Goal: Task Accomplishment & Management: Manage account settings

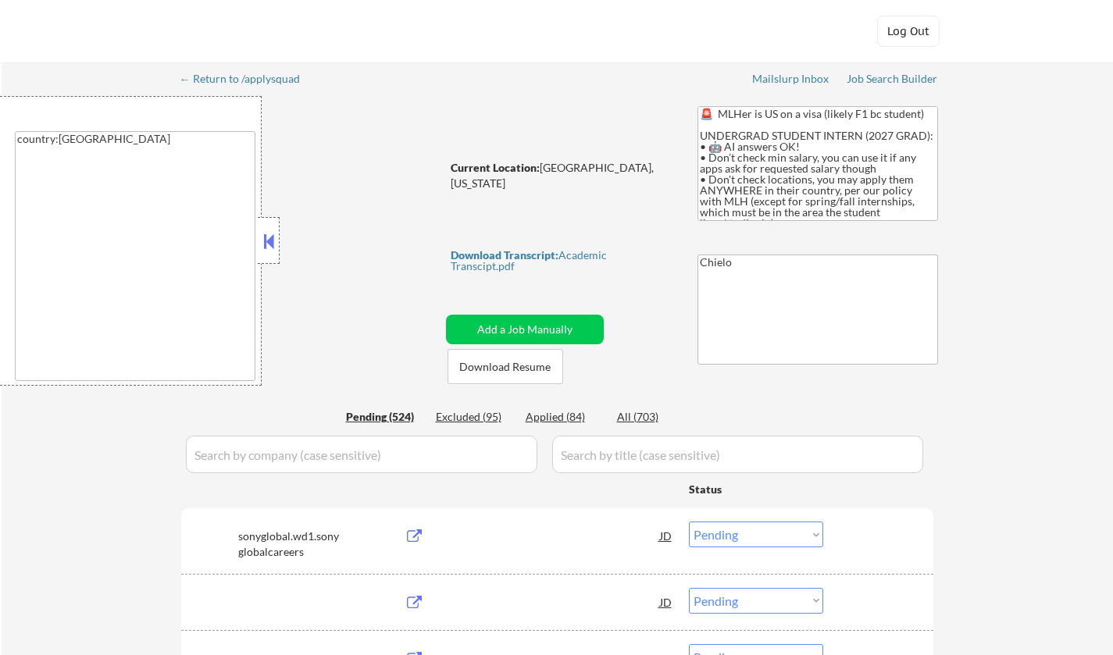
select select ""pending""
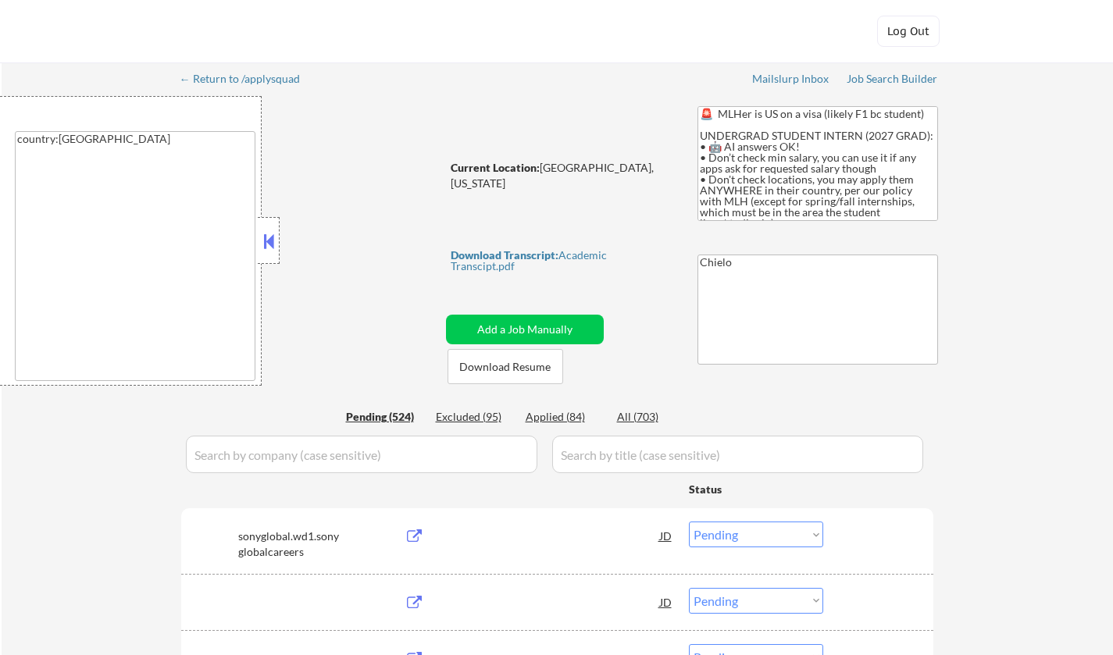
select select ""pending""
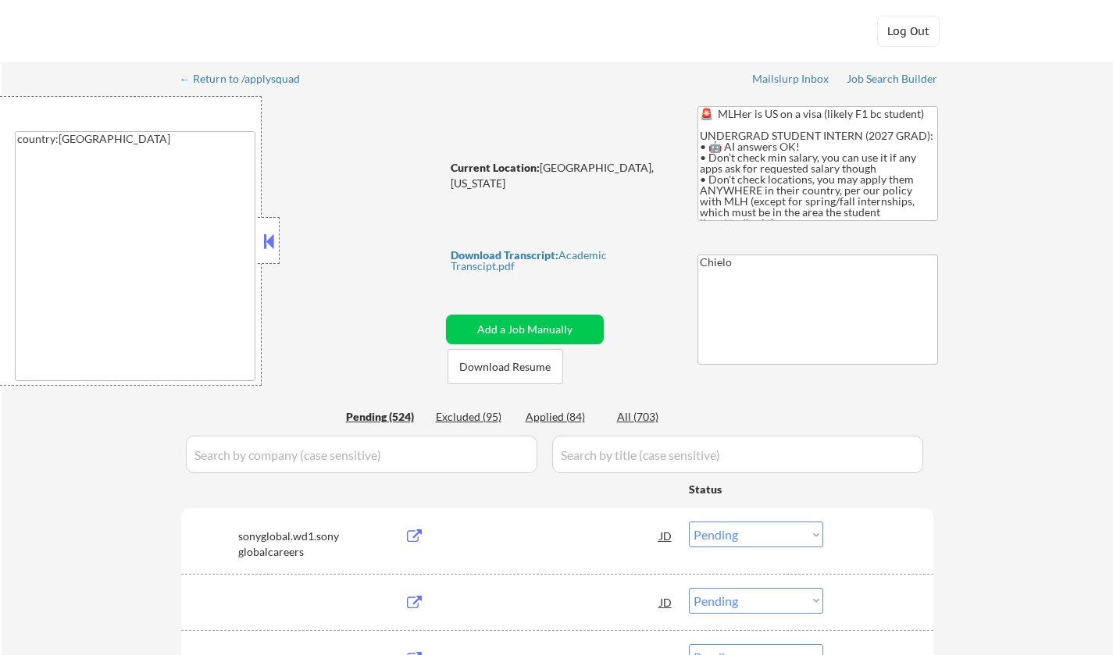
select select ""pending""
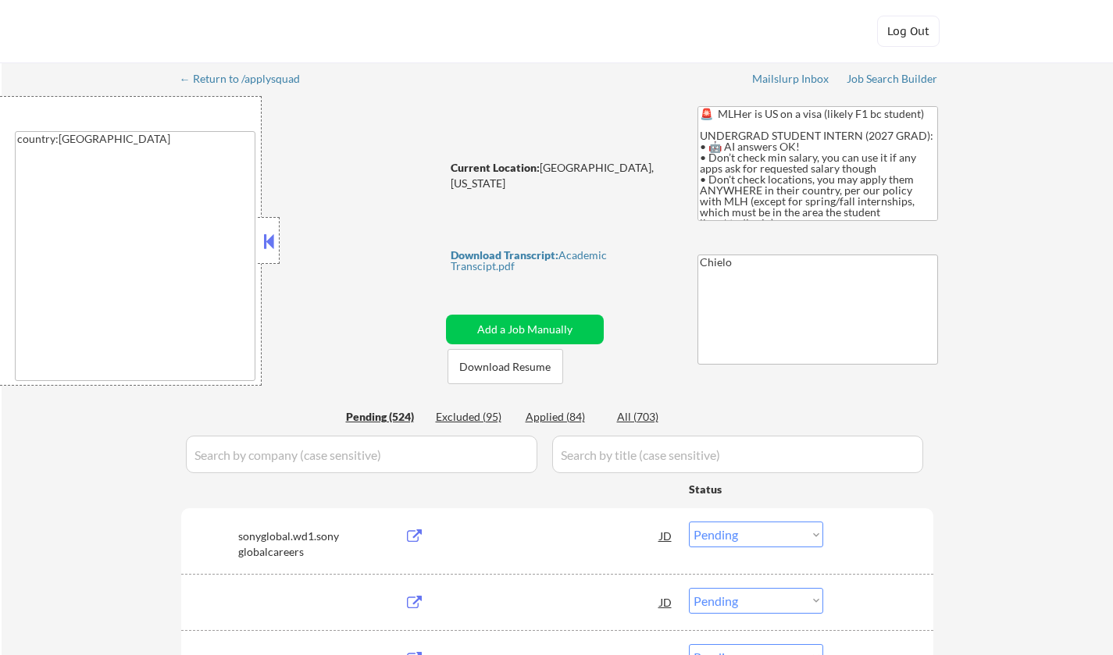
select select ""pending""
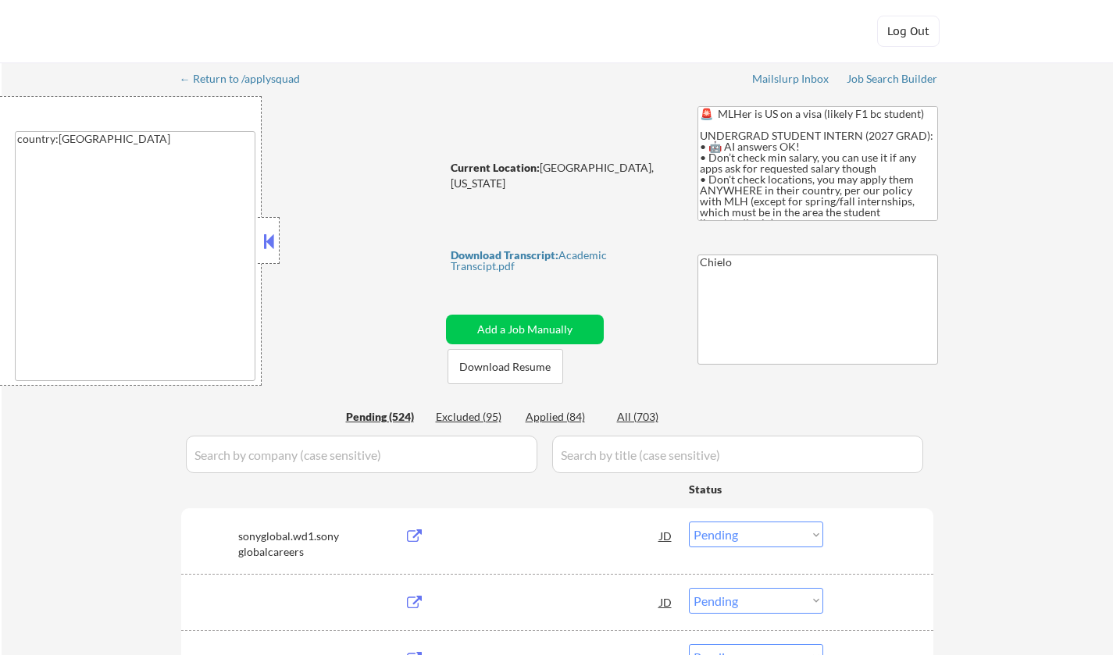
select select ""pending""
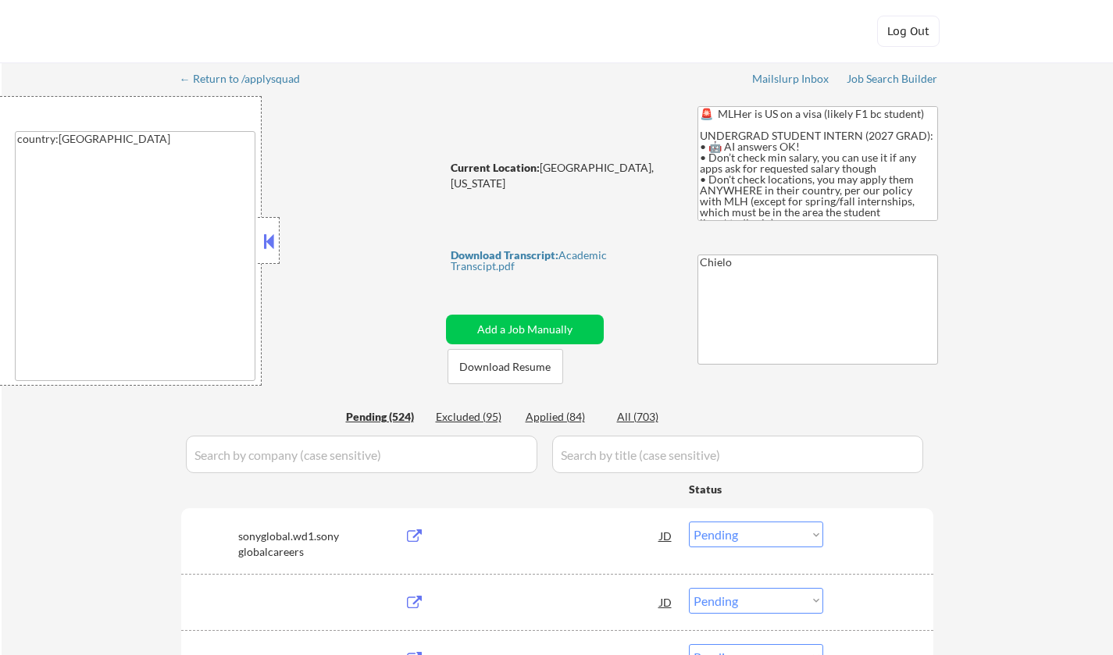
select select ""pending""
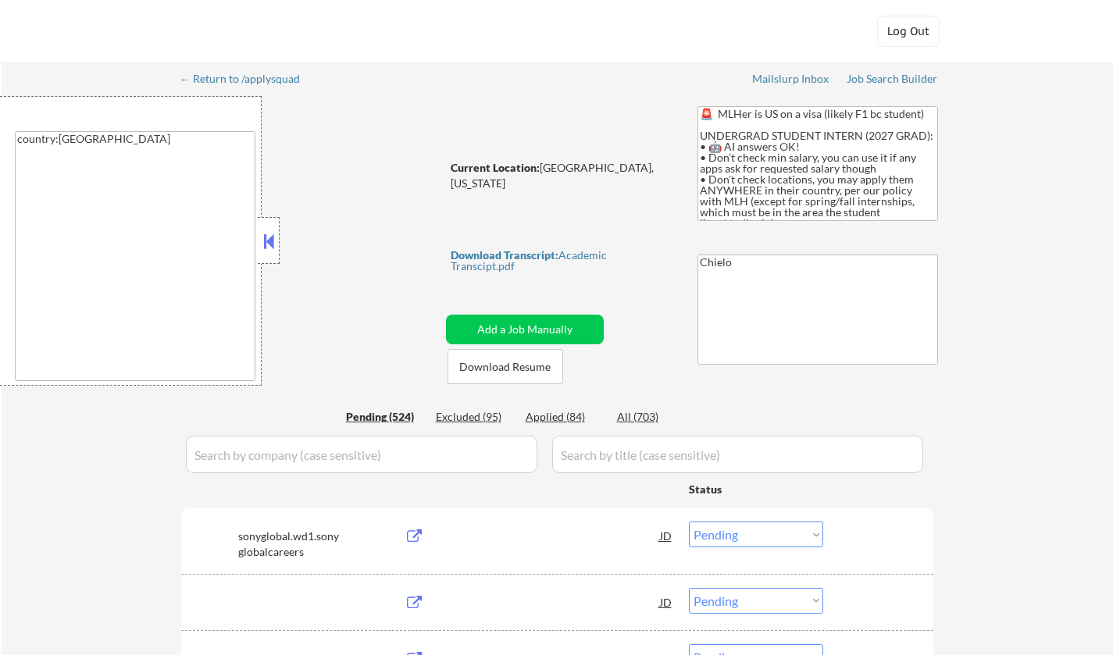
select select ""pending""
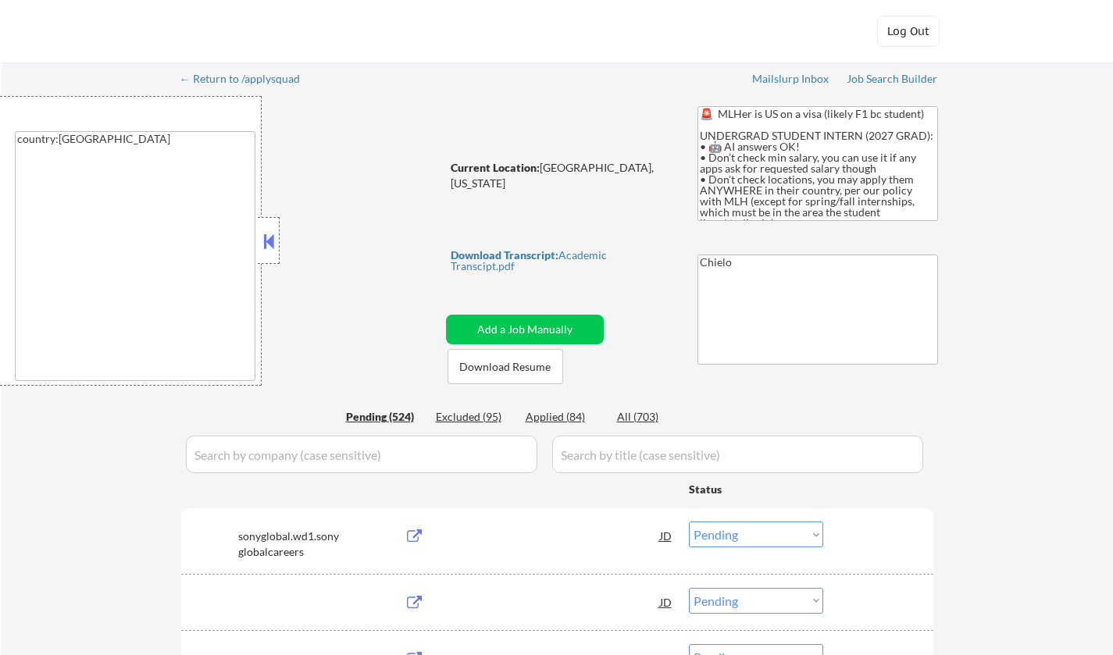
select select ""pending""
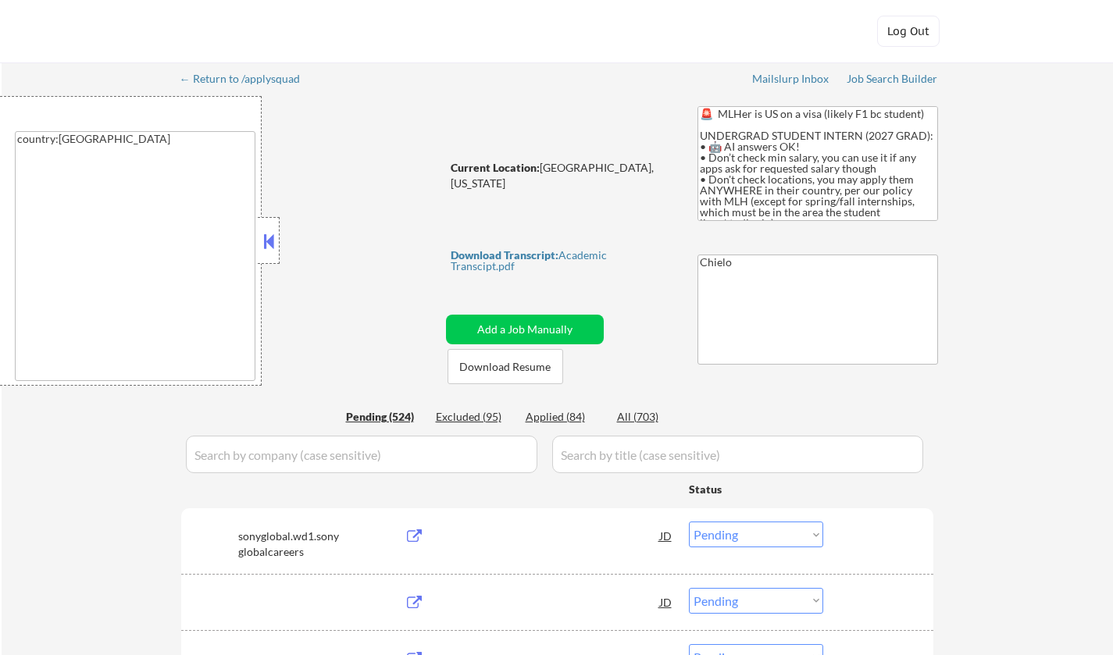
select select ""pending""
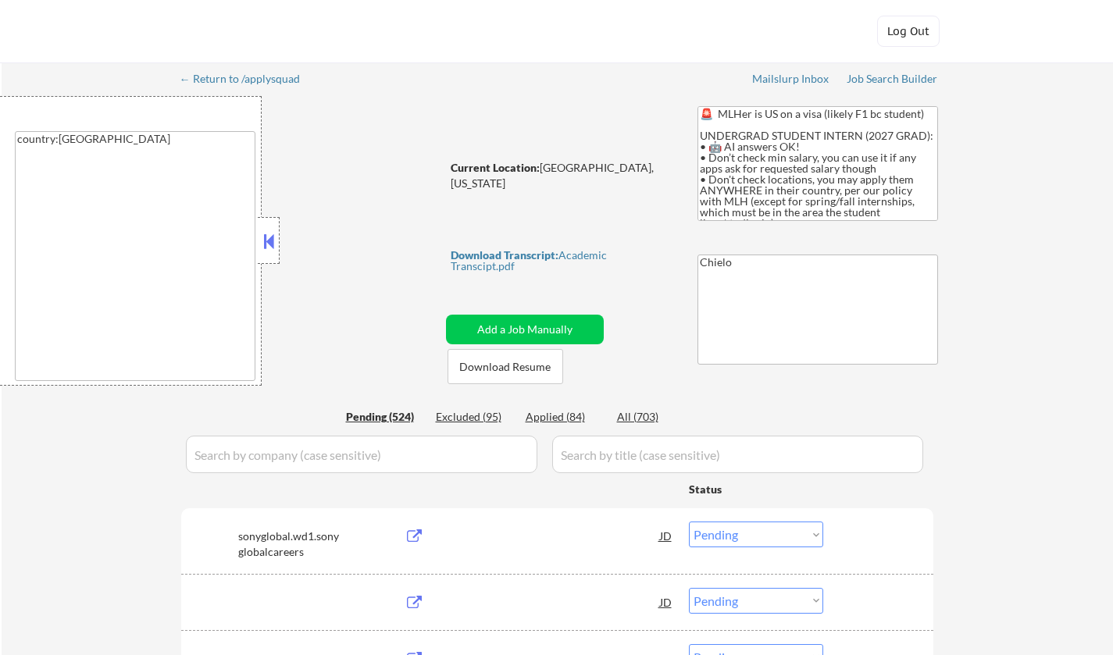
select select ""pending""
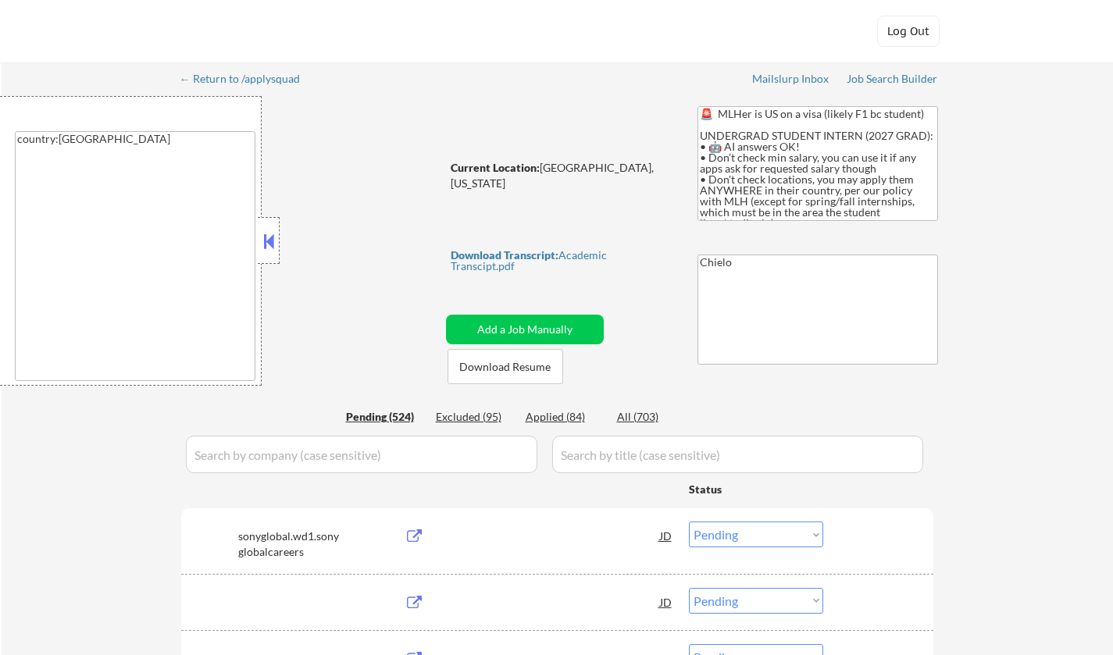
select select ""pending""
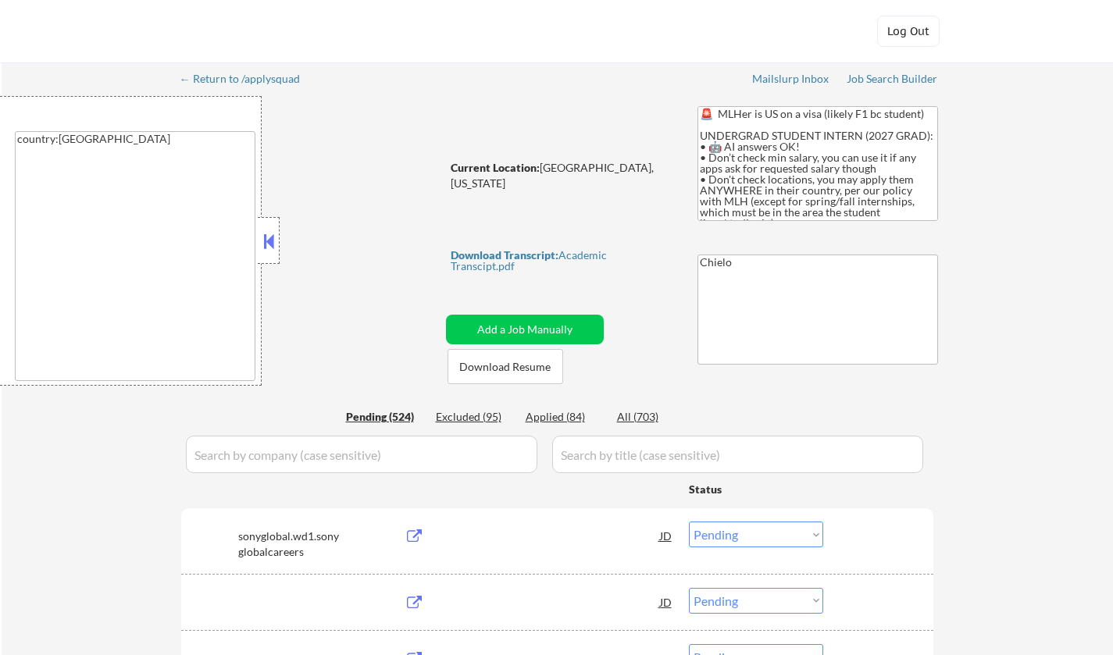
select select ""pending""
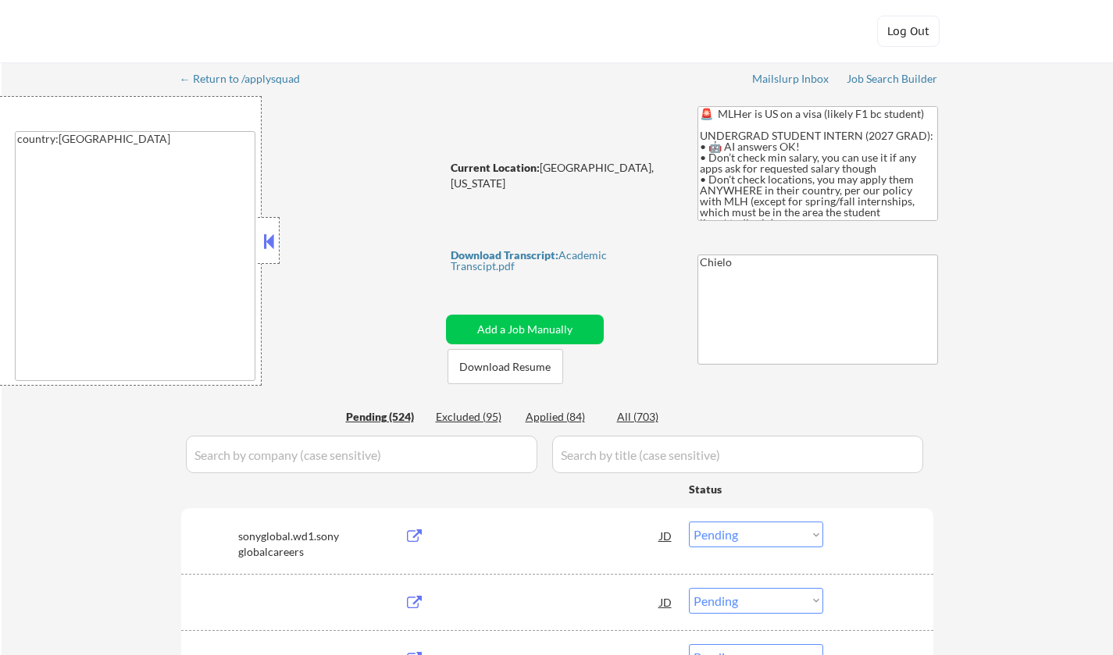
select select ""pending""
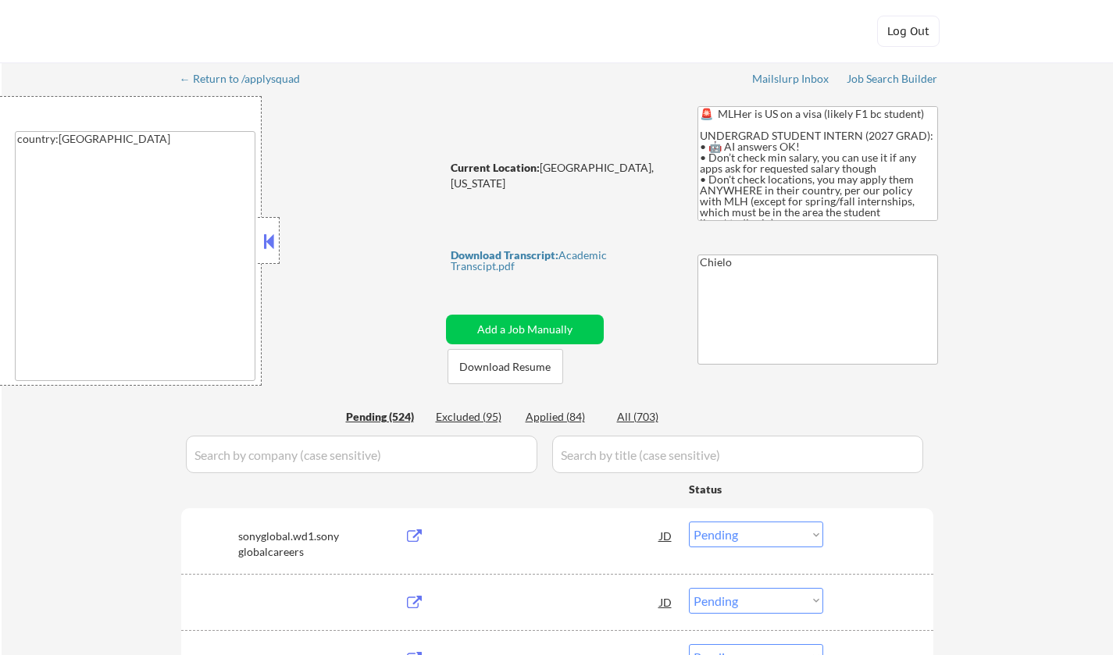
select select ""pending""
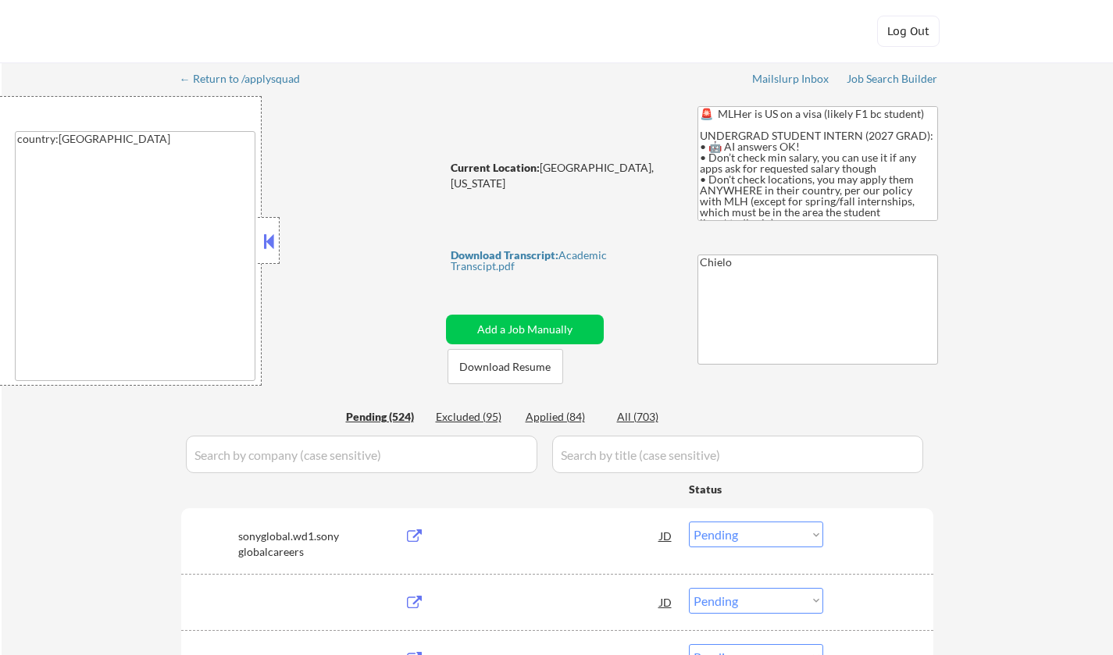
select select ""pending""
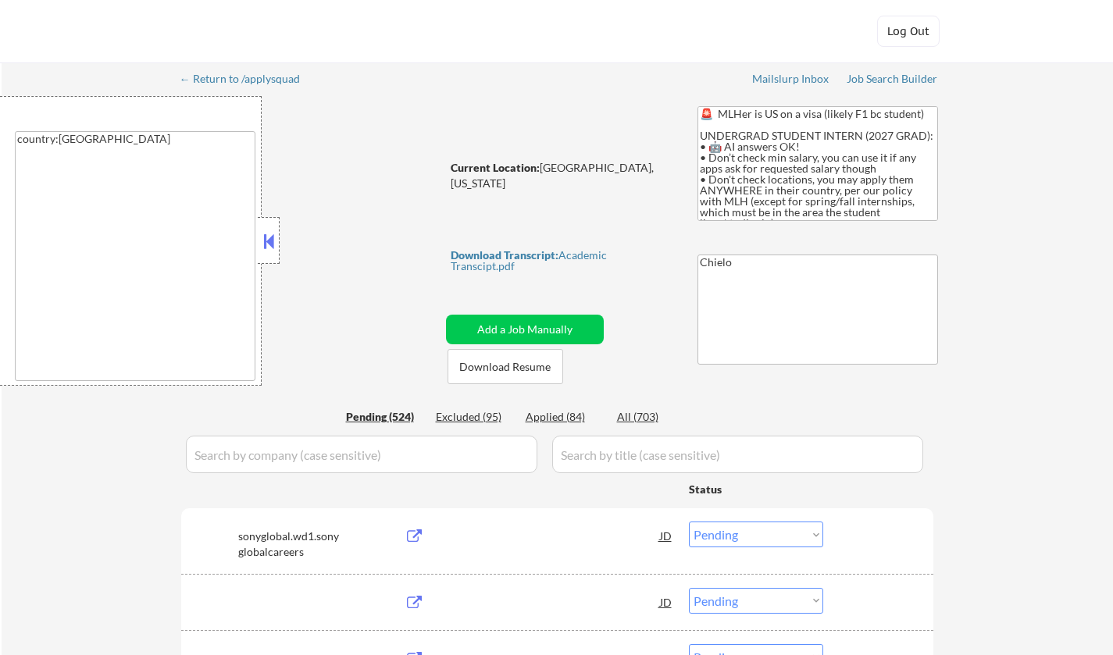
select select ""pending""
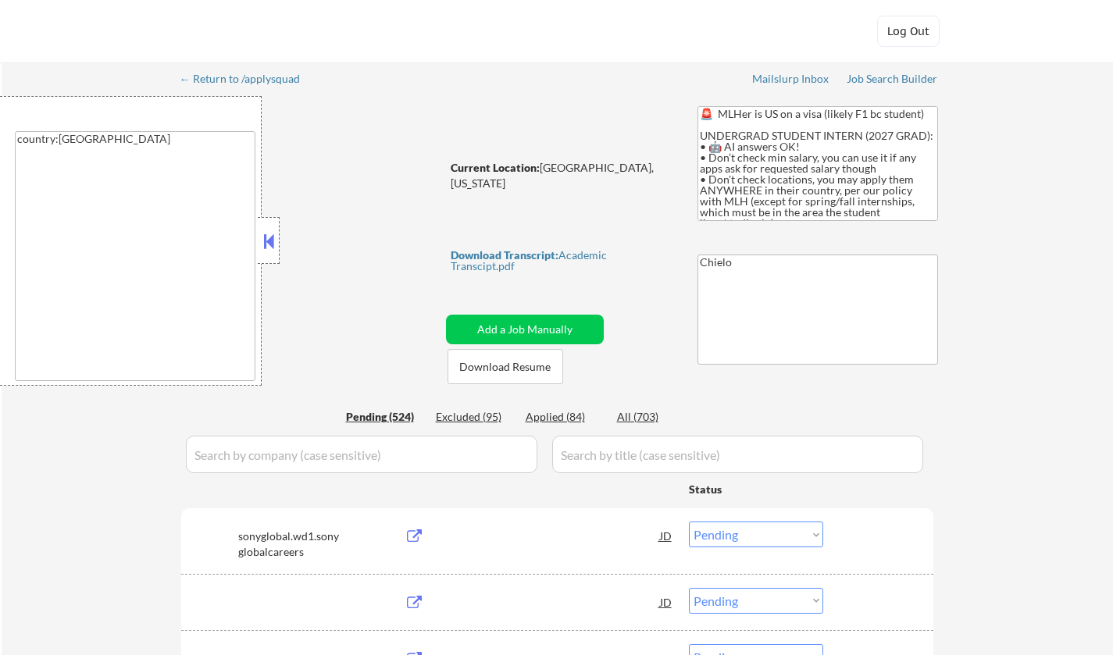
select select ""pending""
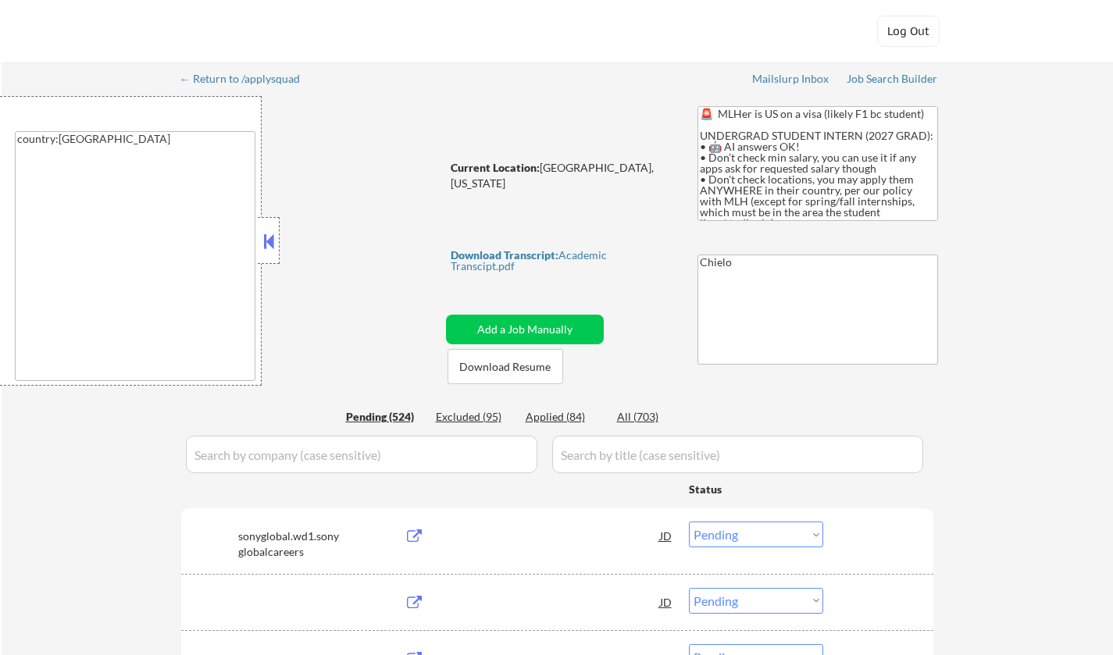
select select ""pending""
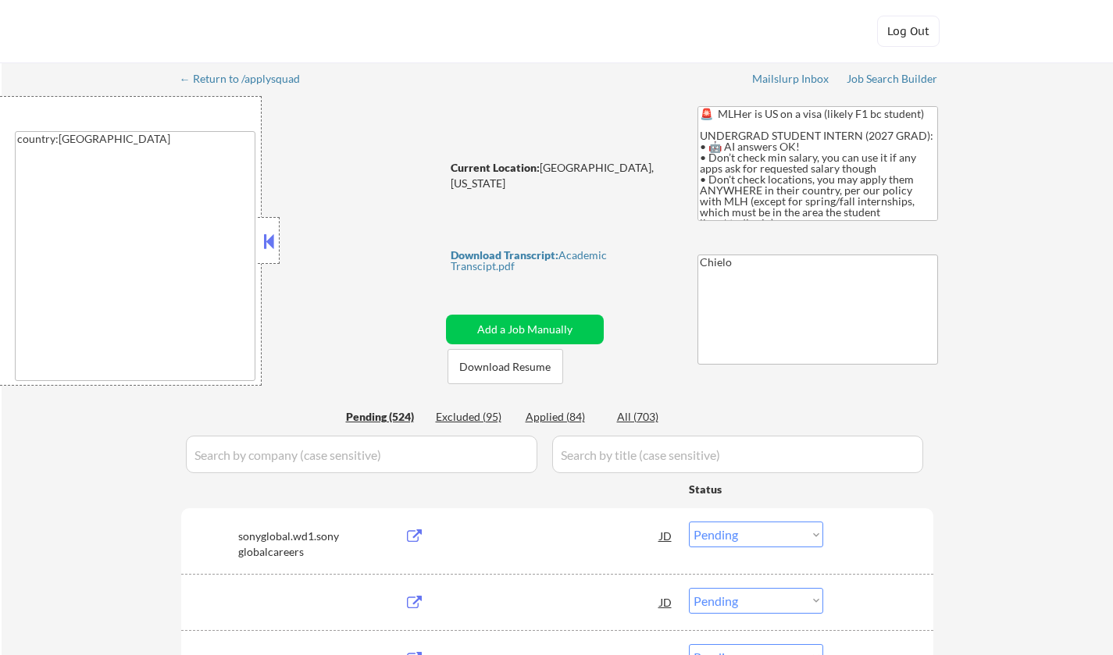
select select ""pending""
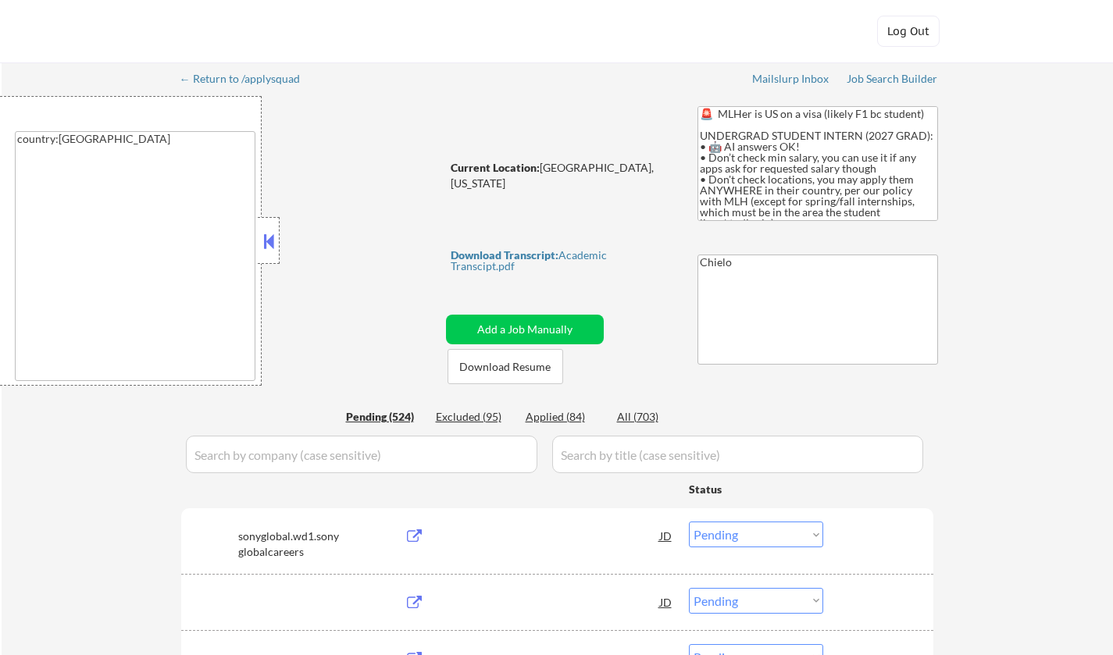
select select ""pending""
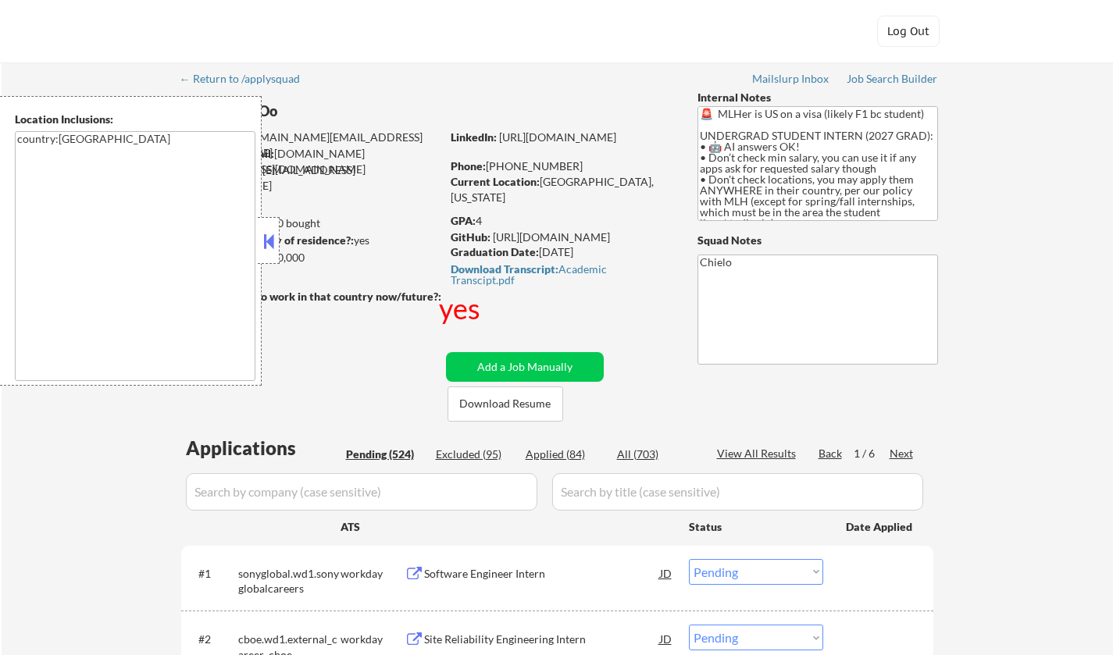
click at [269, 244] on button at bounding box center [268, 241] width 17 height 23
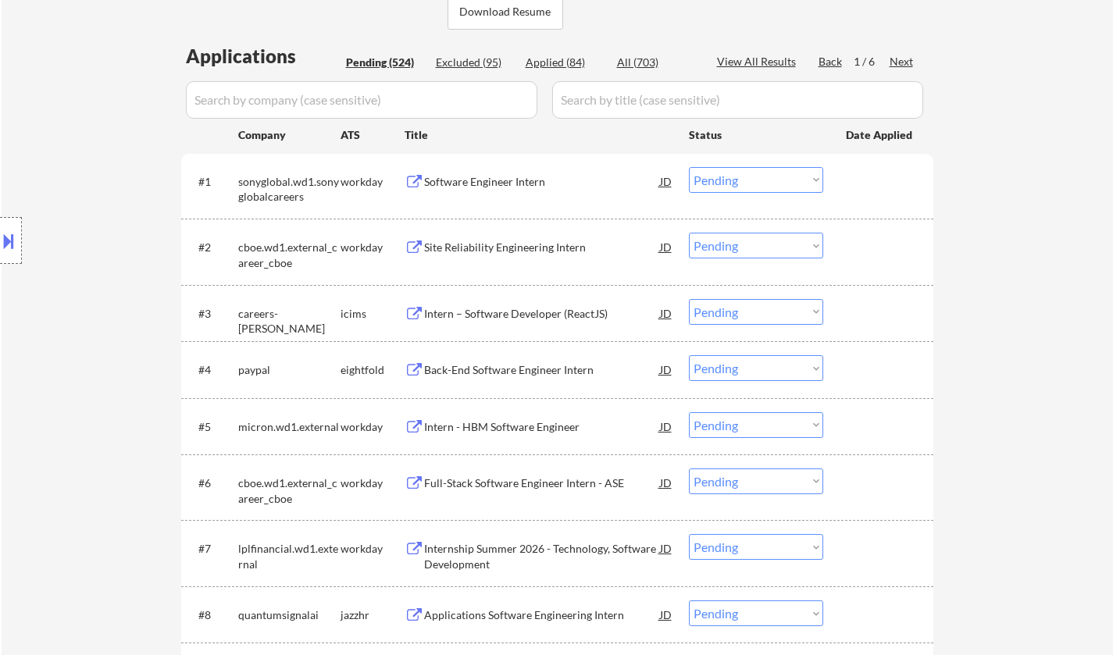
scroll to position [468, 0]
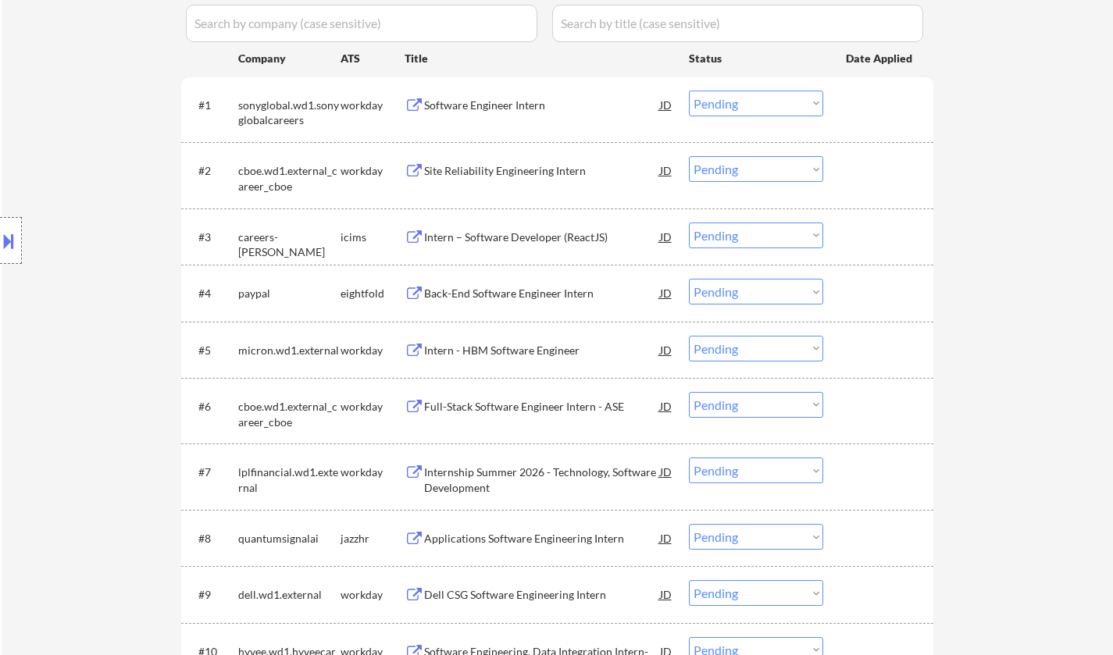
click at [500, 237] on div "Intern – Software Developer (ReactJS)" at bounding box center [542, 238] width 236 height 16
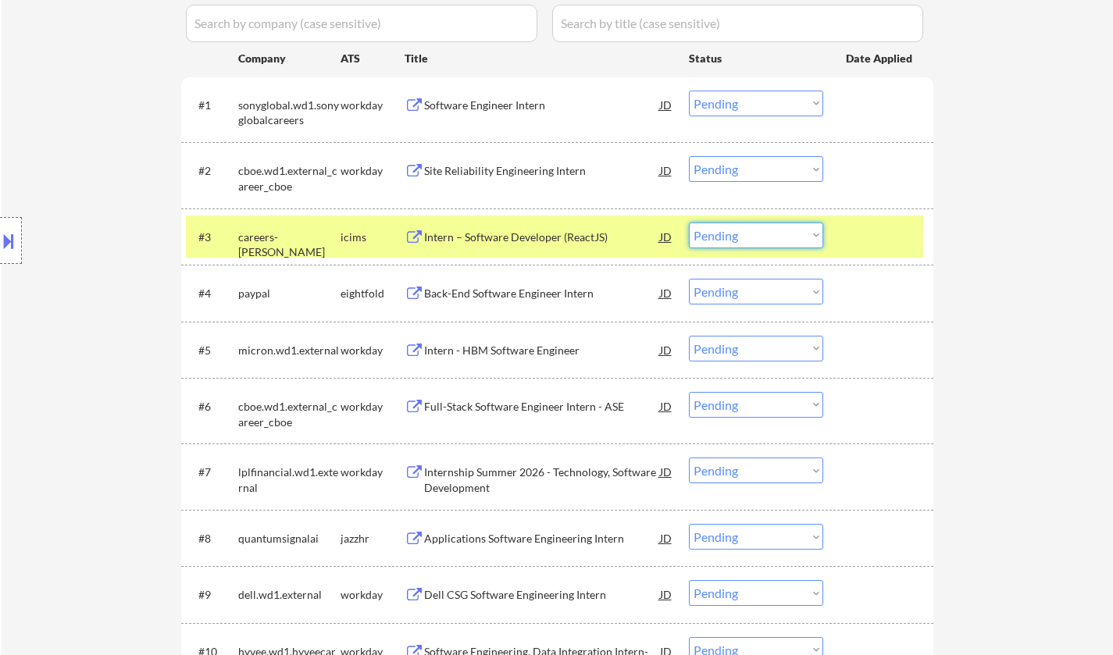
drag, startPoint x: 767, startPoint y: 240, endPoint x: 846, endPoint y: 370, distance: 152.4
click at [766, 242] on select "Choose an option... Pending Applied Excluded (Questions) Excluded (Expired) Exc…" at bounding box center [756, 236] width 134 height 26
click at [689, 223] on select "Choose an option... Pending Applied Excluded (Questions) Excluded (Expired) Exc…" at bounding box center [756, 236] width 134 height 26
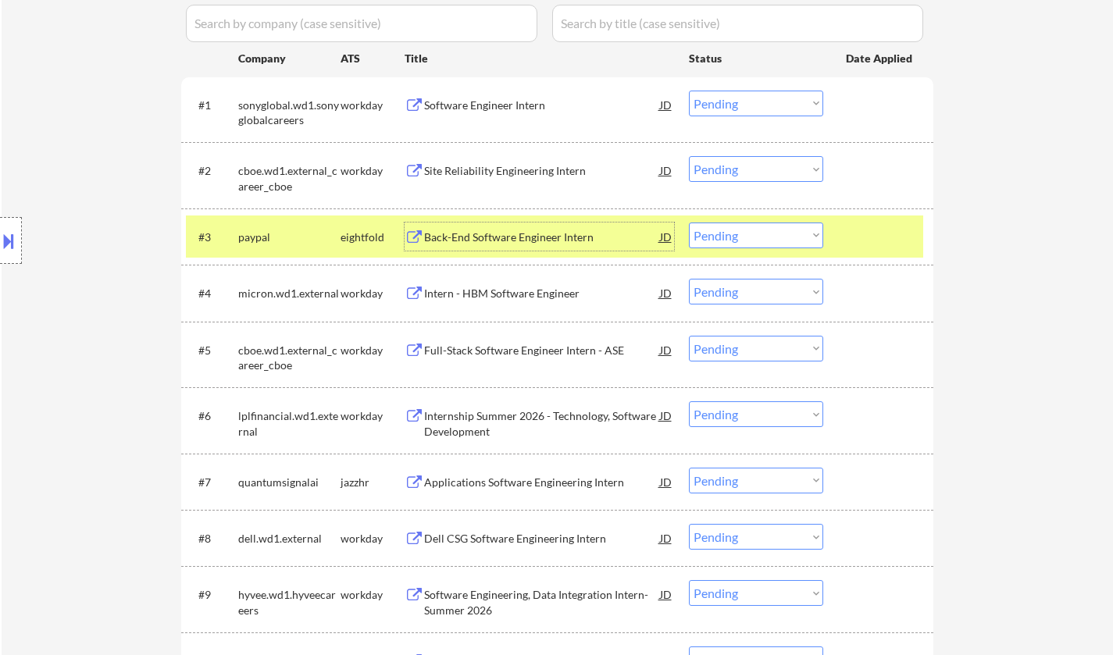
click at [506, 230] on div "Back-End Software Engineer Intern" at bounding box center [542, 238] width 236 height 16
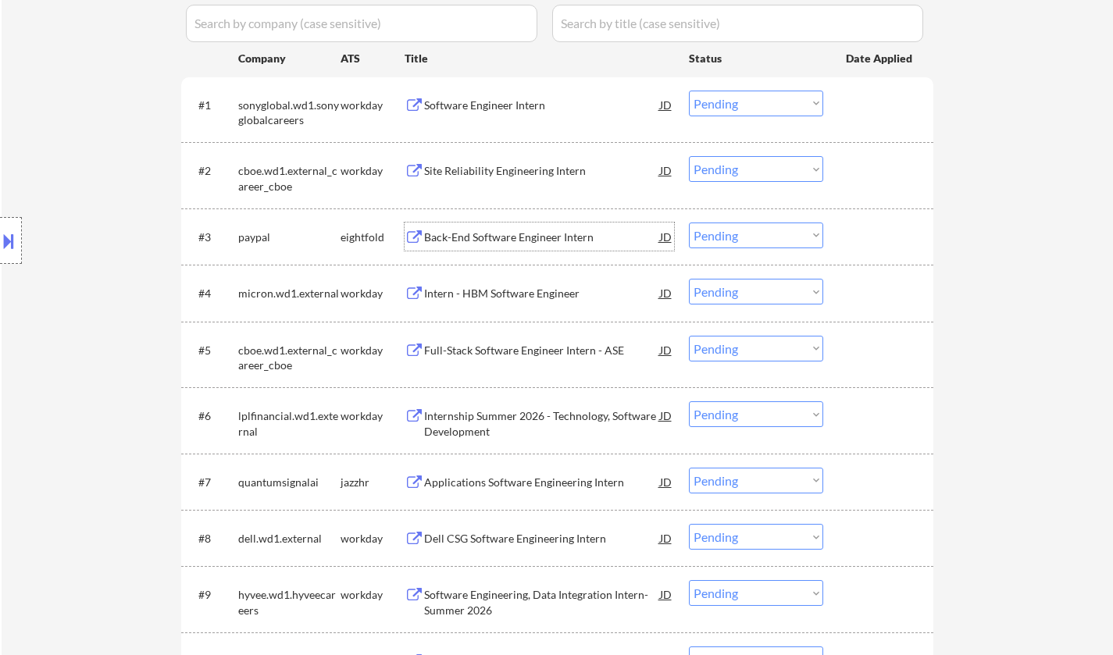
click at [736, 231] on select "Choose an option... Pending Applied Excluded (Questions) Excluded (Expired) Exc…" at bounding box center [756, 236] width 134 height 26
click at [689, 223] on select "Choose an option... Pending Applied Excluded (Questions) Excluded (Expired) Exc…" at bounding box center [756, 236] width 134 height 26
select select ""pending""
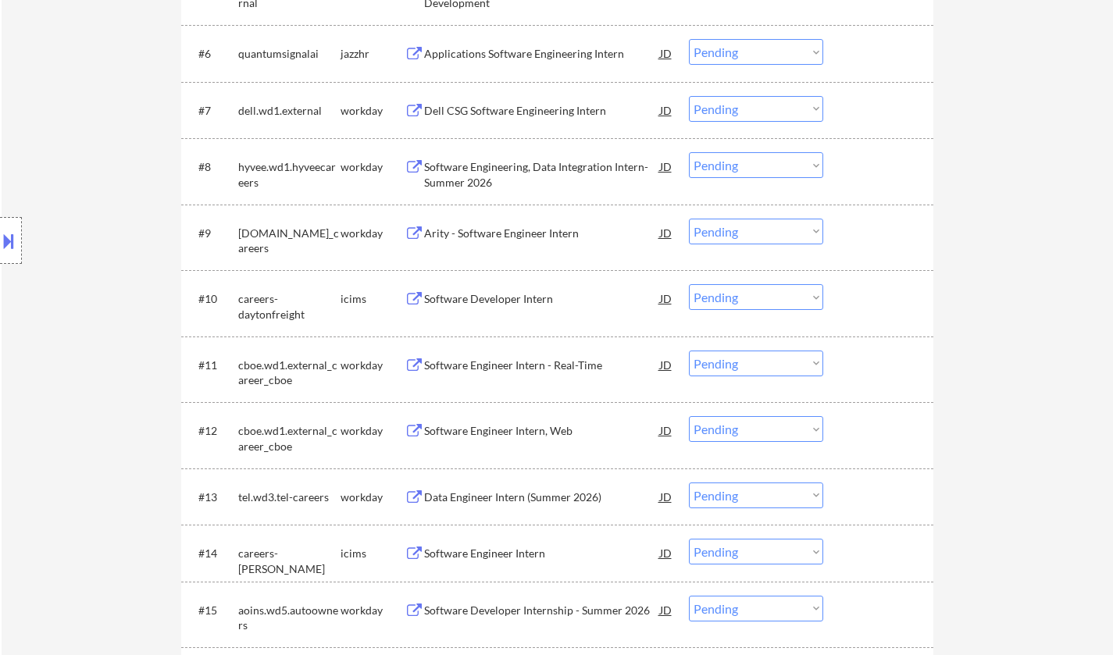
scroll to position [937, 0]
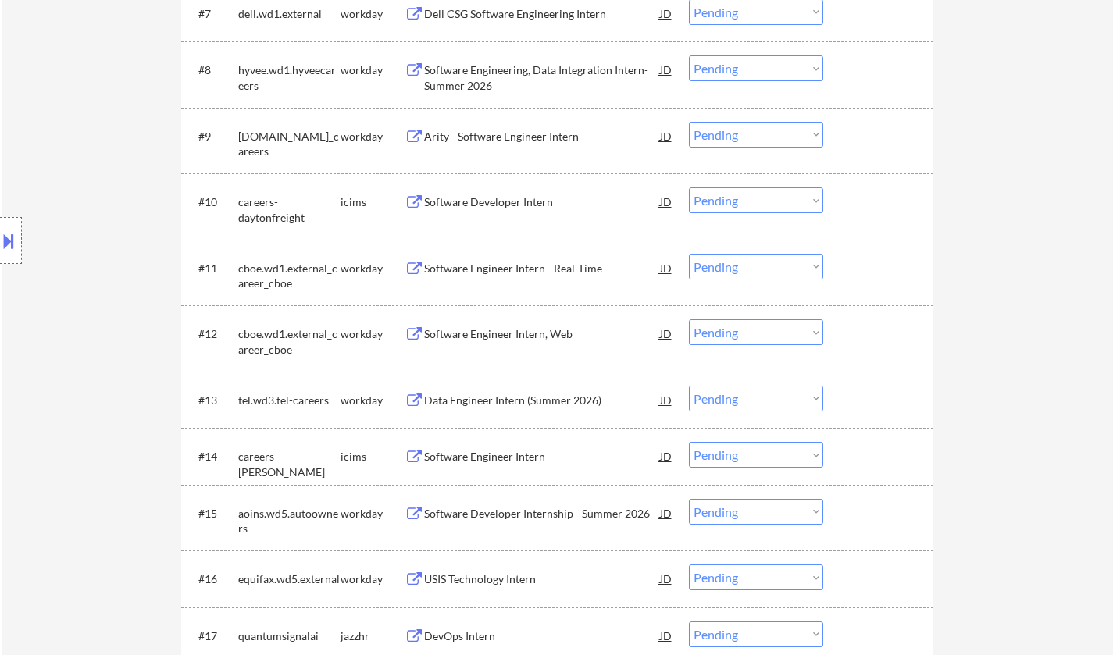
click at [502, 407] on div "Data Engineer Intern (Summer 2026)" at bounding box center [542, 401] width 236 height 16
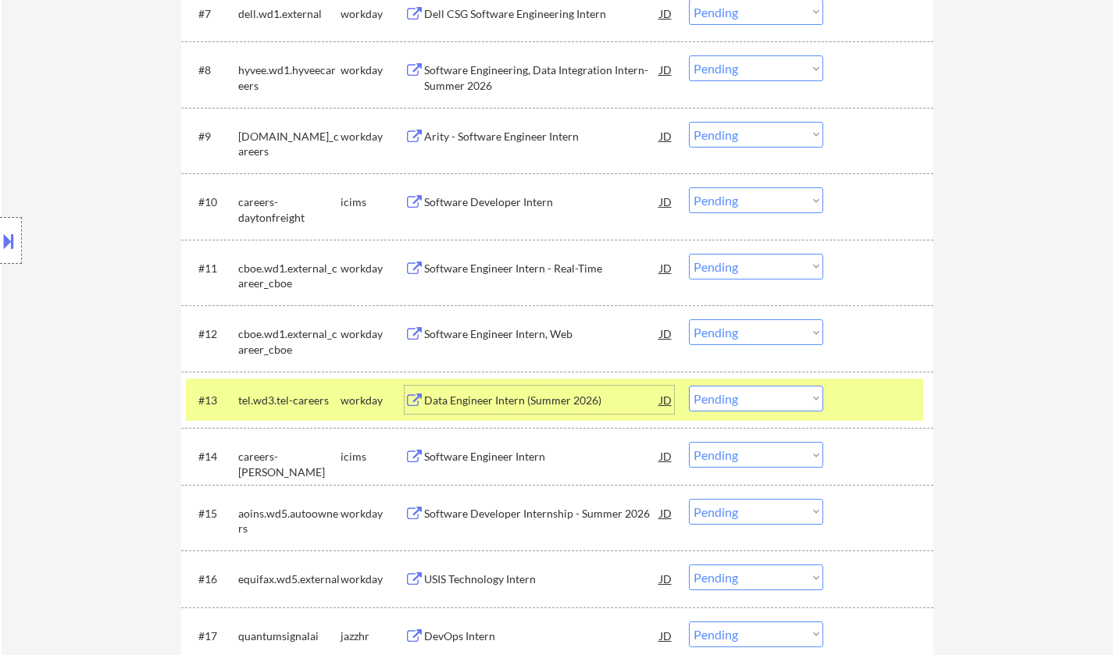
drag, startPoint x: 762, startPoint y: 395, endPoint x: 761, endPoint y: 410, distance: 14.9
click at [762, 396] on select "Choose an option... Pending Applied Excluded (Questions) Excluded (Expired) Exc…" at bounding box center [756, 399] width 134 height 26
click at [689, 386] on select "Choose an option... Pending Applied Excluded (Questions) Excluded (Expired) Exc…" at bounding box center [756, 399] width 134 height 26
select select ""pending""
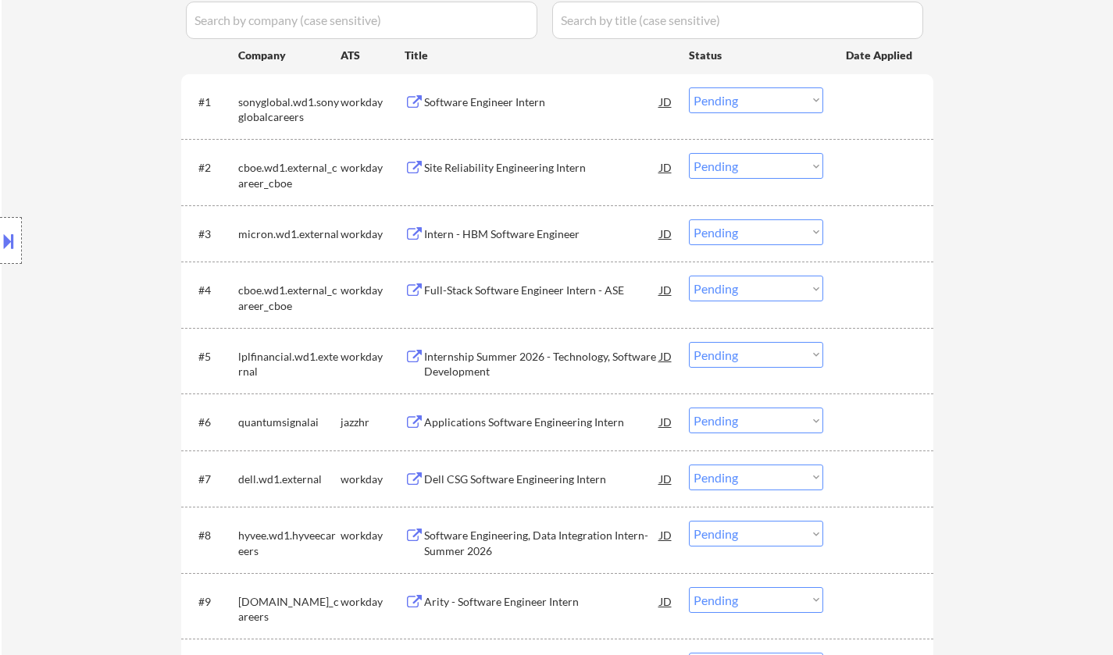
scroll to position [390, 0]
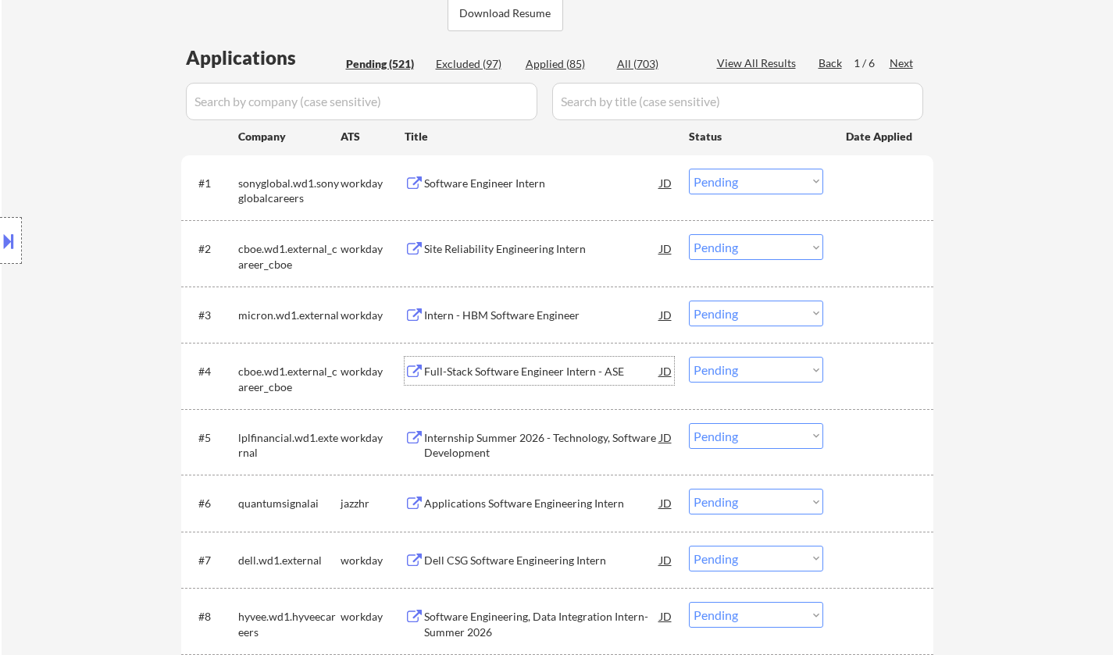
click at [520, 364] on div "Full-Stack Software Engineer Intern - ASE" at bounding box center [542, 372] width 236 height 16
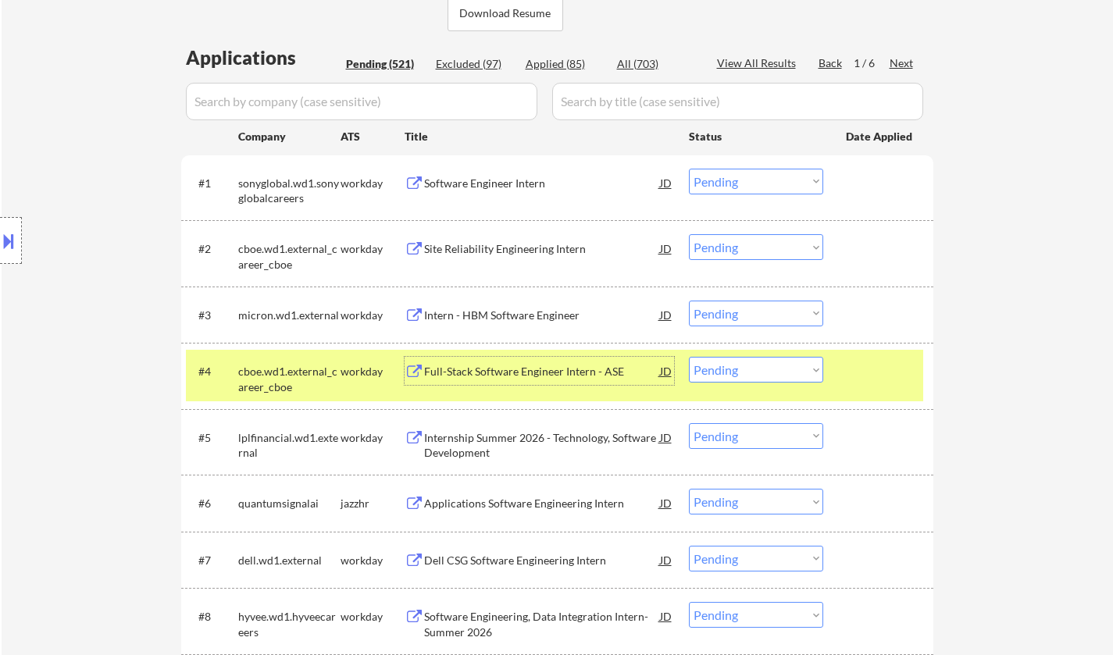
click at [518, 372] on div "Full-Stack Software Engineer Intern - ASE" at bounding box center [542, 372] width 236 height 16
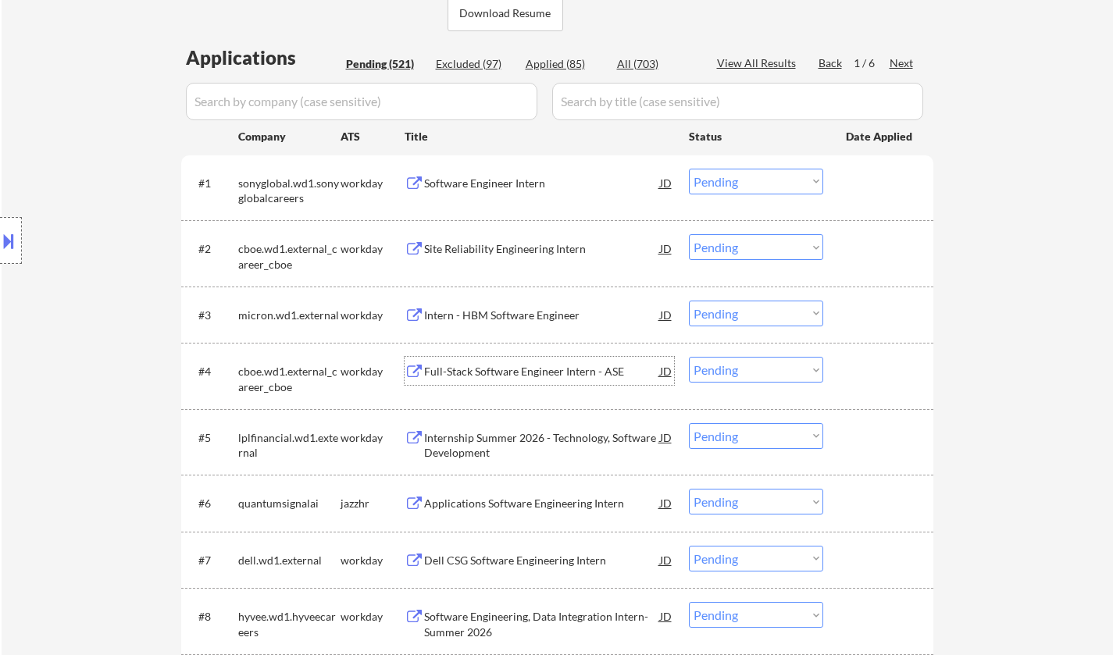
click at [774, 370] on select "Choose an option... Pending Applied Excluded (Questions) Excluded (Expired) Exc…" at bounding box center [756, 370] width 134 height 26
click at [689, 357] on select "Choose an option... Pending Applied Excluded (Questions) Excluded (Expired) Exc…" at bounding box center [756, 370] width 134 height 26
select select ""pending""
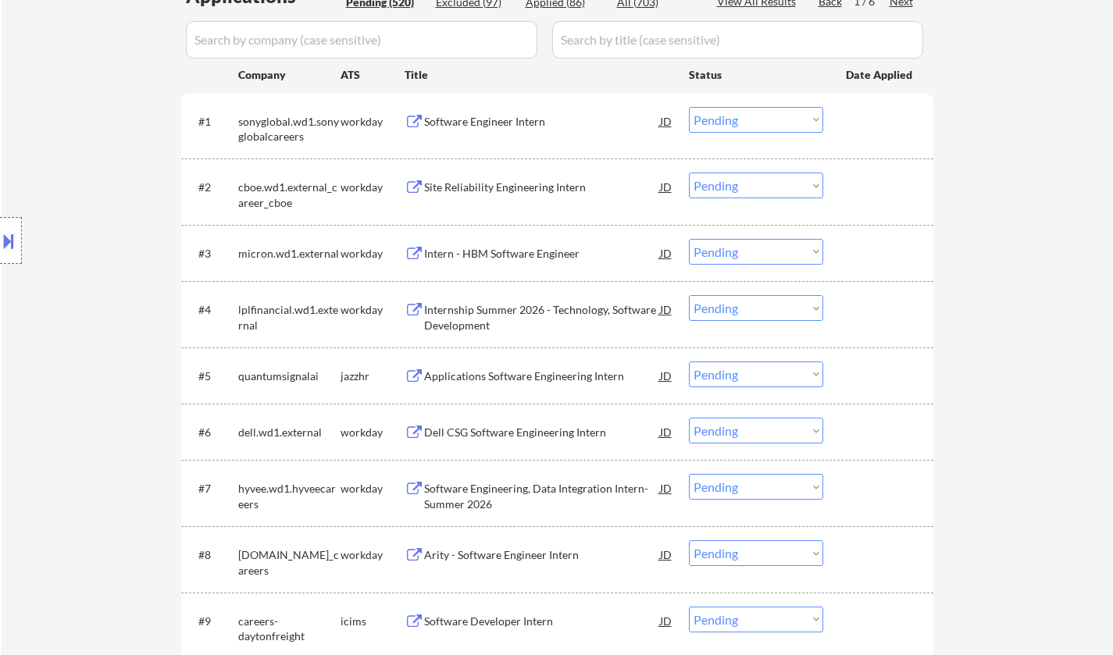
scroll to position [468, 0]
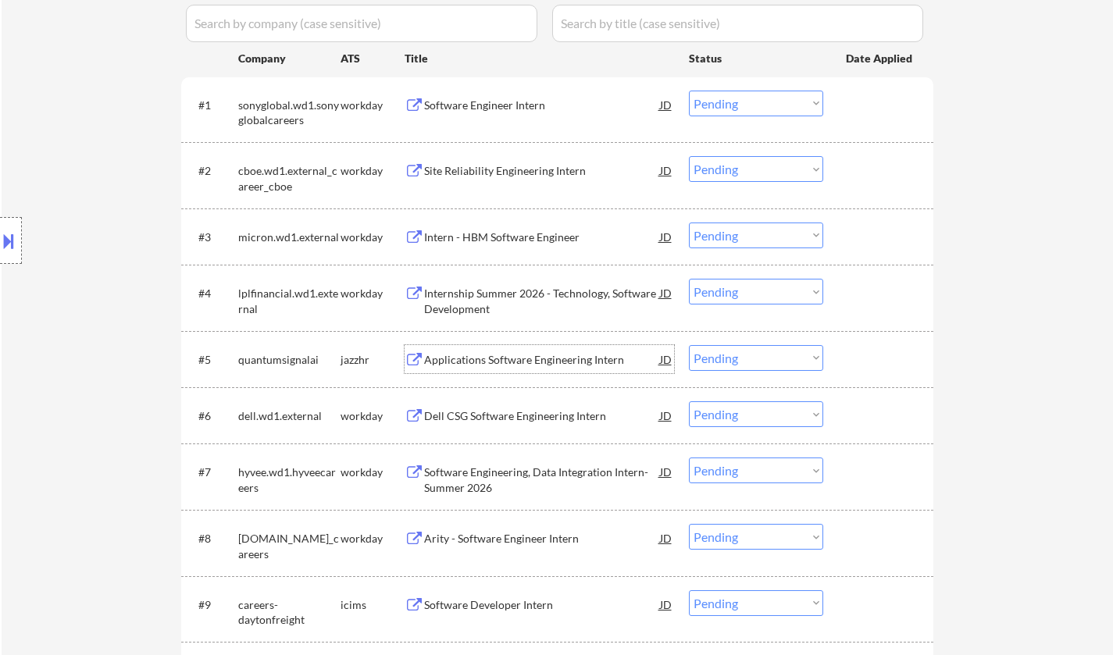
click at [504, 360] on div "Applications Software Engineering Intern" at bounding box center [542, 360] width 236 height 16
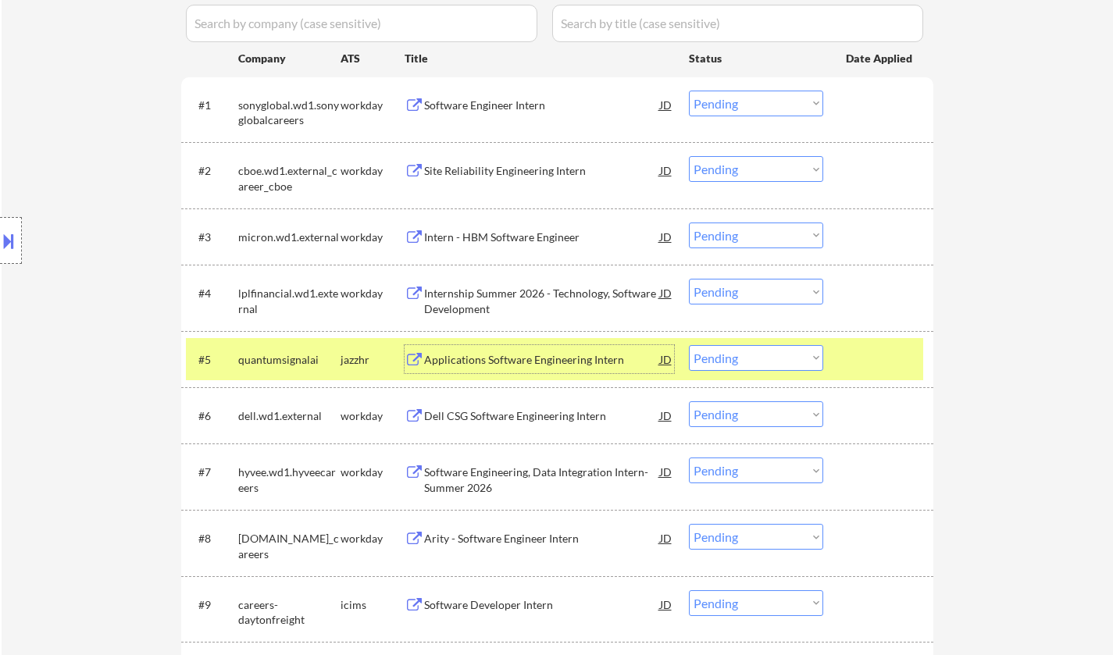
scroll to position [547, 0]
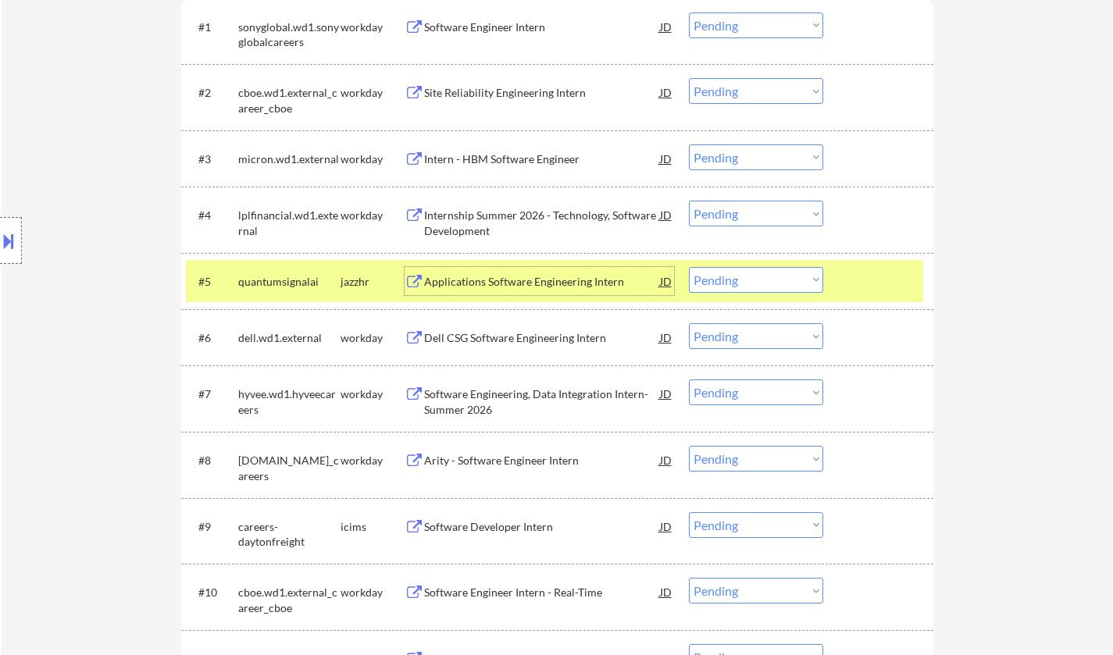
click at [484, 341] on div "Dell CSG Software Engineering Intern" at bounding box center [542, 338] width 236 height 16
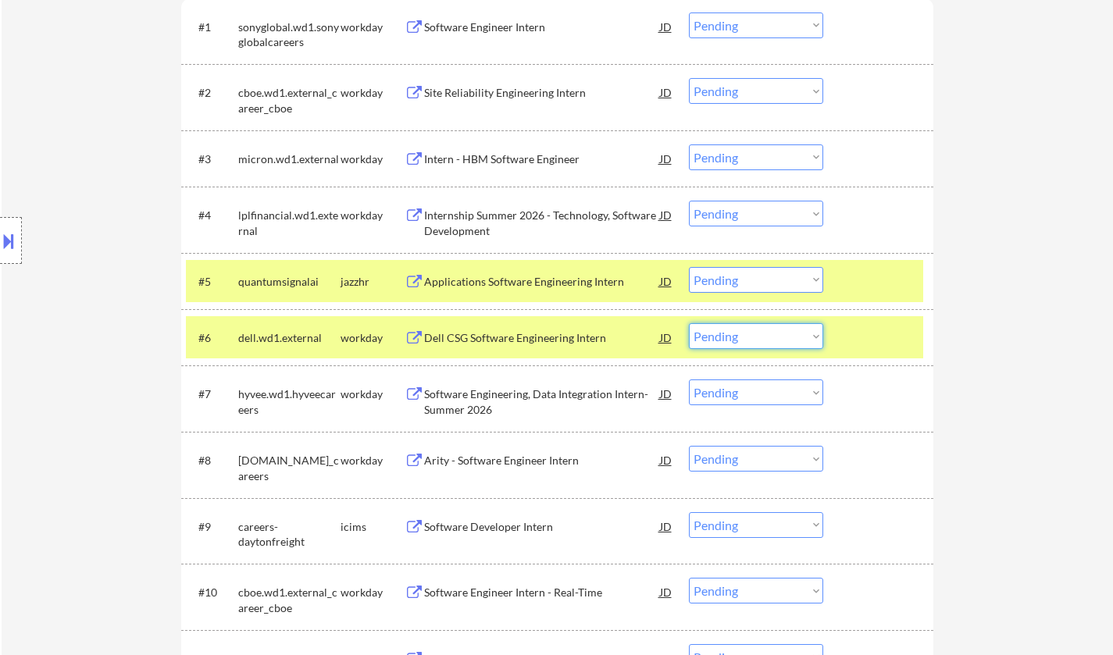
click at [775, 345] on select "Choose an option... Pending Applied Excluded (Questions) Excluded (Expired) Exc…" at bounding box center [756, 336] width 134 height 26
click at [689, 323] on select "Choose an option... Pending Applied Excluded (Questions) Excluded (Expired) Exc…" at bounding box center [756, 336] width 134 height 26
select select ""pending""
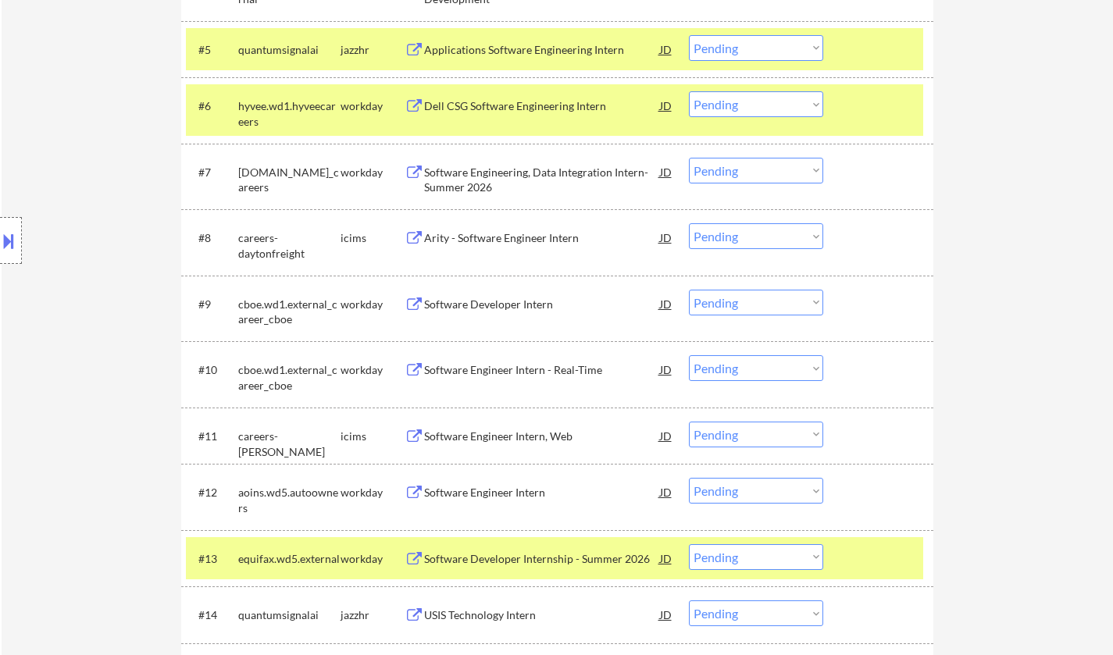
scroll to position [781, 0]
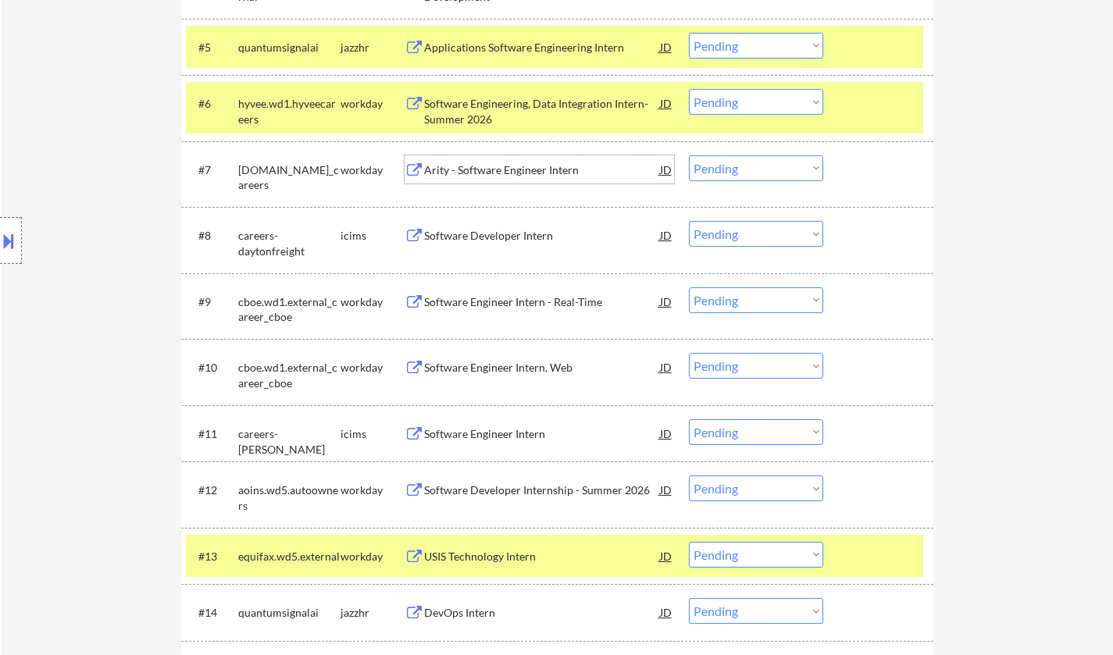
click at [507, 173] on div "Arity - Software Engineer Intern" at bounding box center [542, 170] width 236 height 16
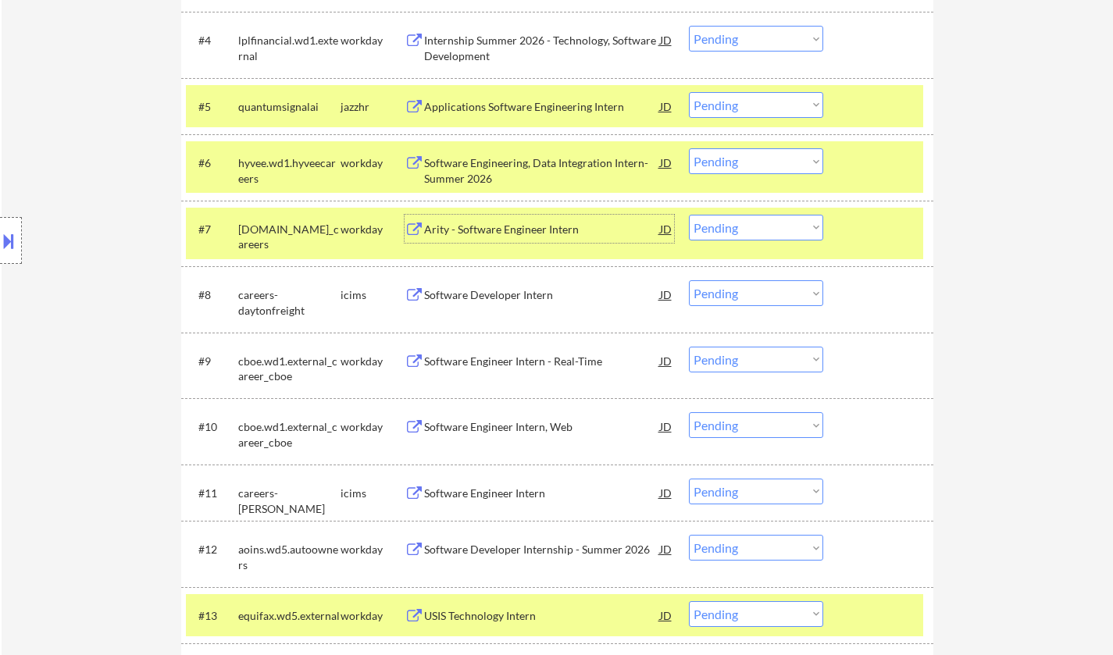
scroll to position [703, 0]
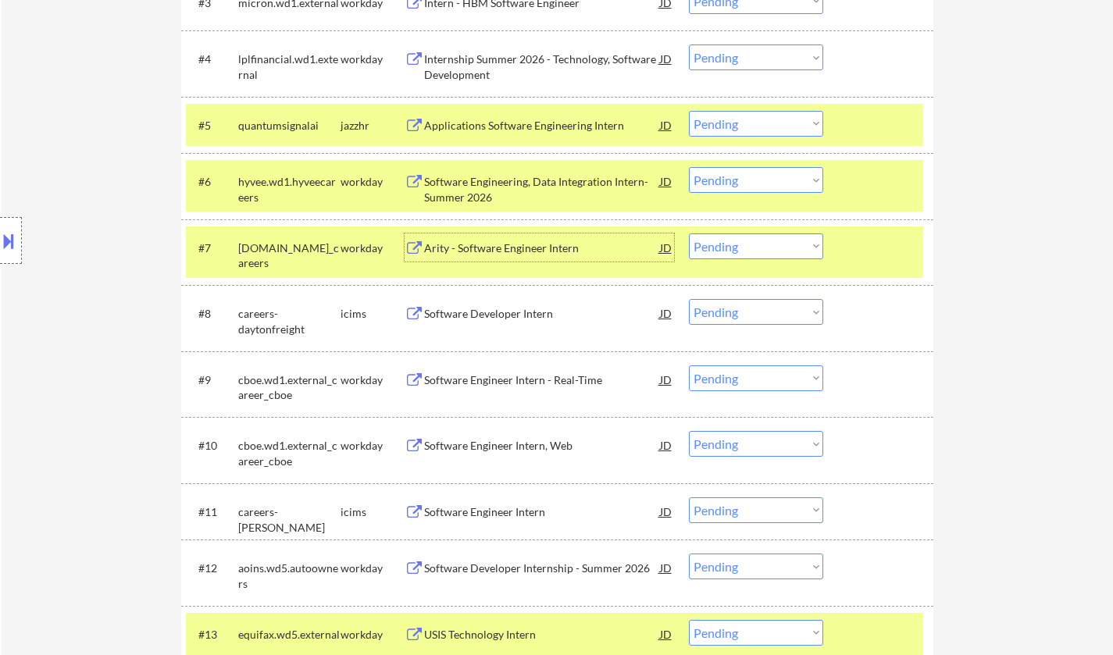
drag, startPoint x: 751, startPoint y: 243, endPoint x: 755, endPoint y: 255, distance: 12.3
click at [751, 243] on select "Choose an option... Pending Applied Excluded (Questions) Excluded (Expired) Exc…" at bounding box center [756, 246] width 134 height 26
click at [689, 233] on select "Choose an option... Pending Applied Excluded (Questions) Excluded (Expired) Exc…" at bounding box center [756, 246] width 134 height 26
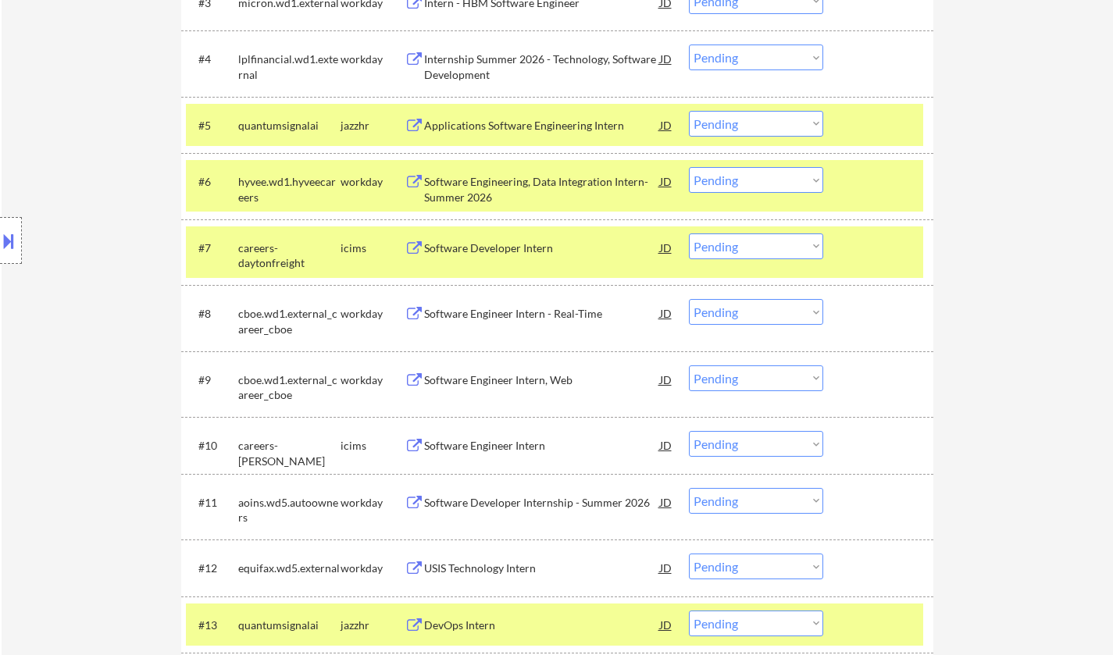
click at [516, 247] on div "Software Developer Intern" at bounding box center [542, 248] width 236 height 16
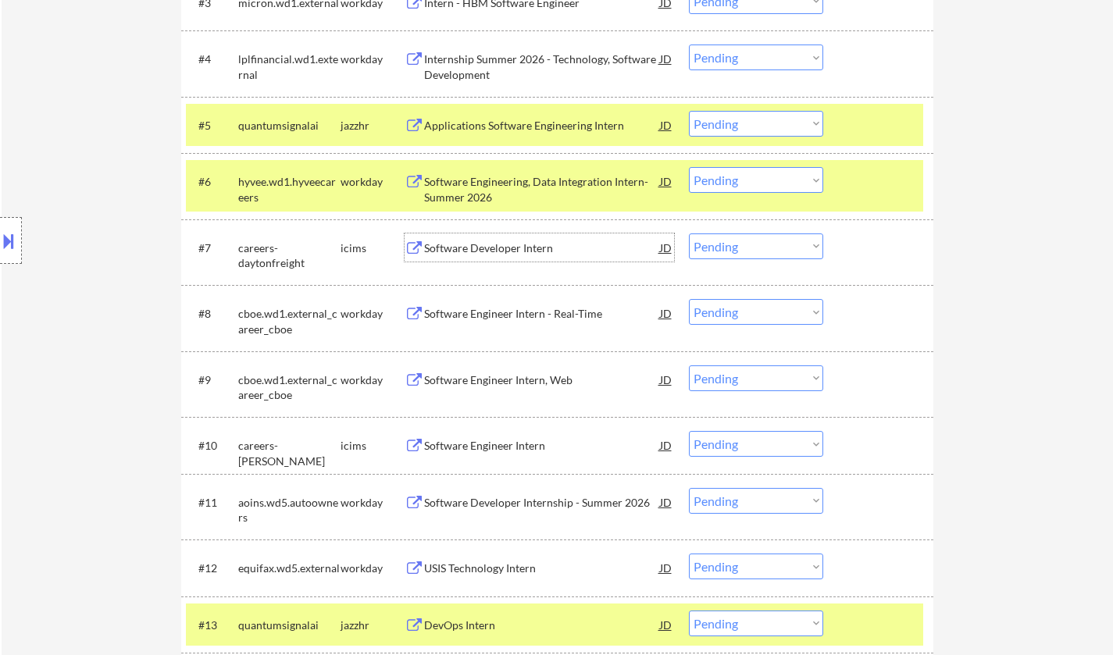
click at [475, 244] on div "Software Developer Intern" at bounding box center [542, 248] width 236 height 16
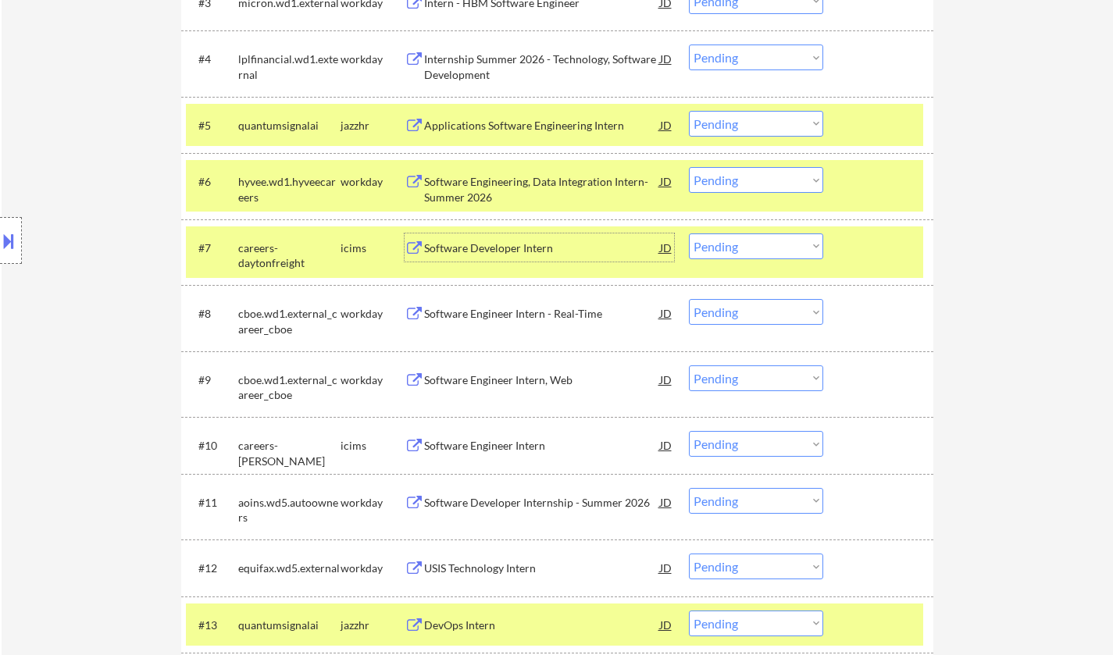
drag, startPoint x: 752, startPoint y: 244, endPoint x: 770, endPoint y: 253, distance: 20.3
click at [752, 244] on select "Choose an option... Pending Applied Excluded (Questions) Excluded (Expired) Exc…" at bounding box center [756, 246] width 134 height 26
click at [689, 233] on select "Choose an option... Pending Applied Excluded (Questions) Excluded (Expired) Exc…" at bounding box center [756, 246] width 134 height 26
select select ""pending""
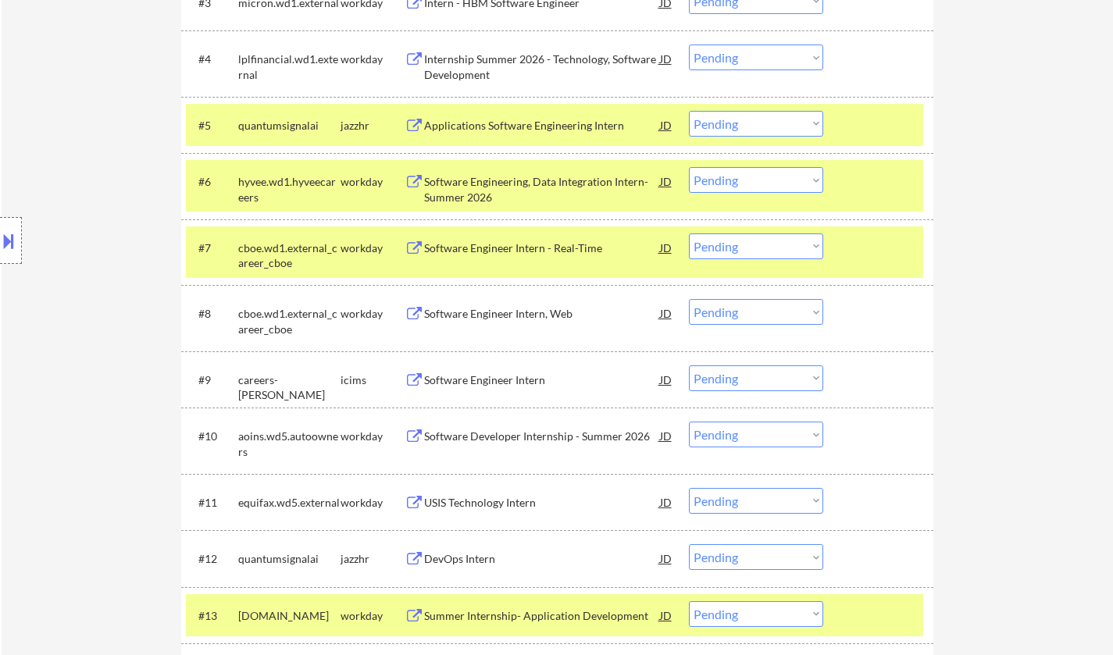
click at [501, 381] on div "Software Engineer Intern" at bounding box center [542, 380] width 236 height 16
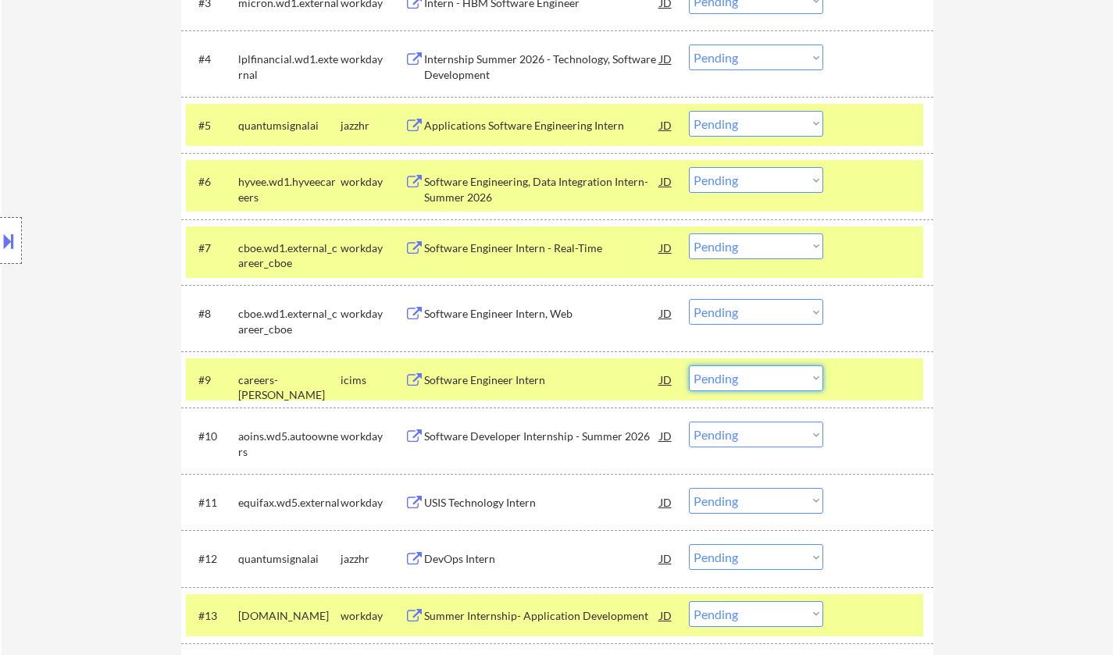
drag, startPoint x: 767, startPoint y: 376, endPoint x: 778, endPoint y: 380, distance: 11.6
click at [767, 376] on select "Choose an option... Pending Applied Excluded (Questions) Excluded (Expired) Exc…" at bounding box center [756, 378] width 134 height 26
drag, startPoint x: 769, startPoint y: 375, endPoint x: 780, endPoint y: 385, distance: 14.9
click at [769, 375] on select "Choose an option... Pending Applied Excluded (Questions) Excluded (Expired) Exc…" at bounding box center [756, 378] width 134 height 26
click at [689, 365] on select "Choose an option... Pending Applied Excluded (Questions) Excluded (Expired) Exc…" at bounding box center [756, 378] width 134 height 26
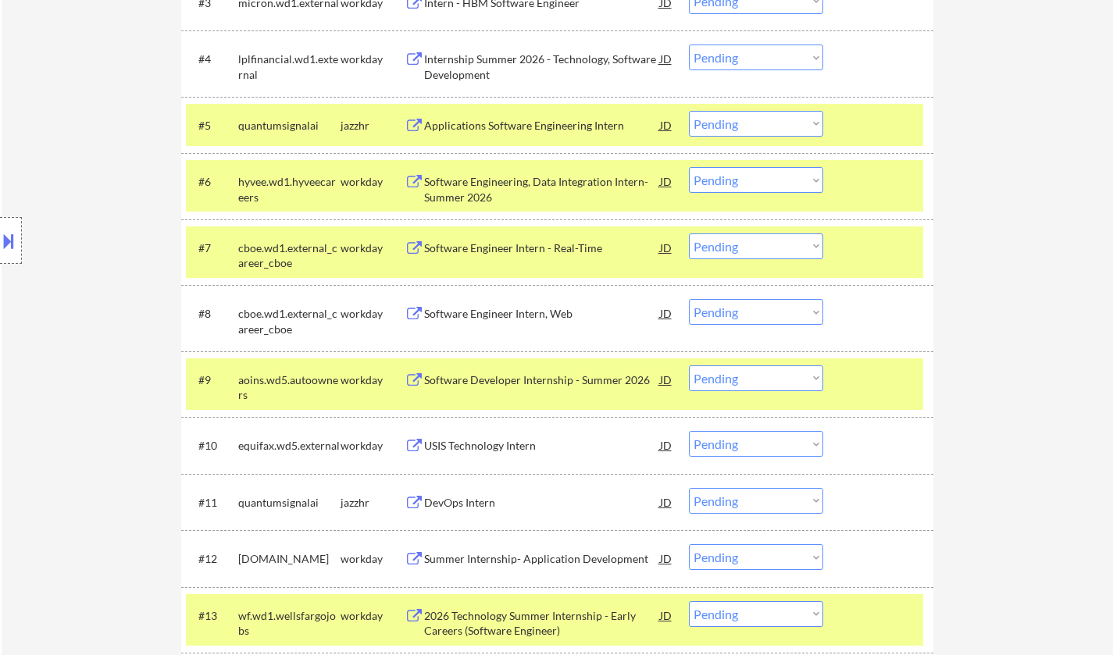
click at [500, 379] on div "Software Developer Internship - Summer 2026" at bounding box center [542, 380] width 236 height 16
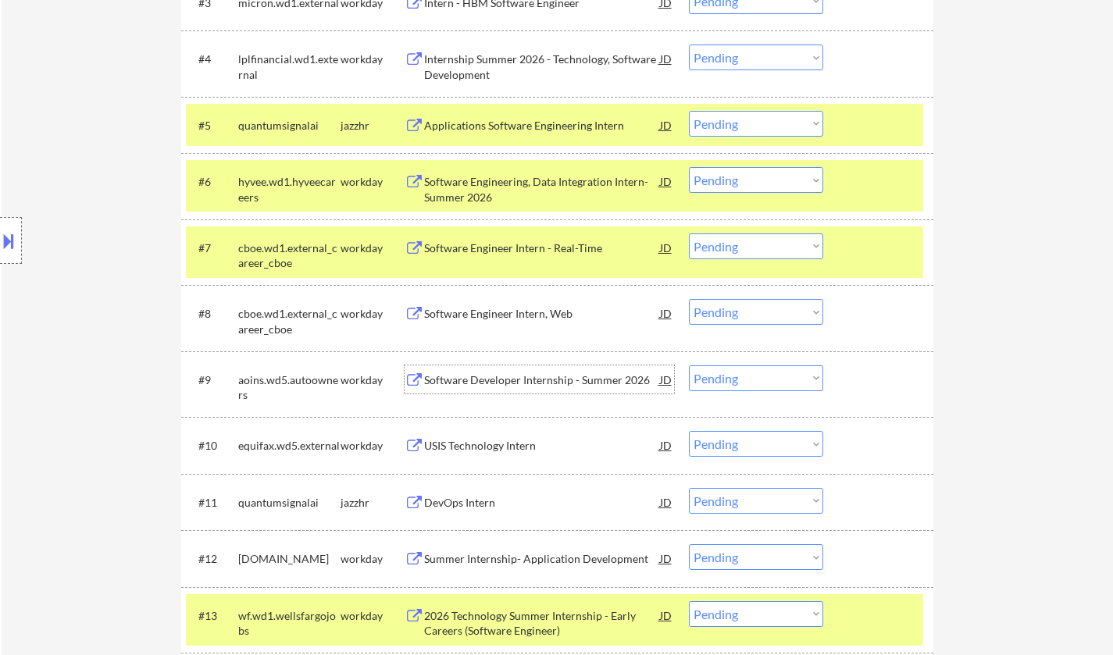
click at [747, 374] on select "Choose an option... Pending Applied Excluded (Questions) Excluded (Expired) Exc…" at bounding box center [756, 378] width 134 height 26
click at [689, 365] on select "Choose an option... Pending Applied Excluded (Questions) Excluded (Expired) Exc…" at bounding box center [756, 378] width 134 height 26
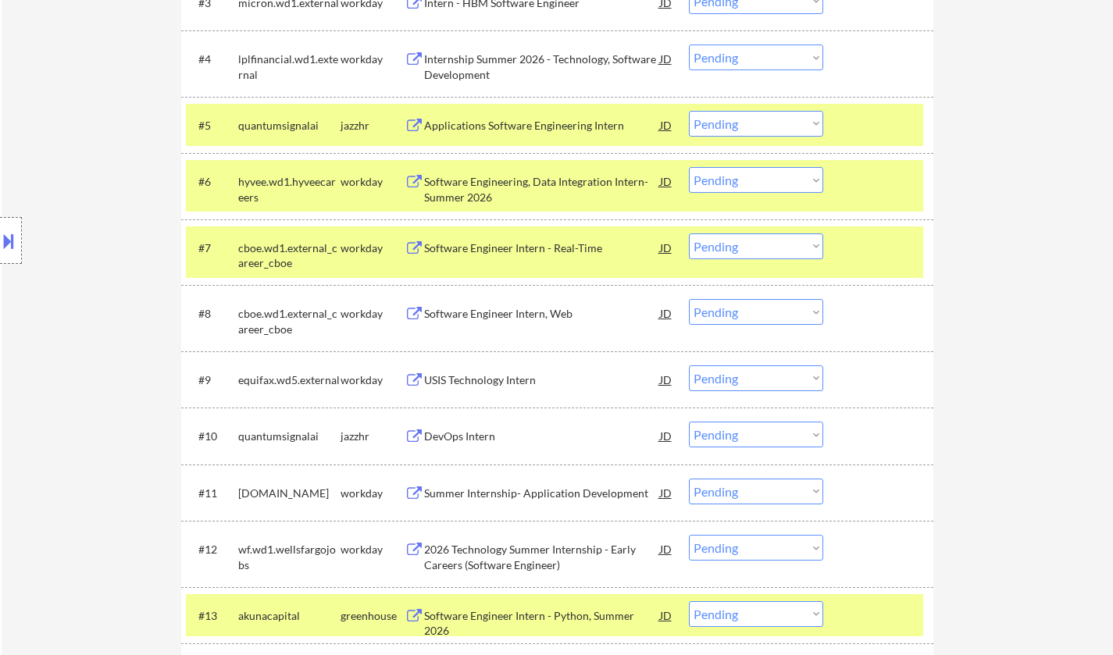
click at [481, 378] on div "USIS Technology Intern" at bounding box center [542, 380] width 236 height 16
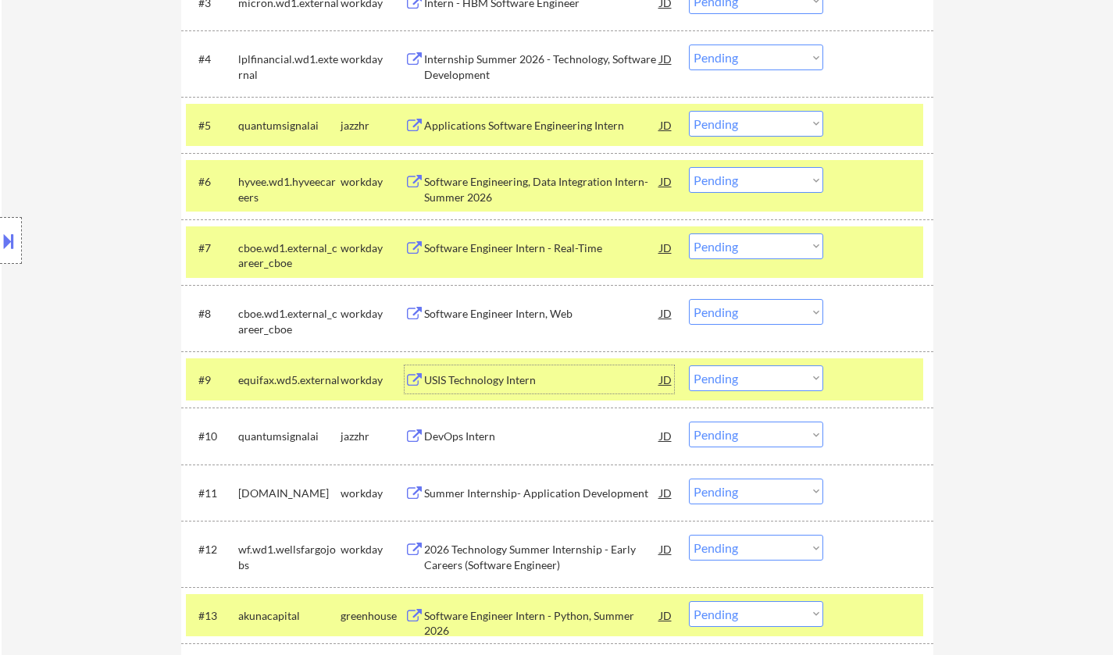
click at [766, 376] on select "Choose an option... Pending Applied Excluded (Questions) Excluded (Expired) Exc…" at bounding box center [756, 378] width 134 height 26
click at [689, 365] on select "Choose an option... Pending Applied Excluded (Questions) Excluded (Expired) Exc…" at bounding box center [756, 378] width 134 height 26
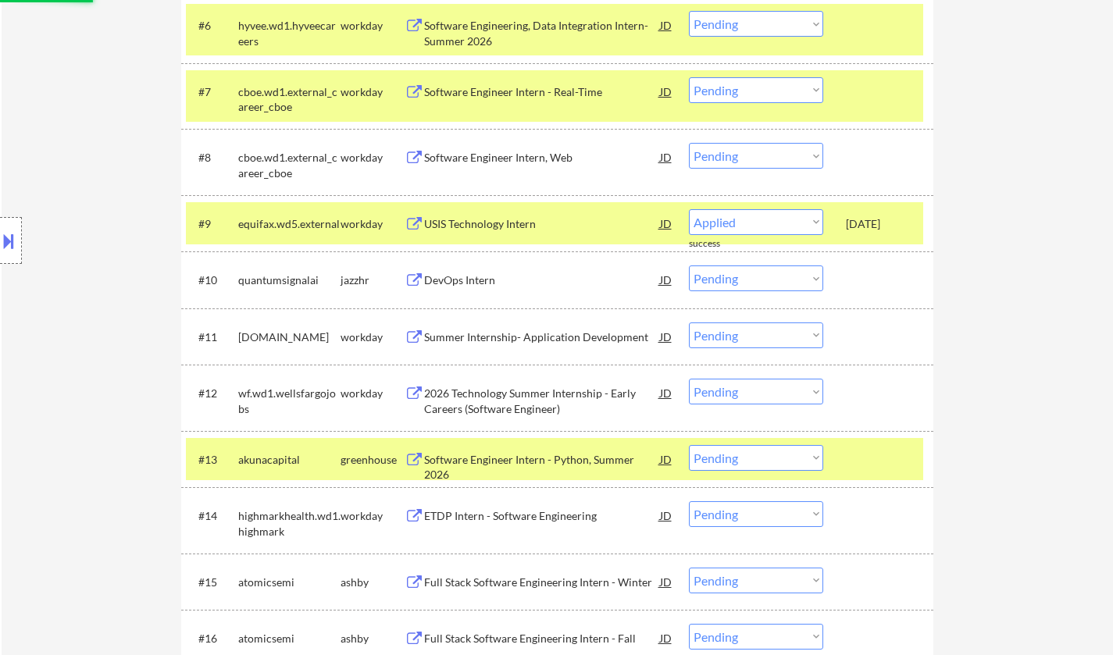
select select ""pending""
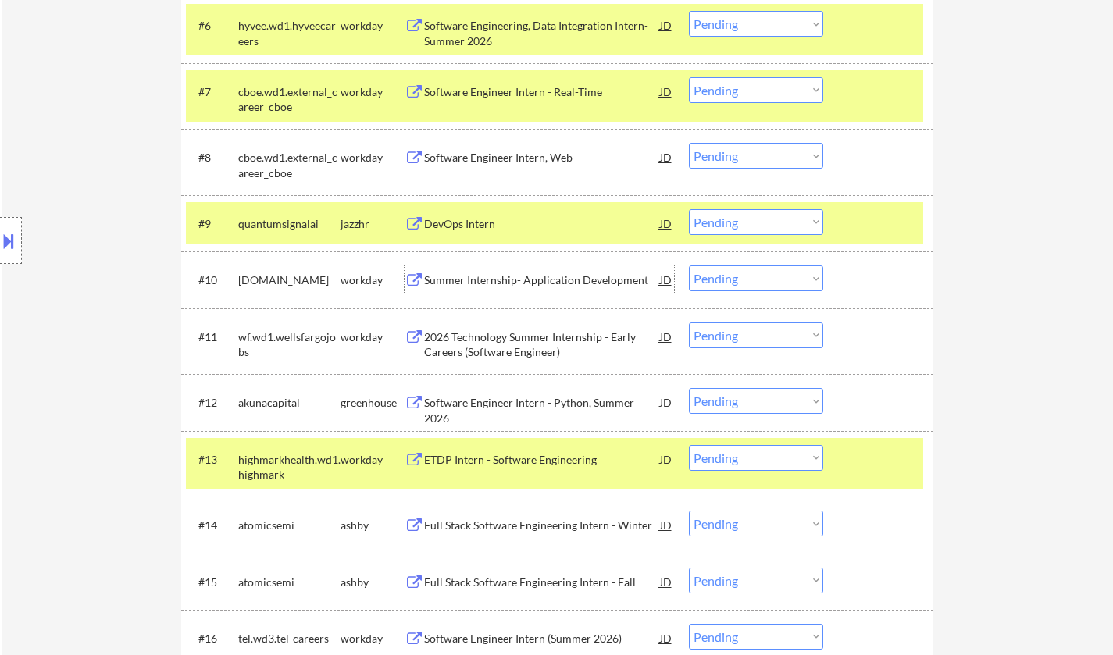
click at [549, 280] on div "Summer Internship- Application Development" at bounding box center [542, 280] width 236 height 16
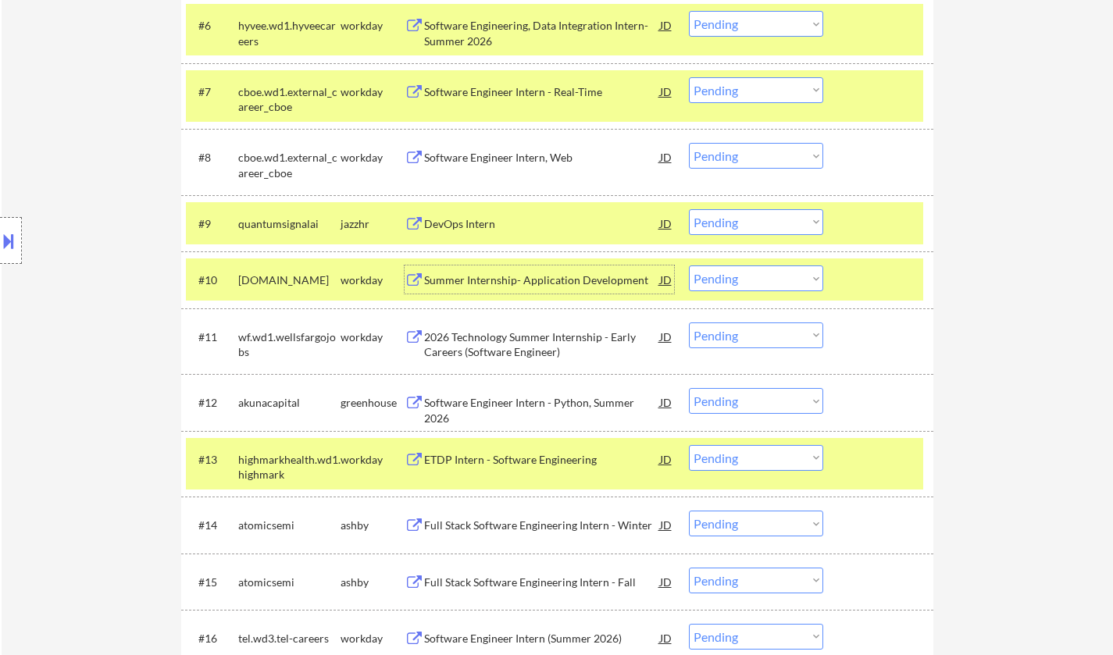
click at [474, 280] on div "Summer Internship- Application Development" at bounding box center [542, 280] width 236 height 16
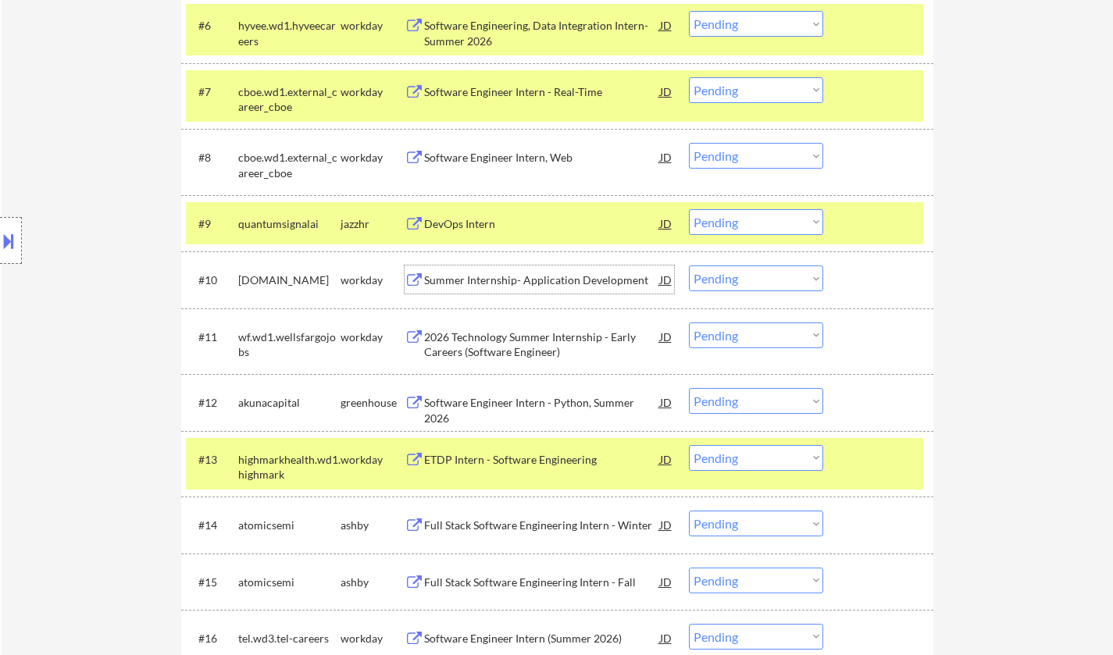
click at [729, 278] on select "Choose an option... Pending Applied Excluded (Questions) Excluded (Expired) Exc…" at bounding box center [756, 278] width 134 height 26
click at [689, 265] on select "Choose an option... Pending Applied Excluded (Questions) Excluded (Expired) Exc…" at bounding box center [756, 278] width 134 height 26
select select ""pending""
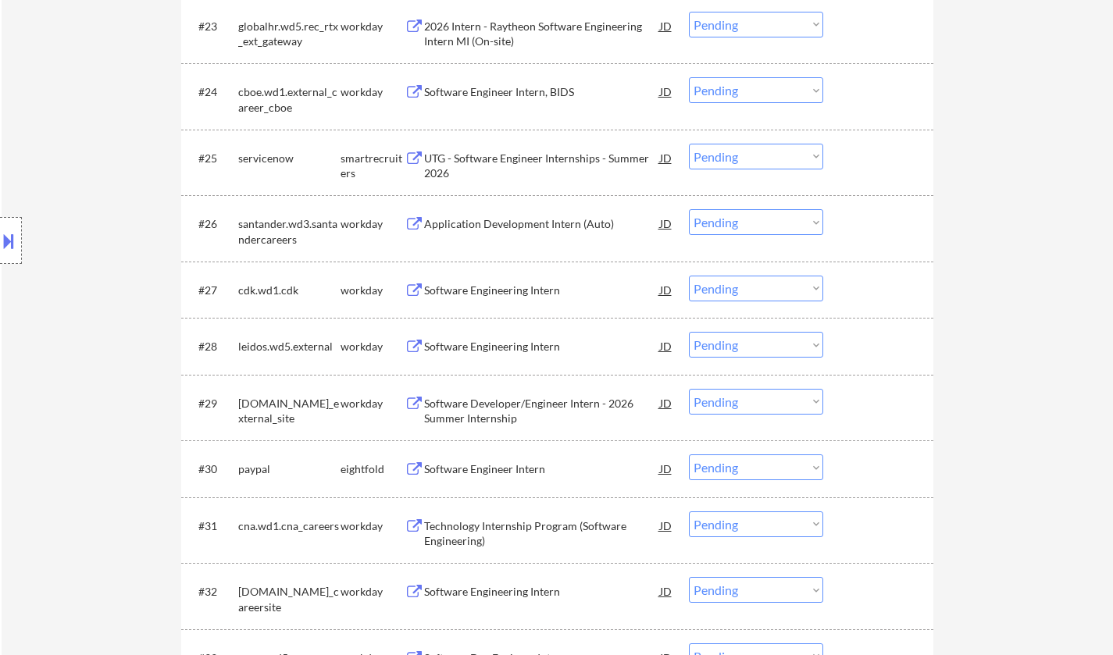
scroll to position [1874, 0]
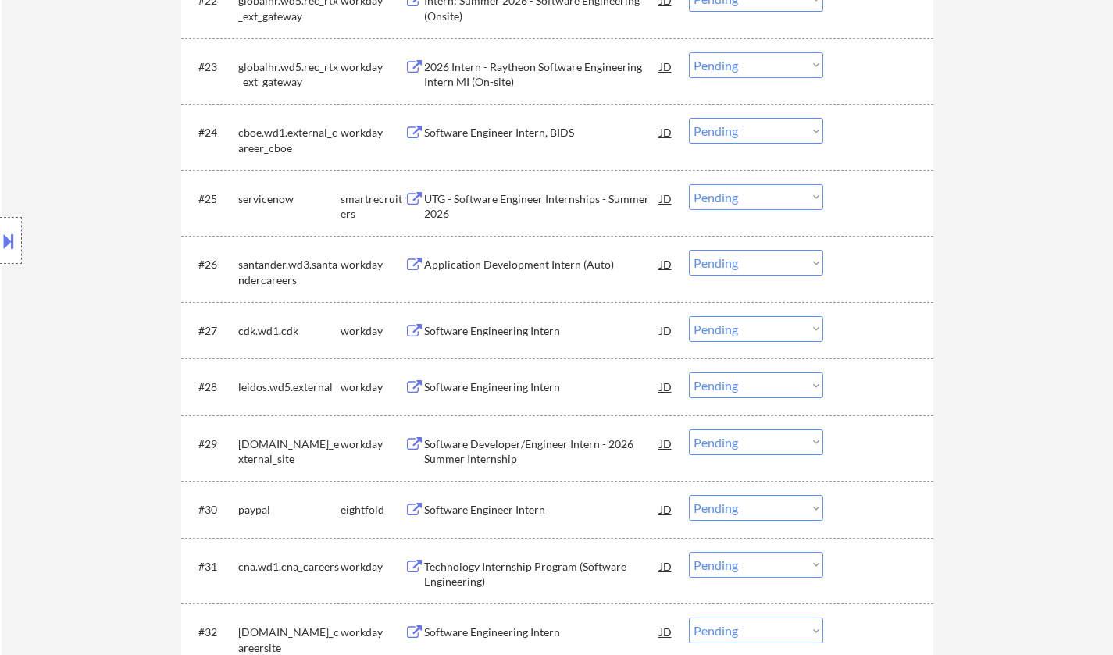
click at [549, 200] on div "UTG - Software Engineer Internships - Summer 2026" at bounding box center [542, 206] width 236 height 30
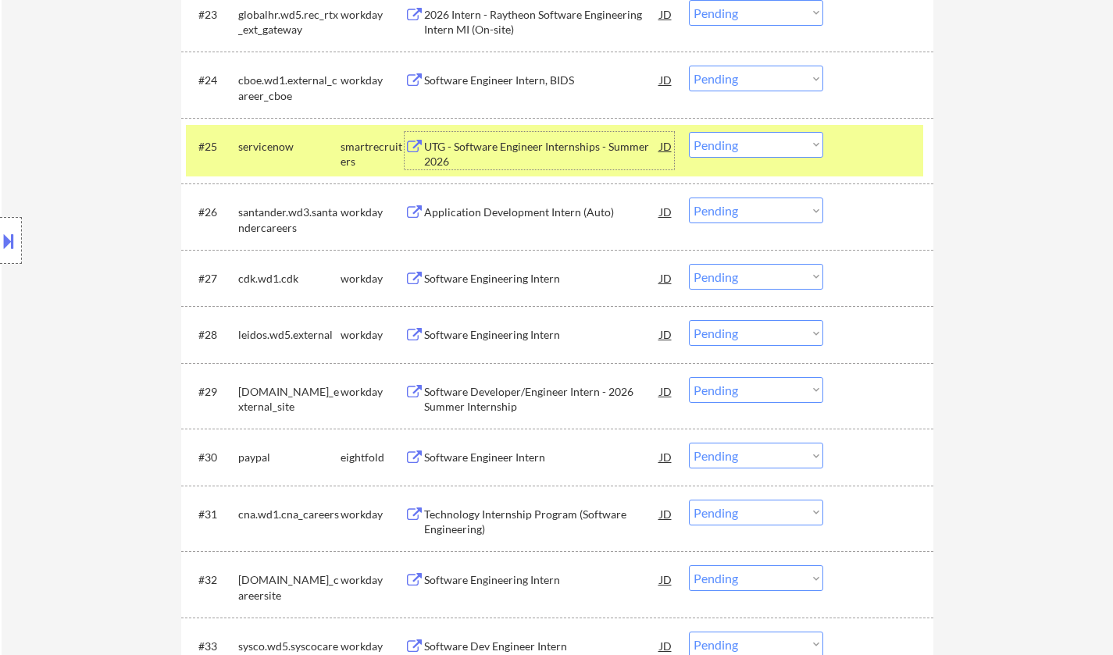
scroll to position [1952, 0]
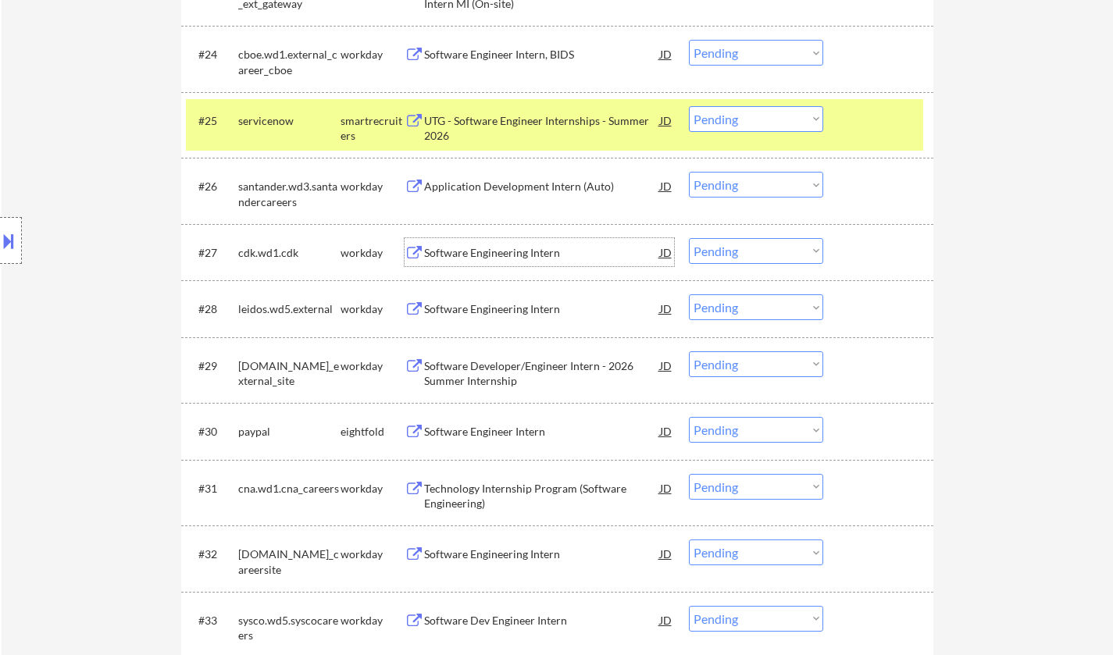
click at [504, 254] on div "Software Engineering Intern" at bounding box center [542, 253] width 236 height 16
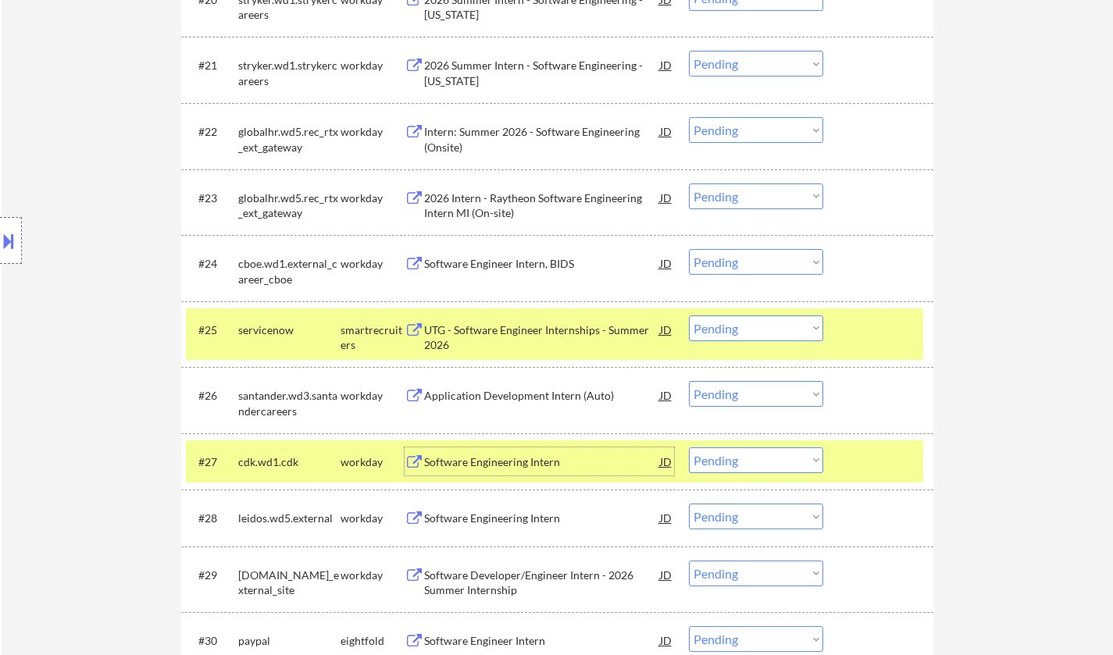
scroll to position [1796, 0]
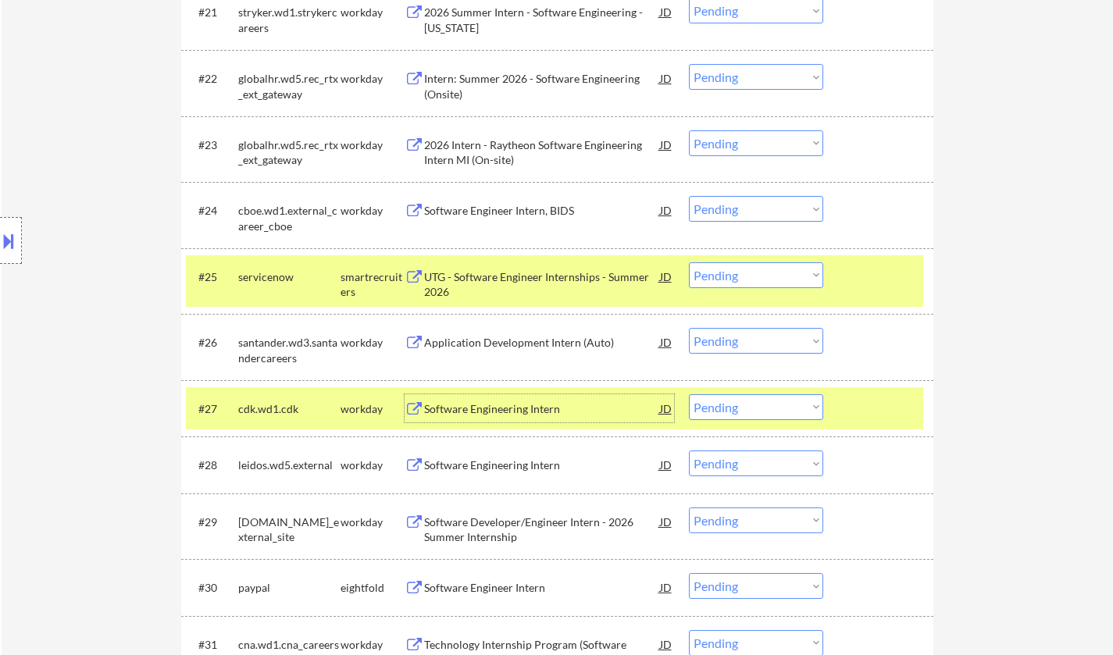
click at [500, 405] on div "Software Engineering Intern" at bounding box center [542, 409] width 236 height 16
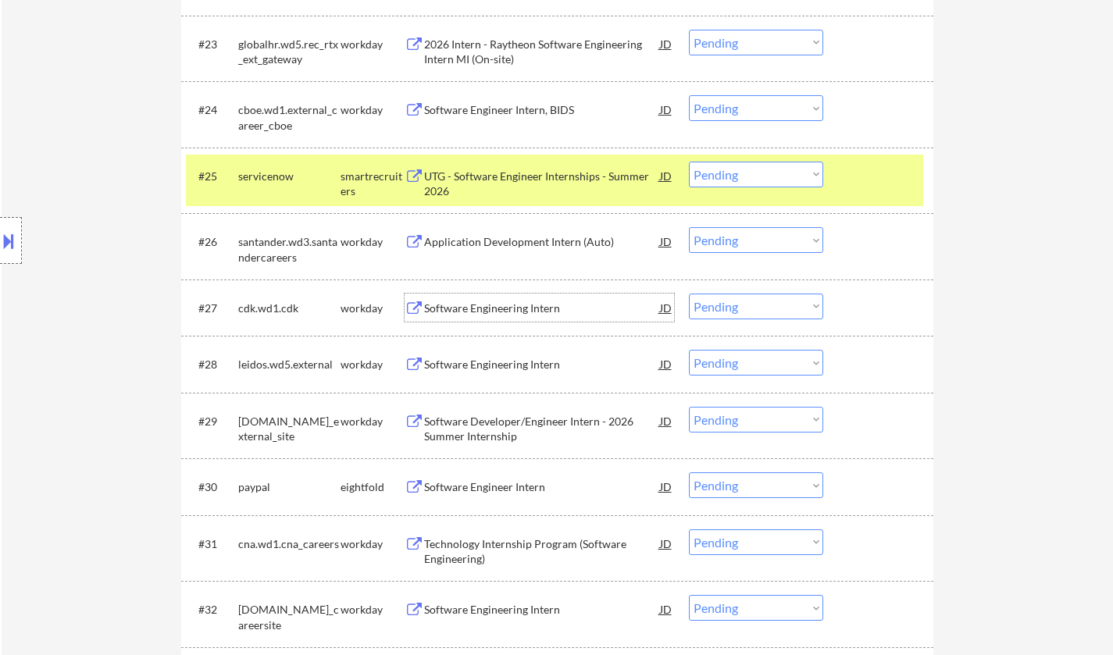
scroll to position [1952, 0]
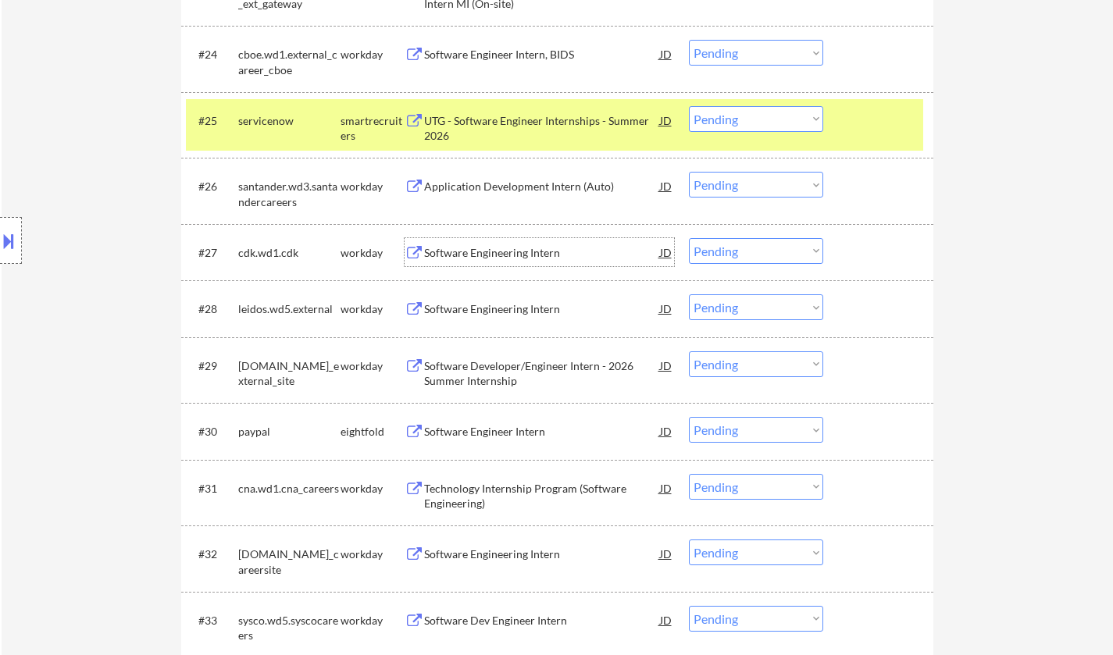
click at [736, 256] on select "Choose an option... Pending Applied Excluded (Questions) Excluded (Expired) Exc…" at bounding box center [756, 251] width 134 height 26
click at [689, 238] on select "Choose an option... Pending Applied Excluded (Questions) Excluded (Expired) Exc…" at bounding box center [756, 251] width 134 height 26
select select ""pending""
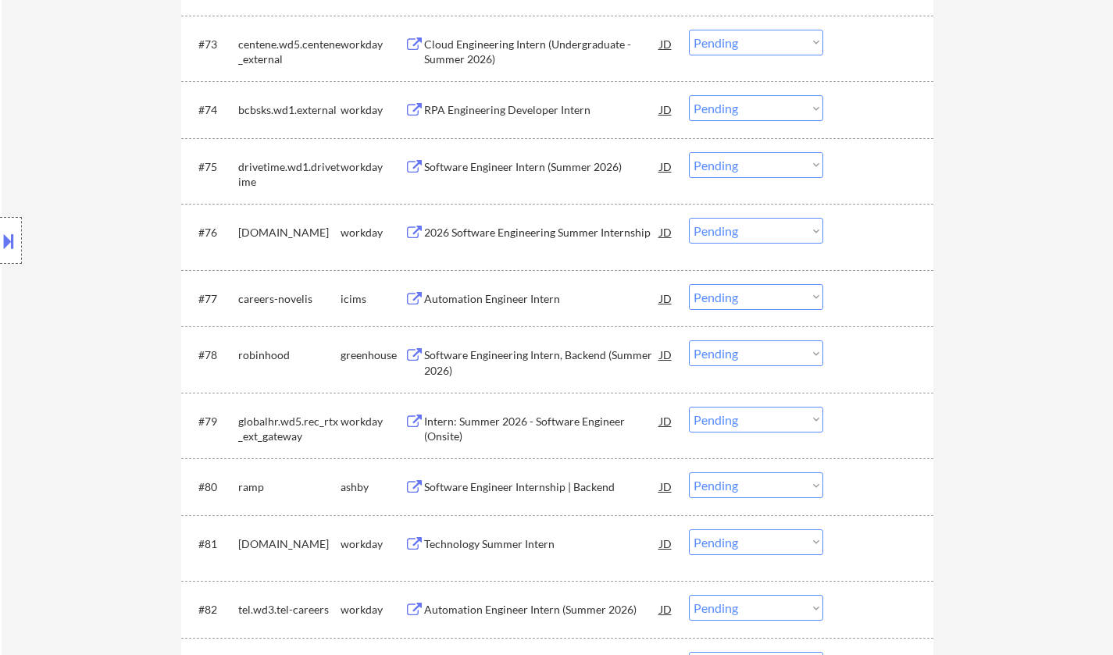
scroll to position [5153, 0]
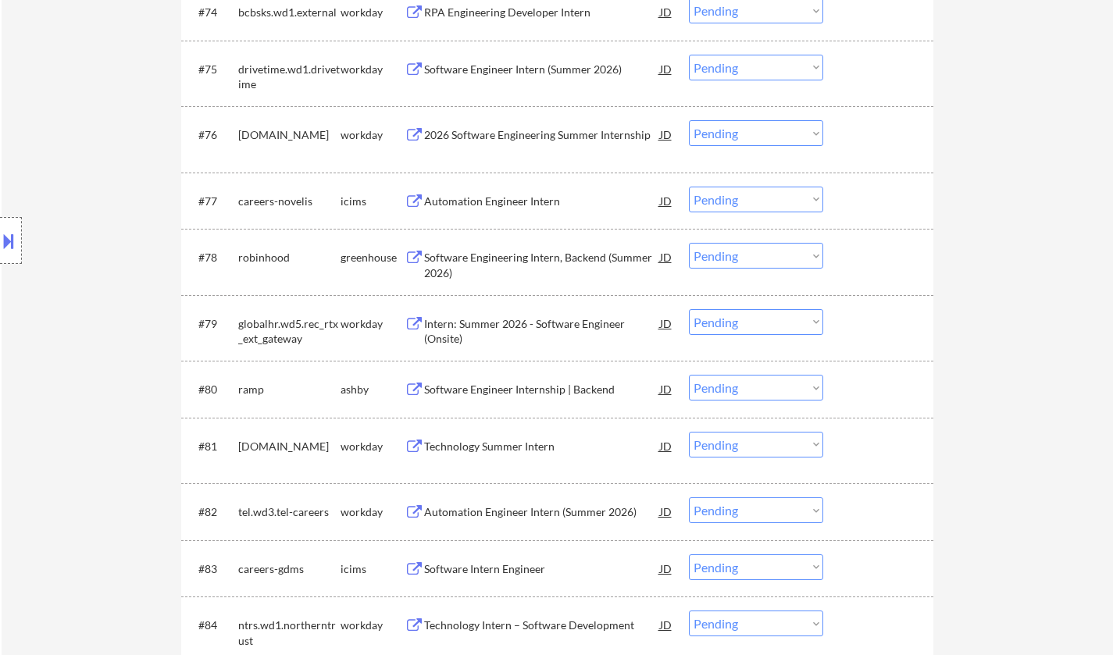
click at [527, 260] on div "Software Engineering Intern, Backend (Summer 2026)" at bounding box center [542, 265] width 236 height 30
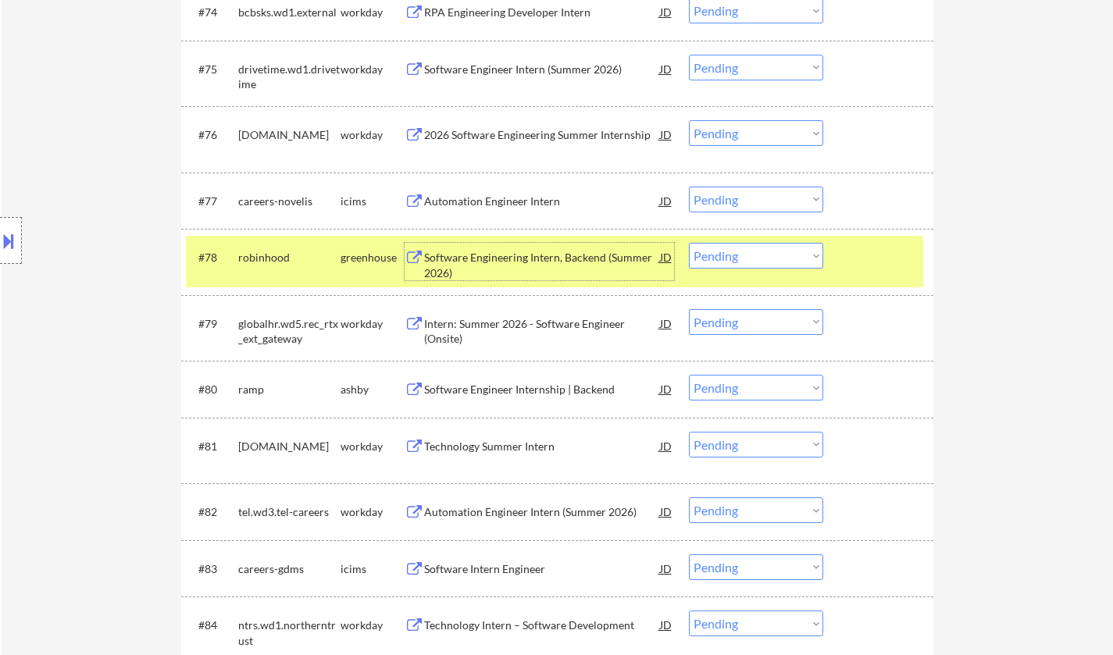
drag, startPoint x: 778, startPoint y: 255, endPoint x: 793, endPoint y: 269, distance: 20.5
click at [778, 255] on select "Choose an option... Pending Applied Excluded (Questions) Excluded (Expired) Exc…" at bounding box center [756, 256] width 134 height 26
click at [689, 243] on select "Choose an option... Pending Applied Excluded (Questions) Excluded (Expired) Exc…" at bounding box center [756, 256] width 134 height 26
select select ""pending""
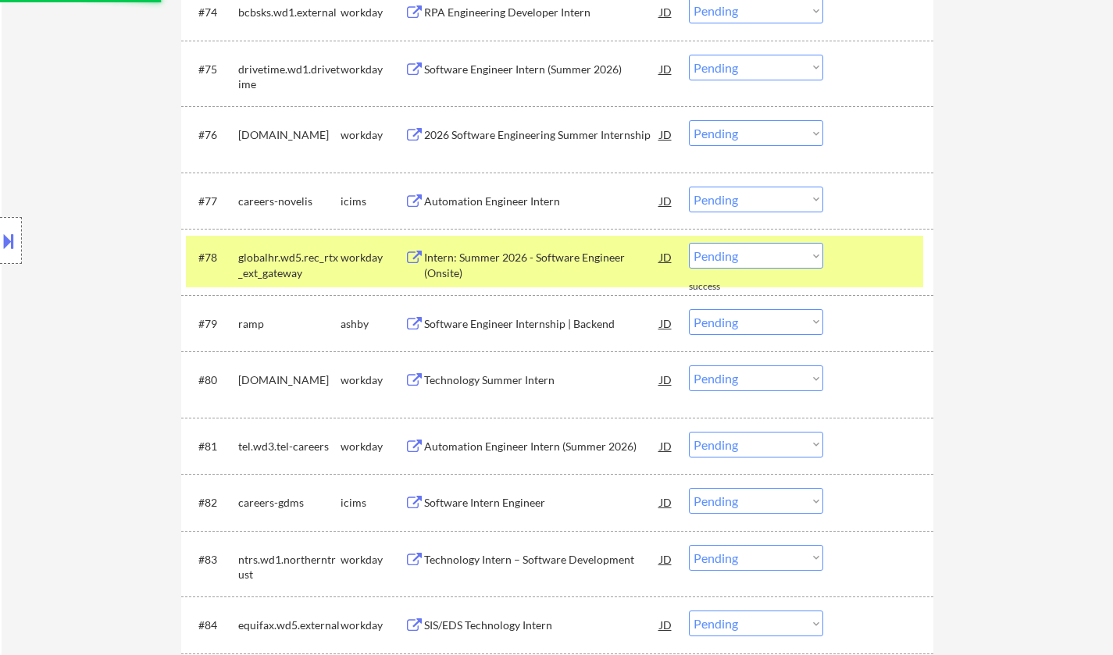
click at [501, 328] on div "Software Engineer Internship | Backend" at bounding box center [542, 324] width 236 height 16
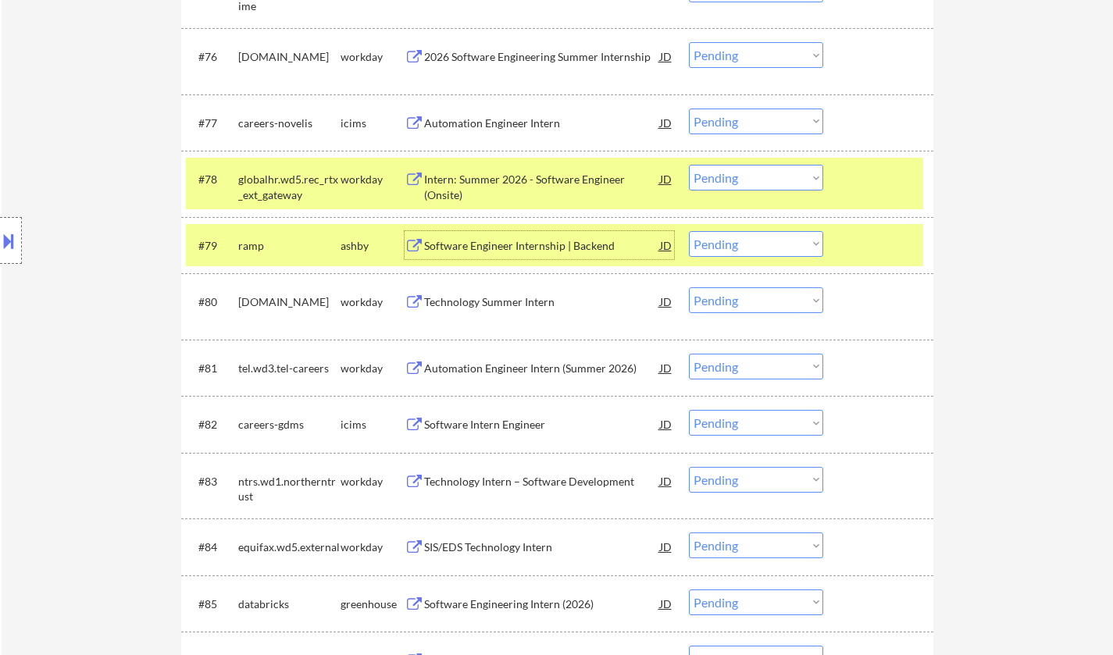
scroll to position [5465, 0]
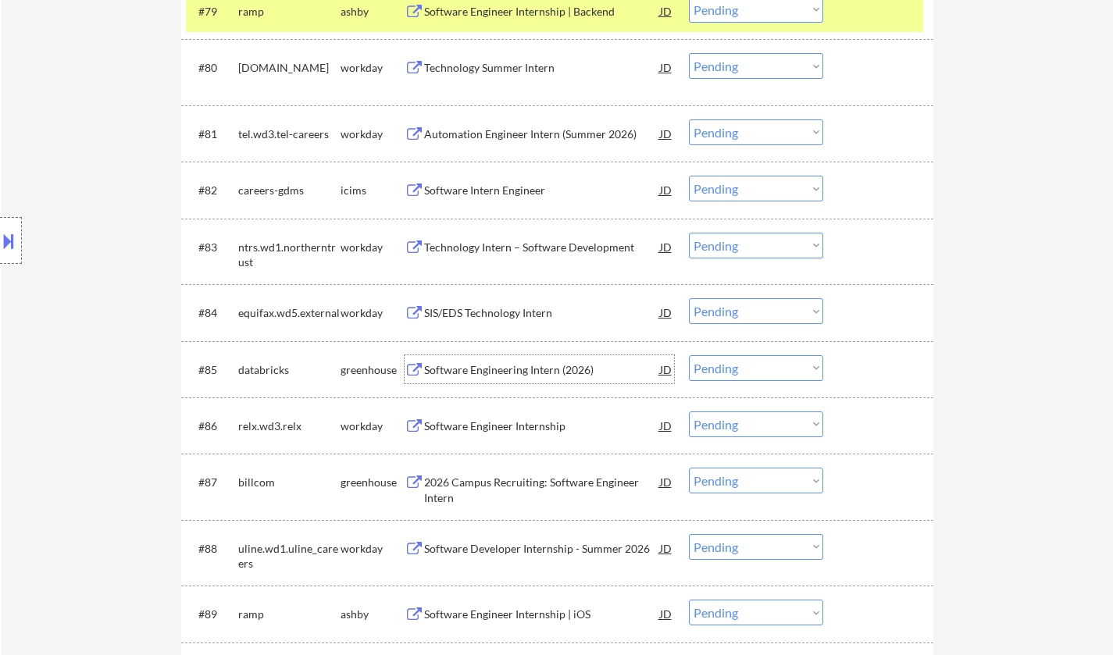
click at [487, 376] on div "Software Engineering Intern (2026)" at bounding box center [542, 370] width 236 height 16
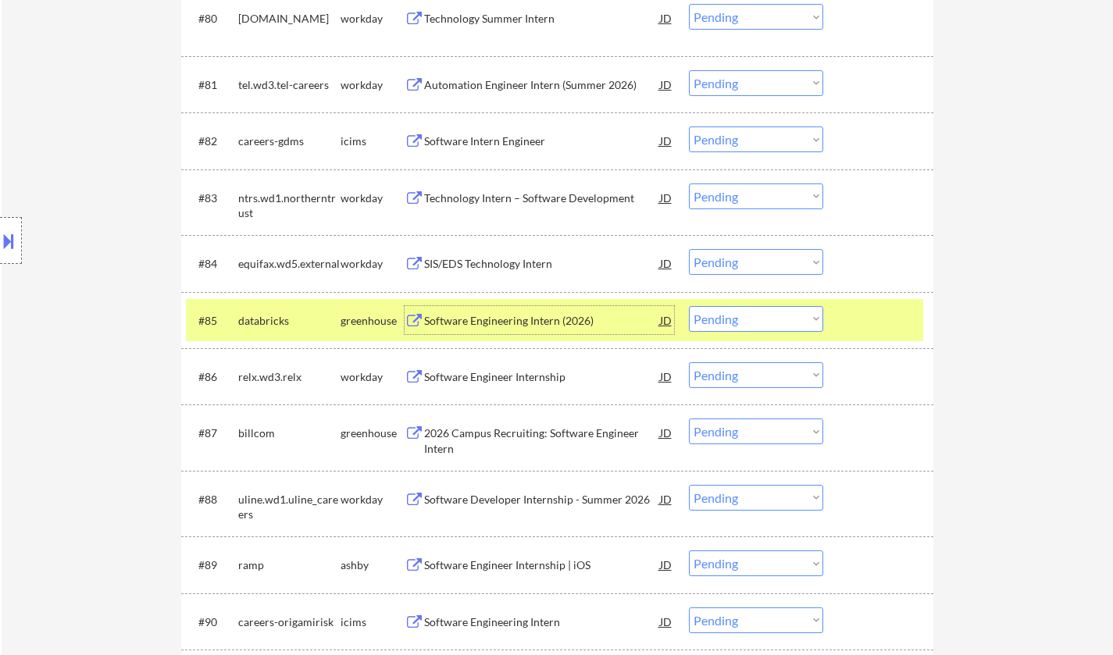
scroll to position [5543, 0]
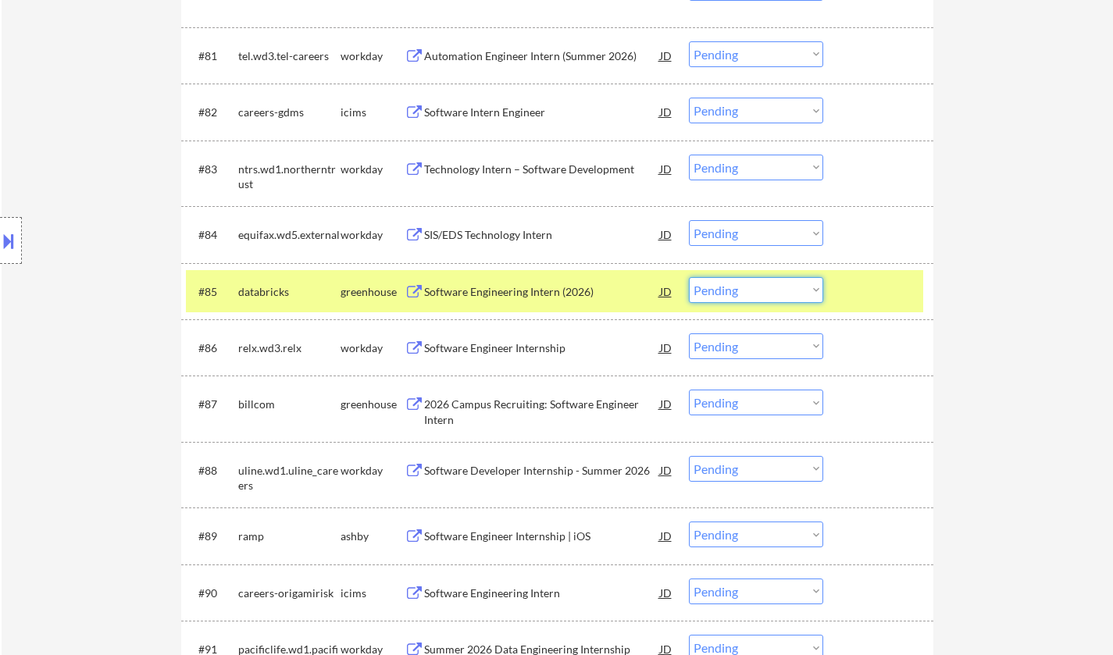
click at [761, 298] on select "Choose an option... Pending Applied Excluded (Questions) Excluded (Expired) Exc…" at bounding box center [756, 290] width 134 height 26
click at [689, 277] on select "Choose an option... Pending Applied Excluded (Questions) Excluded (Expired) Exc…" at bounding box center [756, 290] width 134 height 26
select select ""pending""
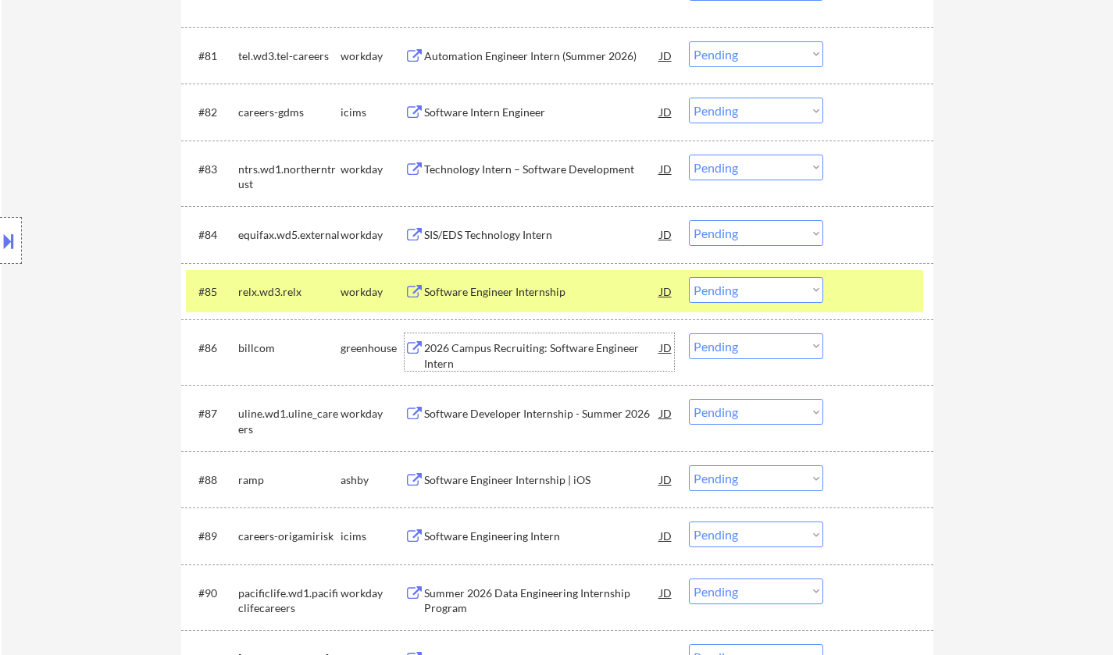
click at [502, 354] on div "2026 Campus Recruiting: Software Engineer Intern" at bounding box center [542, 355] width 236 height 30
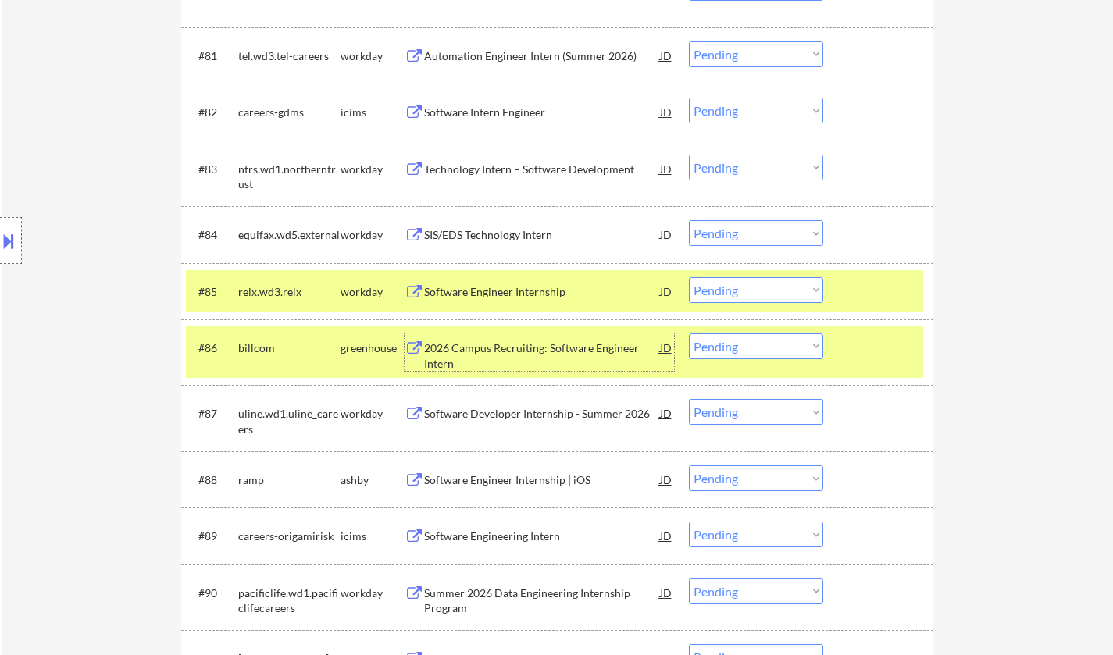
click at [764, 349] on select "Choose an option... Pending Applied Excluded (Questions) Excluded (Expired) Exc…" at bounding box center [756, 346] width 134 height 26
click at [689, 333] on select "Choose an option... Pending Applied Excluded (Questions) Excluded (Expired) Exc…" at bounding box center [756, 346] width 134 height 26
select select ""pending""
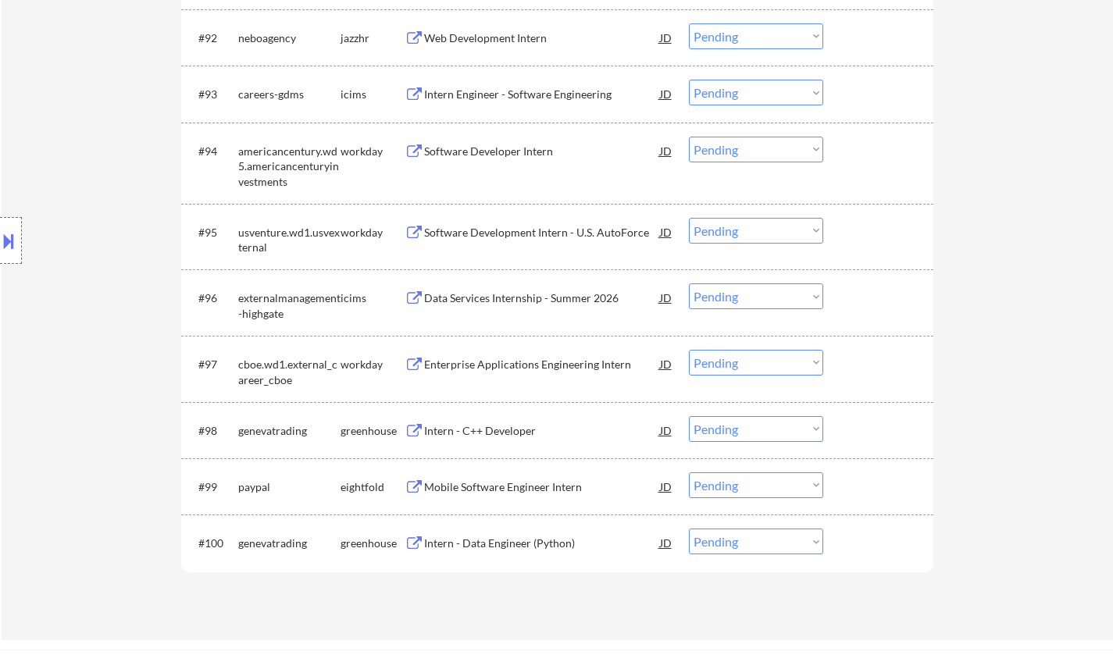
scroll to position [6324, 0]
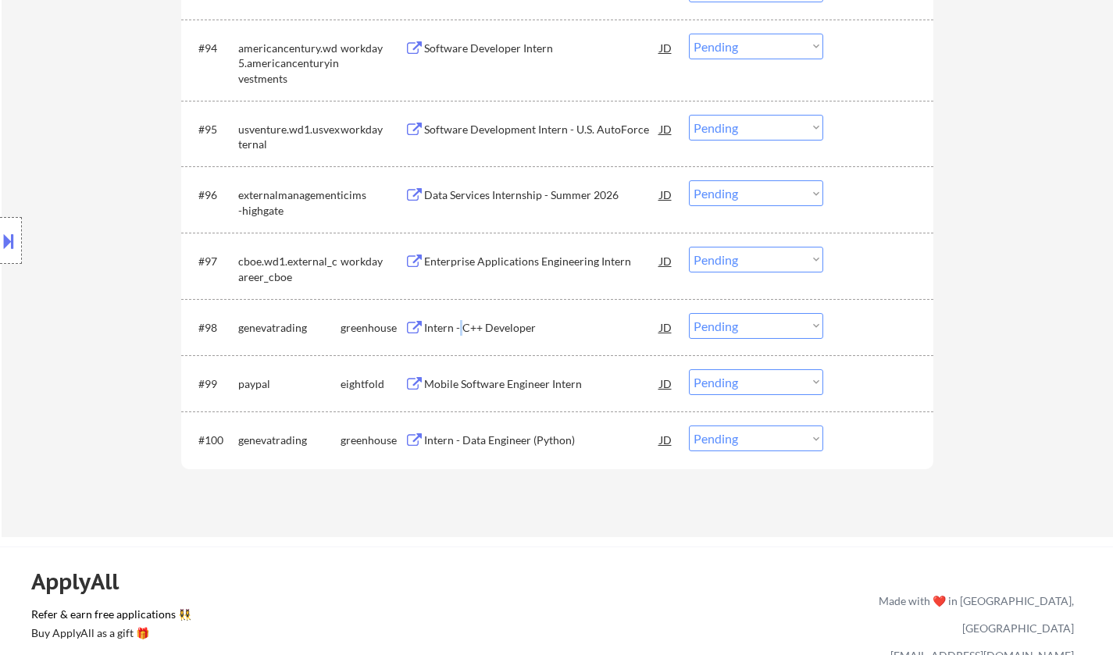
click at [459, 326] on div "Intern - C++ Developer" at bounding box center [542, 328] width 236 height 16
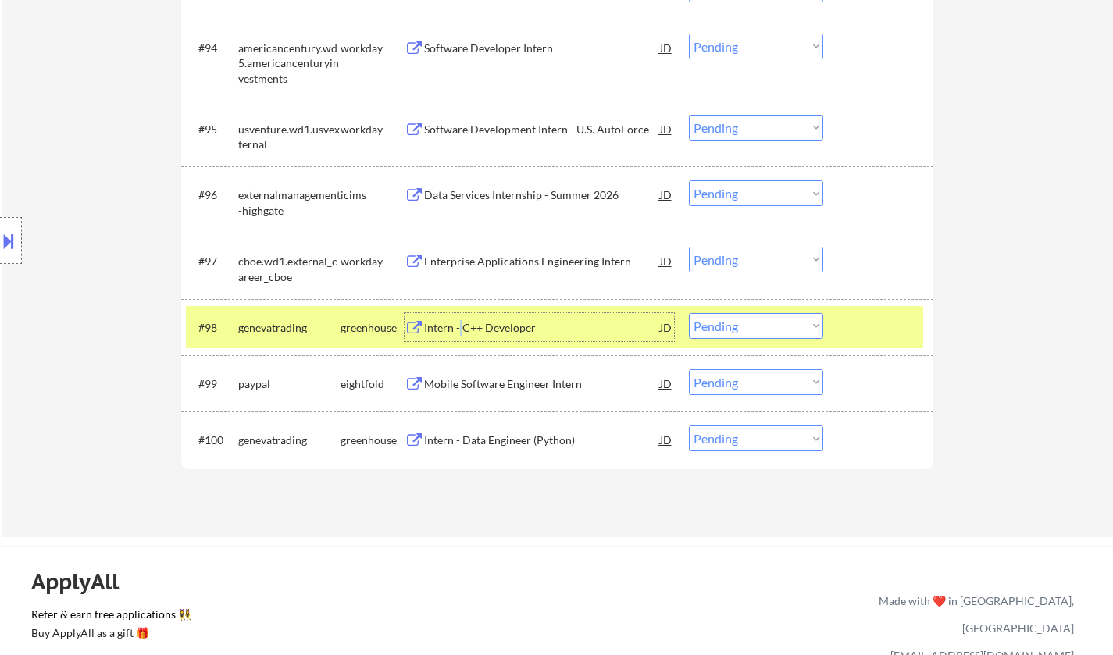
click at [746, 329] on select "Choose an option... Pending Applied Excluded (Questions) Excluded (Expired) Exc…" at bounding box center [756, 326] width 134 height 26
click at [689, 313] on select "Choose an option... Pending Applied Excluded (Questions) Excluded (Expired) Exc…" at bounding box center [756, 326] width 134 height 26
select select ""pending""
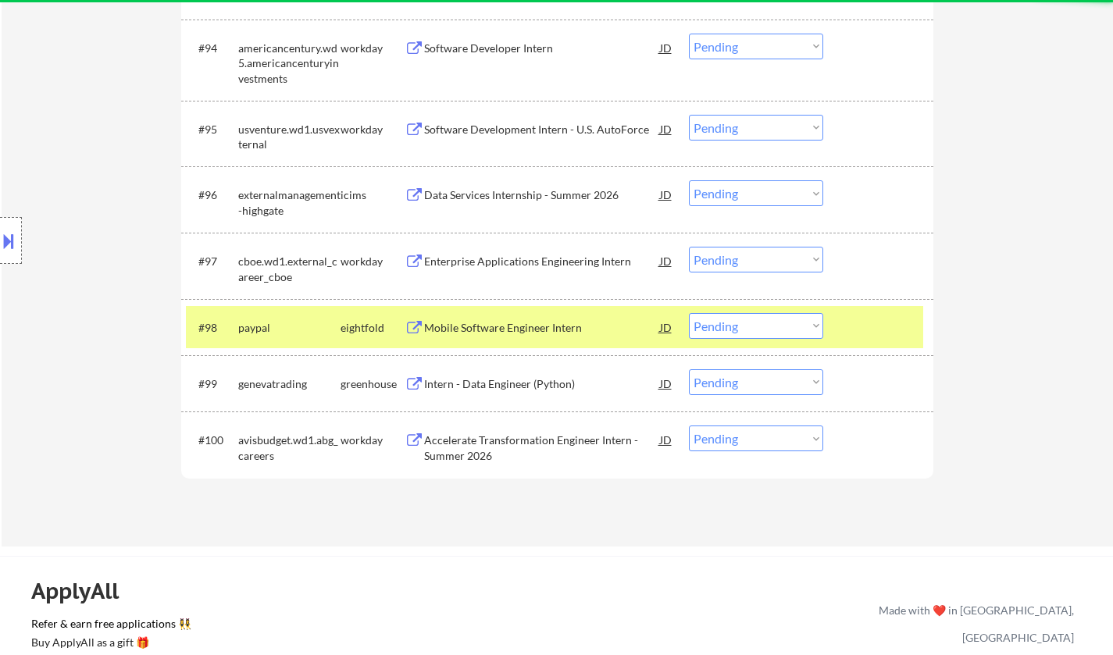
click at [523, 379] on div "Intern - Data Engineer (Python)" at bounding box center [542, 384] width 236 height 16
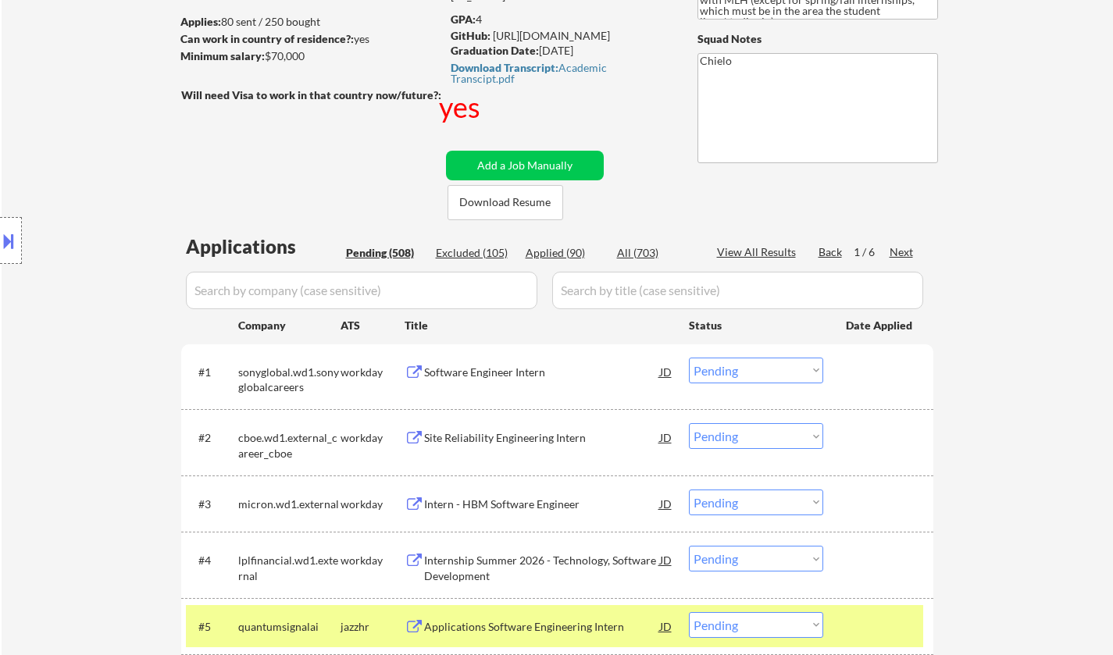
scroll to position [0, 0]
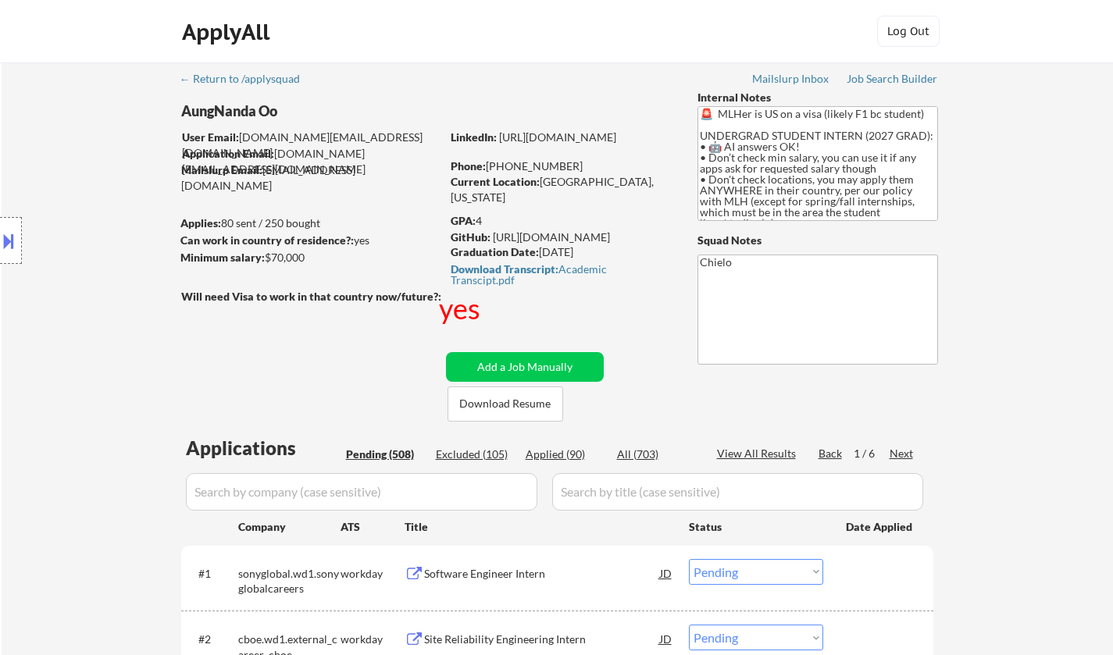
click at [553, 453] on div "Applied (90)" at bounding box center [564, 455] width 78 height 16
select select ""applied""
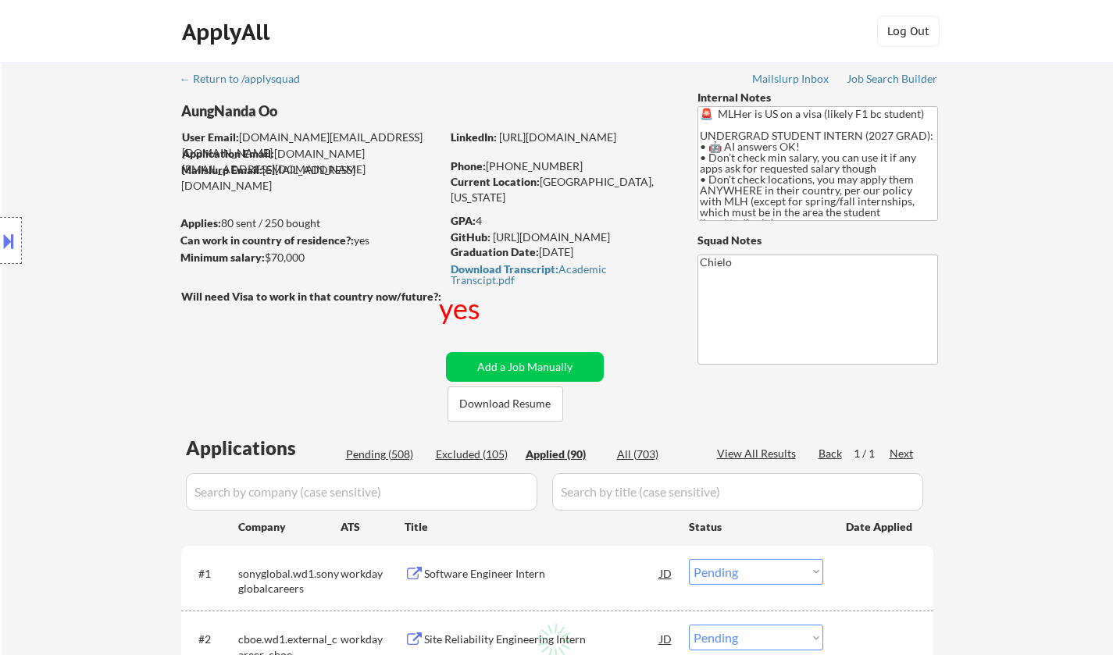
select select ""applied""
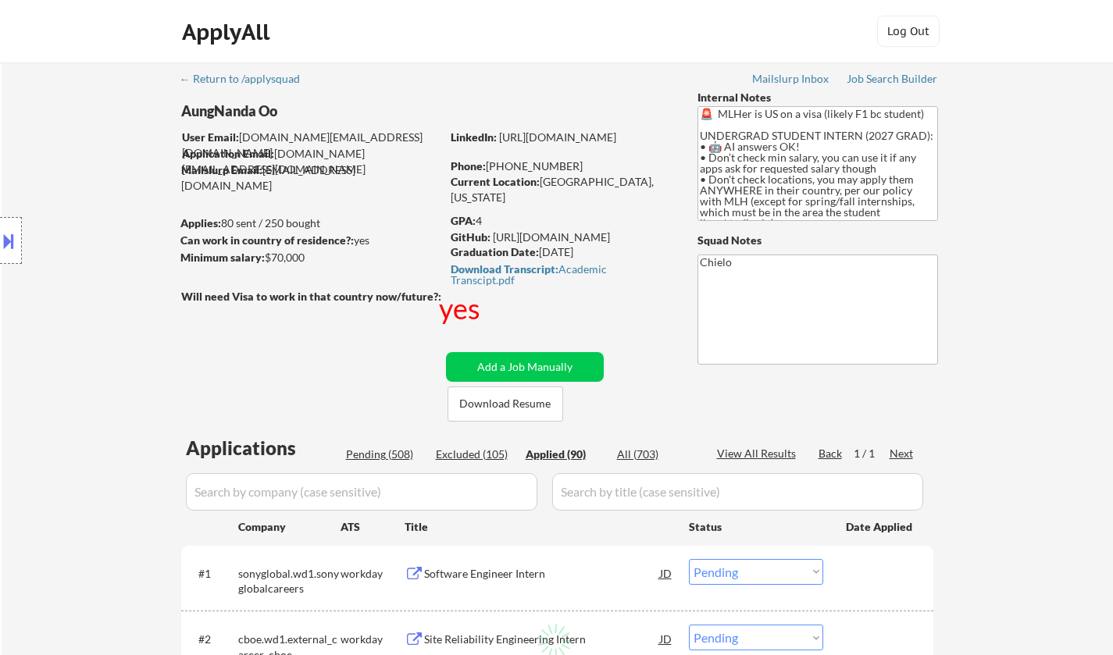
select select ""applied""
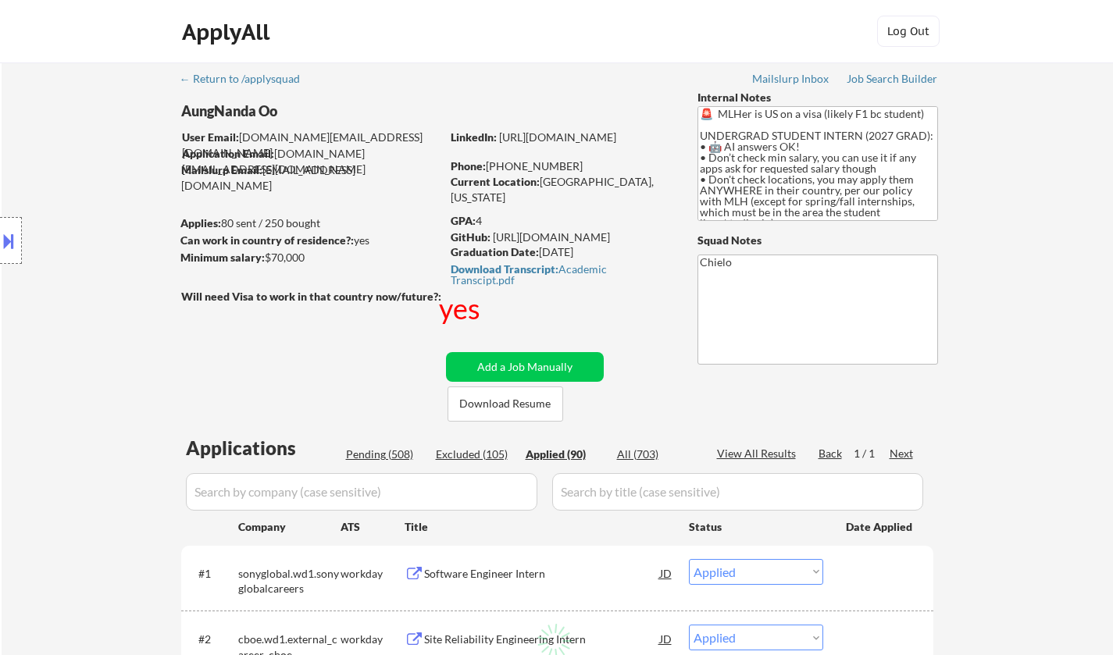
select select ""applied""
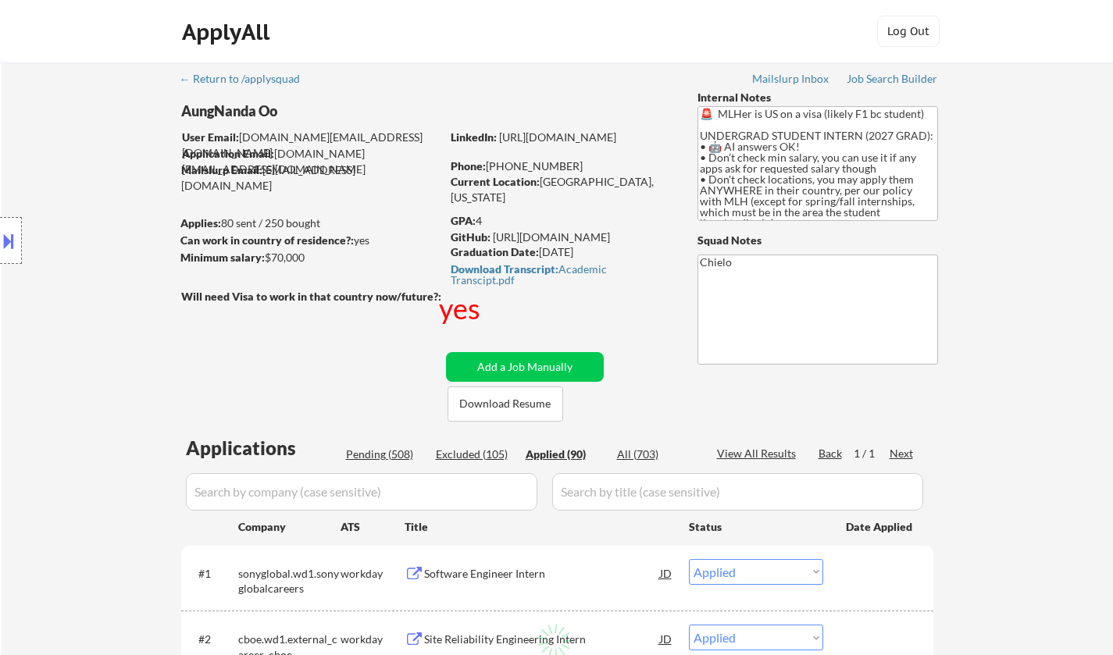
select select ""applied""
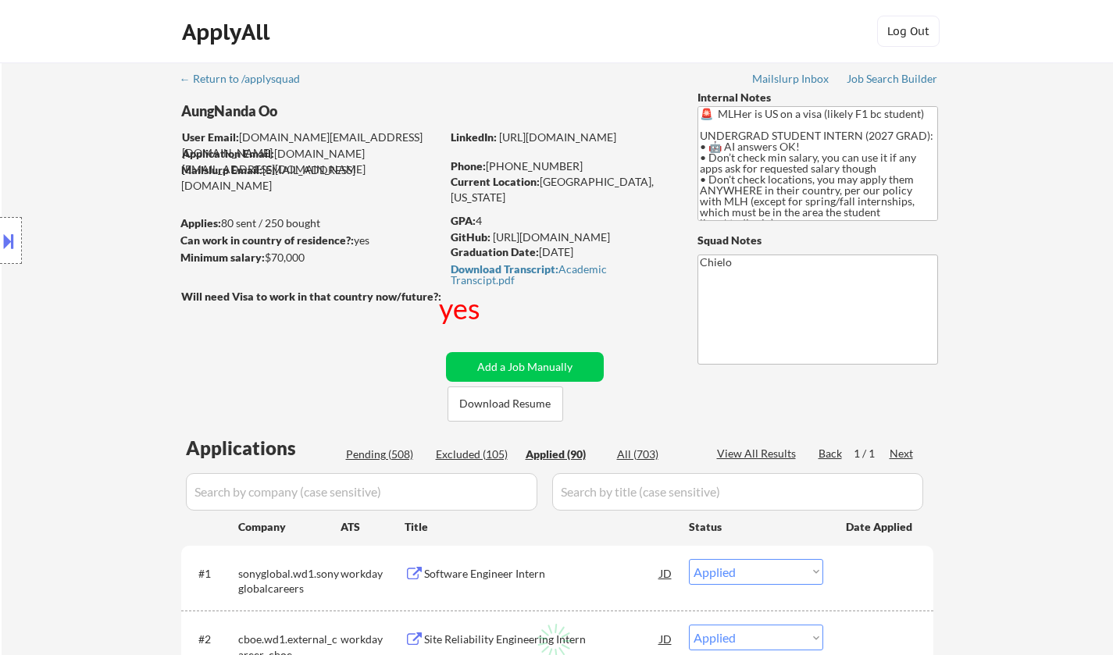
select select ""applied""
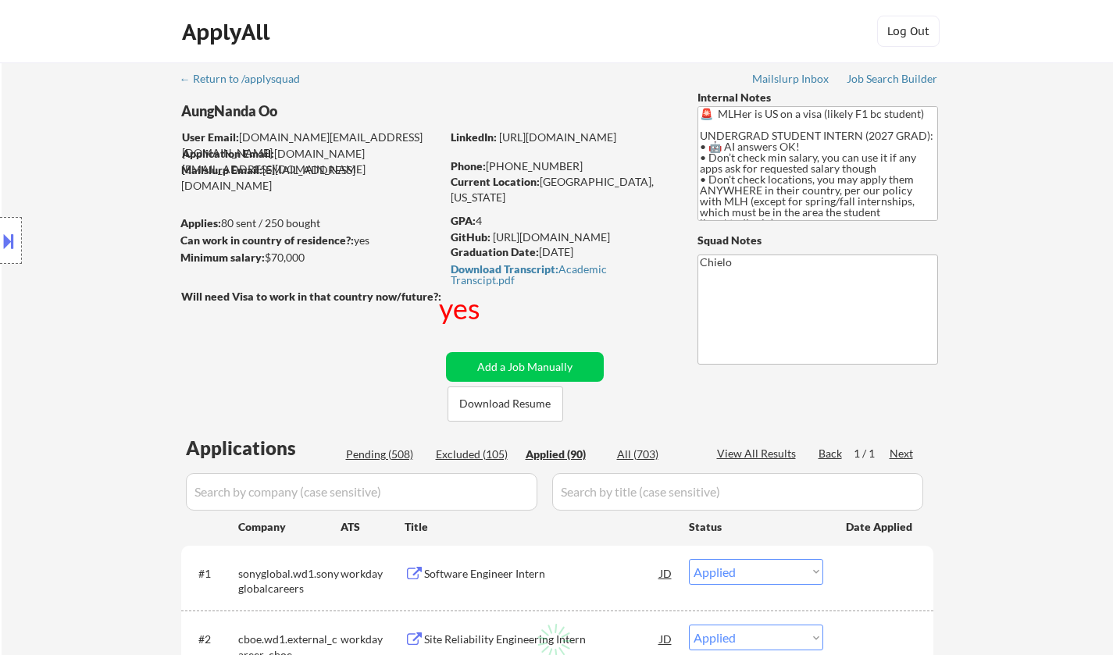
select select ""applied""
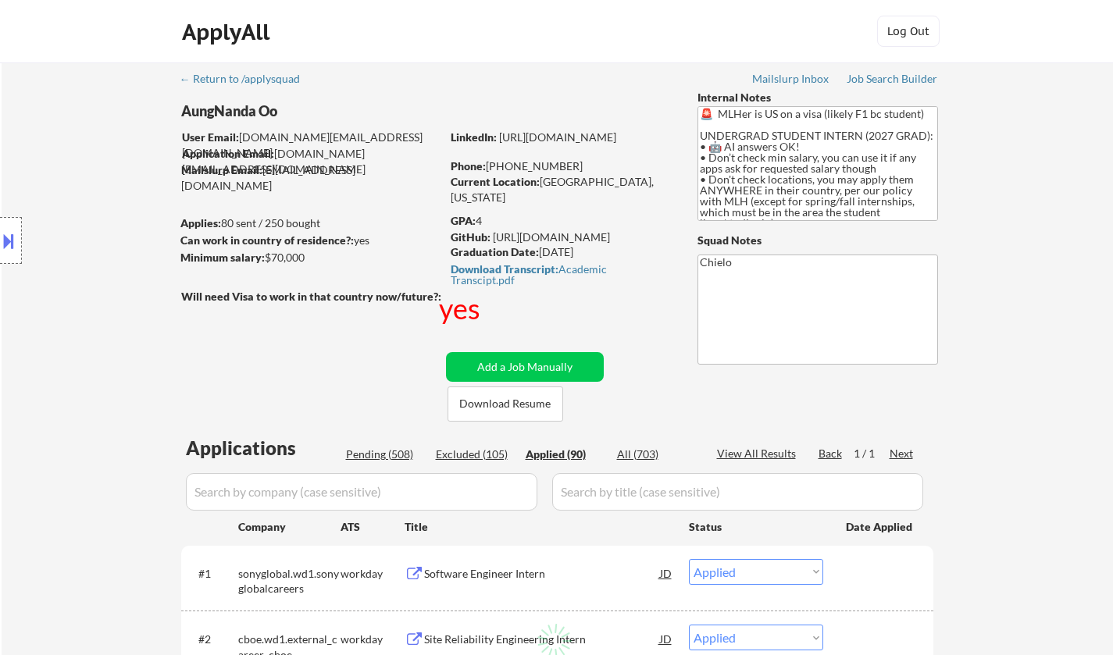
select select ""applied""
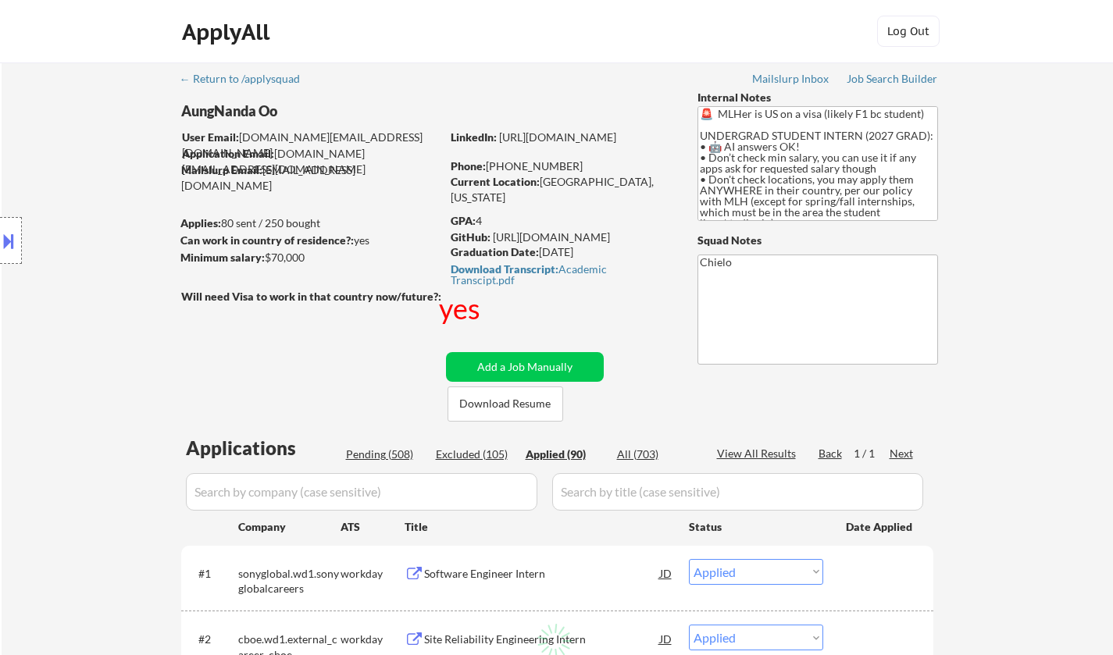
select select ""applied""
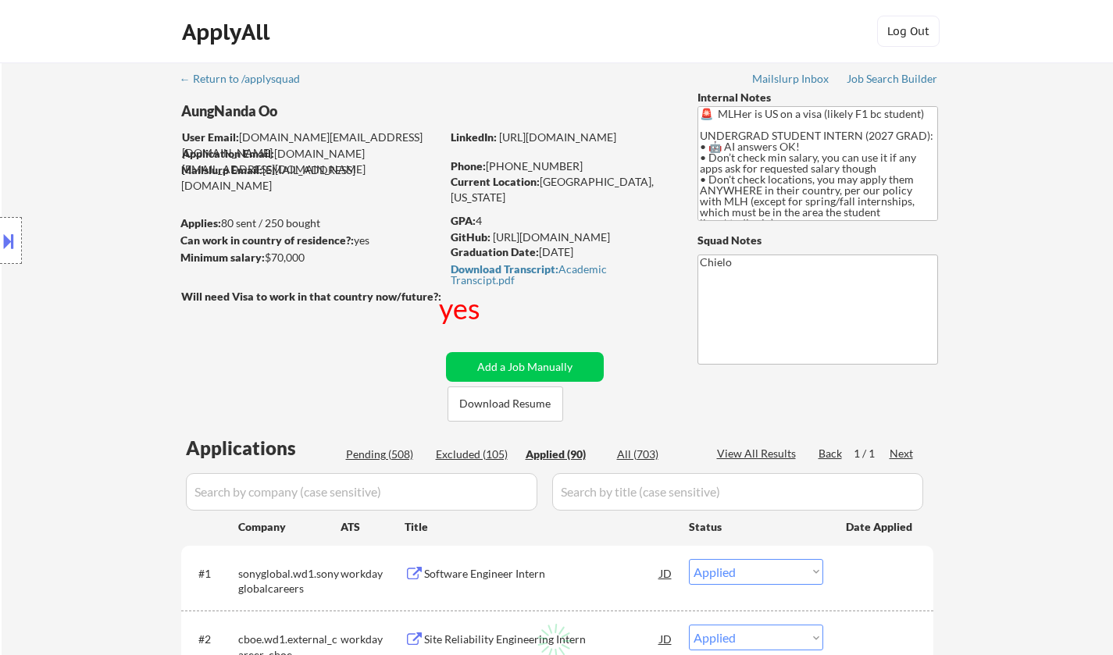
select select ""applied""
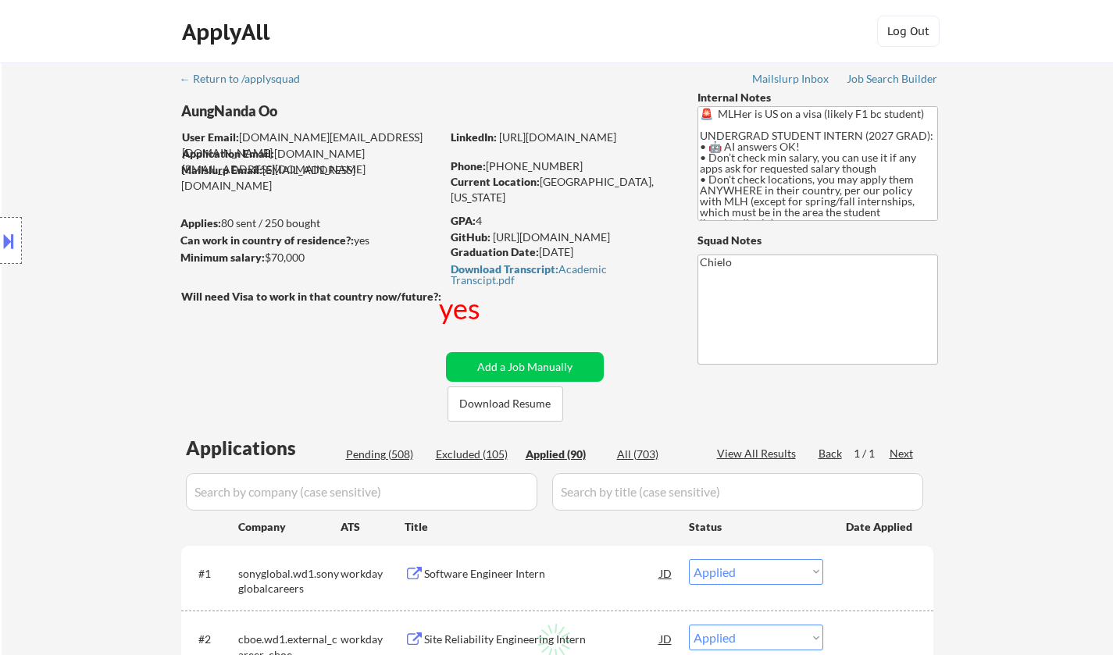
select select ""applied""
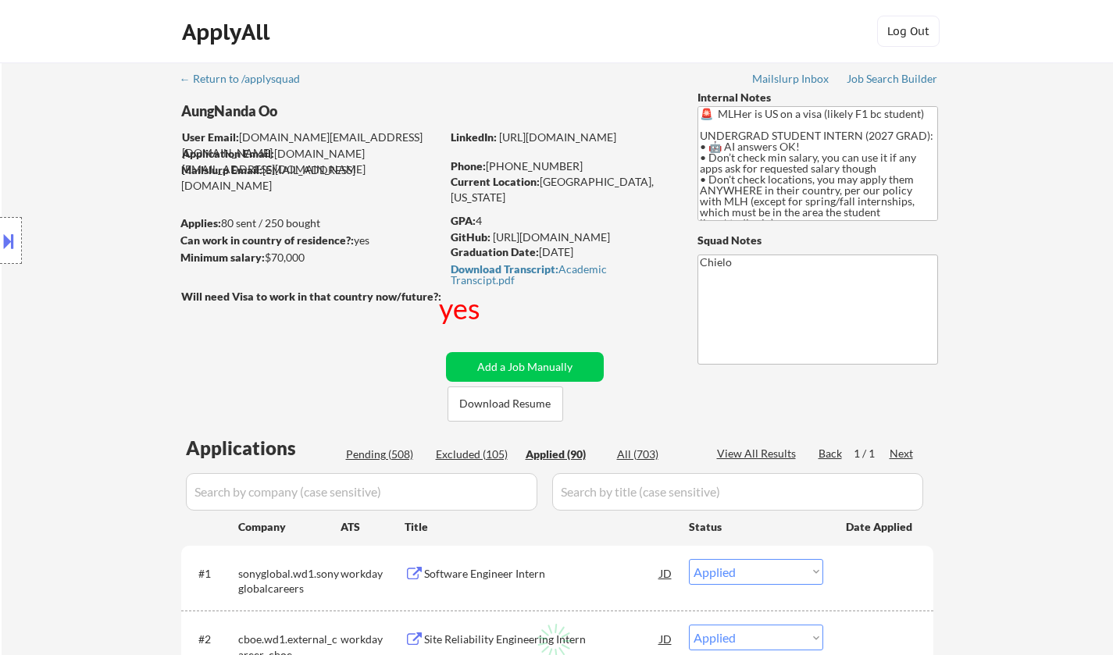
select select ""applied""
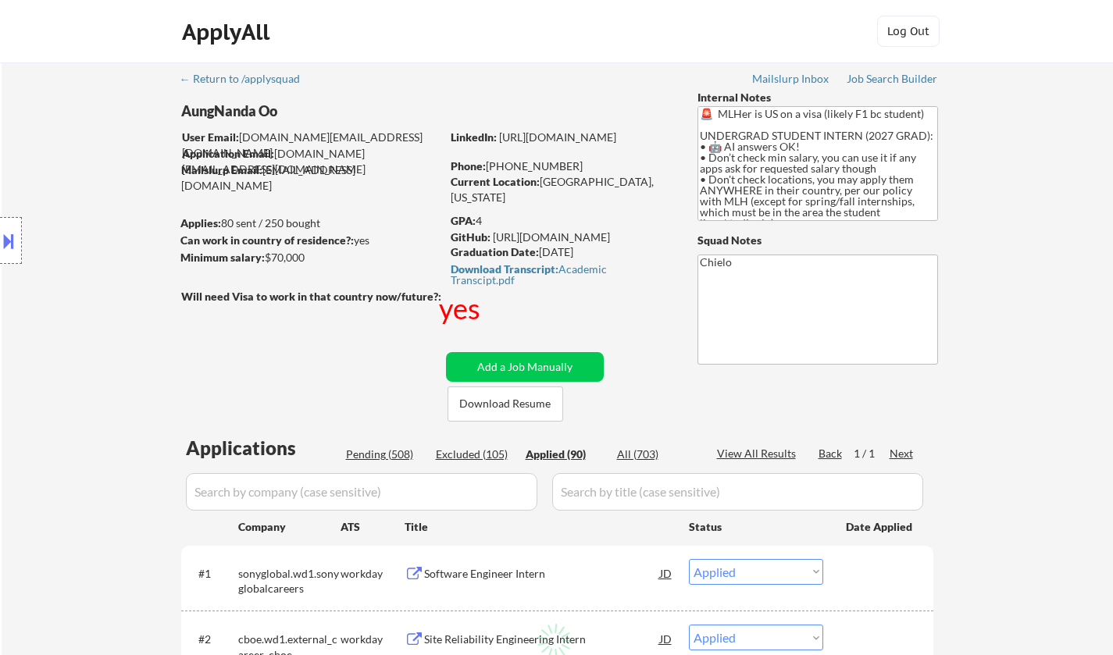
select select ""applied""
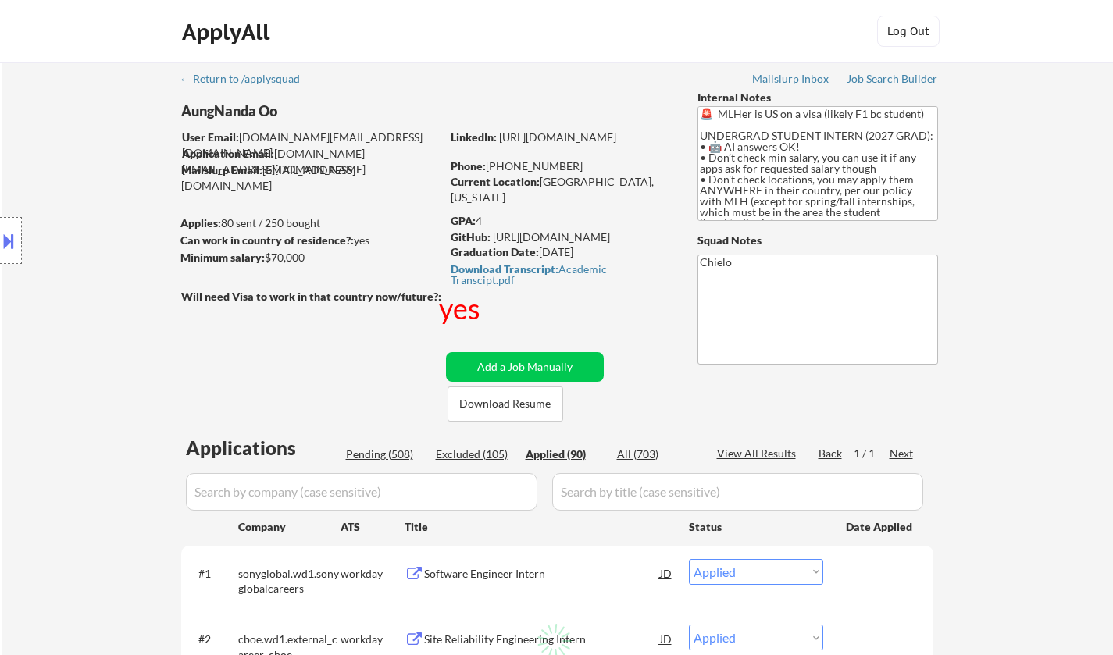
select select ""applied""
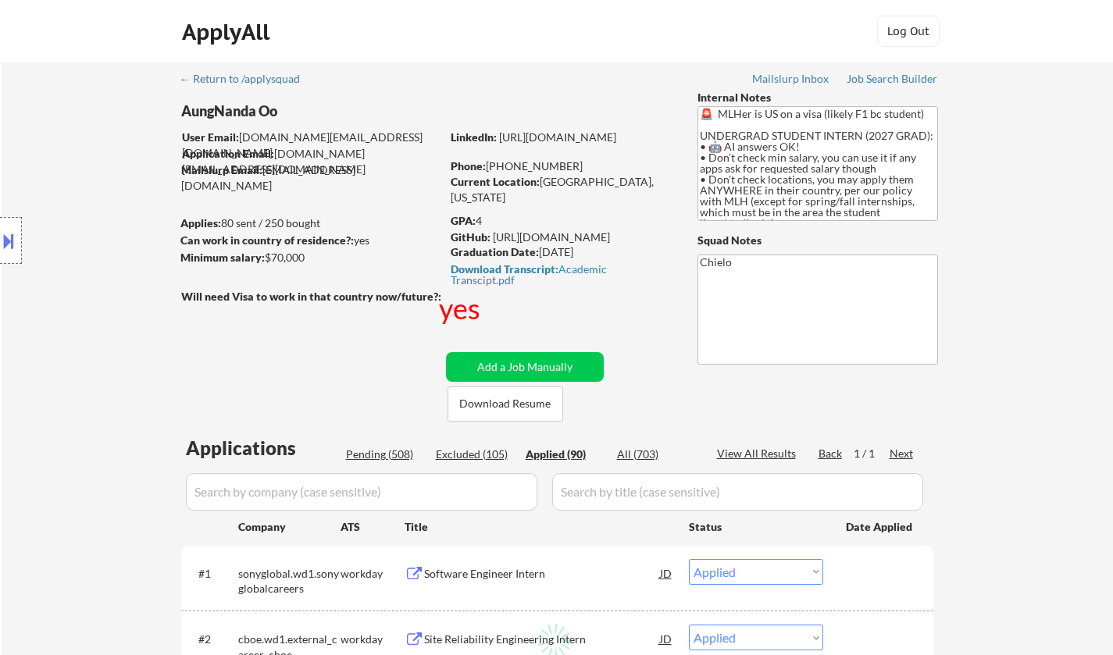
select select ""applied""
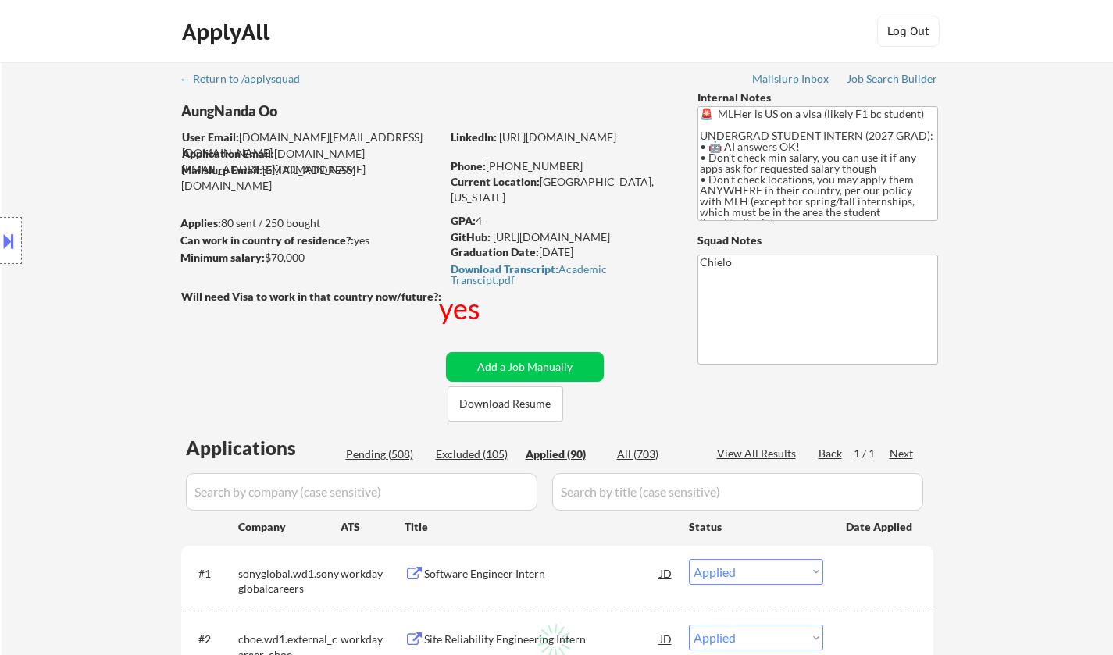
select select ""applied""
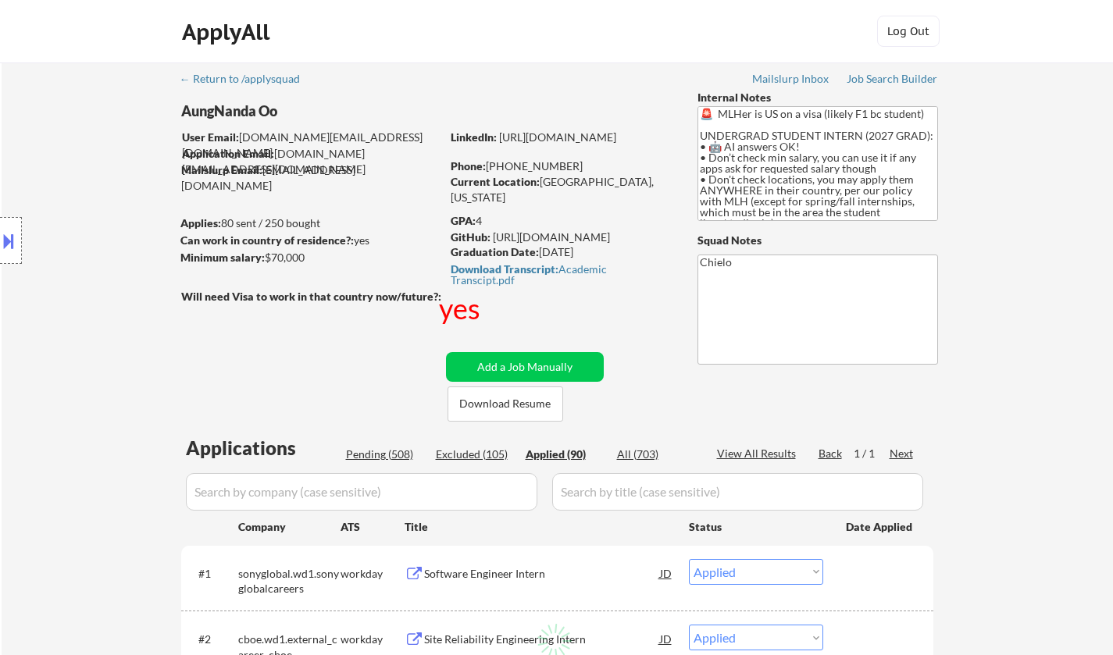
select select ""applied""
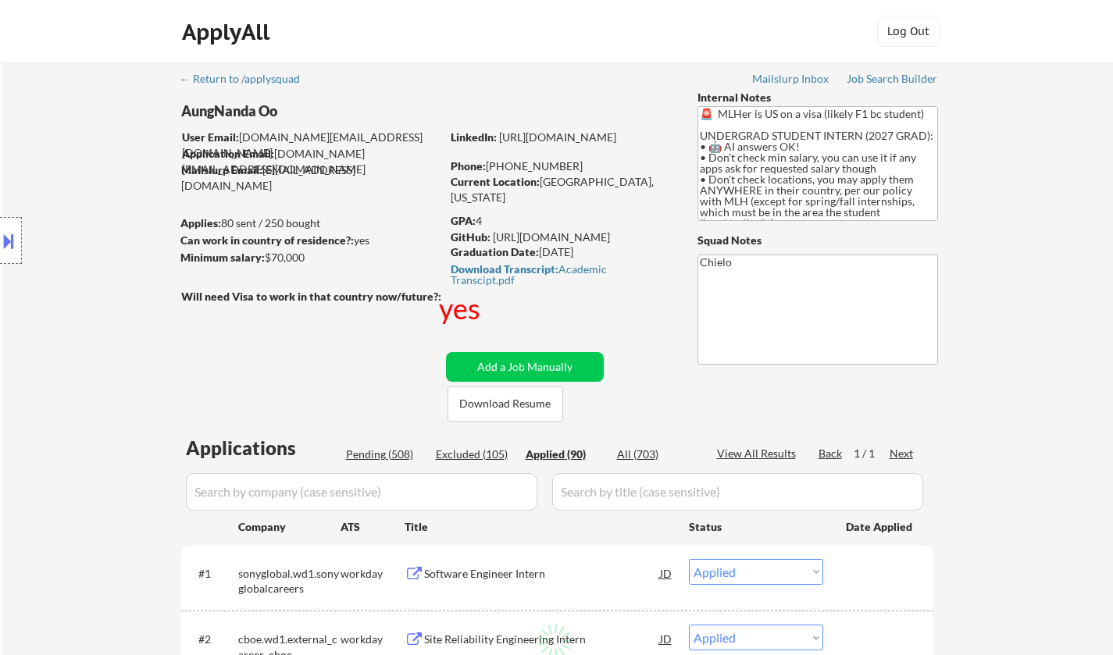
select select ""applied""
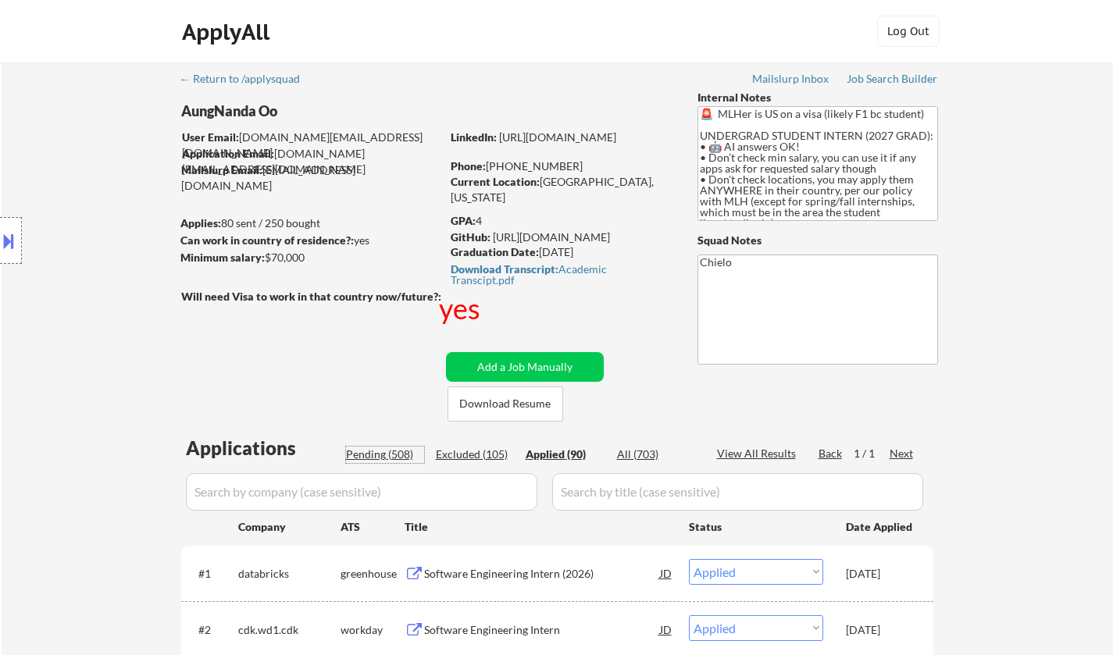
click at [377, 451] on div "Pending (508)" at bounding box center [385, 455] width 78 height 16
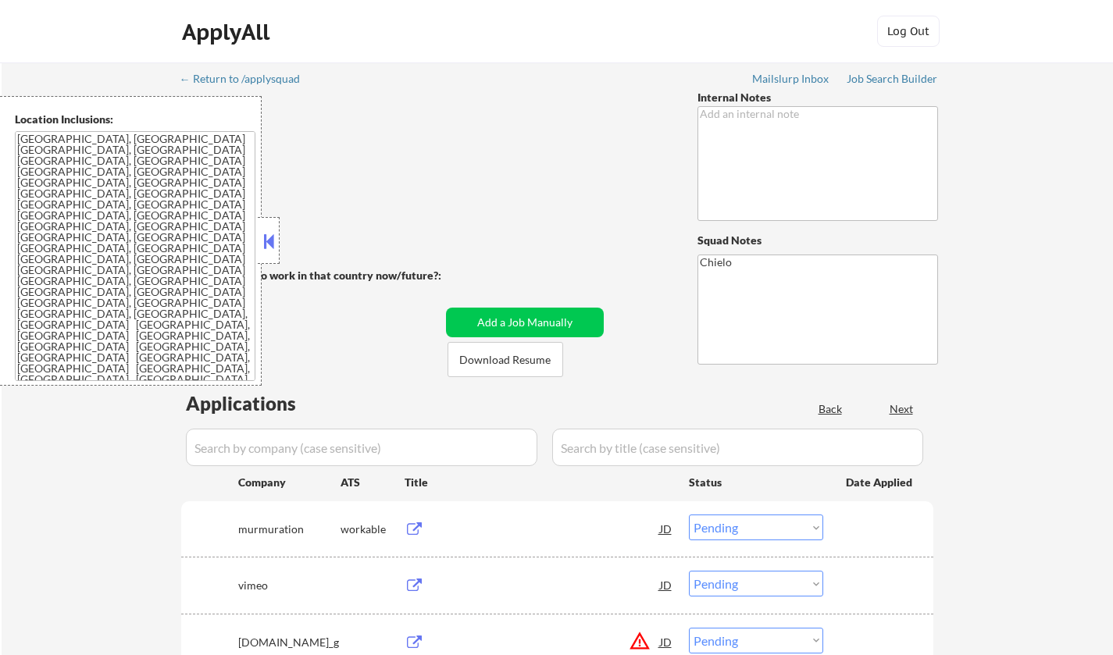
select select ""pending""
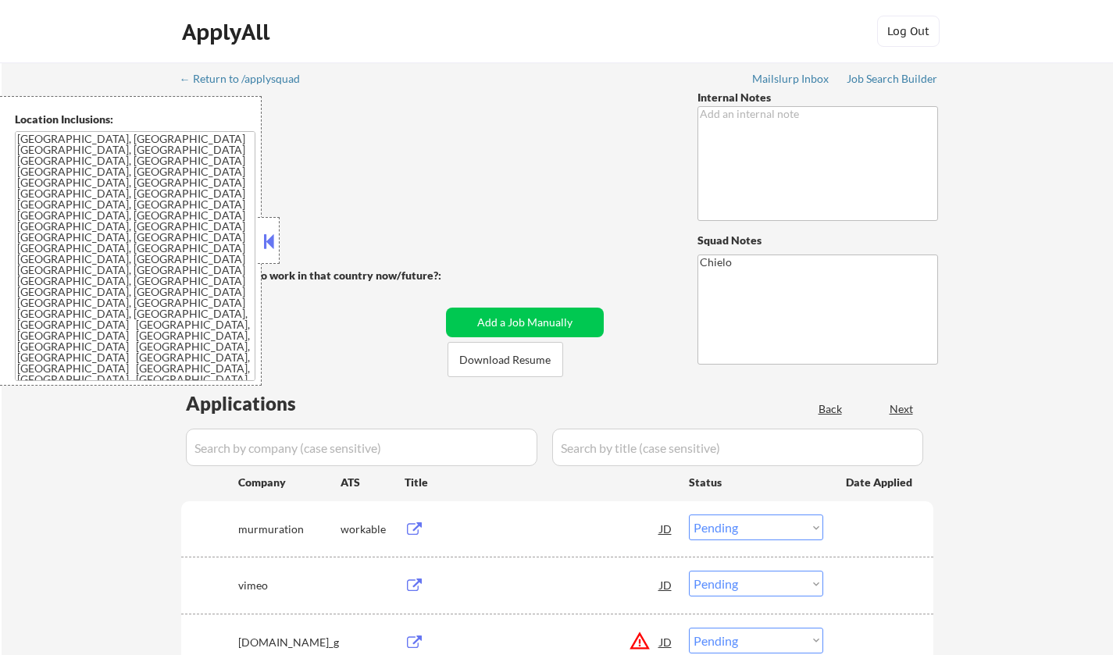
select select ""pending""
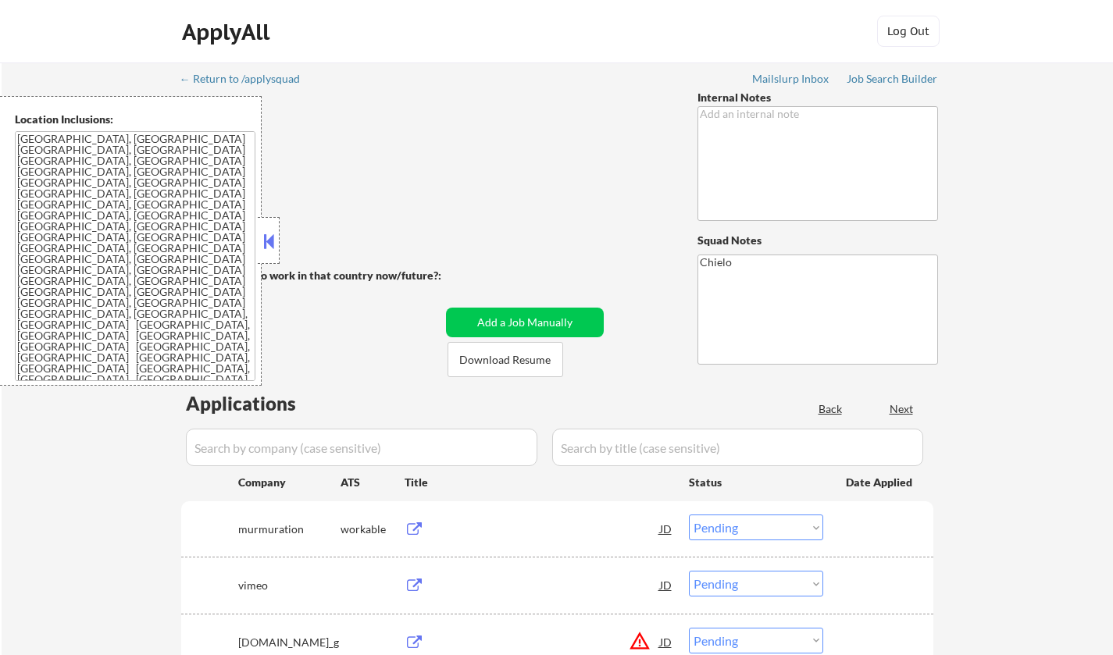
select select ""pending""
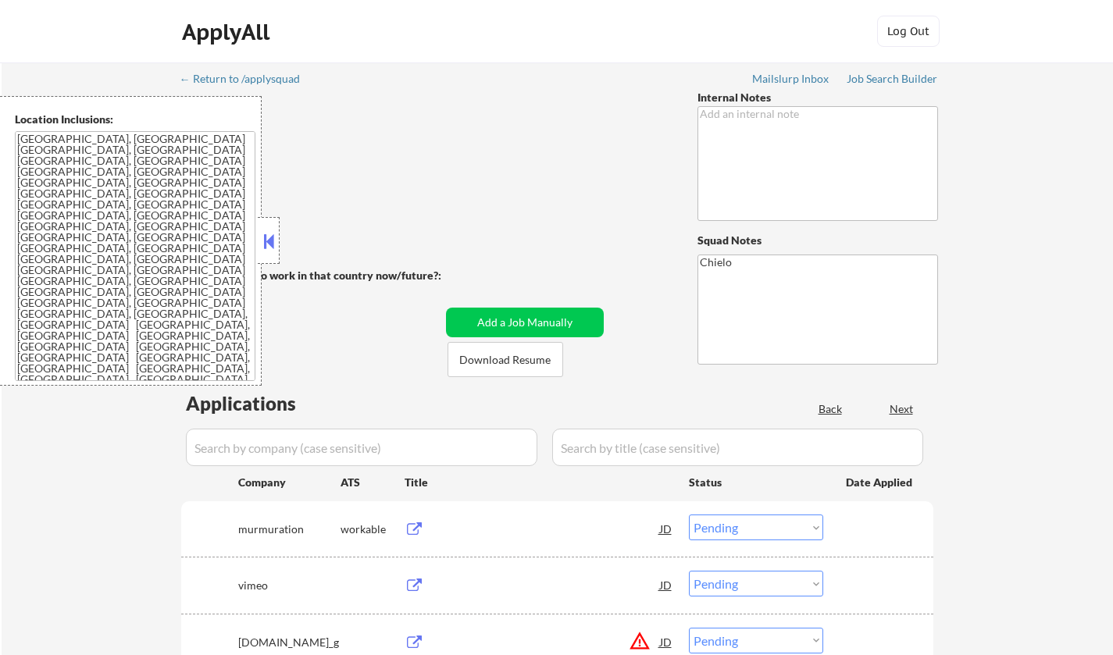
select select ""pending""
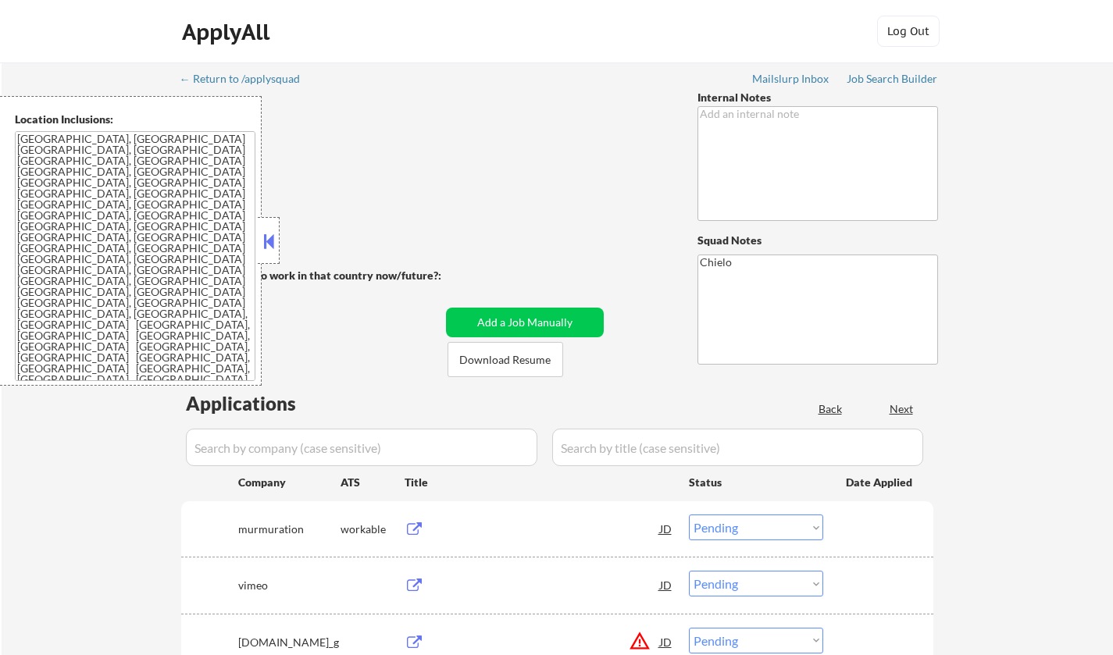
select select ""pending""
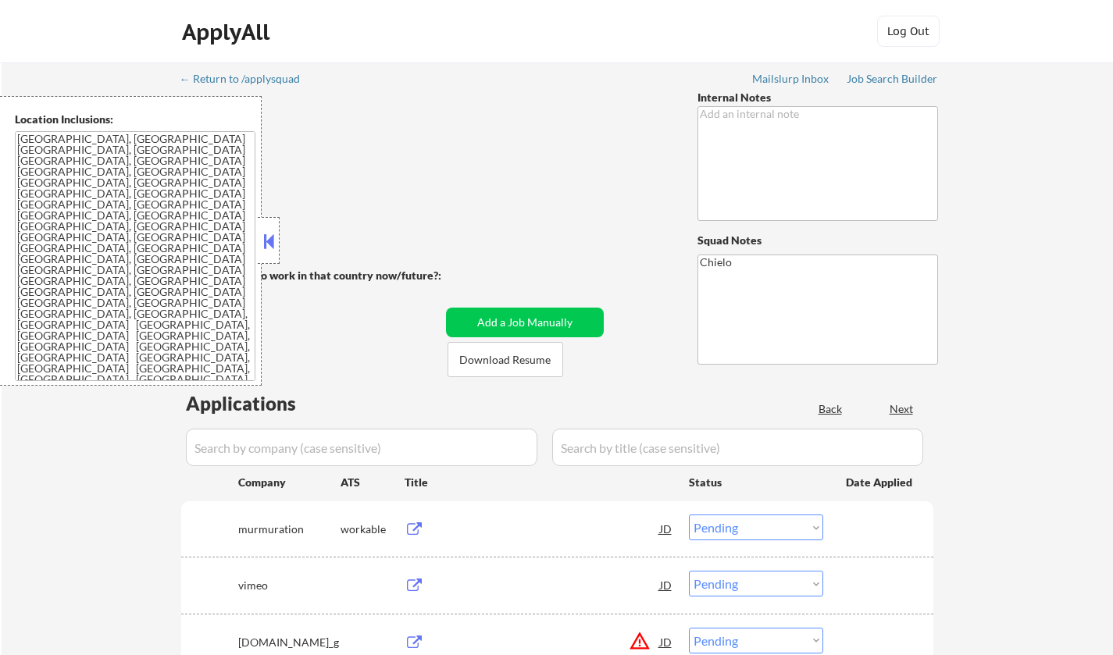
select select ""pending""
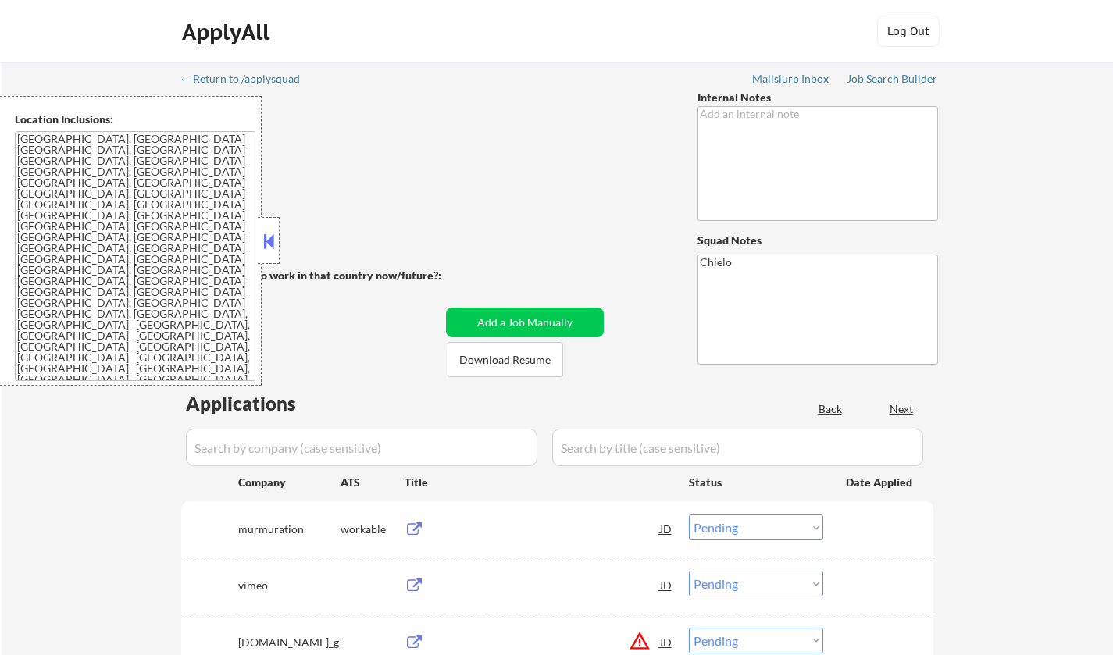
select select ""pending""
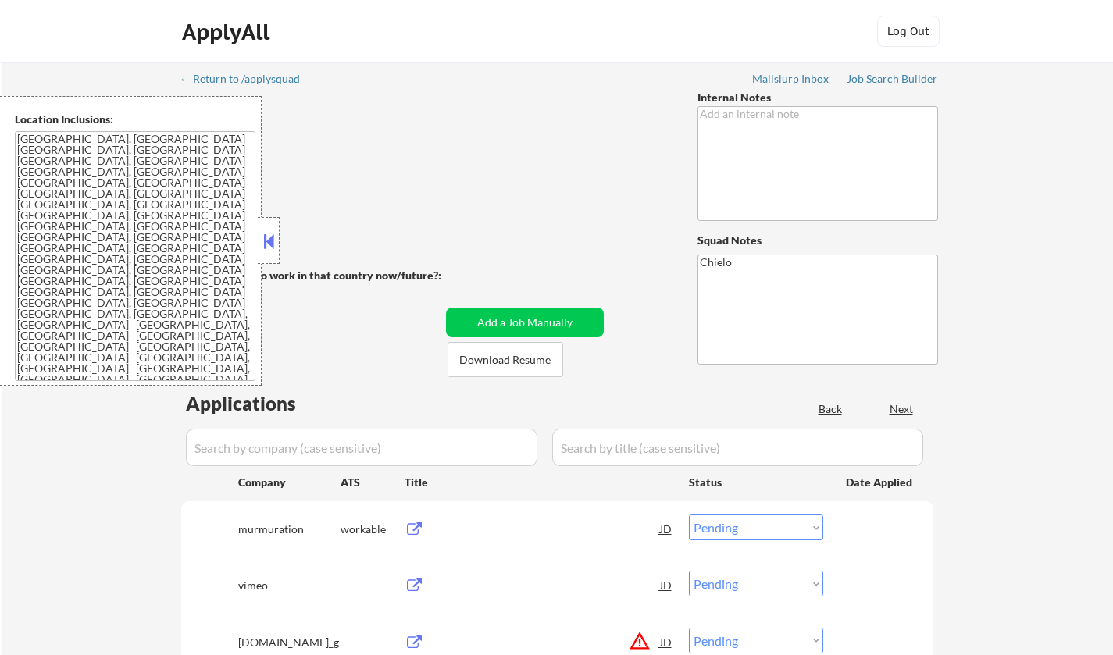
select select ""pending""
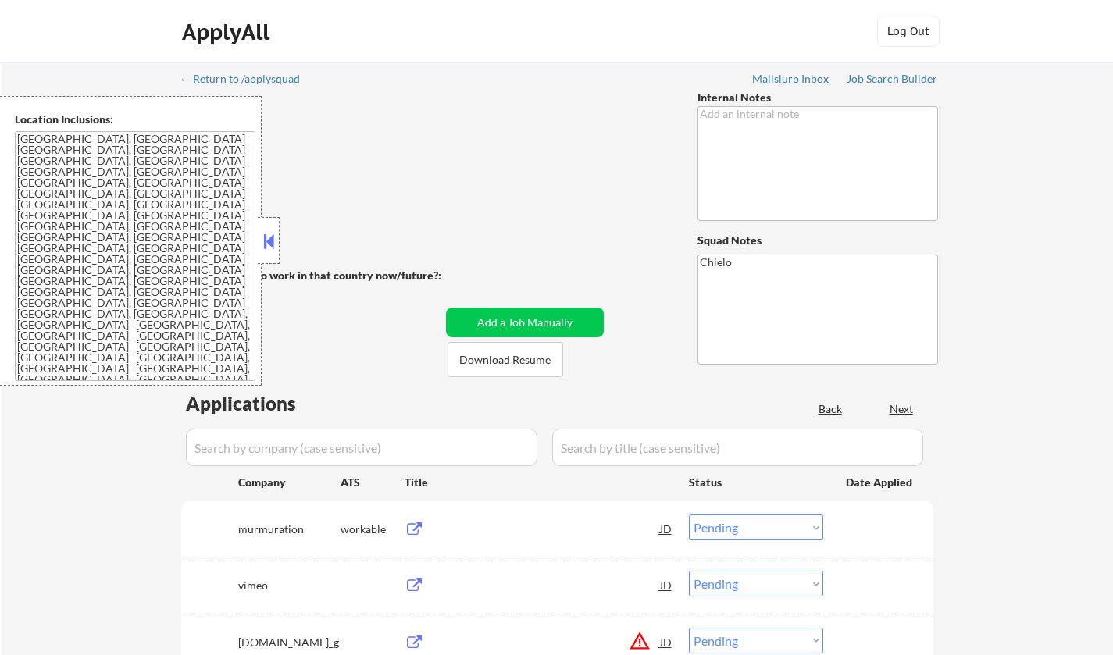
select select ""pending""
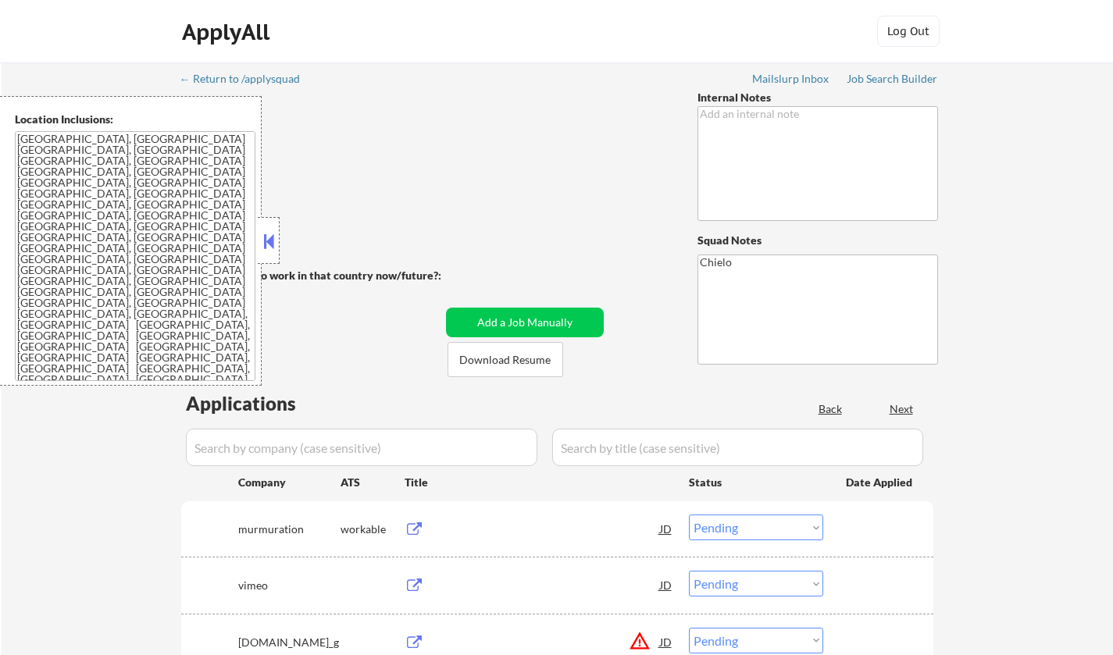
select select ""pending""
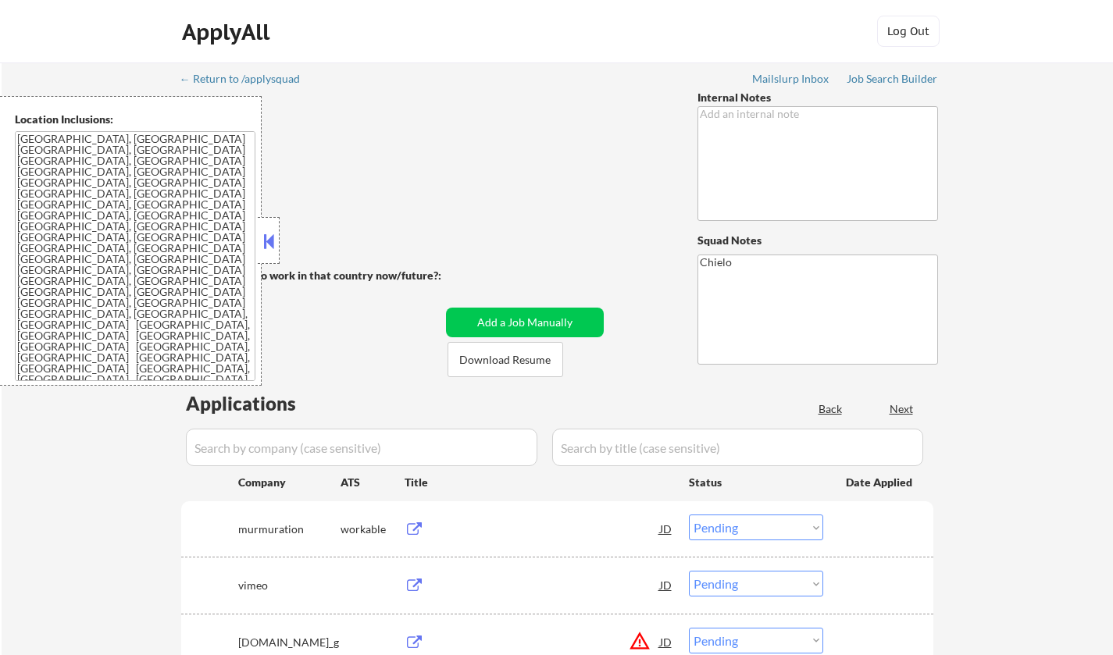
select select ""pending""
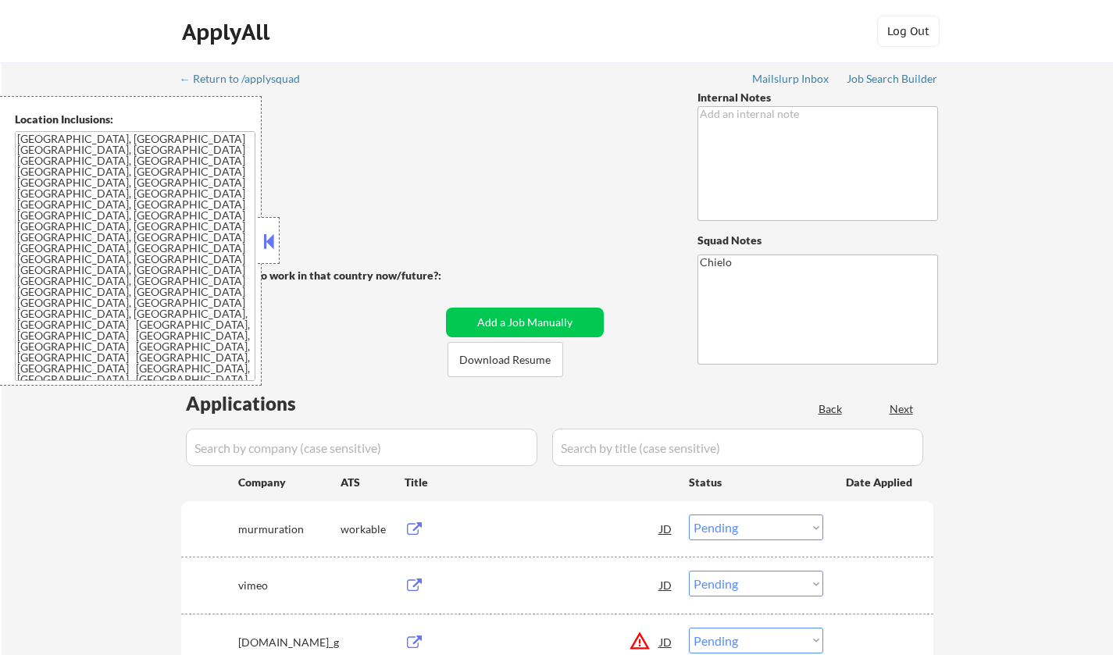
select select ""pending""
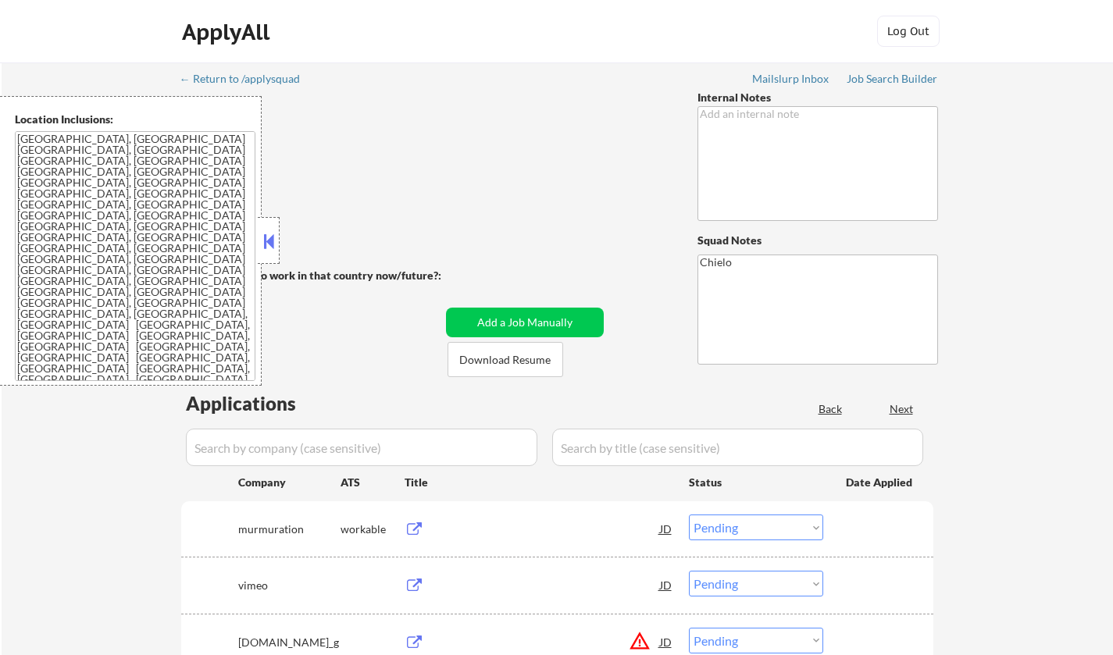
select select ""pending""
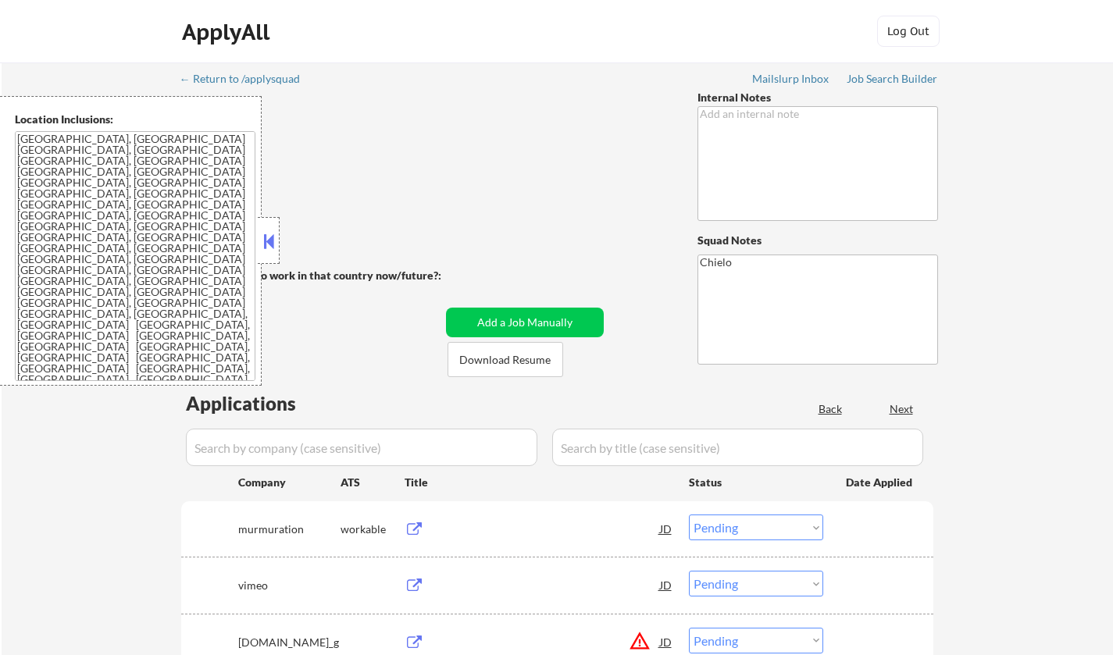
select select ""pending""
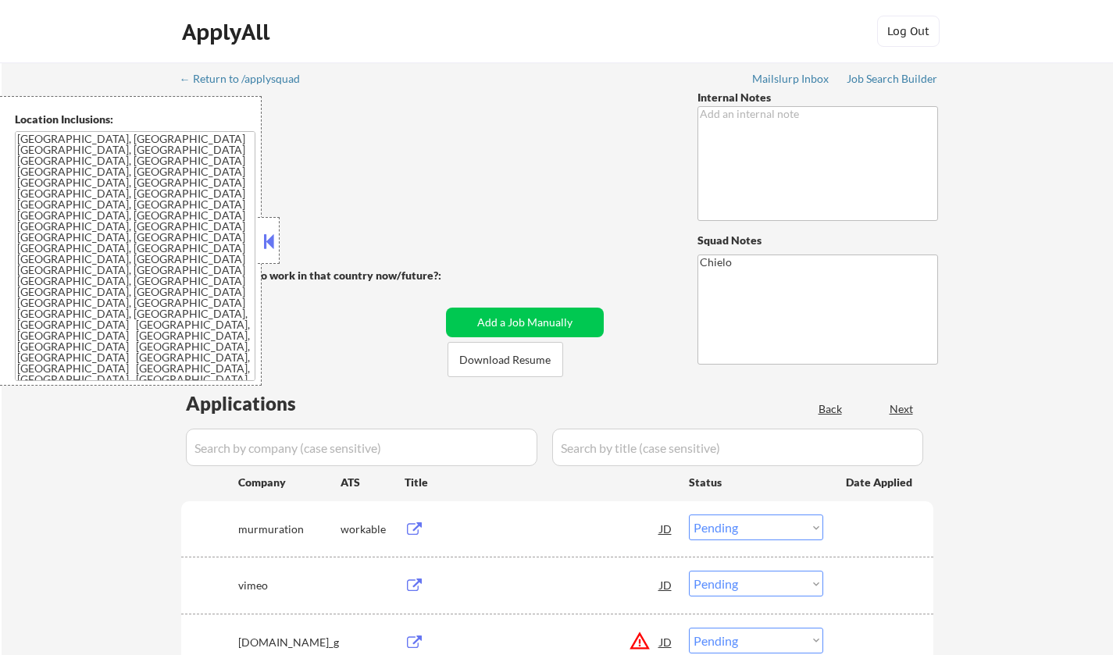
select select ""pending""
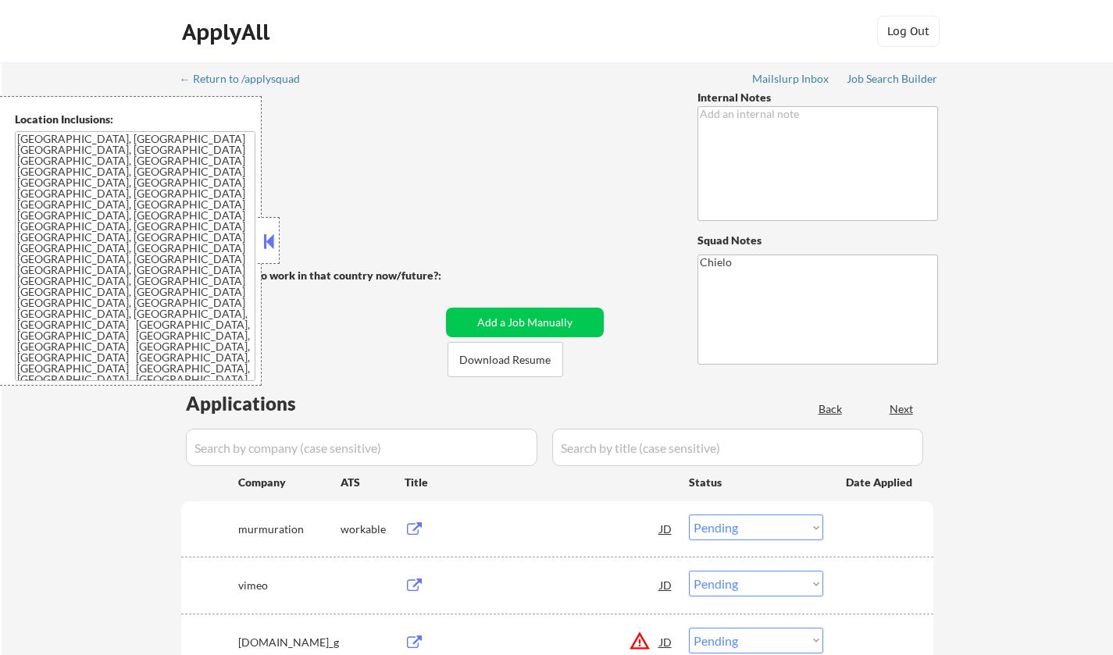
select select ""pending""
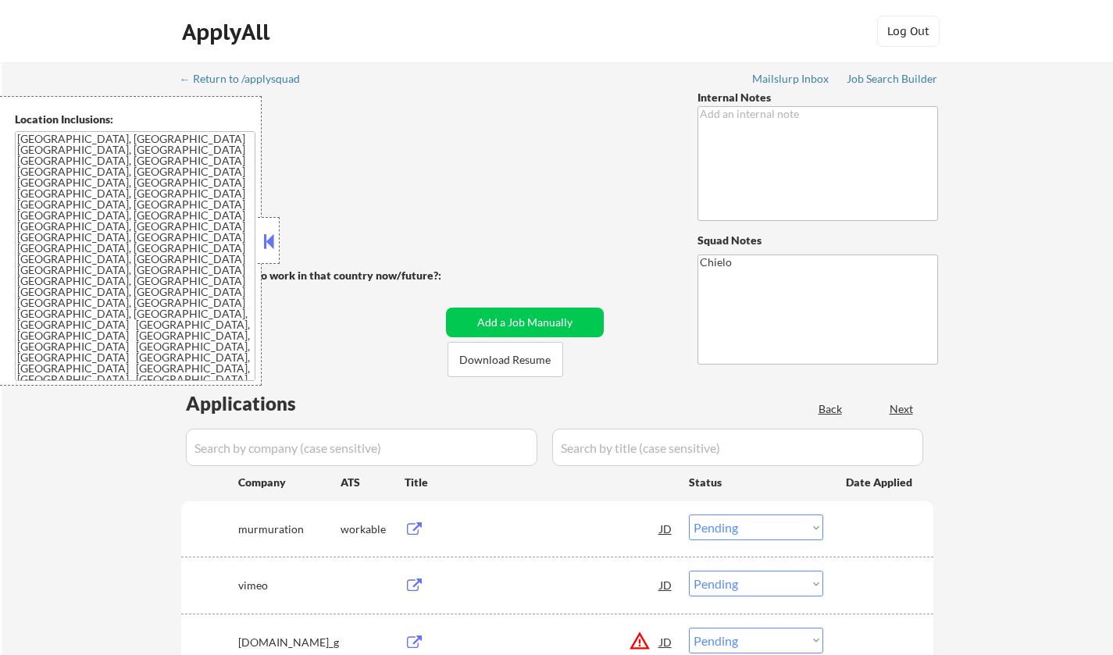
select select ""pending""
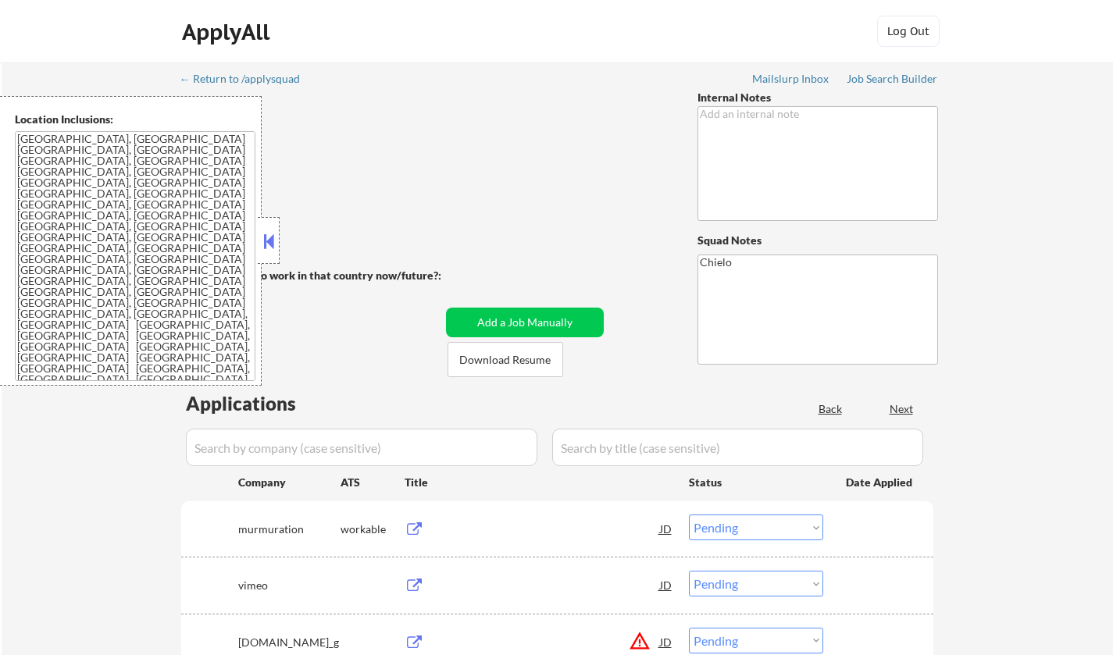
select select ""pending""
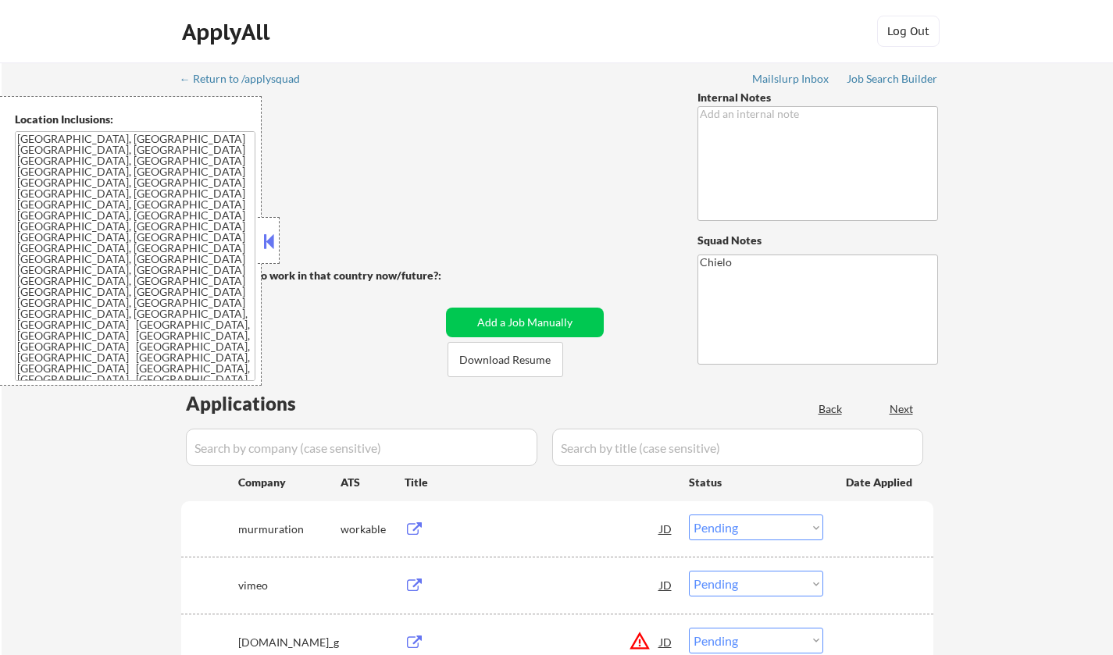
select select ""pending""
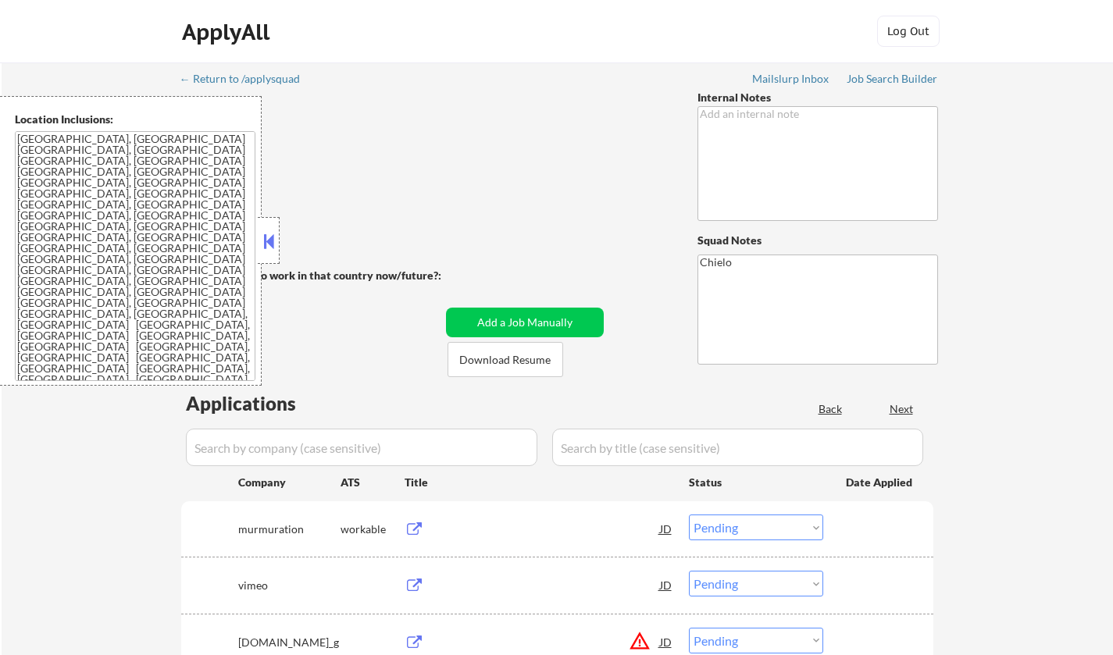
select select ""pending""
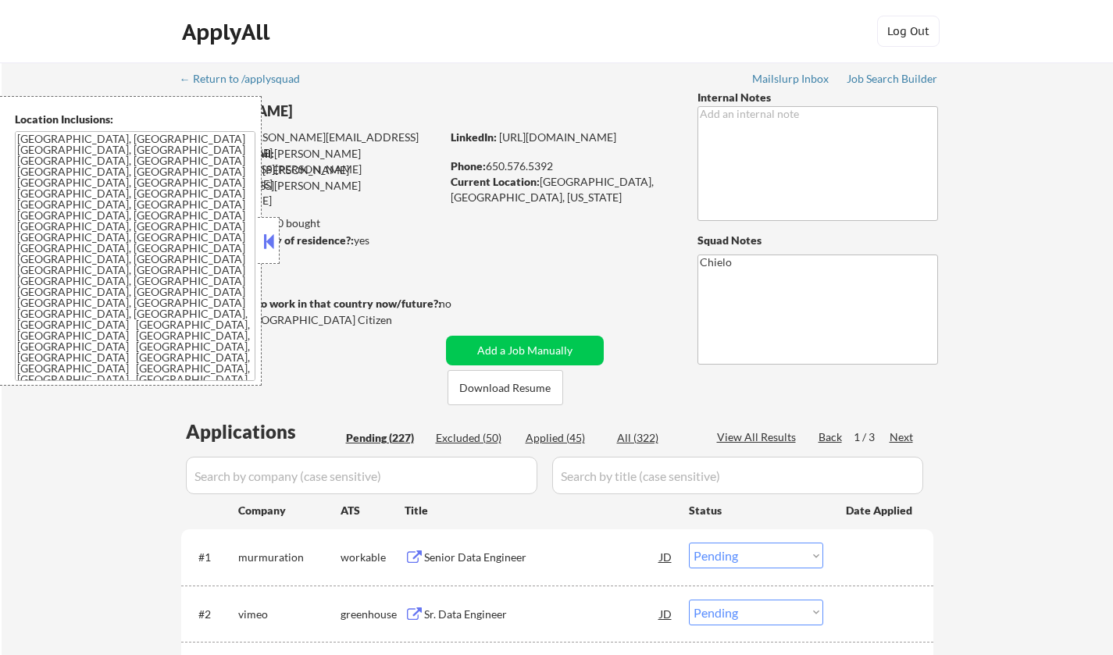
click at [257, 247] on div "Location Inclusions: [GEOGRAPHIC_DATA], [GEOGRAPHIC_DATA] [GEOGRAPHIC_DATA], [G…" at bounding box center [131, 241] width 262 height 290
click at [277, 252] on div at bounding box center [269, 240] width 22 height 47
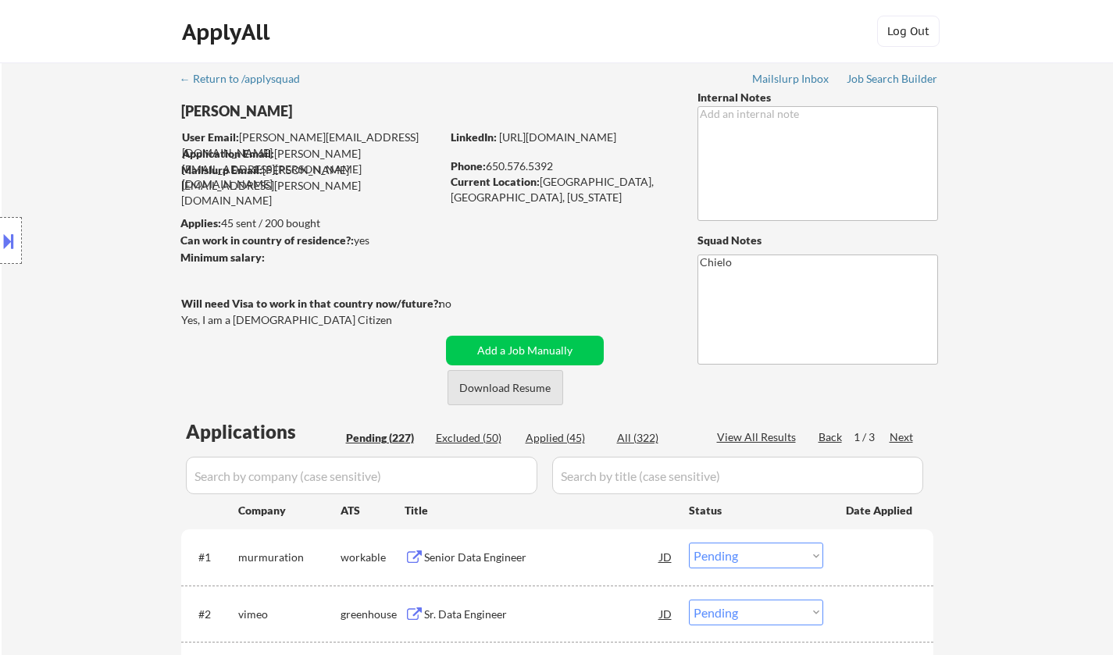
click at [517, 382] on button "Download Resume" at bounding box center [505, 387] width 116 height 35
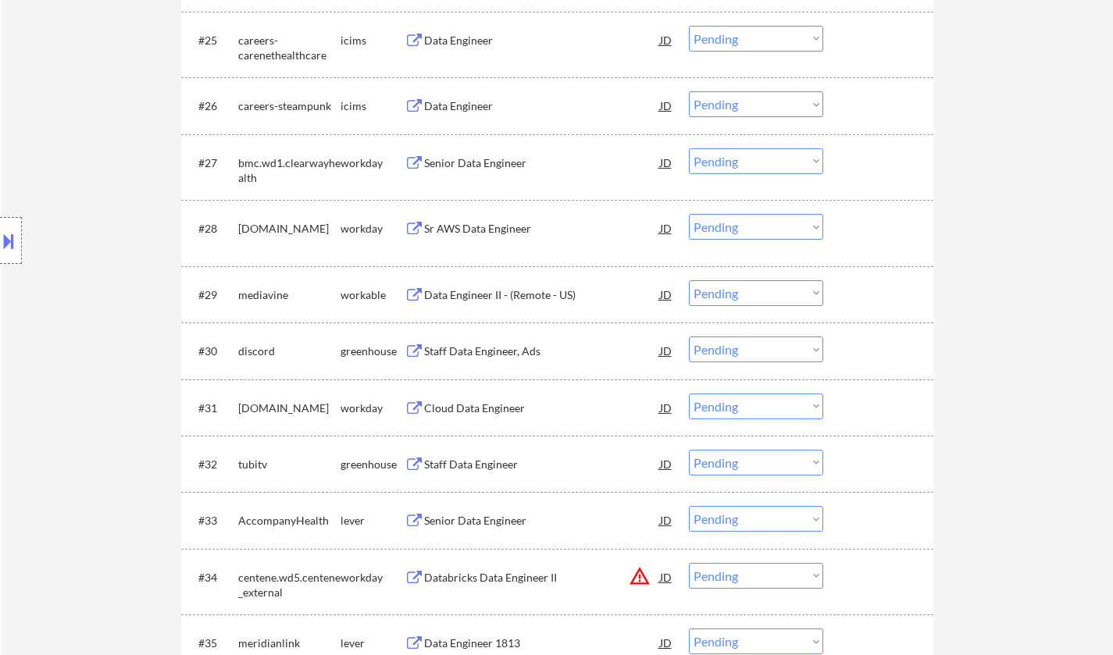
scroll to position [2030, 0]
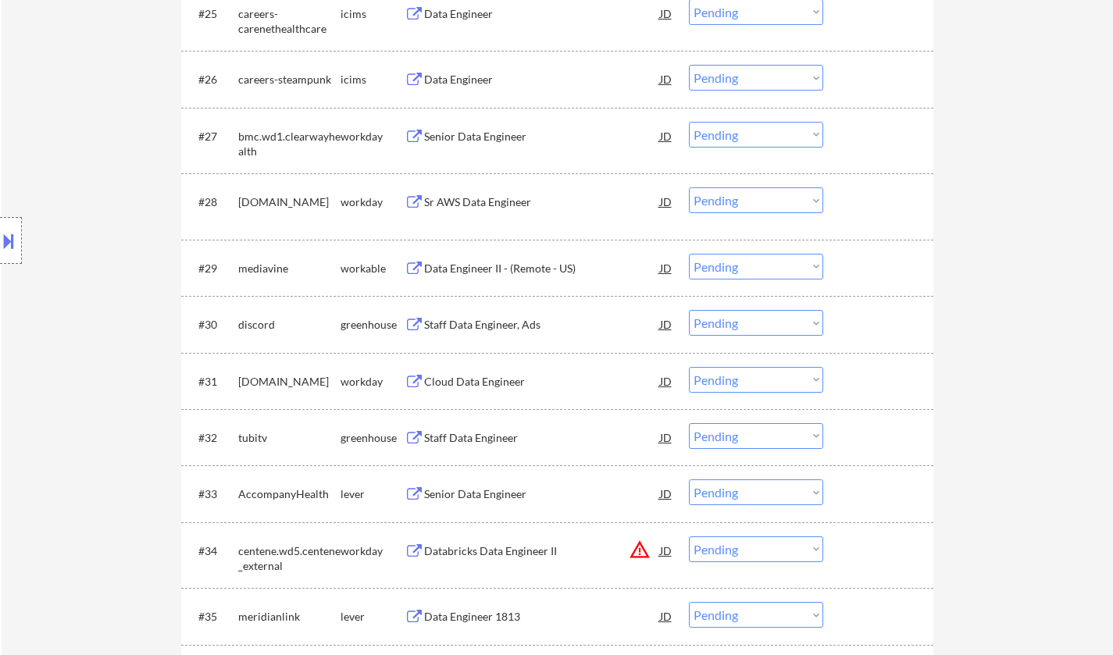
click at [506, 270] on div "Data Engineer II - (Remote - US)" at bounding box center [542, 269] width 236 height 16
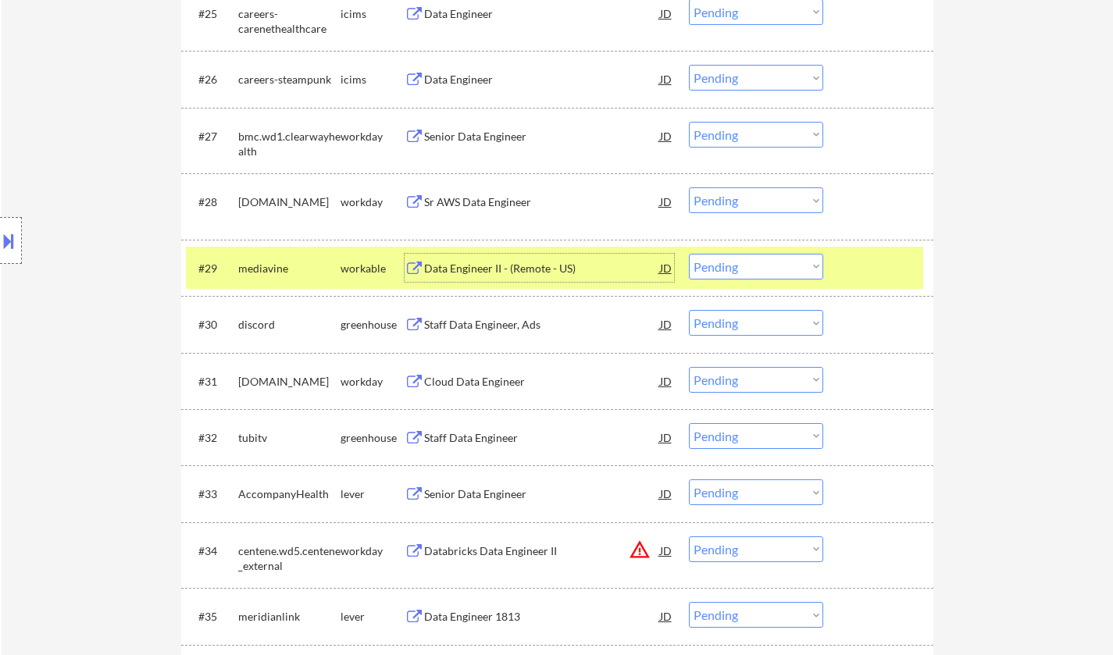
click at [753, 271] on select "Choose an option... Pending Applied Excluded (Questions) Excluded (Expired) Exc…" at bounding box center [756, 267] width 134 height 26
click at [689, 254] on select "Choose an option... Pending Applied Excluded (Questions) Excluded (Expired) Exc…" at bounding box center [756, 267] width 134 height 26
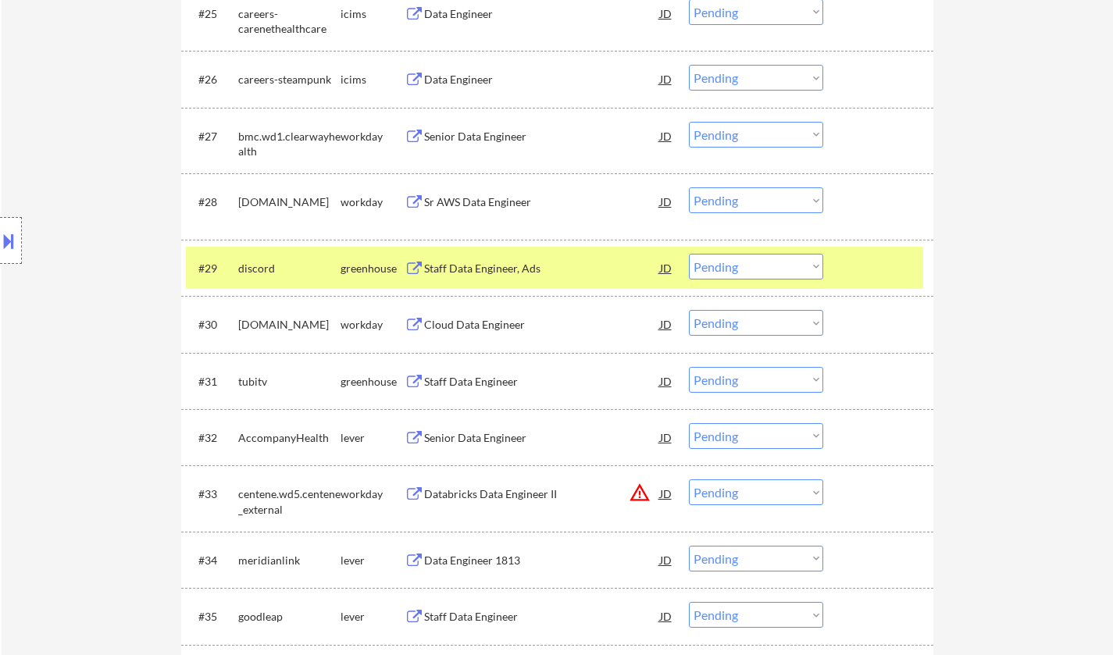
click at [507, 269] on div "Staff Data Engineer, Ads" at bounding box center [542, 269] width 236 height 16
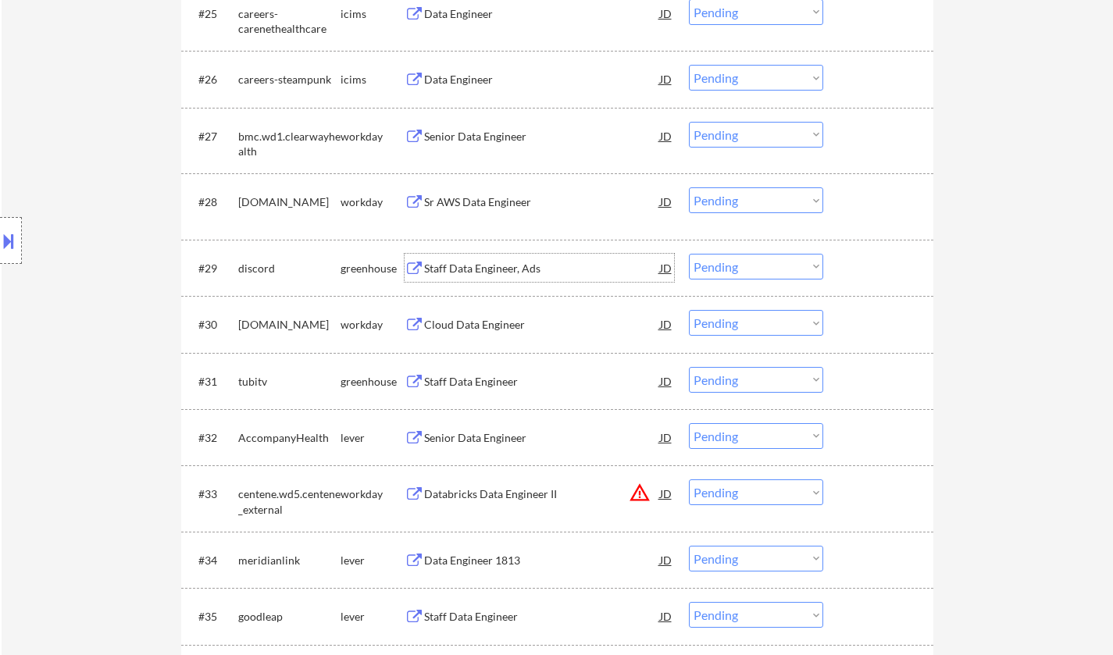
drag, startPoint x: 768, startPoint y: 264, endPoint x: 779, endPoint y: 274, distance: 14.9
click at [768, 264] on select "Choose an option... Pending Applied Excluded (Questions) Excluded (Expired) Exc…" at bounding box center [756, 267] width 134 height 26
click at [689, 254] on select "Choose an option... Pending Applied Excluded (Questions) Excluded (Expired) Exc…" at bounding box center [756, 267] width 134 height 26
select select ""pending""
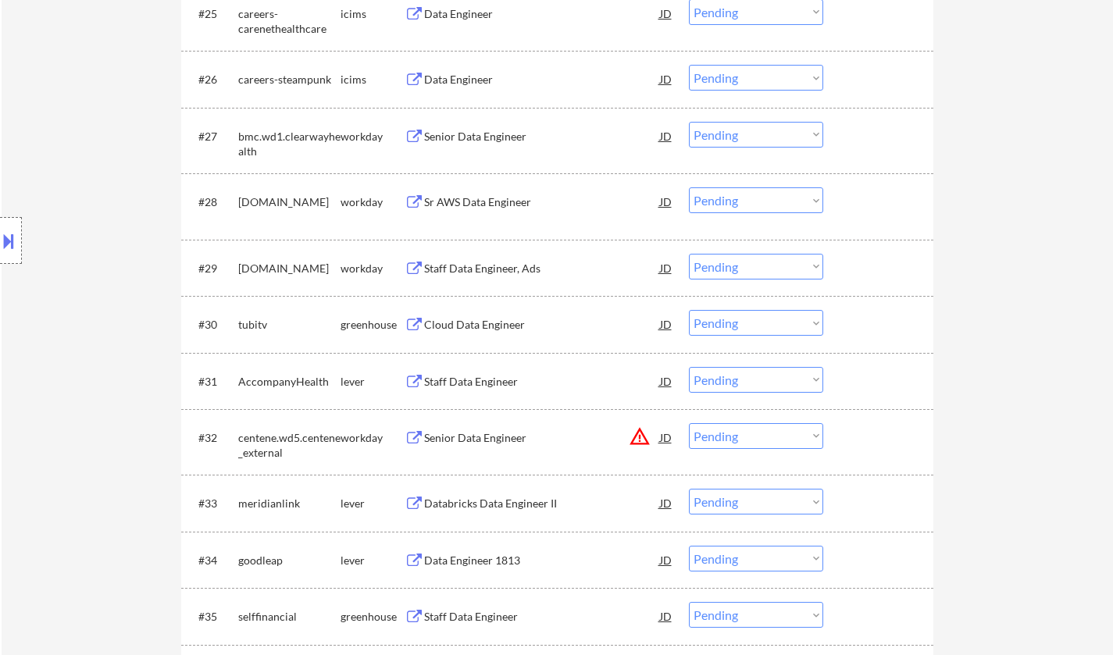
click at [452, 327] on div "Cloud Data Engineer" at bounding box center [542, 325] width 236 height 16
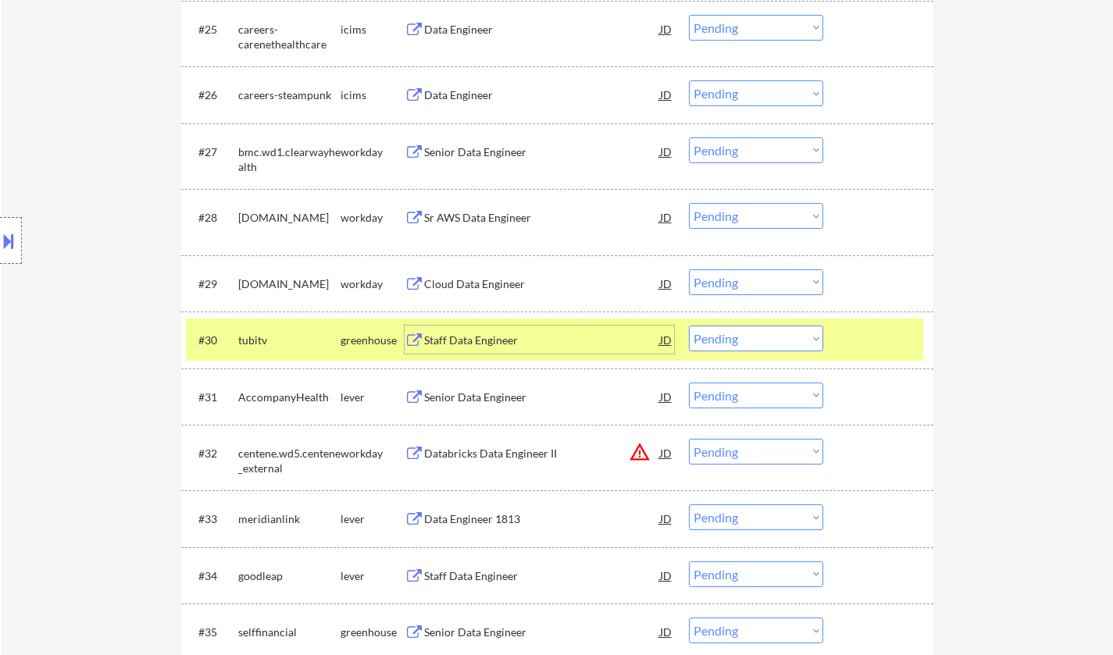
scroll to position [2108, 0]
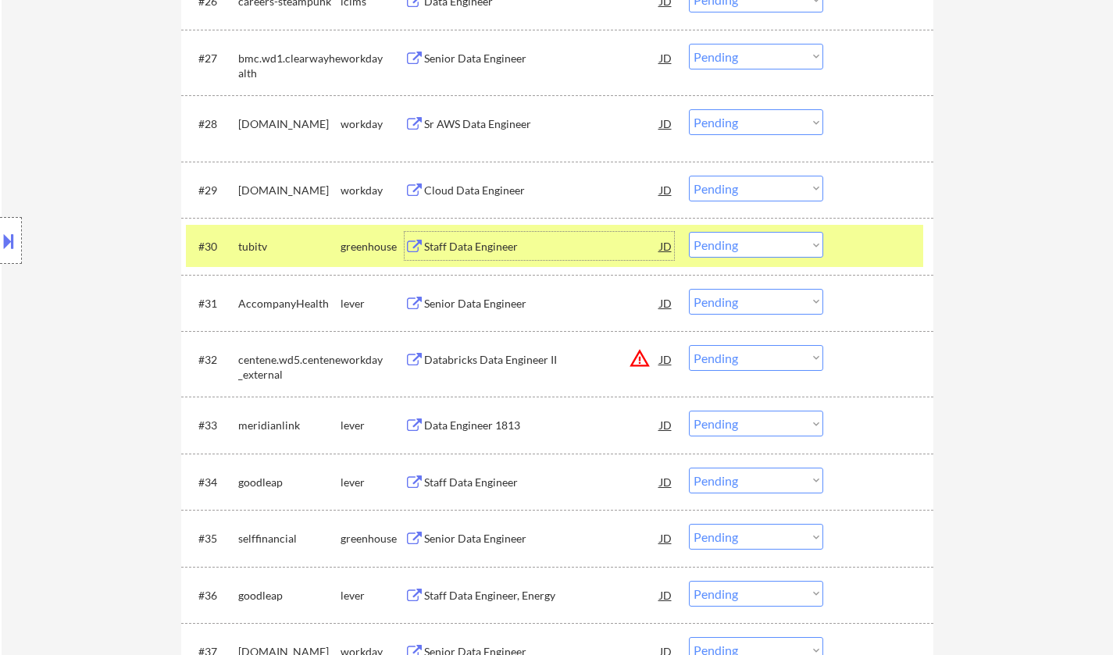
click at [766, 241] on select "Choose an option... Pending Applied Excluded (Questions) Excluded (Expired) Exc…" at bounding box center [756, 245] width 134 height 26
click at [689, 232] on select "Choose an option... Pending Applied Excluded (Questions) Excluded (Expired) Exc…" at bounding box center [756, 245] width 134 height 26
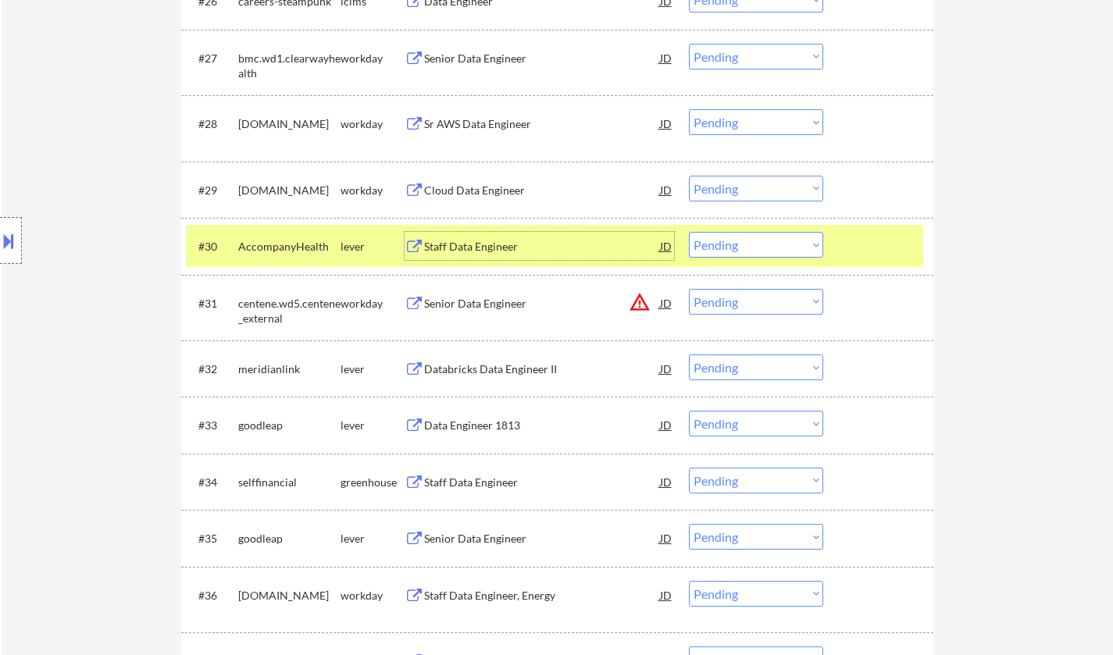
click at [493, 251] on div "Staff Data Engineer" at bounding box center [542, 247] width 236 height 16
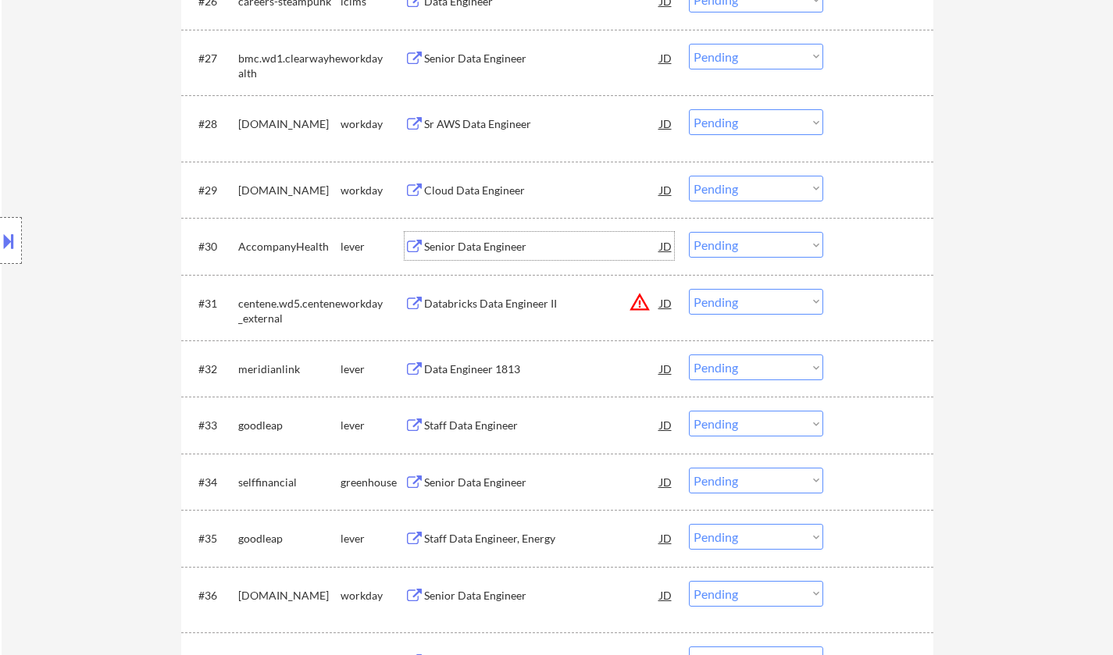
click at [769, 251] on select "Choose an option... Pending Applied Excluded (Questions) Excluded (Expired) Exc…" at bounding box center [756, 245] width 134 height 26
click at [689, 232] on select "Choose an option... Pending Applied Excluded (Questions) Excluded (Expired) Exc…" at bounding box center [756, 245] width 134 height 26
select select ""pending""
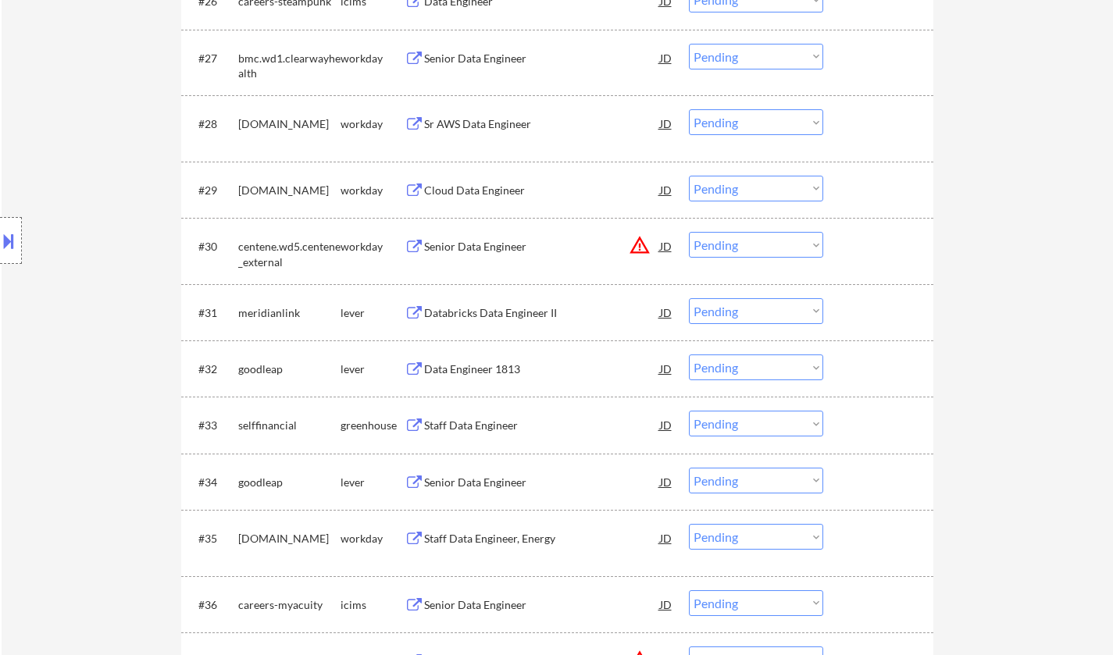
click at [492, 310] on div "Databricks Data Engineer II" at bounding box center [542, 313] width 236 height 16
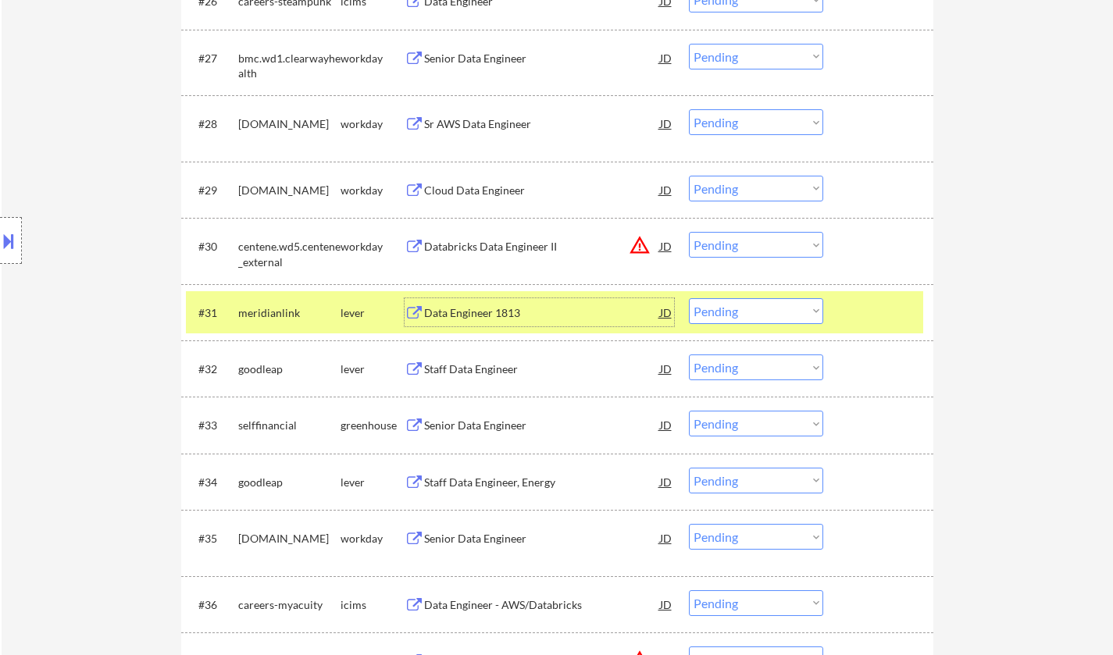
drag, startPoint x: 722, startPoint y: 307, endPoint x: 729, endPoint y: 311, distance: 8.0
click at [722, 307] on select "Choose an option... Pending Applied Excluded (Questions) Excluded (Expired) Exc…" at bounding box center [756, 311] width 134 height 26
click at [689, 298] on select "Choose an option... Pending Applied Excluded (Questions) Excluded (Expired) Exc…" at bounding box center [756, 311] width 134 height 26
select select ""pending""
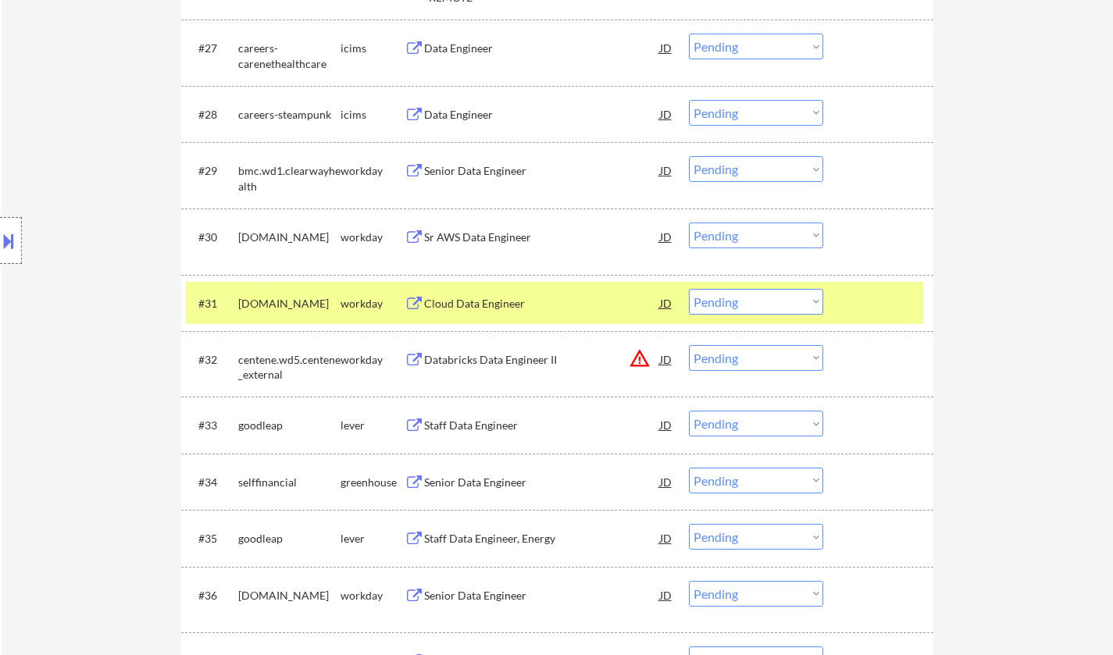
click at [474, 426] on div "Staff Data Engineer" at bounding box center [542, 426] width 236 height 16
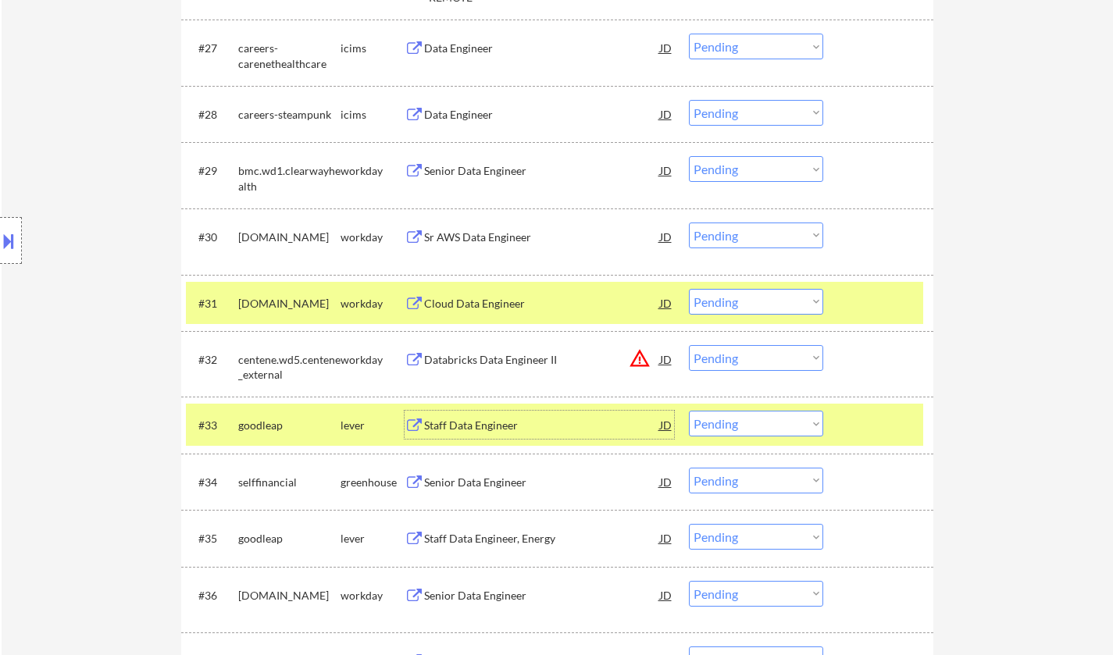
drag, startPoint x: 728, startPoint y: 420, endPoint x: 737, endPoint y: 433, distance: 15.8
click at [728, 420] on select "Choose an option... Pending Applied Excluded (Questions) Excluded (Expired) Exc…" at bounding box center [756, 424] width 134 height 26
click at [689, 411] on select "Choose an option... Pending Applied Excluded (Questions) Excluded (Expired) Exc…" at bounding box center [756, 424] width 134 height 26
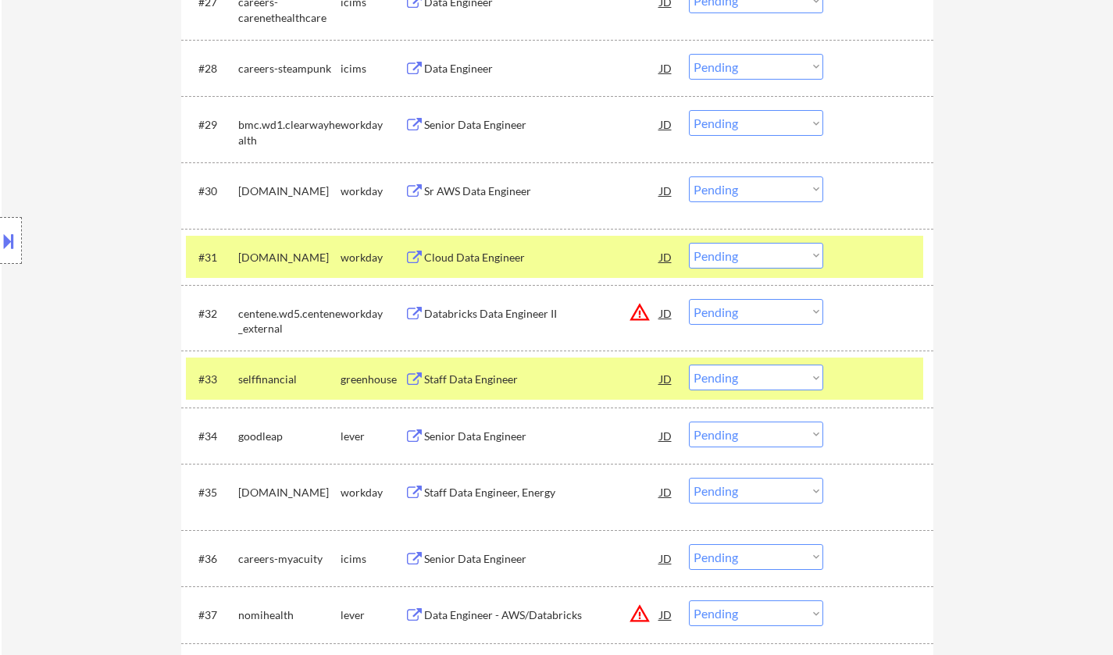
scroll to position [2342, 0]
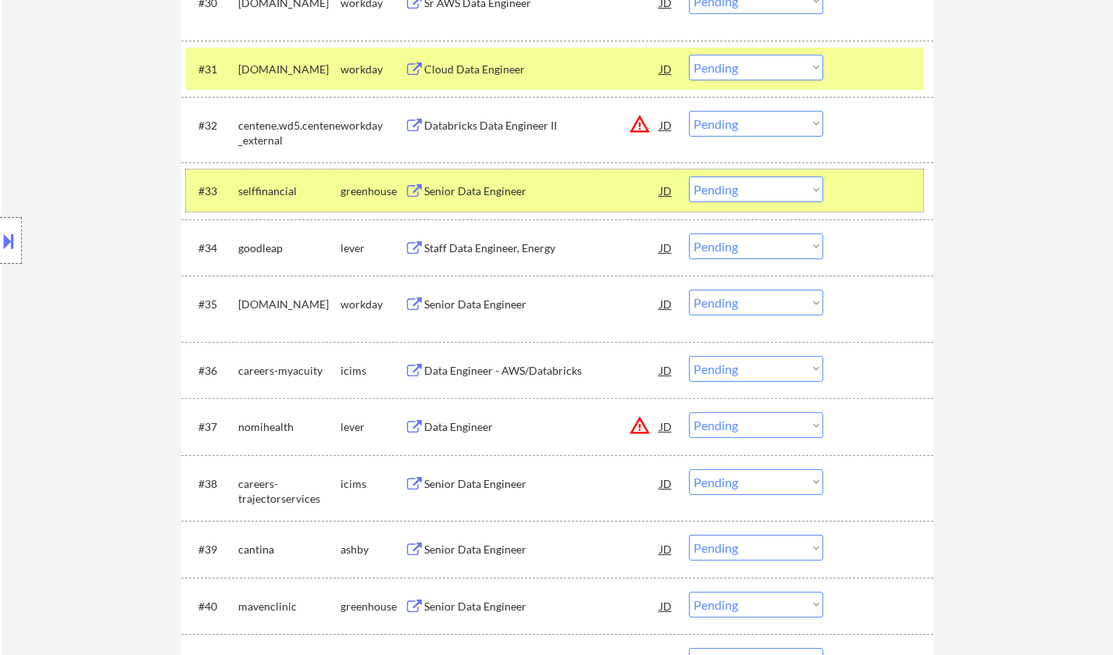
click at [464, 175] on div "#33 selffinancial greenhouse Senior Data Engineer JD warning_amber Choose an op…" at bounding box center [554, 190] width 737 height 42
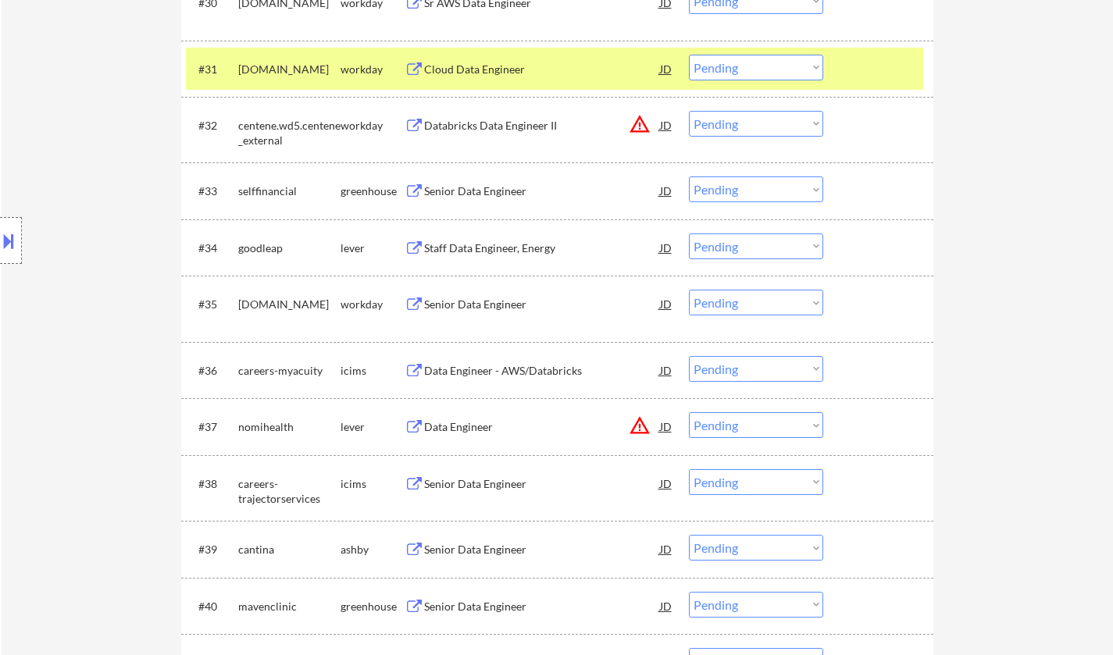
click at [470, 183] on div "Senior Data Engineer" at bounding box center [542, 190] width 236 height 28
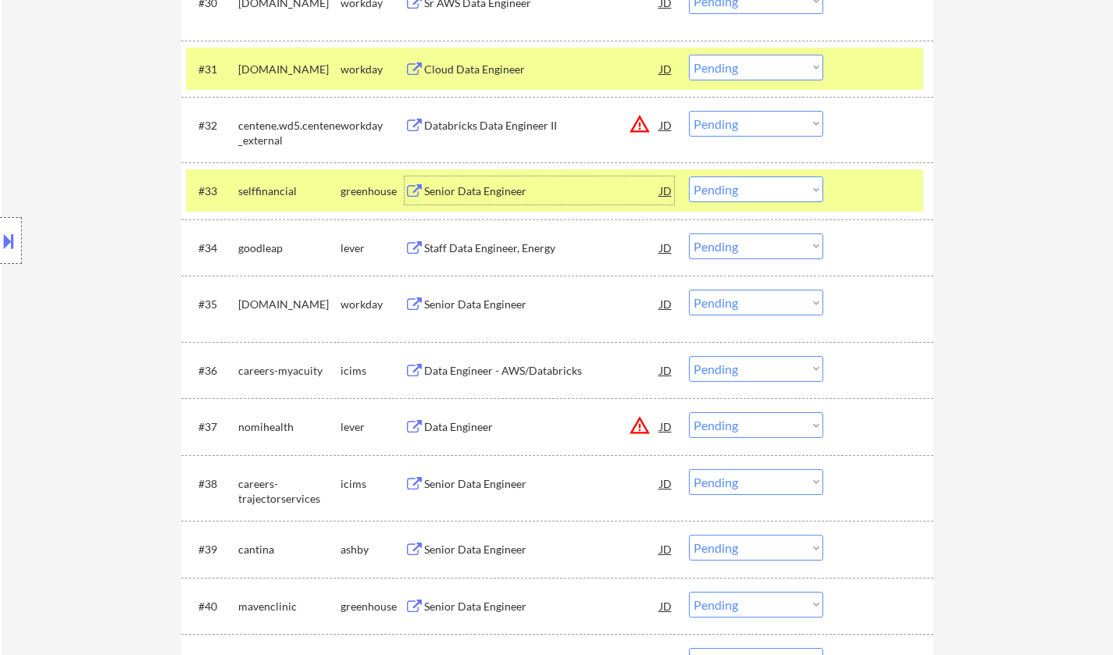
click at [760, 196] on select "Choose an option... Pending Applied Excluded (Questions) Excluded (Expired) Exc…" at bounding box center [756, 189] width 134 height 26
click at [689, 176] on select "Choose an option... Pending Applied Excluded (Questions) Excluded (Expired) Exc…" at bounding box center [756, 189] width 134 height 26
select select ""pending""
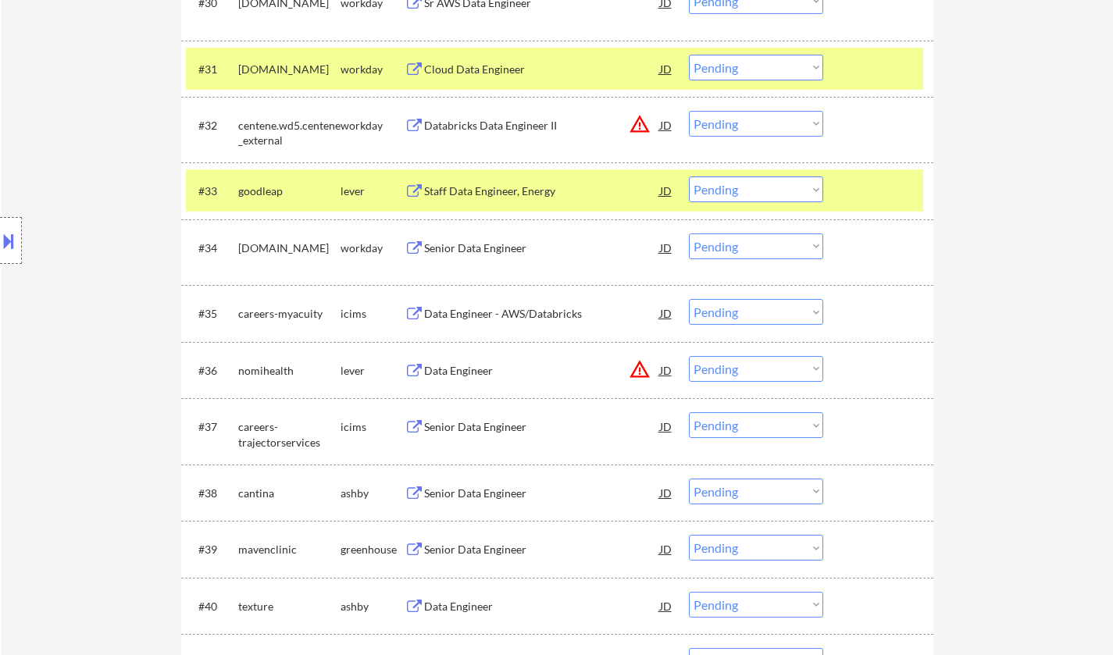
scroll to position [2420, 0]
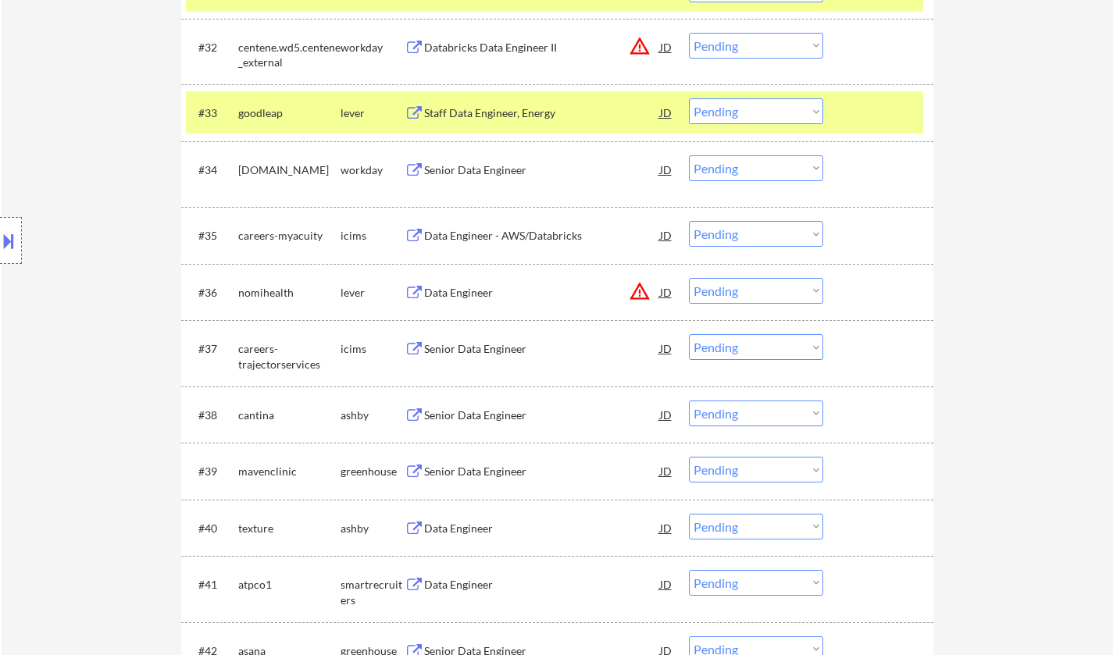
click at [665, 291] on div "JD" at bounding box center [666, 292] width 16 height 28
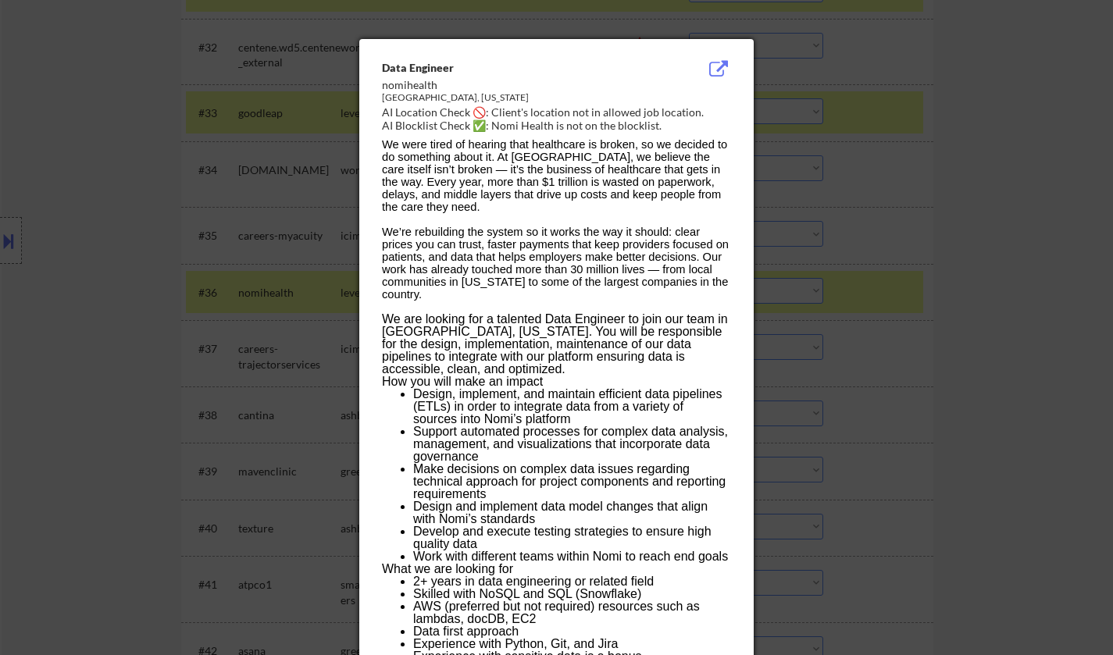
click at [987, 387] on div at bounding box center [556, 327] width 1113 height 655
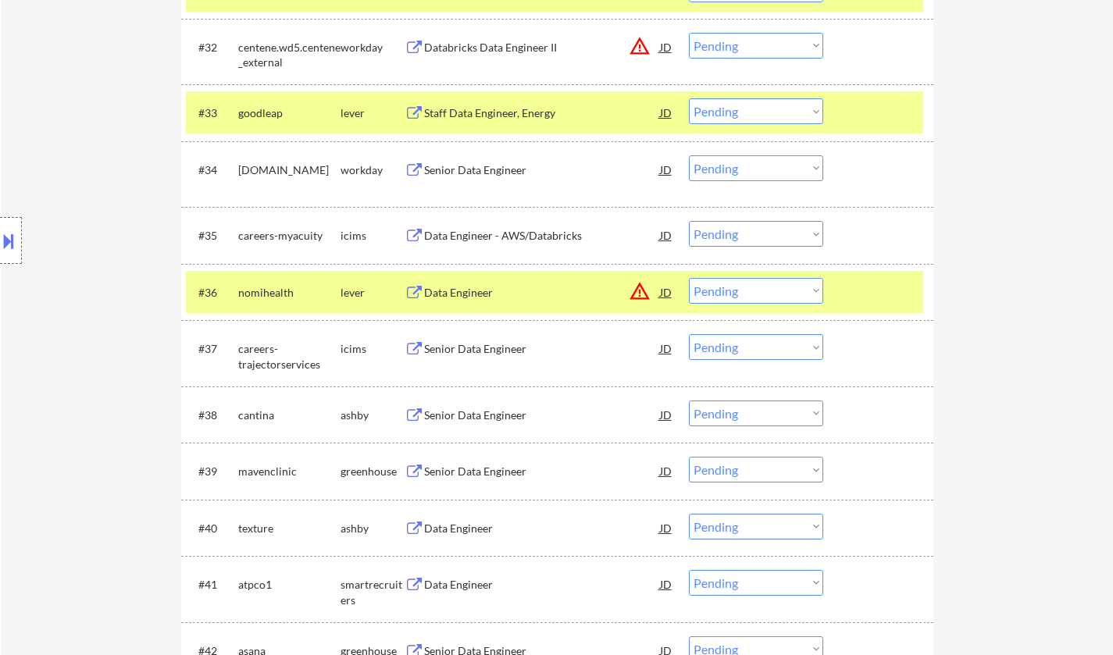
click at [764, 303] on select "Choose an option... Pending Applied Excluded (Questions) Excluded (Expired) Exc…" at bounding box center [756, 291] width 134 height 26
click at [689, 278] on select "Choose an option... Pending Applied Excluded (Questions) Excluded (Expired) Exc…" at bounding box center [756, 291] width 134 height 26
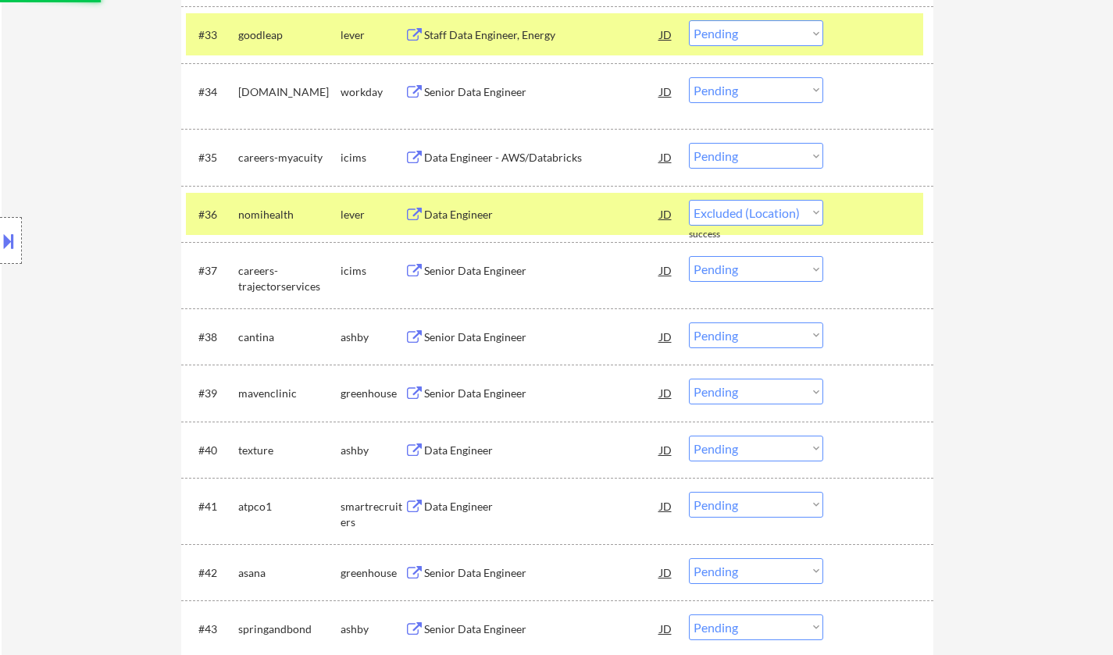
select select ""pending""
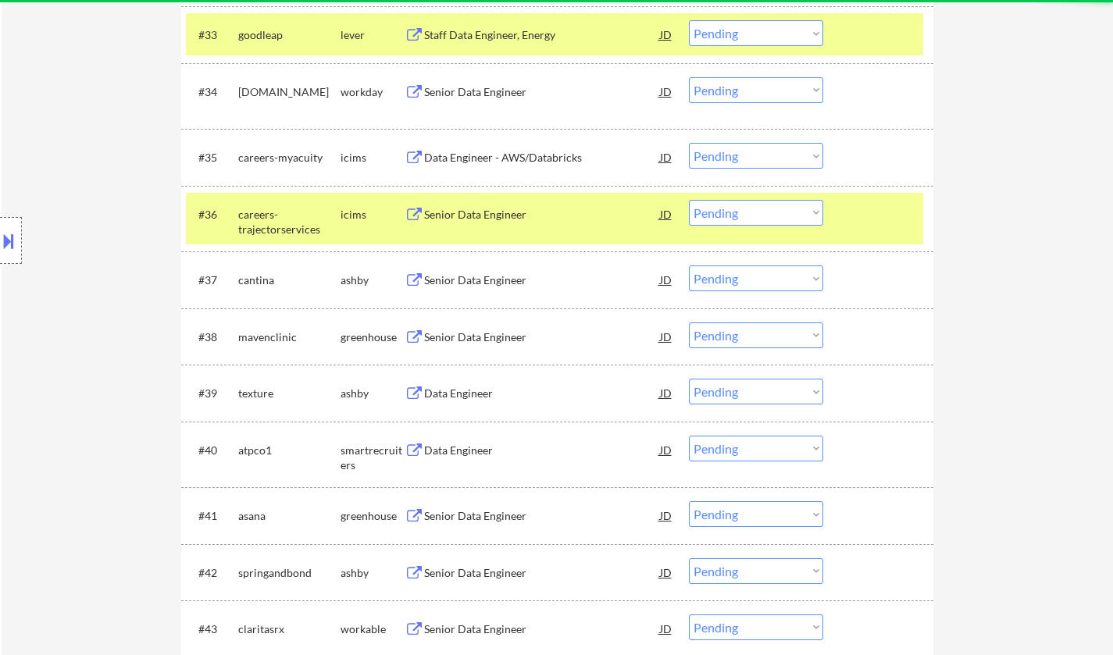
click at [458, 282] on div "Senior Data Engineer" at bounding box center [542, 280] width 236 height 16
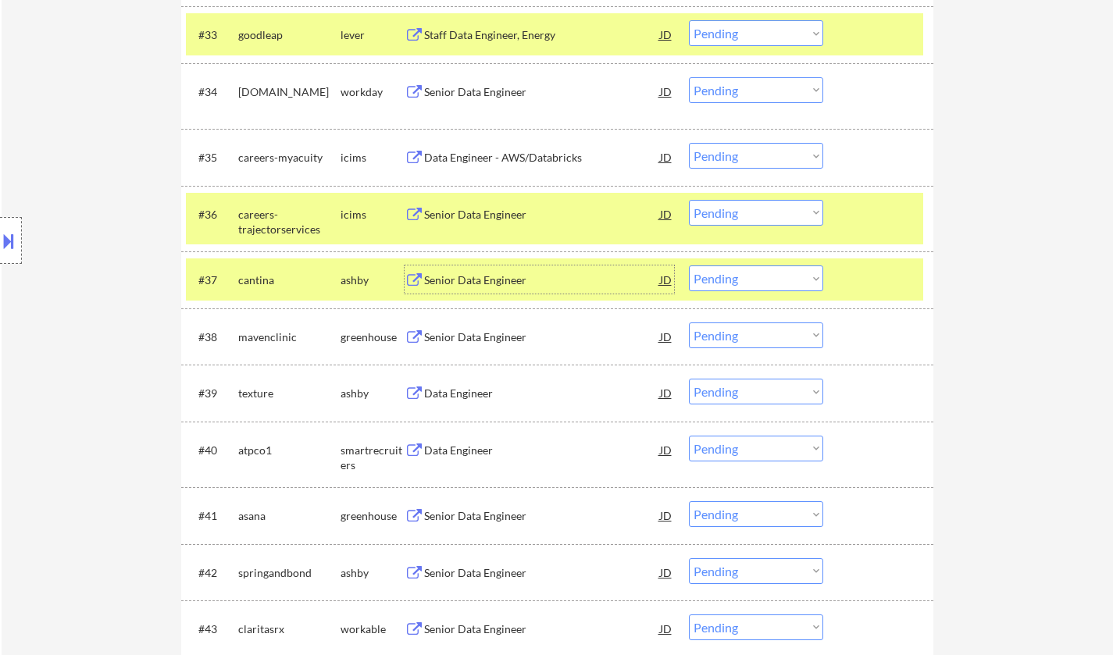
click at [774, 283] on select "Choose an option... Pending Applied Excluded (Questions) Excluded (Expired) Exc…" at bounding box center [756, 278] width 134 height 26
click at [689, 265] on select "Choose an option... Pending Applied Excluded (Questions) Excluded (Expired) Exc…" at bounding box center [756, 278] width 134 height 26
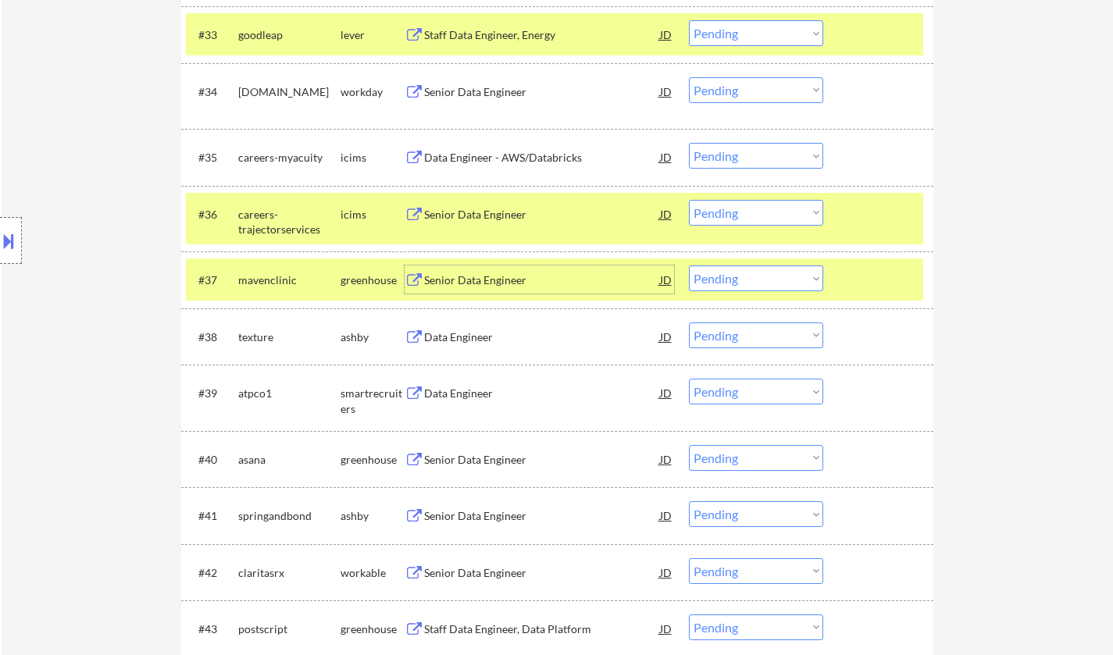
click at [489, 282] on div "Senior Data Engineer" at bounding box center [542, 280] width 236 height 16
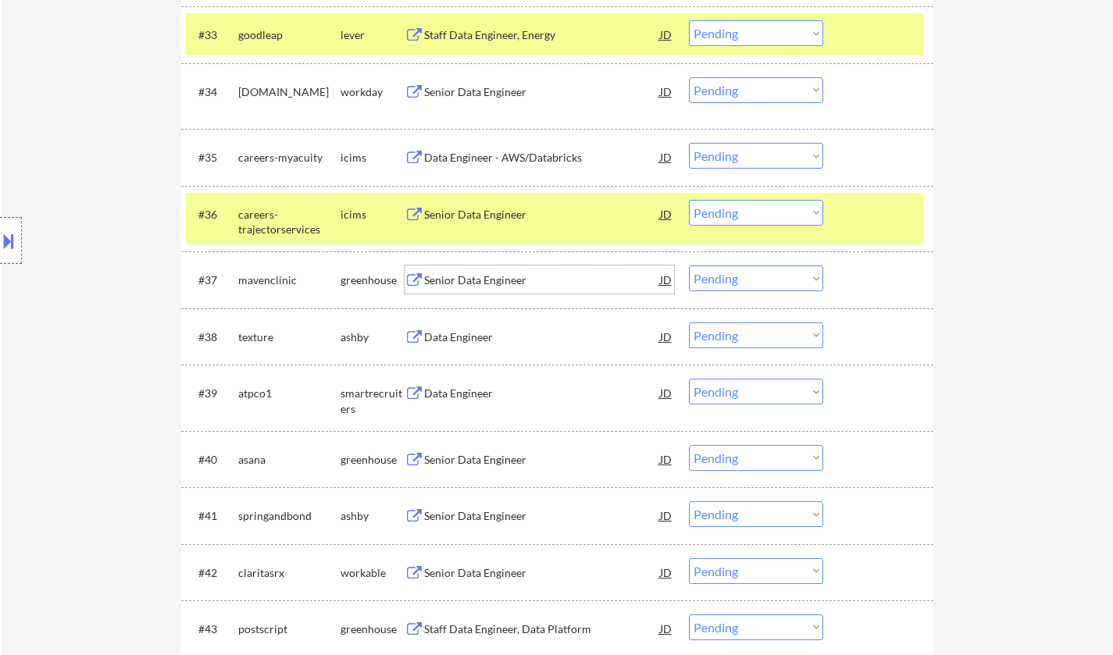
click at [737, 273] on select "Choose an option... Pending Applied Excluded (Questions) Excluded (Expired) Exc…" at bounding box center [756, 278] width 134 height 26
click at [689, 265] on select "Choose an option... Pending Applied Excluded (Questions) Excluded (Expired) Exc…" at bounding box center [756, 278] width 134 height 26
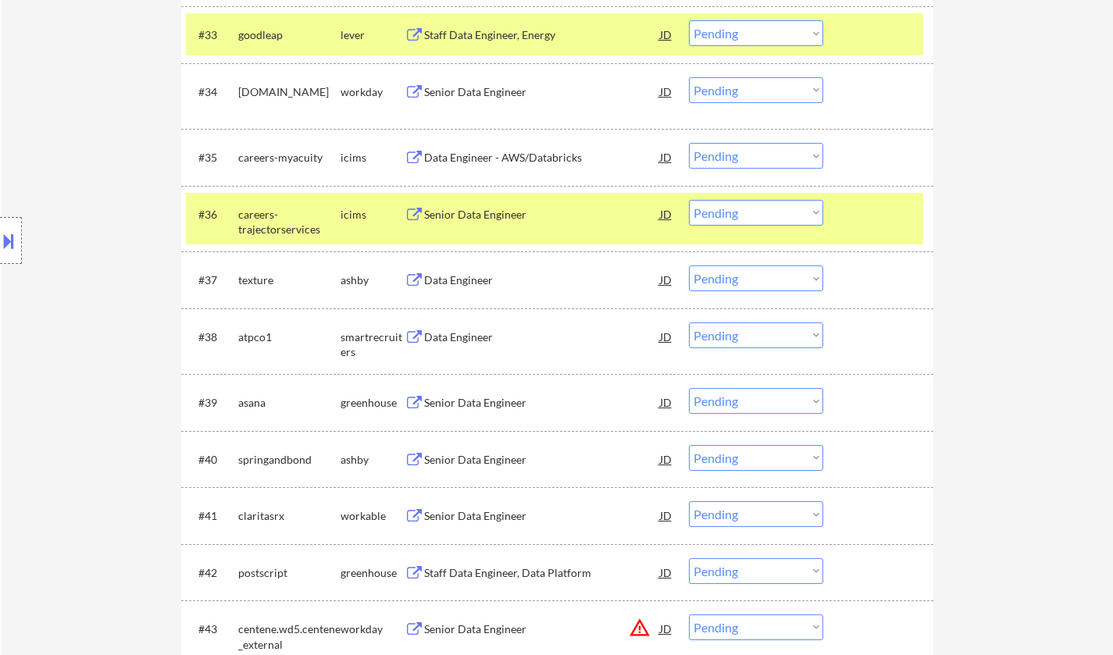
click at [468, 276] on div "Data Engineer" at bounding box center [542, 280] width 236 height 16
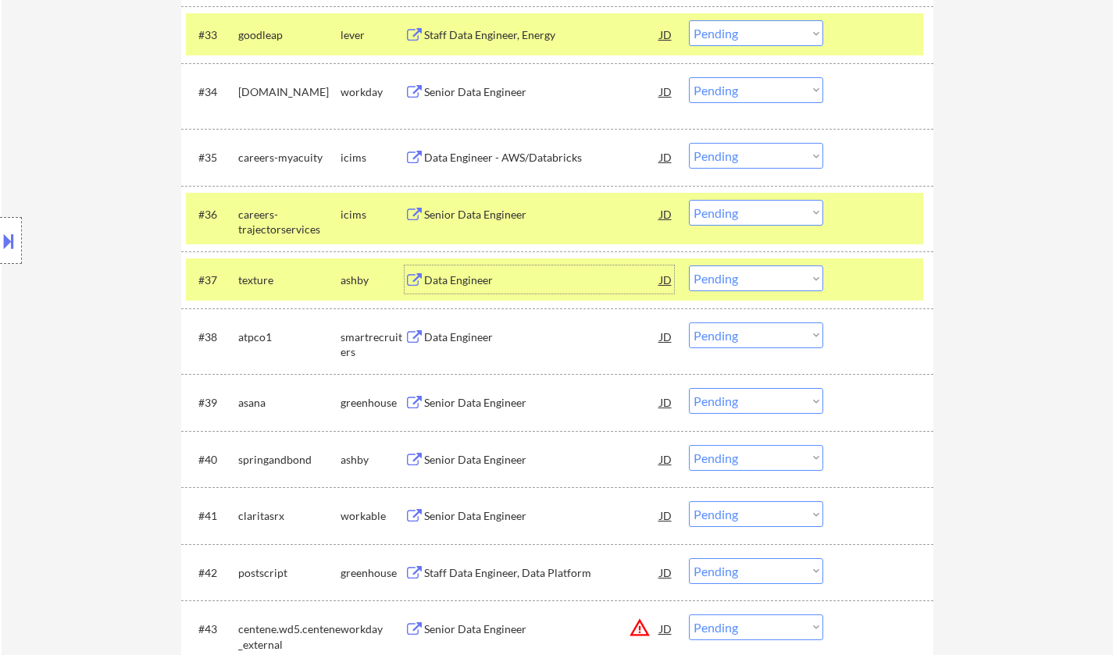
click at [757, 281] on select "Choose an option... Pending Applied Excluded (Questions) Excluded (Expired) Exc…" at bounding box center [756, 278] width 134 height 26
click at [689, 265] on select "Choose an option... Pending Applied Excluded (Questions) Excluded (Expired) Exc…" at bounding box center [756, 278] width 134 height 26
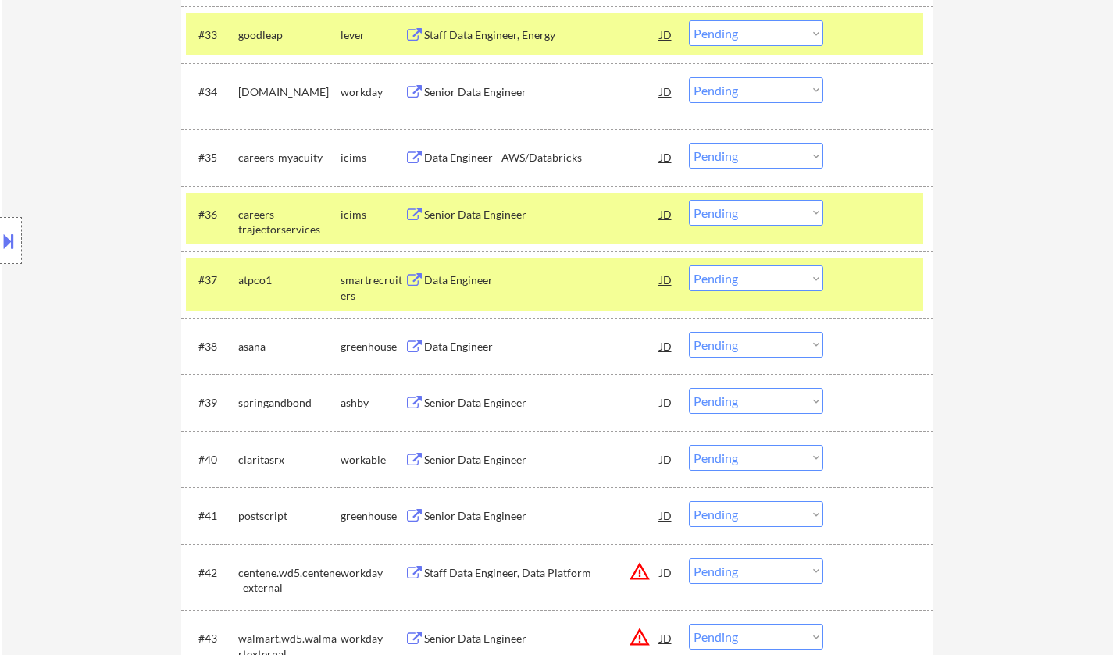
click at [465, 291] on div "Data Engineer" at bounding box center [542, 279] width 236 height 28
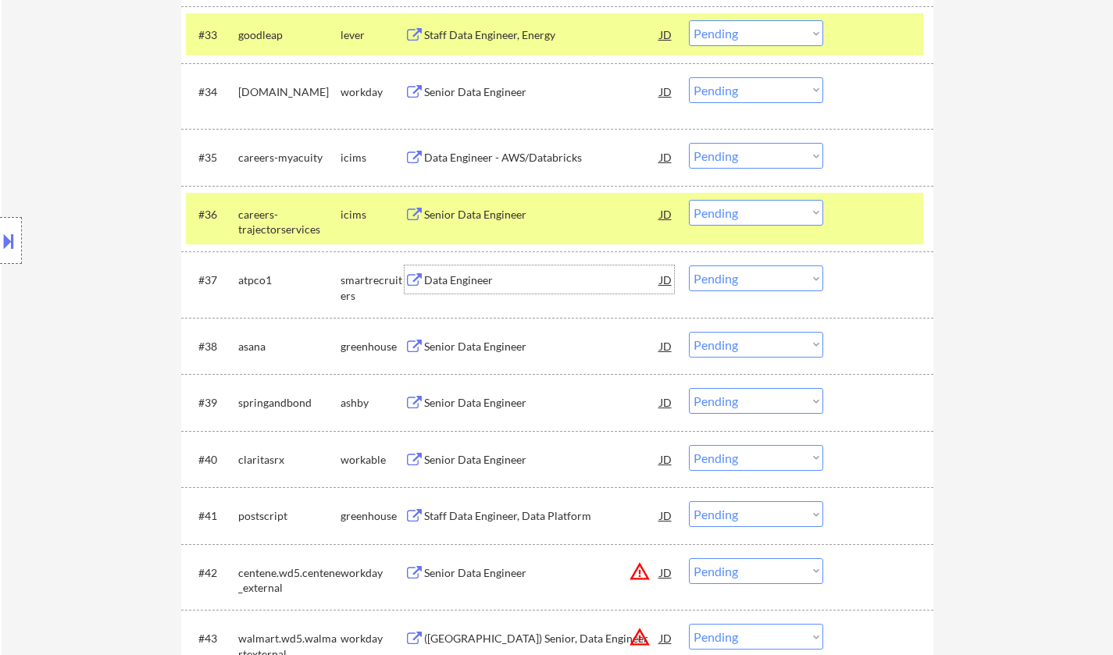
click at [753, 277] on select "Choose an option... Pending Applied Excluded (Questions) Excluded (Expired) Exc…" at bounding box center [756, 278] width 134 height 26
click at [689, 265] on select "Choose an option... Pending Applied Excluded (Questions) Excluded (Expired) Exc…" at bounding box center [756, 278] width 134 height 26
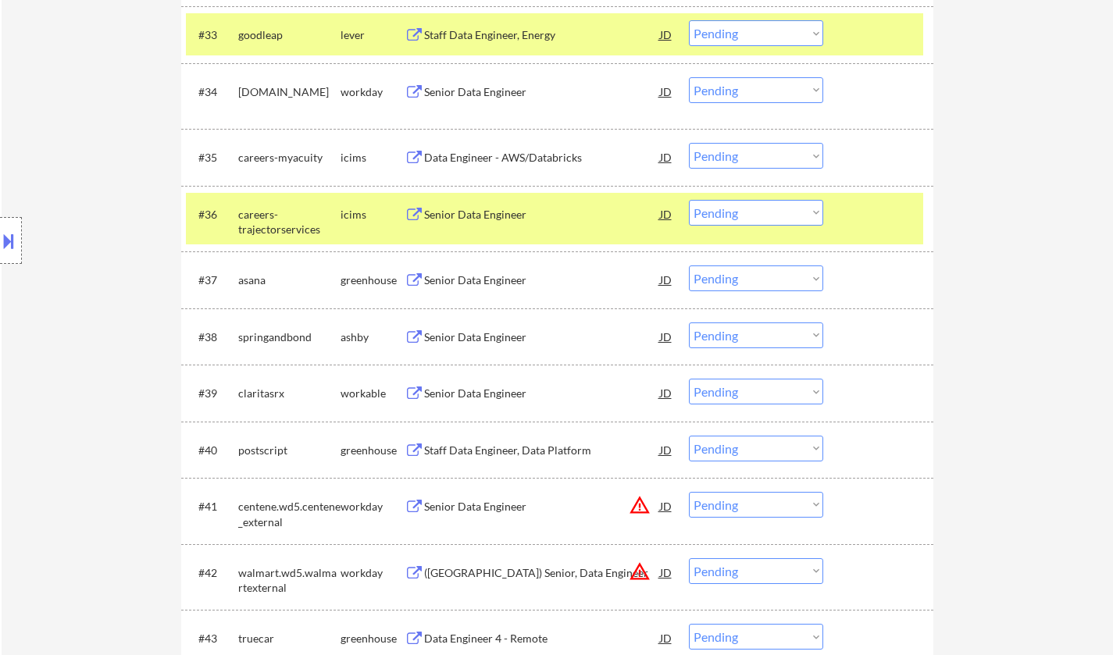
click at [493, 280] on div "Senior Data Engineer" at bounding box center [542, 280] width 236 height 16
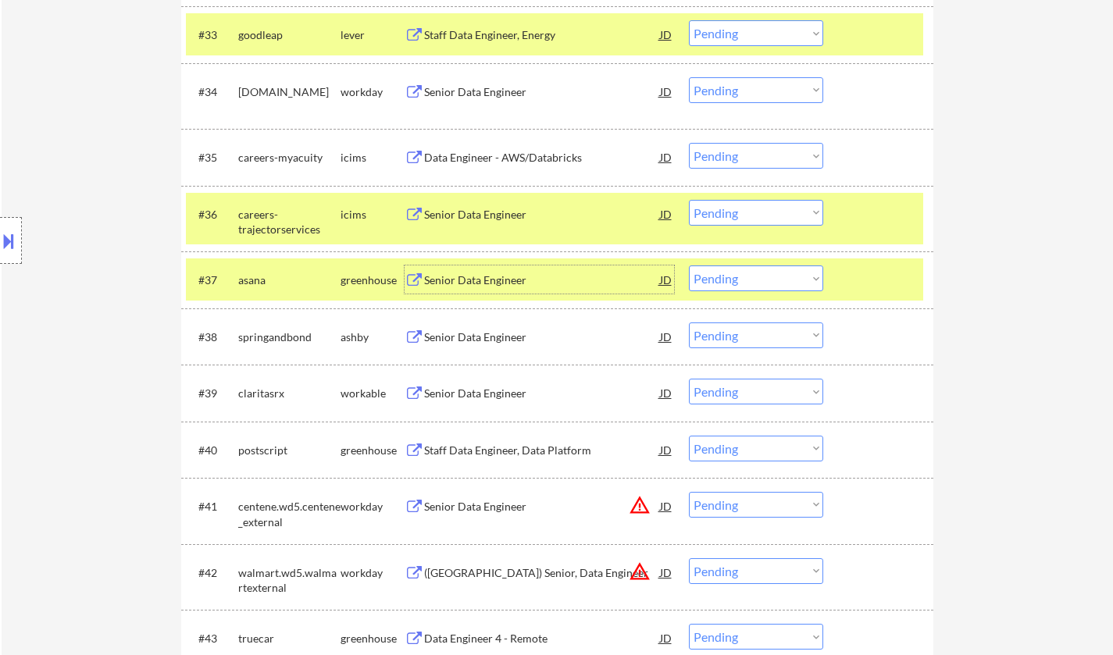
click at [760, 278] on select "Choose an option... Pending Applied Excluded (Questions) Excluded (Expired) Exc…" at bounding box center [756, 278] width 134 height 26
click at [689, 265] on select "Choose an option... Pending Applied Excluded (Questions) Excluded (Expired) Exc…" at bounding box center [756, 278] width 134 height 26
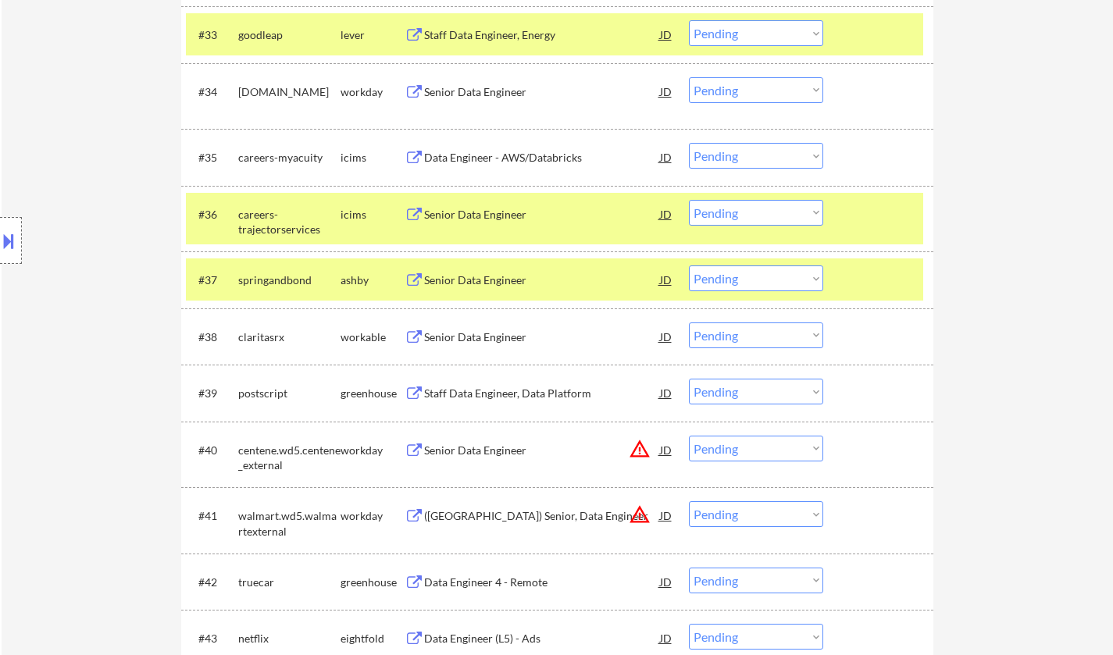
click at [489, 277] on div "Senior Data Engineer" at bounding box center [542, 280] width 236 height 16
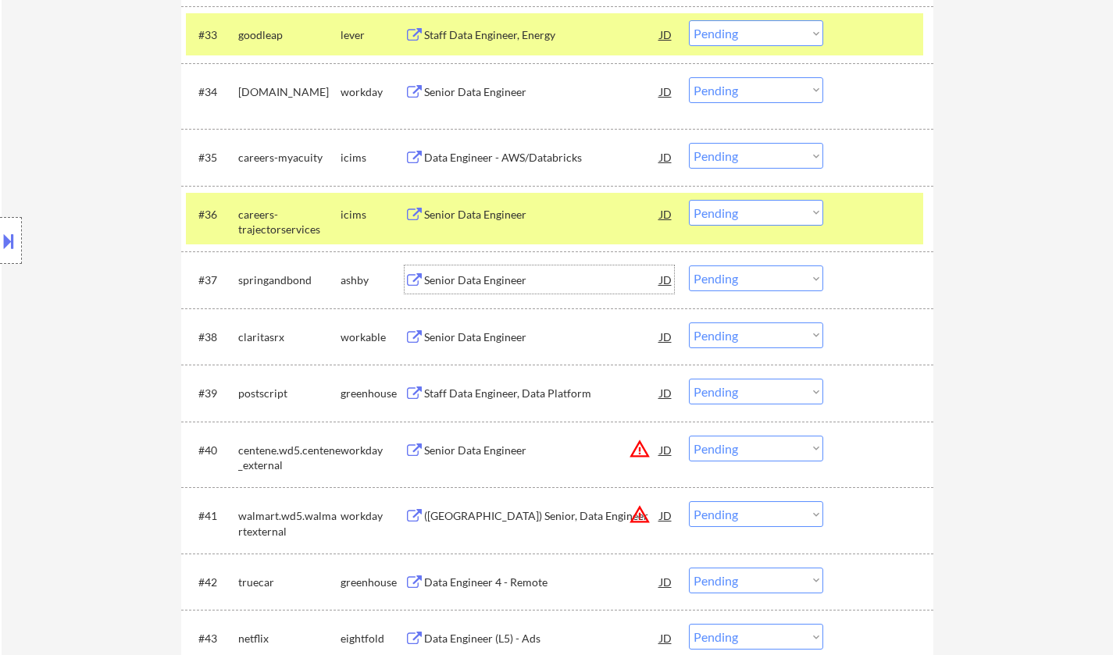
click at [767, 279] on select "Choose an option... Pending Applied Excluded (Questions) Excluded (Expired) Exc…" at bounding box center [756, 278] width 134 height 26
click at [689, 265] on select "Choose an option... Pending Applied Excluded (Questions) Excluded (Expired) Exc…" at bounding box center [756, 278] width 134 height 26
click at [515, 279] on div "Senior Data Engineer" at bounding box center [542, 280] width 236 height 16
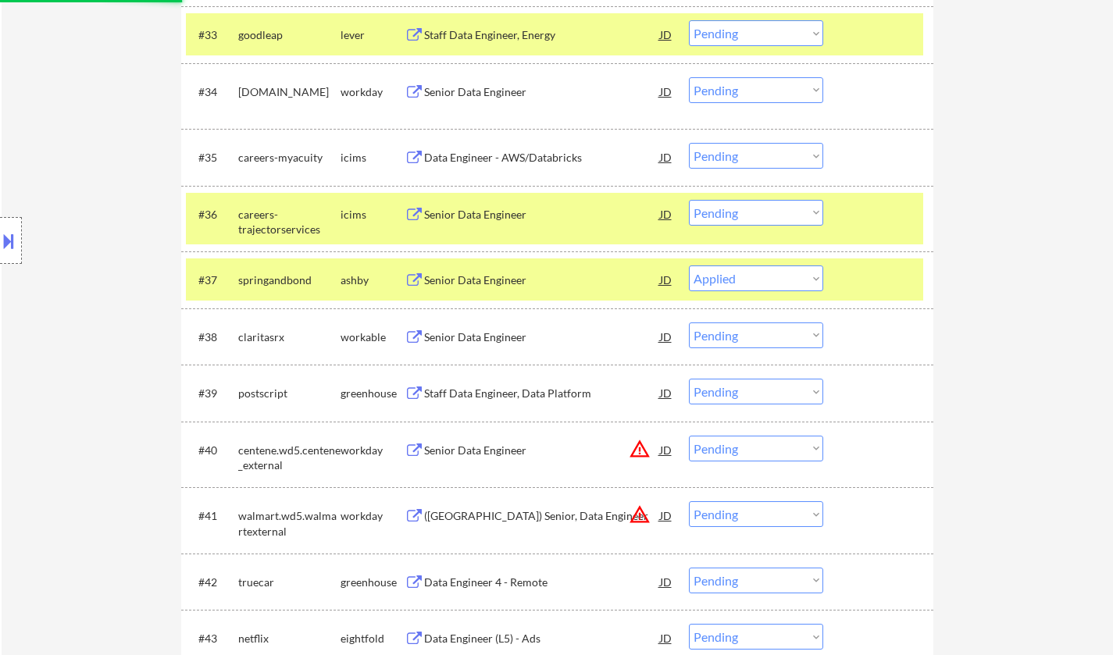
click at [471, 337] on div "Senior Data Engineer" at bounding box center [542, 337] width 236 height 16
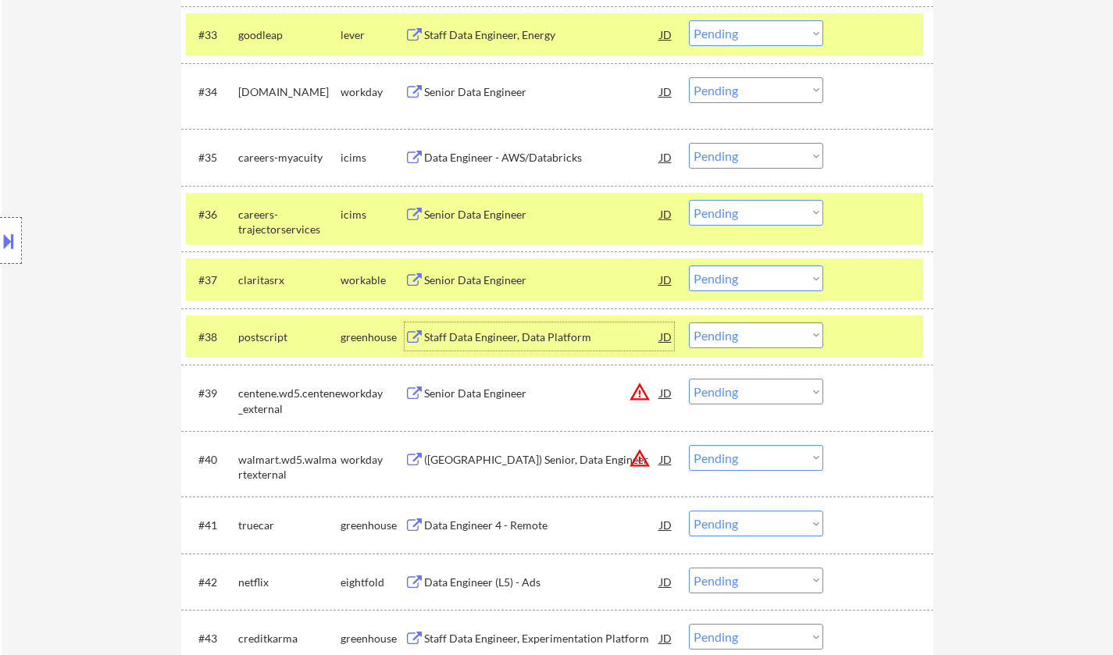
click at [727, 276] on select "Choose an option... Pending Applied Excluded (Questions) Excluded (Expired) Exc…" at bounding box center [756, 278] width 134 height 26
drag, startPoint x: 743, startPoint y: 272, endPoint x: 746, endPoint y: 281, distance: 10.1
click at [743, 272] on select "Choose an option... Pending Applied Excluded (Questions) Excluded (Expired) Exc…" at bounding box center [756, 278] width 134 height 26
click at [689, 265] on select "Choose an option... Pending Applied Excluded (Questions) Excluded (Expired) Exc…" at bounding box center [756, 278] width 134 height 26
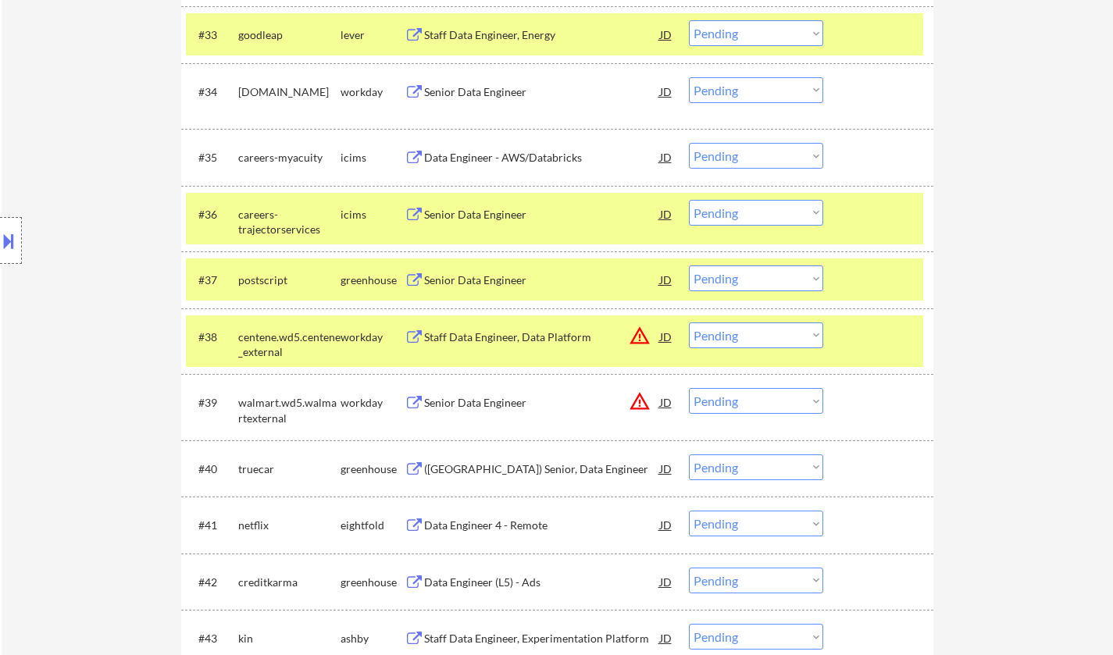
click at [489, 280] on div "Senior Data Engineer" at bounding box center [542, 280] width 236 height 16
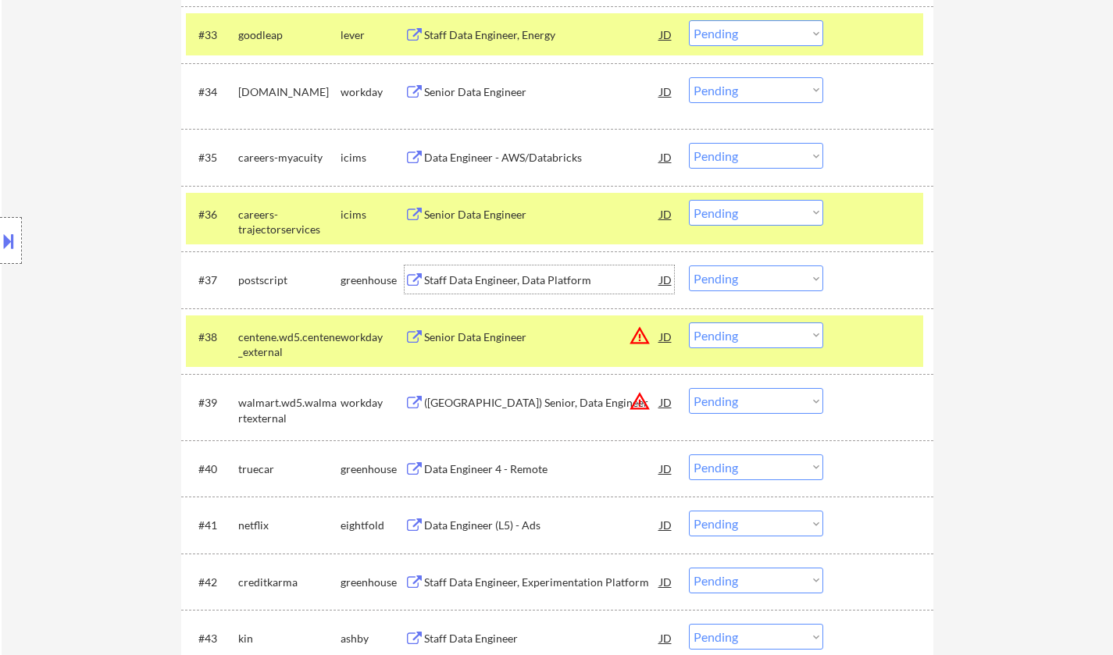
click at [775, 273] on select "Choose an option... Pending Applied Excluded (Questions) Excluded (Expired) Exc…" at bounding box center [756, 278] width 134 height 26
click at [689, 265] on select "Choose an option... Pending Applied Excluded (Questions) Excluded (Expired) Exc…" at bounding box center [756, 278] width 134 height 26
select select ""pending""
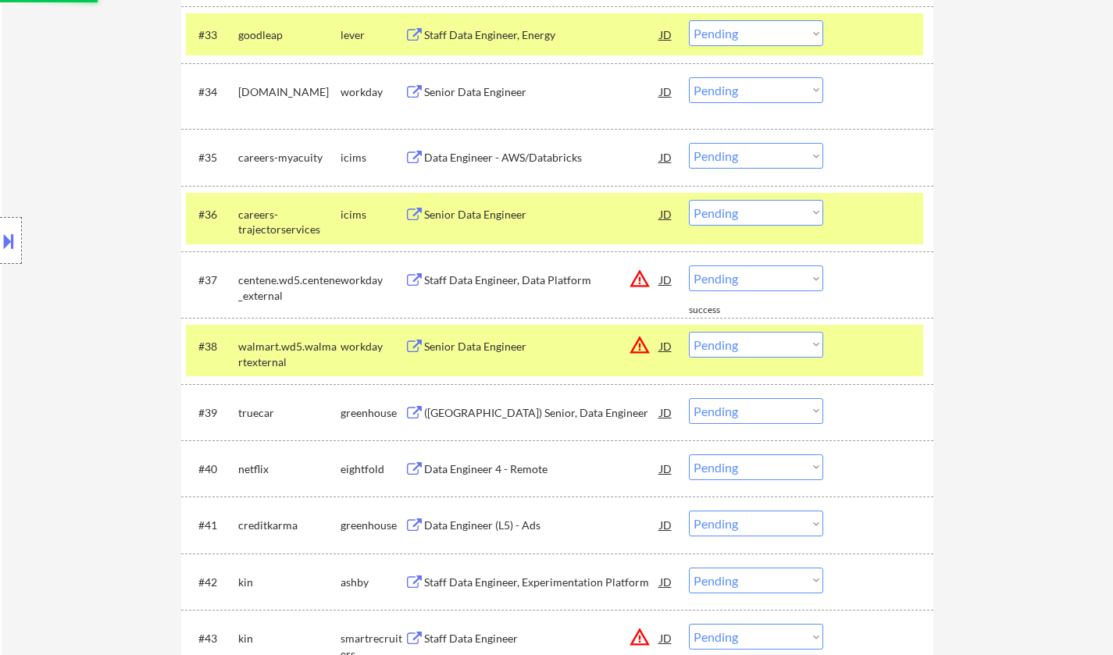
scroll to position [2655, 0]
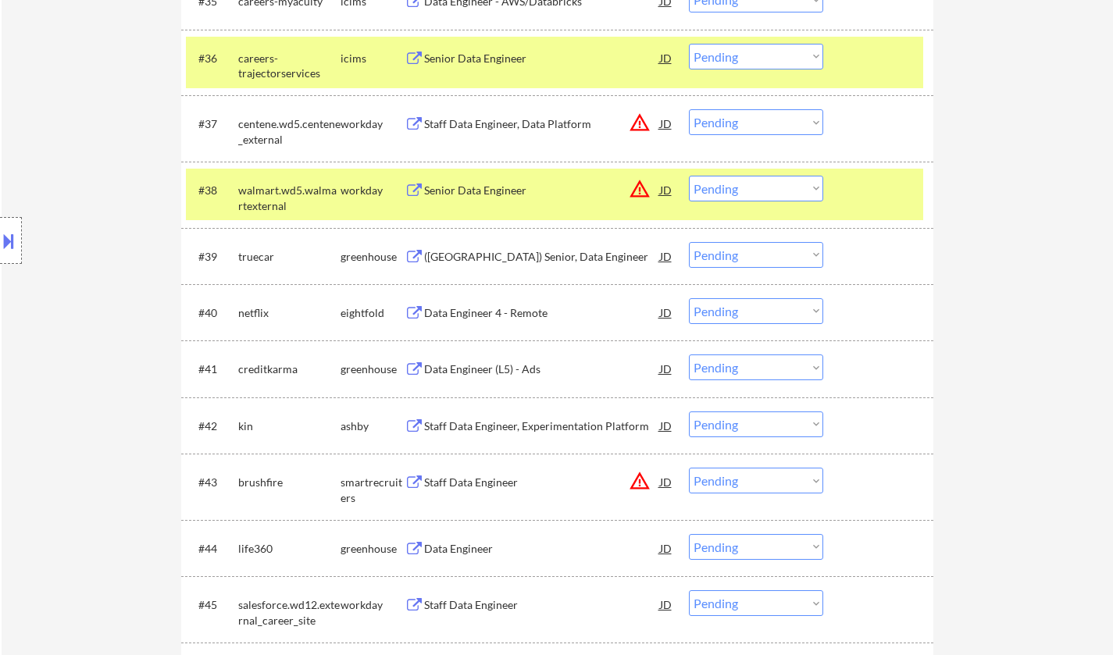
click at [486, 258] on div "([GEOGRAPHIC_DATA]) Senior, Data Engineer" at bounding box center [542, 257] width 236 height 16
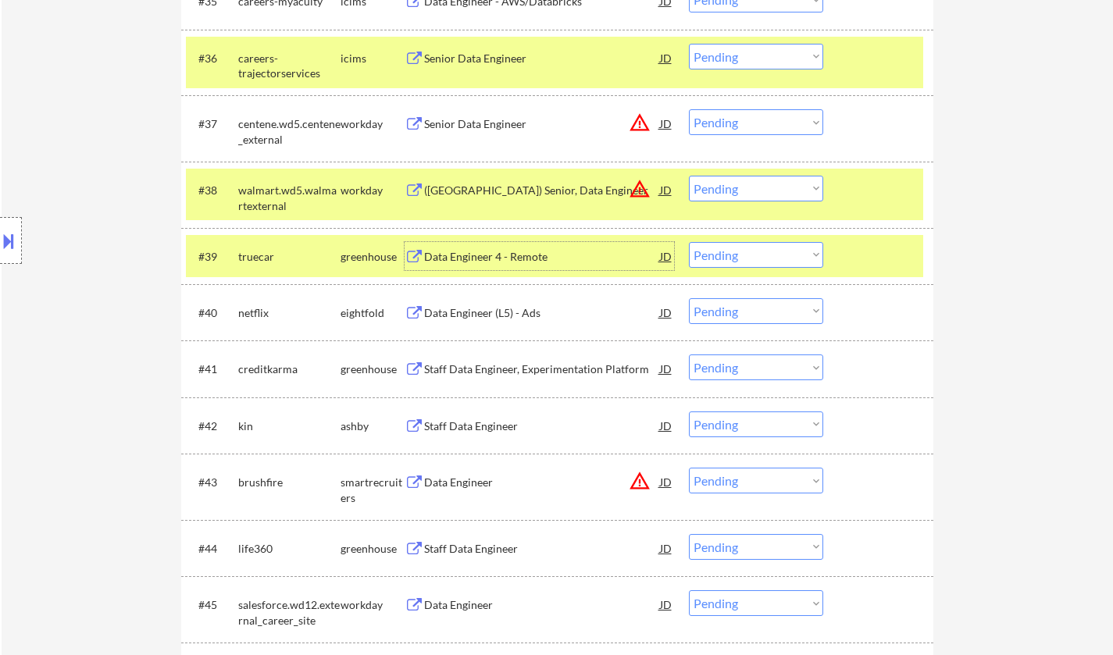
click at [721, 250] on select "Choose an option... Pending Applied Excluded (Questions) Excluded (Expired) Exc…" at bounding box center [756, 255] width 134 height 26
click at [689, 242] on select "Choose an option... Pending Applied Excluded (Questions) Excluded (Expired) Exc…" at bounding box center [756, 255] width 134 height 26
select select ""pending""
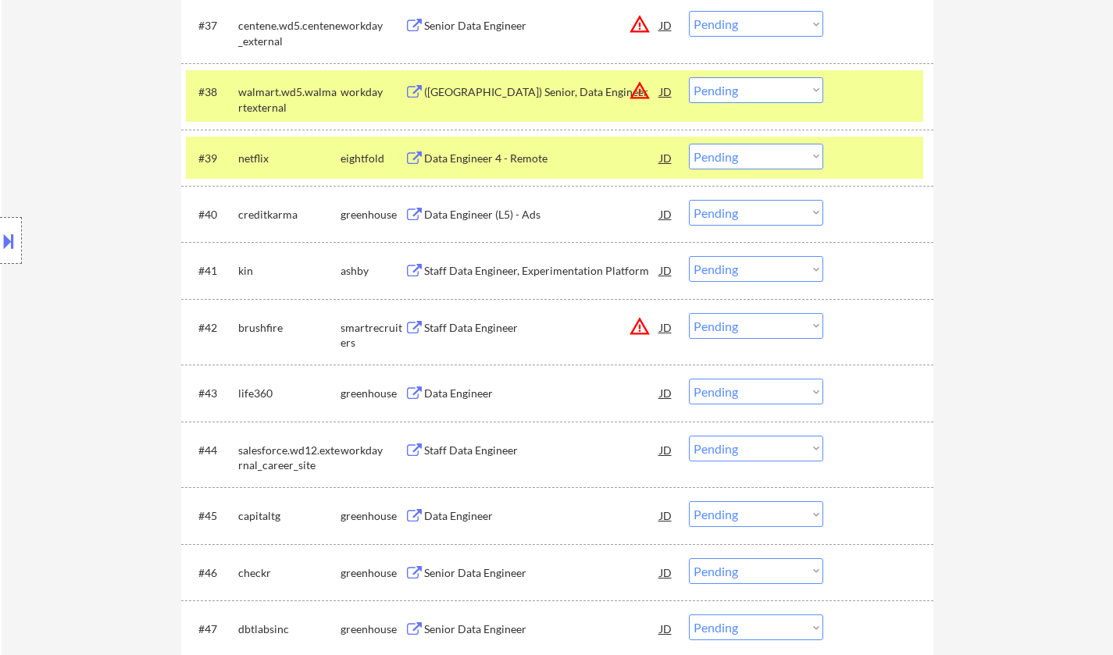
scroll to position [2811, 0]
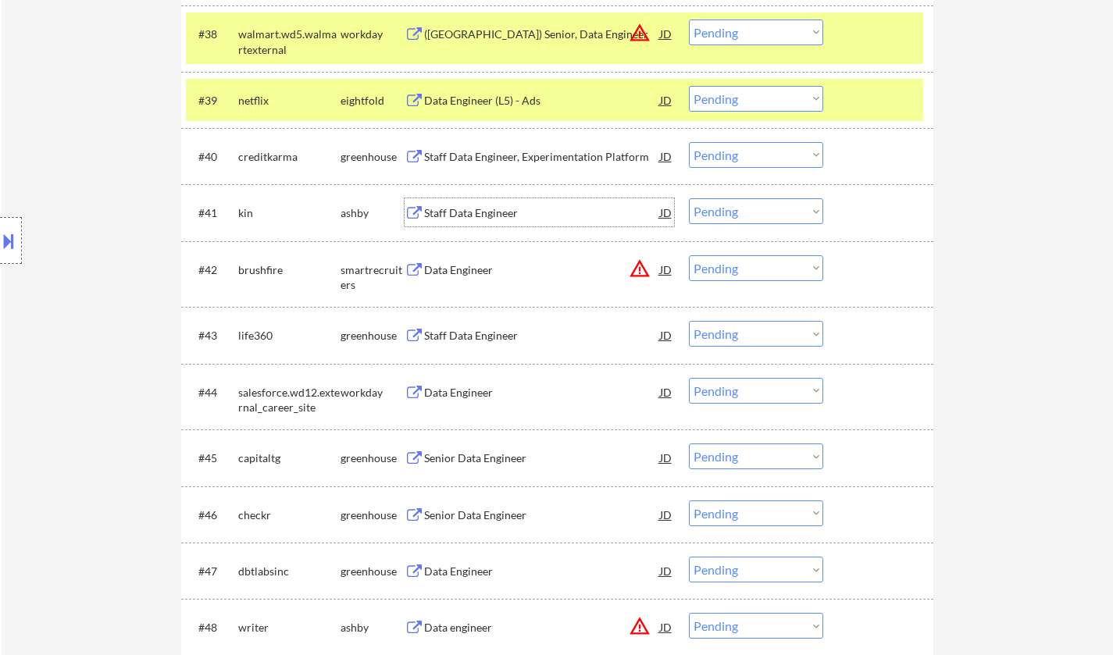
click at [470, 220] on div "Staff Data Engineer" at bounding box center [542, 213] width 236 height 16
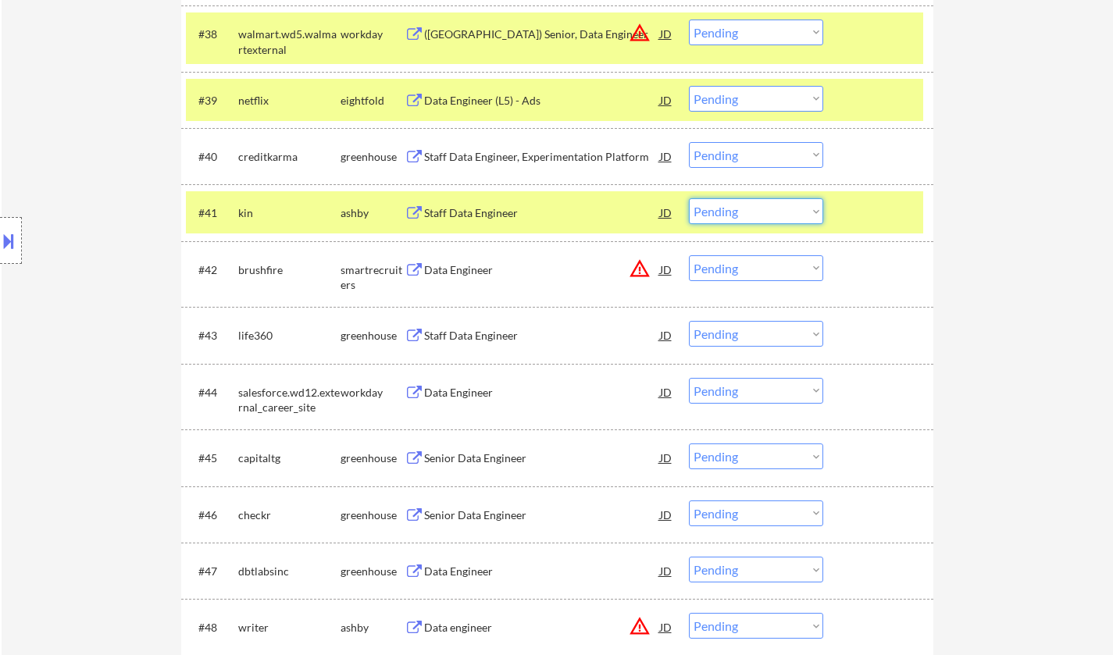
drag, startPoint x: 746, startPoint y: 211, endPoint x: 752, endPoint y: 219, distance: 10.6
click at [746, 211] on select "Choose an option... Pending Applied Excluded (Questions) Excluded (Expired) Exc…" at bounding box center [756, 211] width 134 height 26
click at [689, 198] on select "Choose an option... Pending Applied Excluded (Questions) Excluded (Expired) Exc…" at bounding box center [756, 211] width 134 height 26
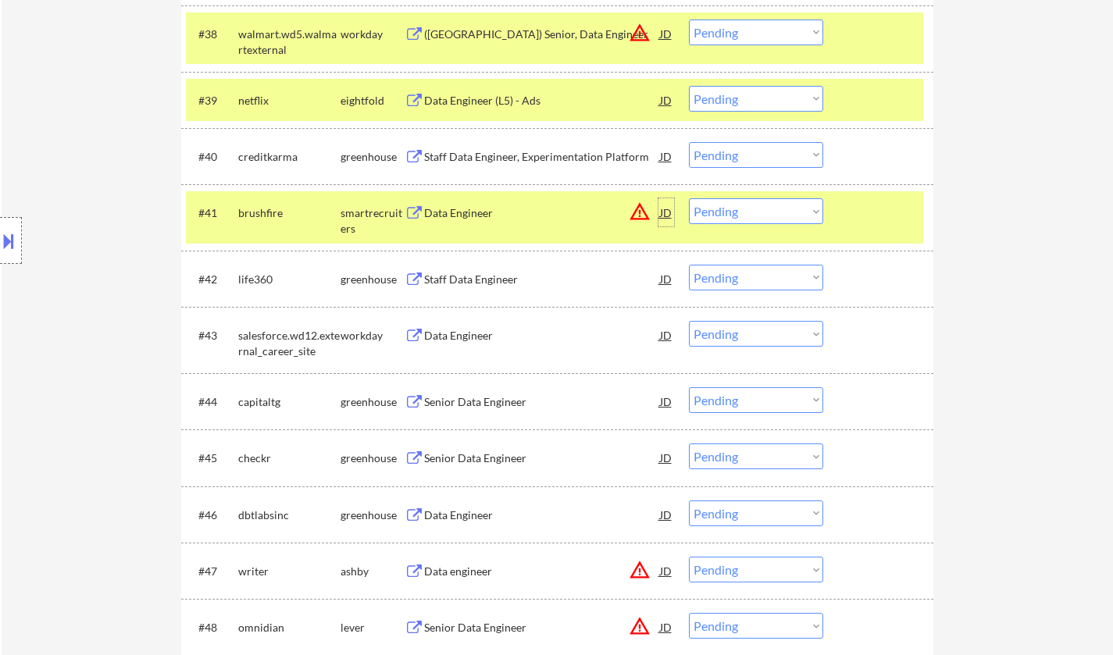
click at [664, 208] on div "JD" at bounding box center [666, 212] width 16 height 28
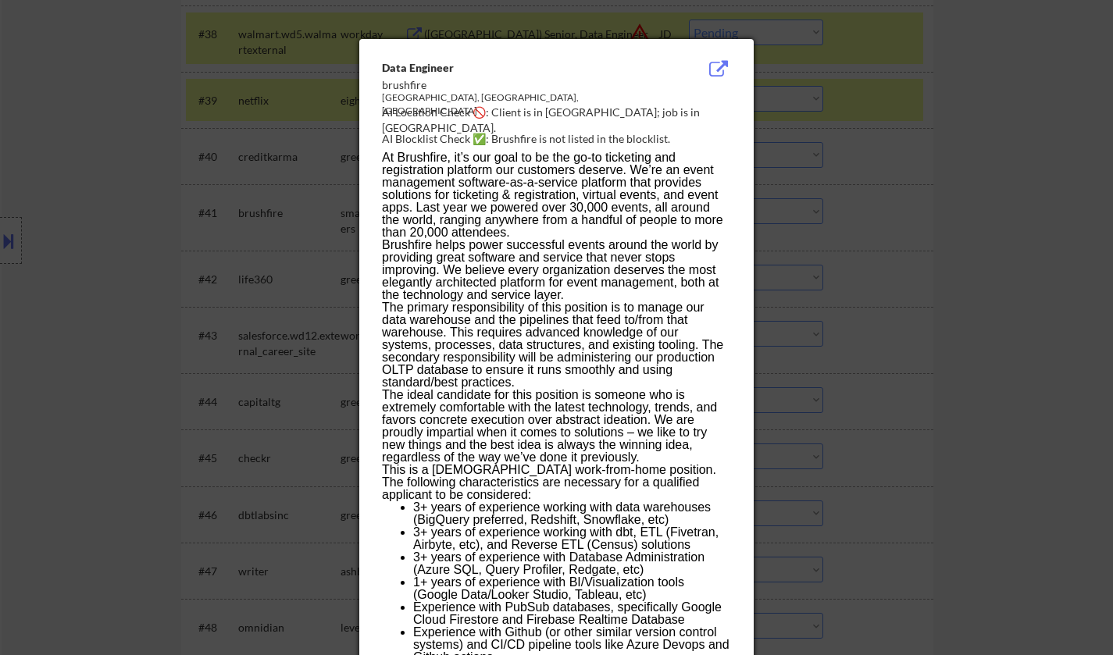
drag, startPoint x: 1066, startPoint y: 371, endPoint x: 1026, endPoint y: 371, distance: 39.8
click at [1065, 371] on div at bounding box center [556, 327] width 1113 height 655
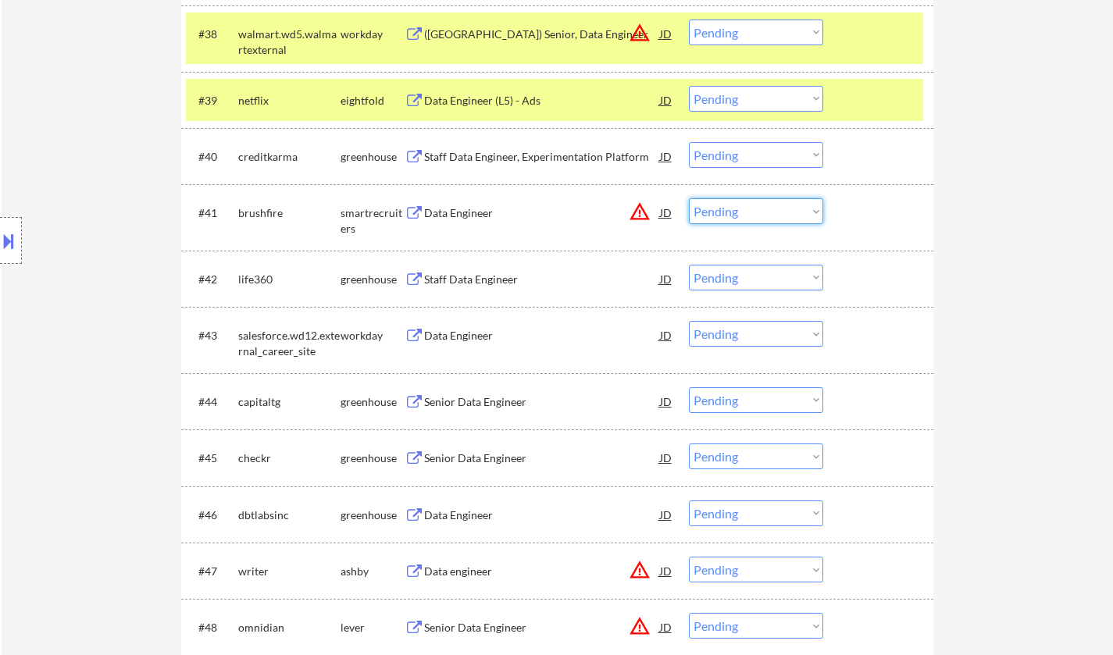
click at [745, 198] on select "Choose an option... Pending Applied Excluded (Questions) Excluded (Expired) Exc…" at bounding box center [756, 211] width 134 height 26
click at [749, 209] on select "Choose an option... Pending Applied Excluded (Questions) Excluded (Expired) Exc…" at bounding box center [756, 211] width 134 height 26
click at [689, 198] on select "Choose an option... Pending Applied Excluded (Questions) Excluded (Expired) Exc…" at bounding box center [756, 211] width 134 height 26
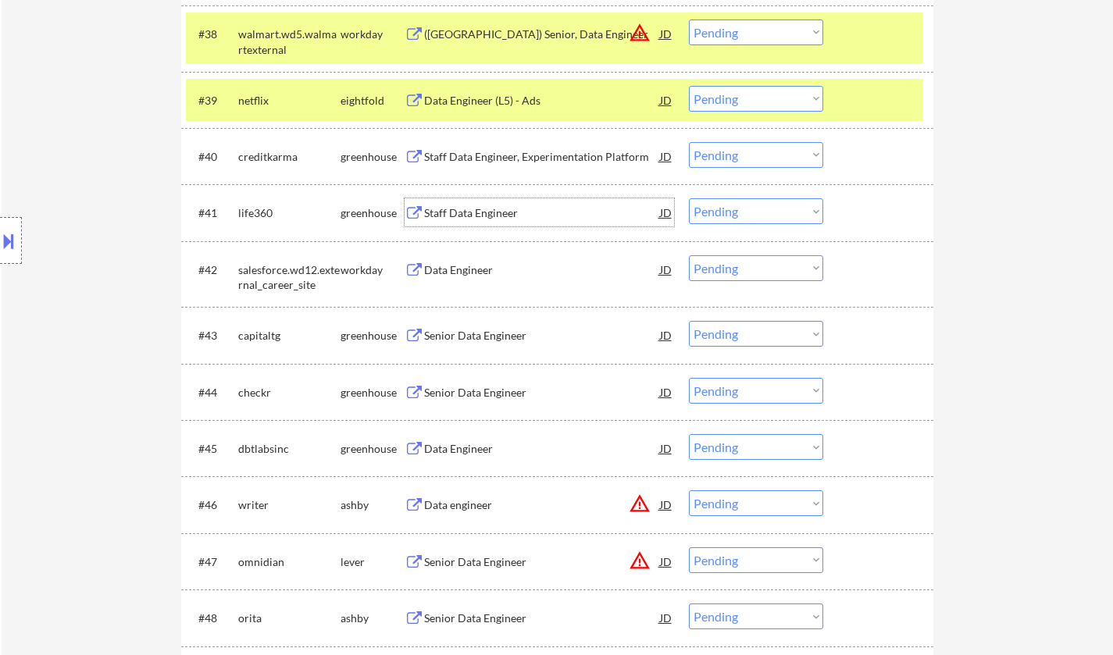
click at [452, 211] on div "Staff Data Engineer" at bounding box center [542, 213] width 236 height 16
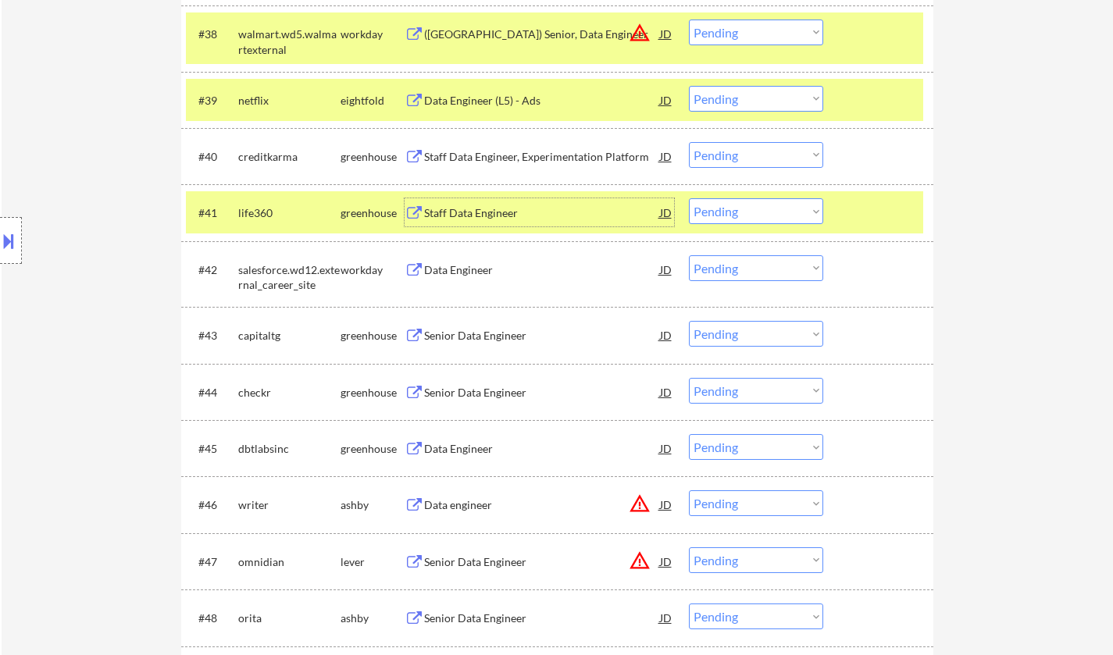
click at [743, 207] on select "Choose an option... Pending Applied Excluded (Questions) Excluded (Expired) Exc…" at bounding box center [756, 211] width 134 height 26
click at [689, 198] on select "Choose an option... Pending Applied Excluded (Questions) Excluded (Expired) Exc…" at bounding box center [756, 211] width 134 height 26
select select ""pending""
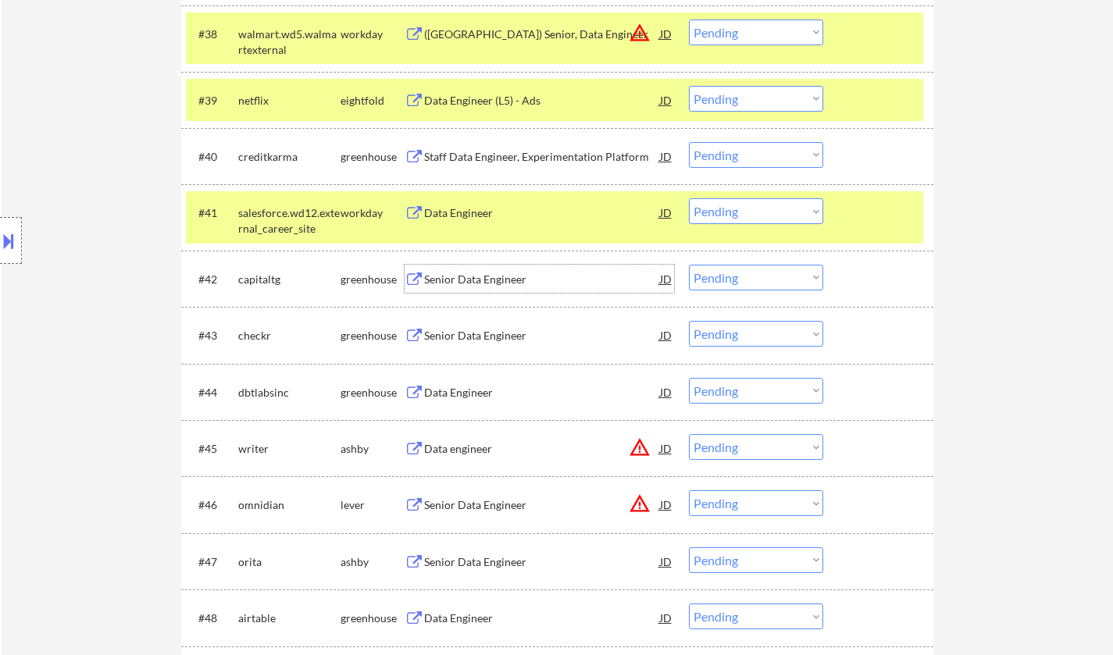
click at [440, 275] on div "Senior Data Engineer" at bounding box center [542, 280] width 236 height 16
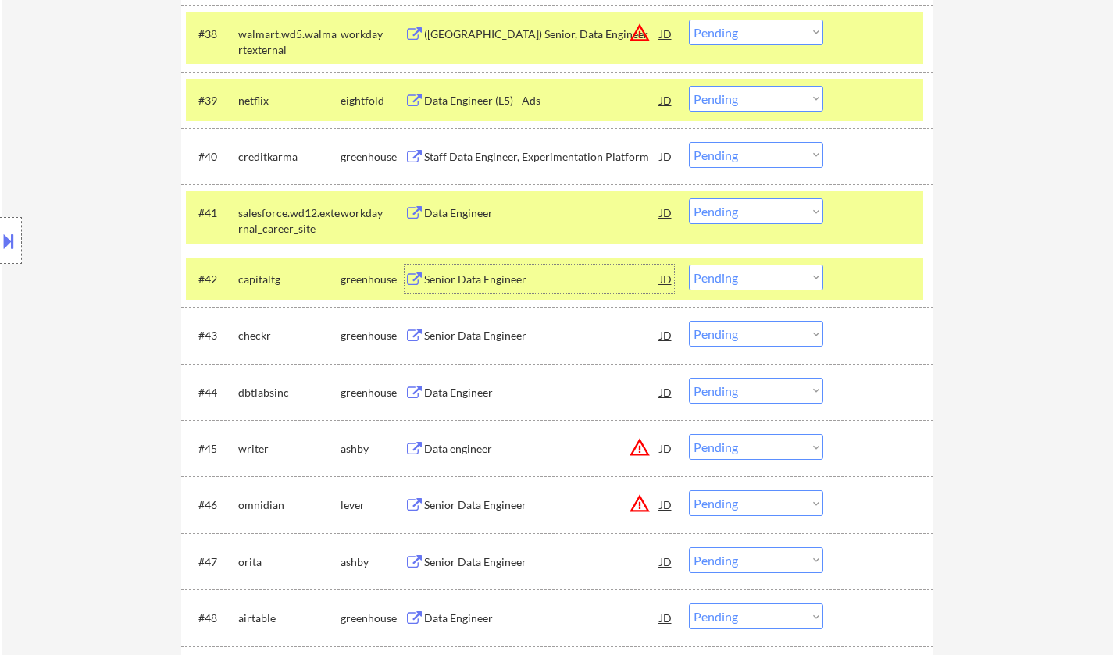
click at [748, 279] on select "Choose an option... Pending Applied Excluded (Questions) Excluded (Expired) Exc…" at bounding box center [756, 278] width 134 height 26
click at [689, 265] on select "Choose an option... Pending Applied Excluded (Questions) Excluded (Expired) Exc…" at bounding box center [756, 278] width 134 height 26
select select ""pending""
click at [664, 391] on div "JD" at bounding box center [666, 392] width 16 height 28
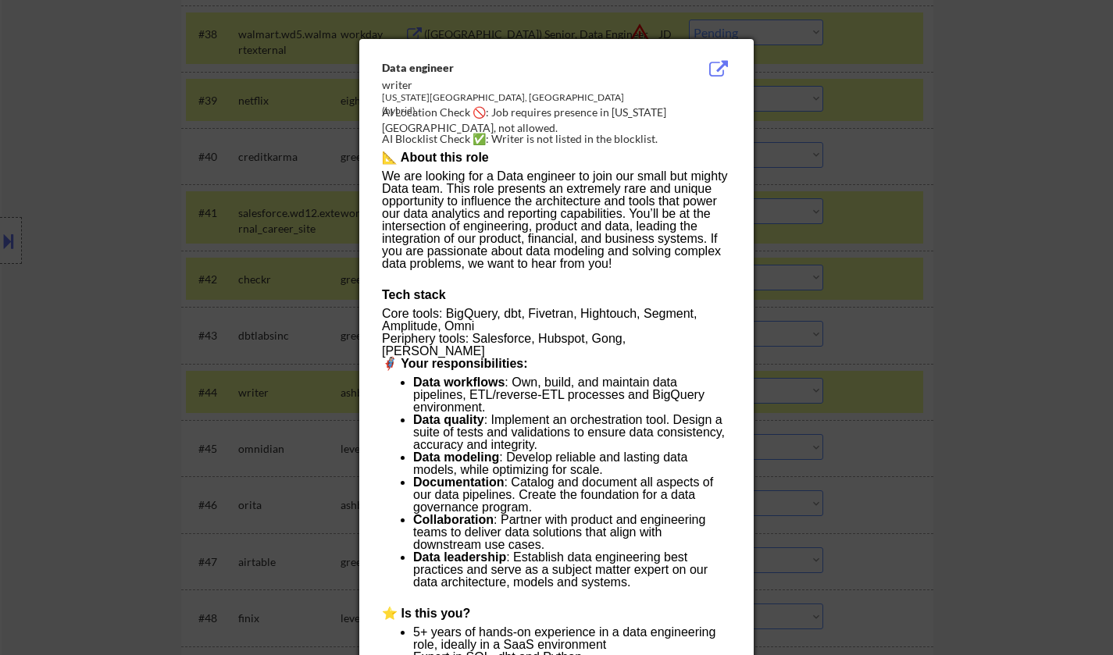
click at [1010, 398] on div at bounding box center [556, 327] width 1113 height 655
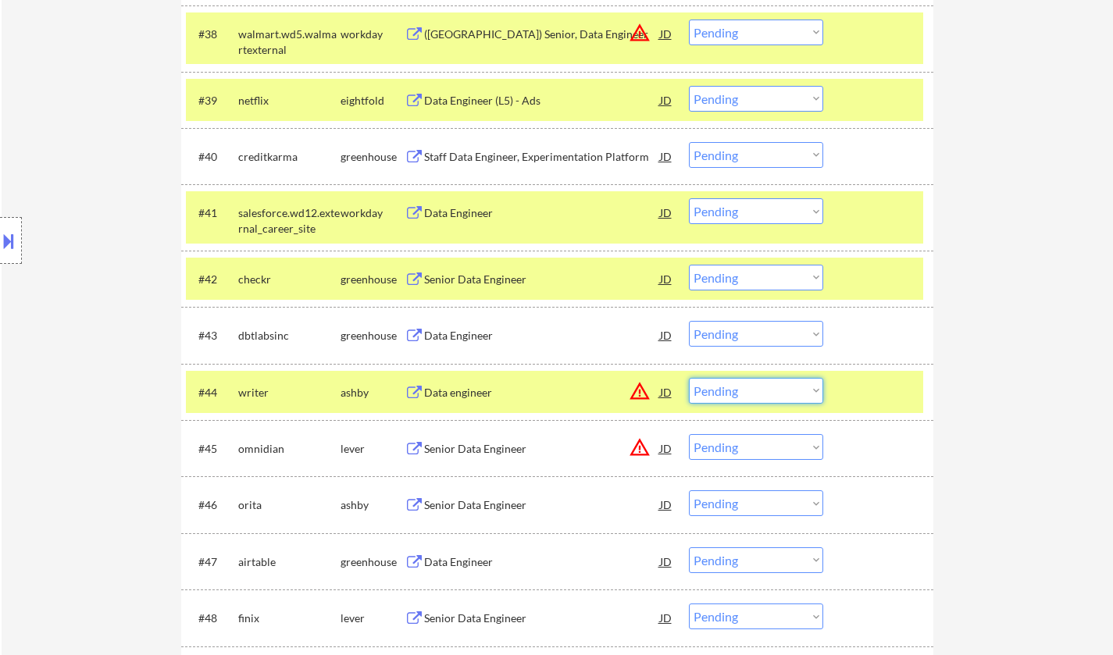
drag, startPoint x: 775, startPoint y: 400, endPoint x: 824, endPoint y: 468, distance: 85.0
click at [775, 400] on select "Choose an option... Pending Applied Excluded (Questions) Excluded (Expired) Exc…" at bounding box center [756, 391] width 134 height 26
click at [689, 378] on select "Choose an option... Pending Applied Excluded (Questions) Excluded (Expired) Exc…" at bounding box center [756, 391] width 134 height 26
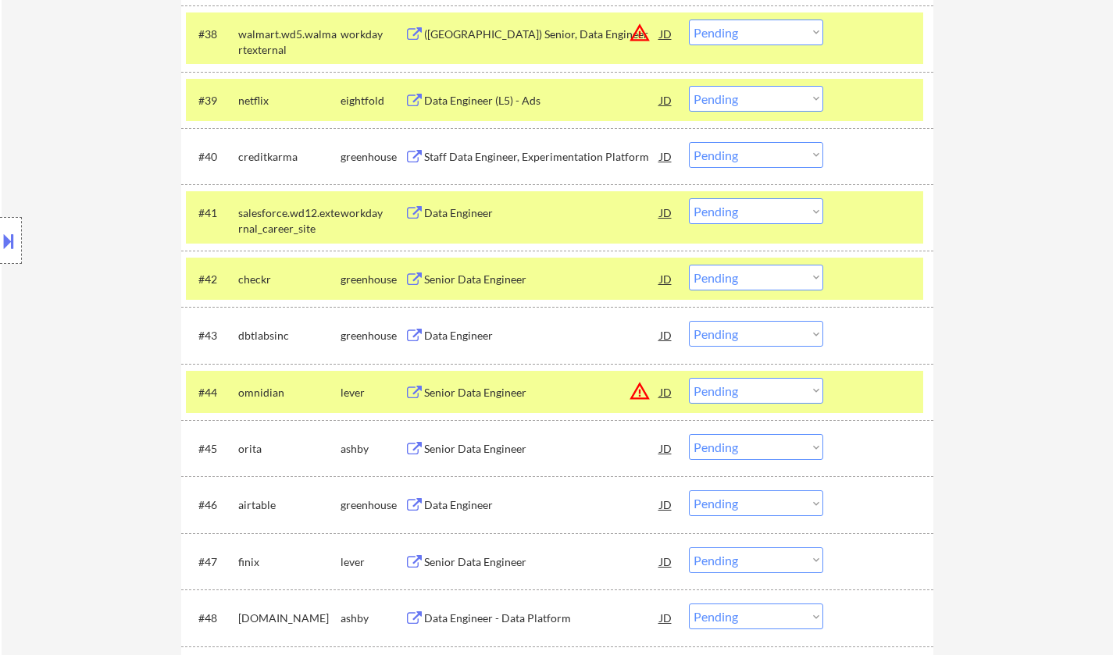
click at [663, 389] on div "JD" at bounding box center [666, 392] width 16 height 28
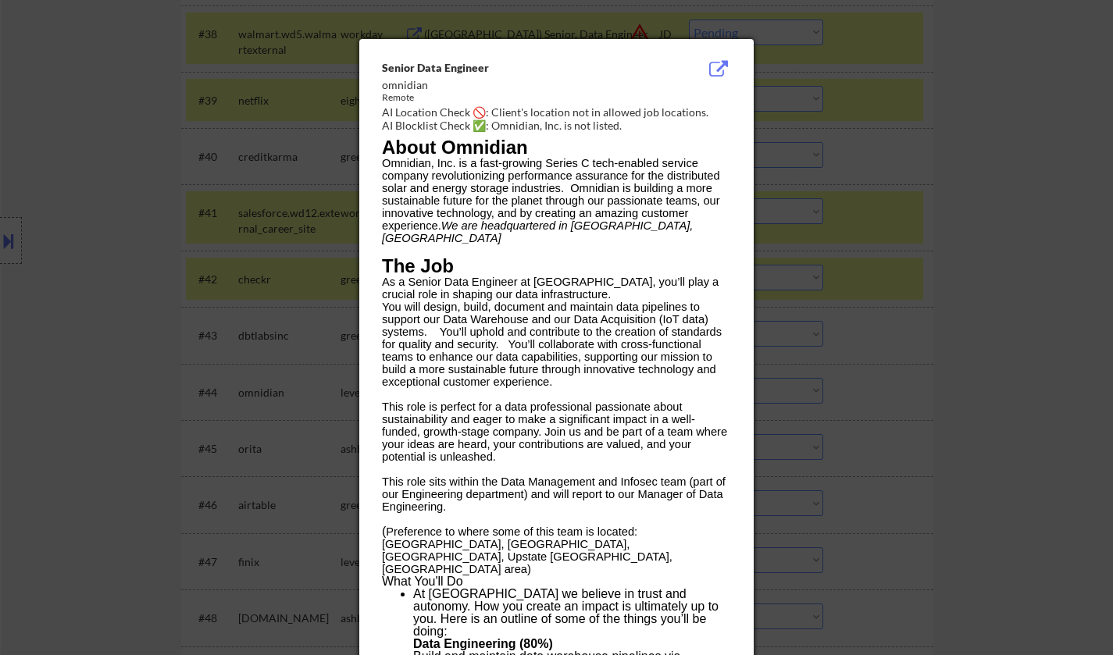
drag, startPoint x: 1030, startPoint y: 444, endPoint x: 956, endPoint y: 447, distance: 73.4
click at [1031, 445] on div at bounding box center [556, 327] width 1113 height 655
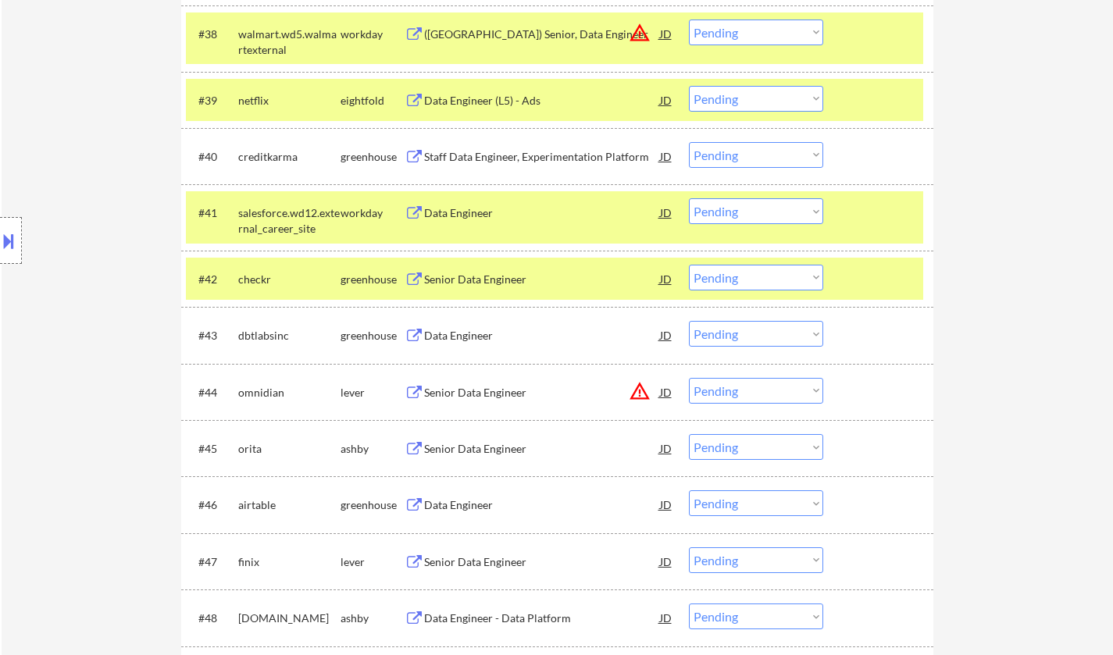
click at [772, 397] on select "Choose an option... Pending Applied Excluded (Questions) Excluded (Expired) Exc…" at bounding box center [756, 391] width 134 height 26
click at [689, 378] on select "Choose an option... Pending Applied Excluded (Questions) Excluded (Expired) Exc…" at bounding box center [756, 391] width 134 height 26
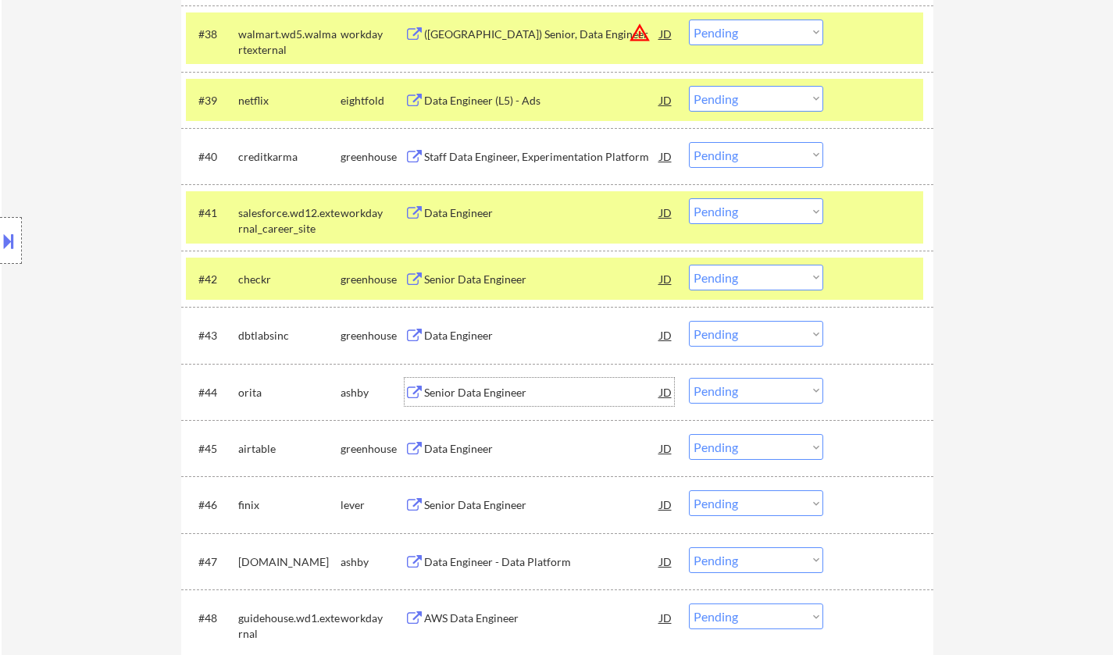
click at [466, 389] on div "Senior Data Engineer" at bounding box center [542, 393] width 236 height 16
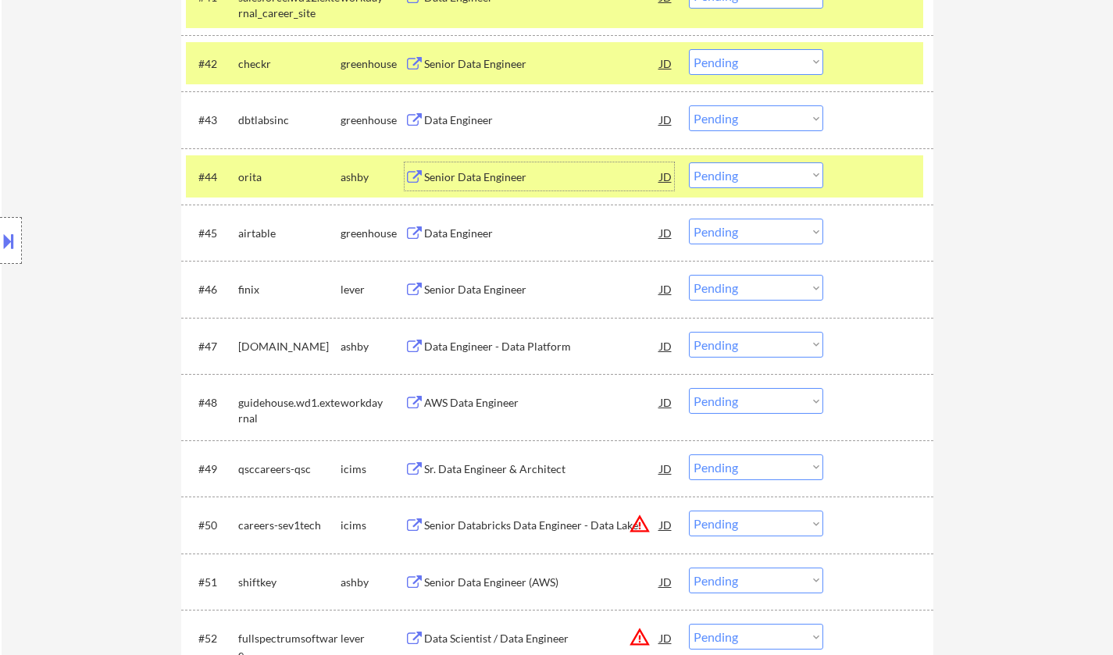
scroll to position [3045, 0]
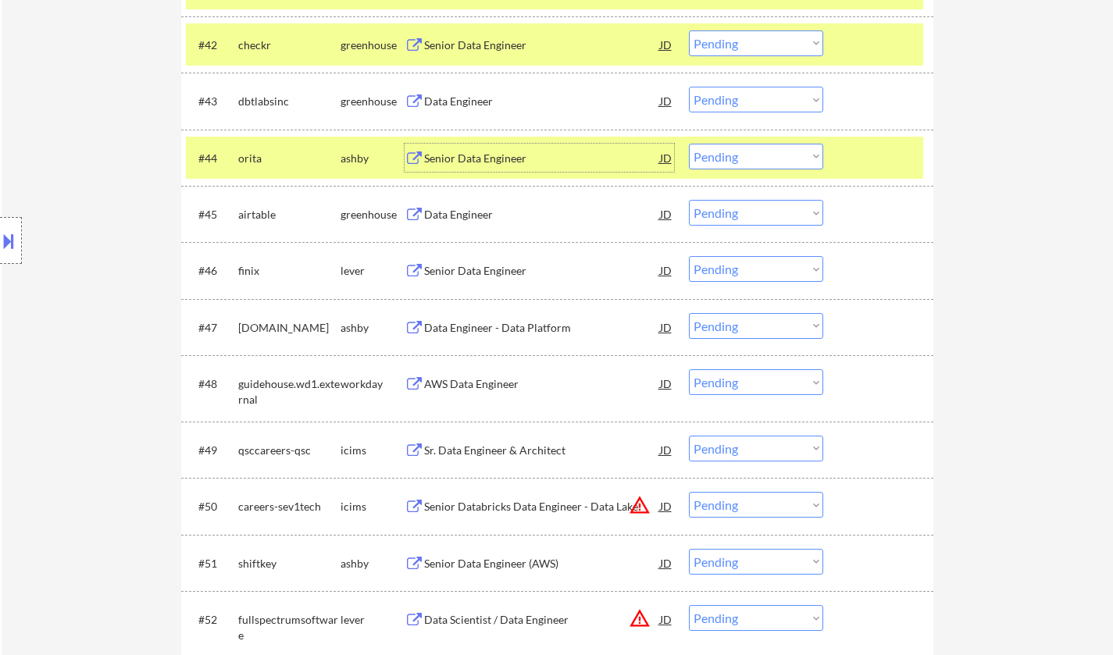
click at [753, 158] on select "Choose an option... Pending Applied Excluded (Questions) Excluded (Expired) Exc…" at bounding box center [756, 157] width 134 height 26
click at [689, 144] on select "Choose an option... Pending Applied Excluded (Questions) Excluded (Expired) Exc…" at bounding box center [756, 157] width 134 height 26
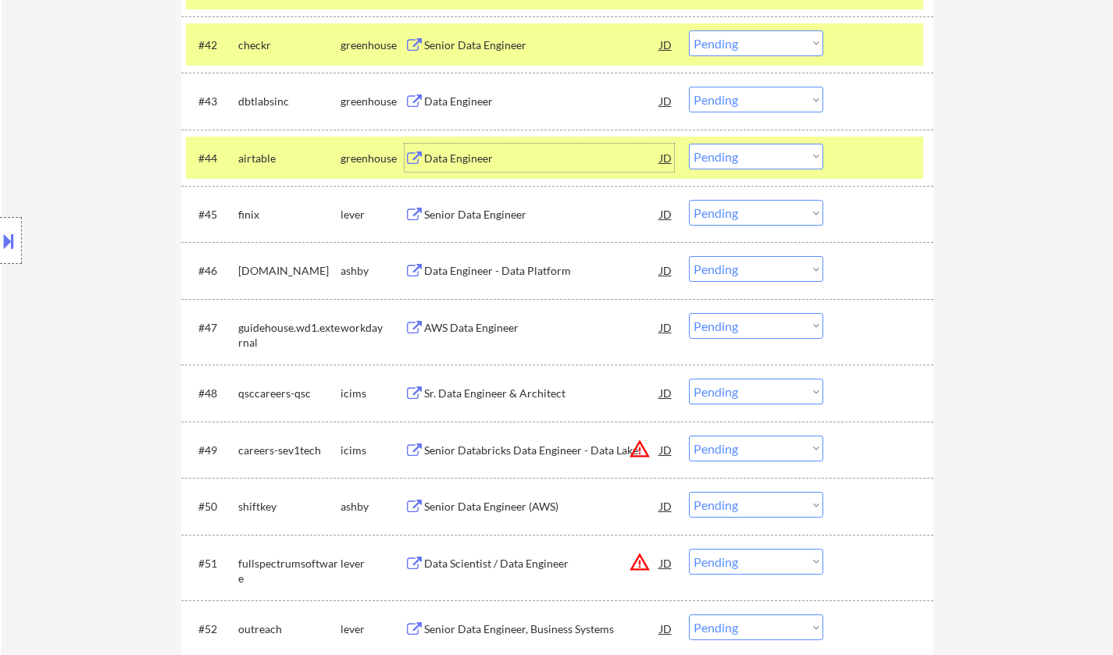
click at [459, 155] on div "Data Engineer" at bounding box center [542, 159] width 236 height 16
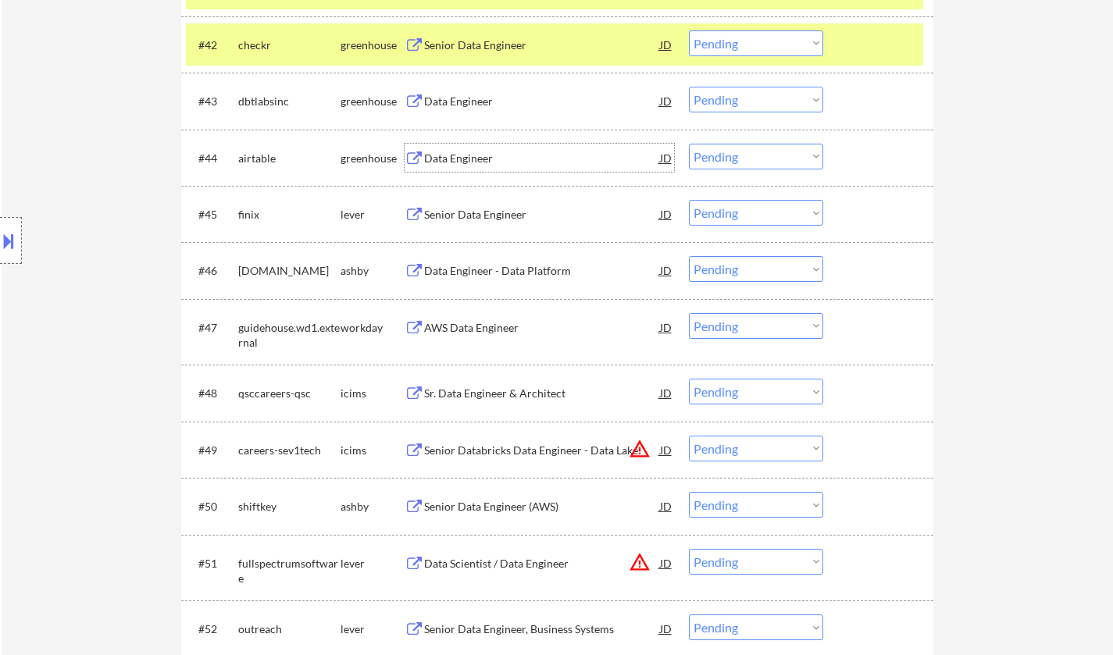
drag, startPoint x: 756, startPoint y: 157, endPoint x: 760, endPoint y: 166, distance: 9.4
click at [756, 157] on select "Choose an option... Pending Applied Excluded (Questions) Excluded (Expired) Exc…" at bounding box center [756, 157] width 134 height 26
click at [689, 144] on select "Choose an option... Pending Applied Excluded (Questions) Excluded (Expired) Exc…" at bounding box center [756, 157] width 134 height 26
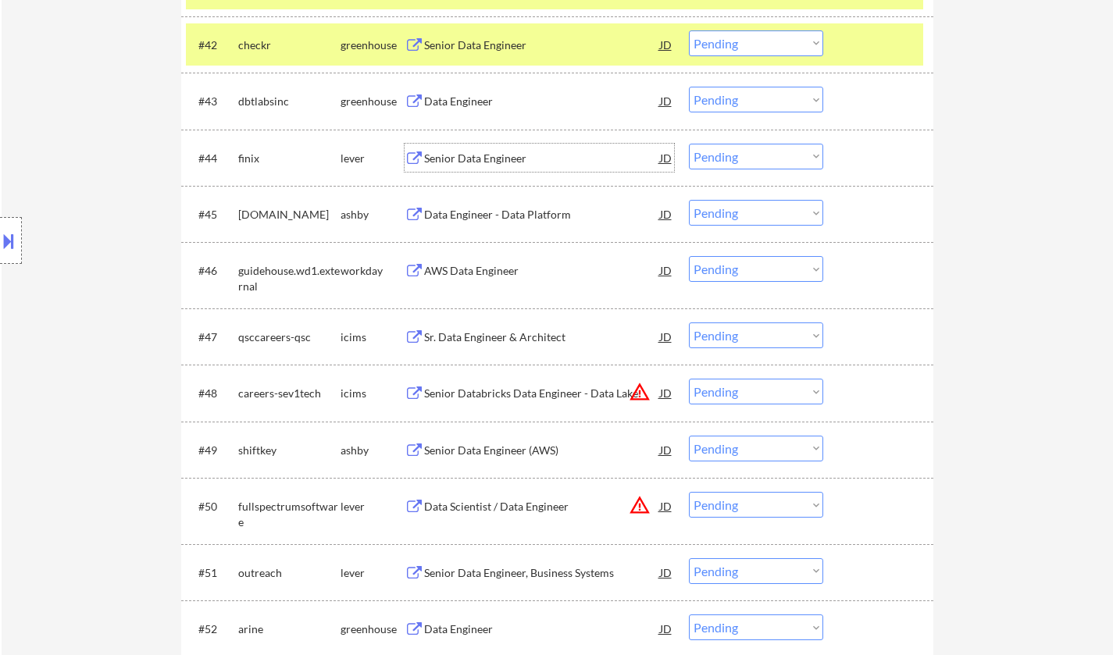
click at [483, 165] on div "Senior Data Engineer" at bounding box center [542, 159] width 236 height 16
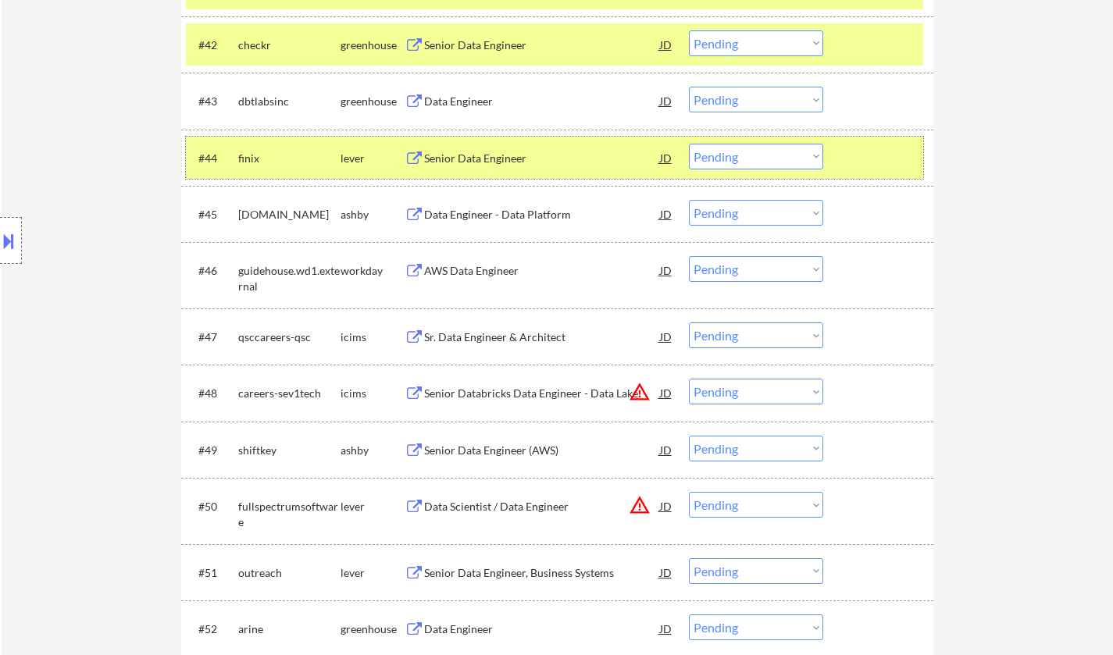
click at [700, 172] on div "#44 finix lever Senior Data Engineer JD warning_amber Choose an option... Pendi…" at bounding box center [554, 158] width 737 height 42
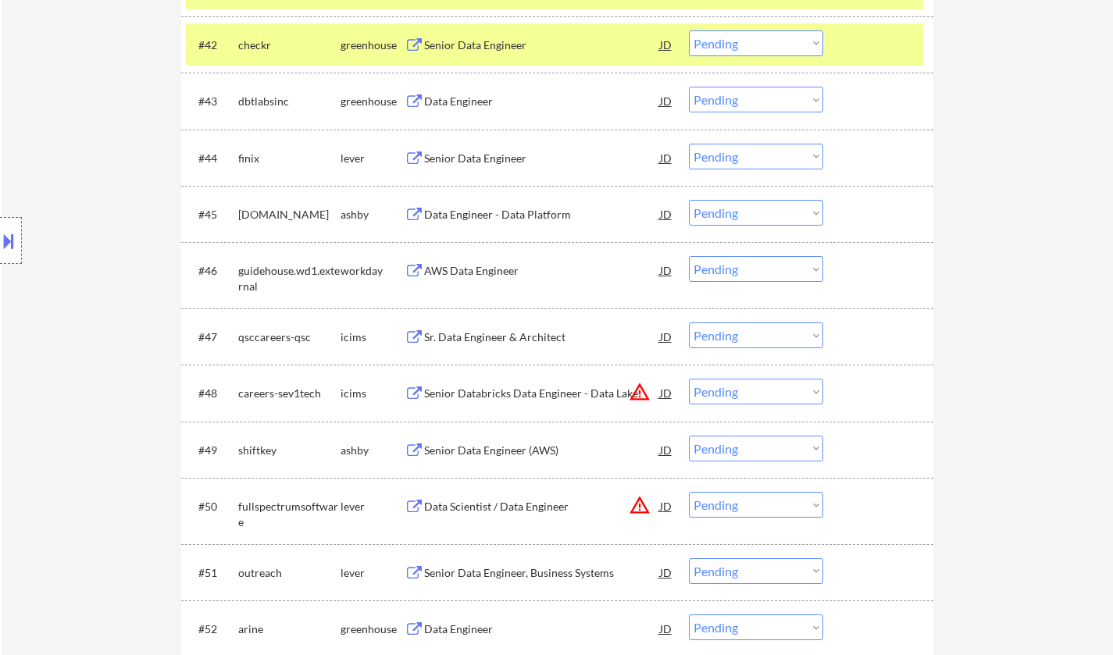
click at [750, 154] on select "Choose an option... Pending Applied Excluded (Questions) Excluded (Expired) Exc…" at bounding box center [756, 157] width 134 height 26
click at [689, 144] on select "Choose an option... Pending Applied Excluded (Questions) Excluded (Expired) Exc…" at bounding box center [756, 157] width 134 height 26
select select ""pending""
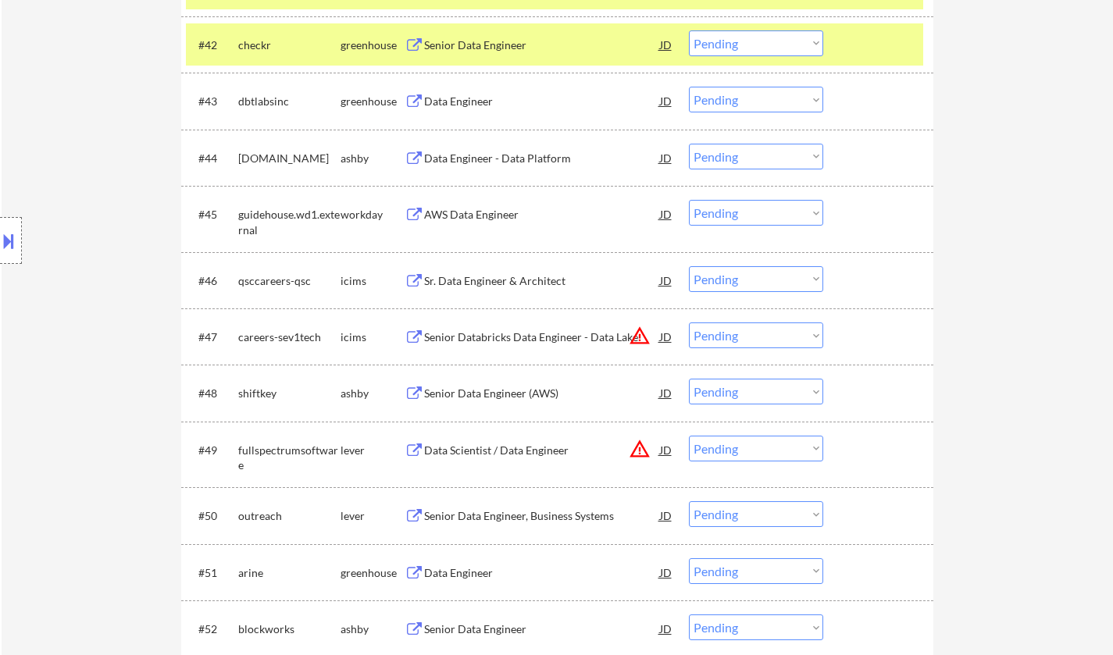
scroll to position [3123, 0]
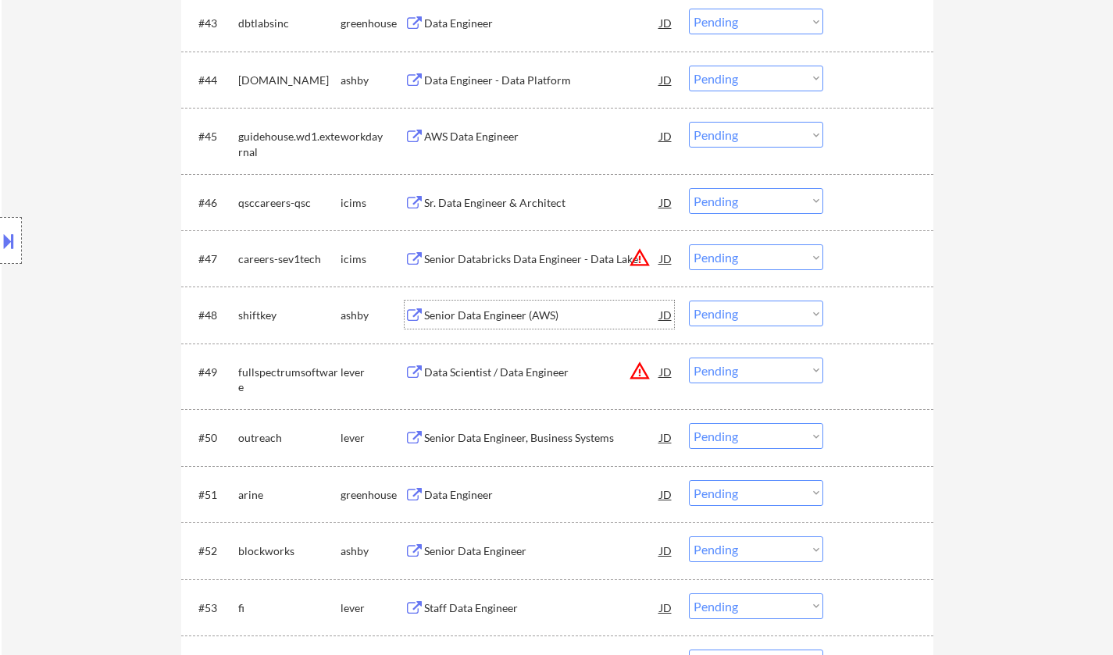
click at [489, 315] on div "Senior Data Engineer (AWS)" at bounding box center [542, 316] width 236 height 16
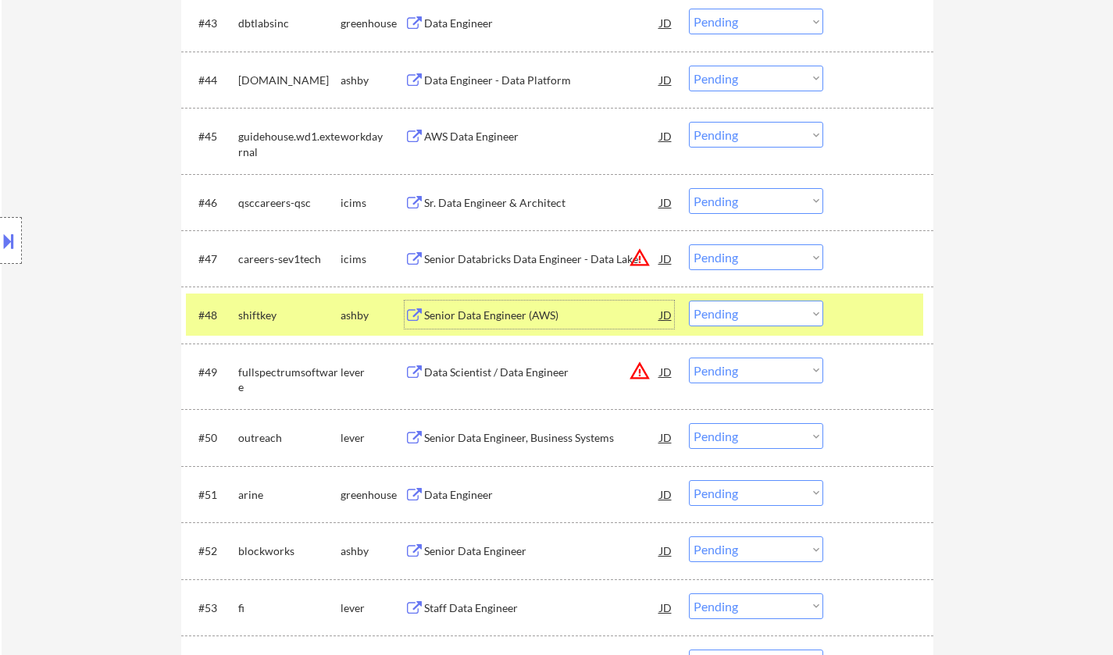
drag, startPoint x: 778, startPoint y: 310, endPoint x: 778, endPoint y: 325, distance: 14.8
click at [778, 310] on select "Choose an option... Pending Applied Excluded (Questions) Excluded (Expired) Exc…" at bounding box center [756, 314] width 134 height 26
click at [689, 301] on select "Choose an option... Pending Applied Excluded (Questions) Excluded (Expired) Exc…" at bounding box center [756, 314] width 134 height 26
drag, startPoint x: 751, startPoint y: 253, endPoint x: 771, endPoint y: 266, distance: 23.6
click at [751, 253] on select "Choose an option... Pending Applied Excluded (Questions) Excluded (Expired) Exc…" at bounding box center [756, 257] width 134 height 26
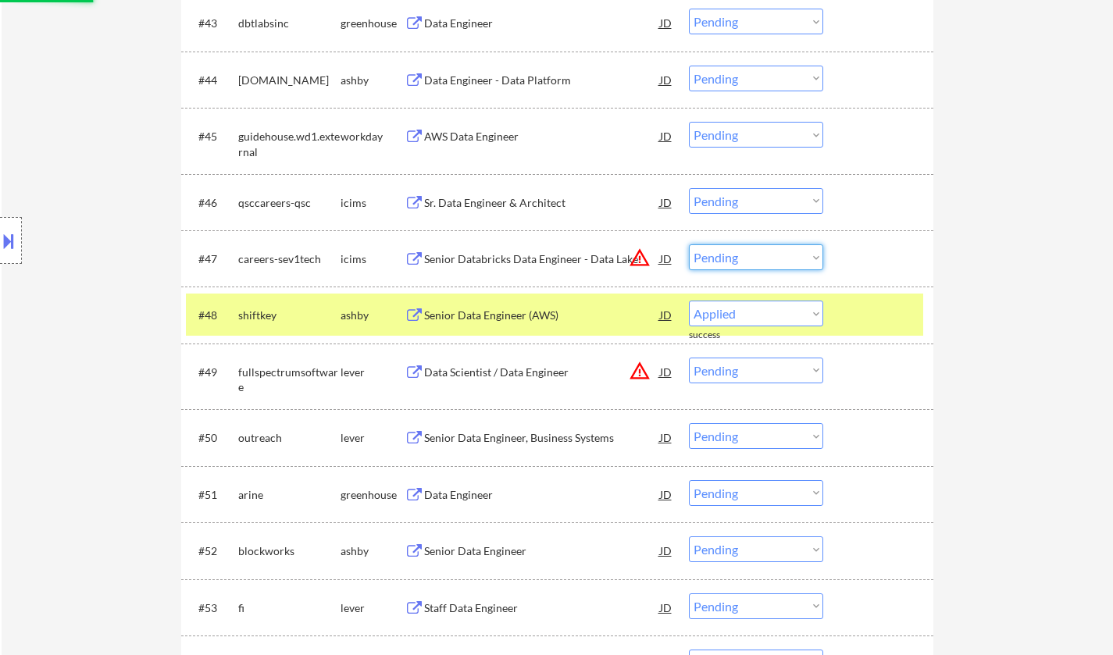
select select ""pending""
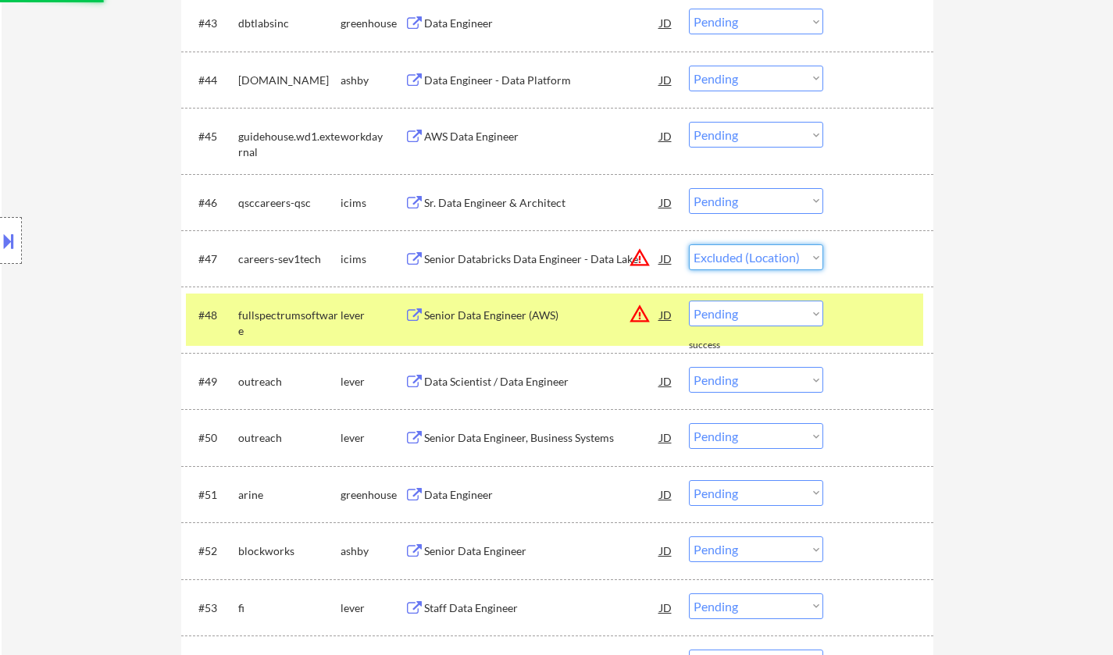
click at [689, 244] on select "Choose an option... Pending Applied Excluded (Questions) Excluded (Expired) Exc…" at bounding box center [756, 257] width 134 height 26
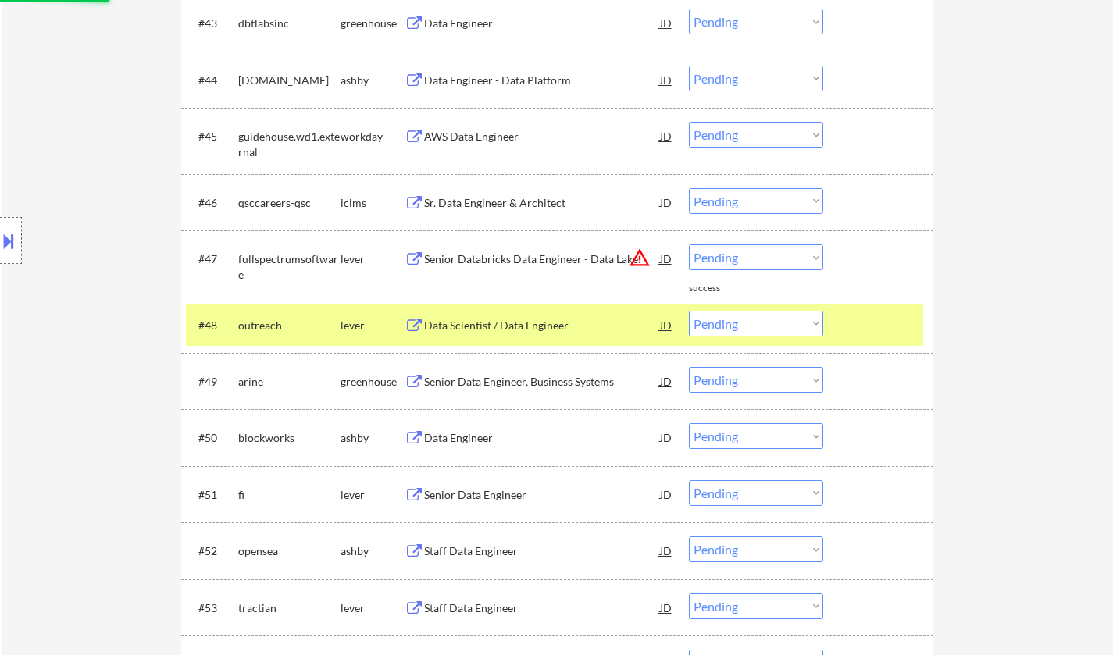
click at [668, 255] on div "JD" at bounding box center [666, 258] width 16 height 28
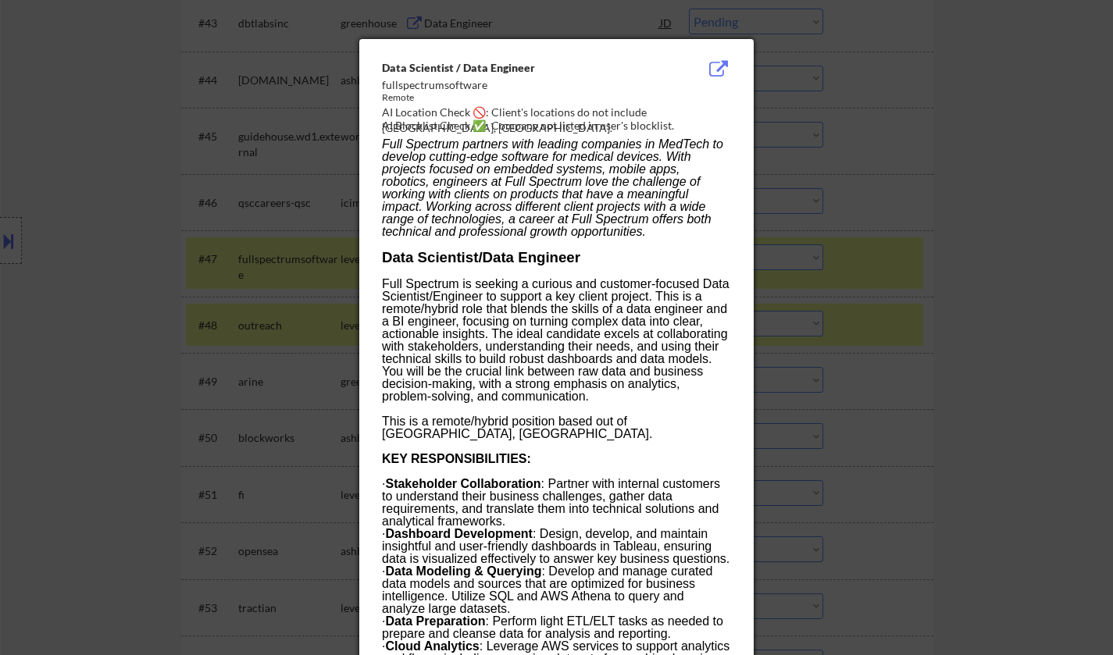
click at [866, 369] on div at bounding box center [556, 327] width 1113 height 655
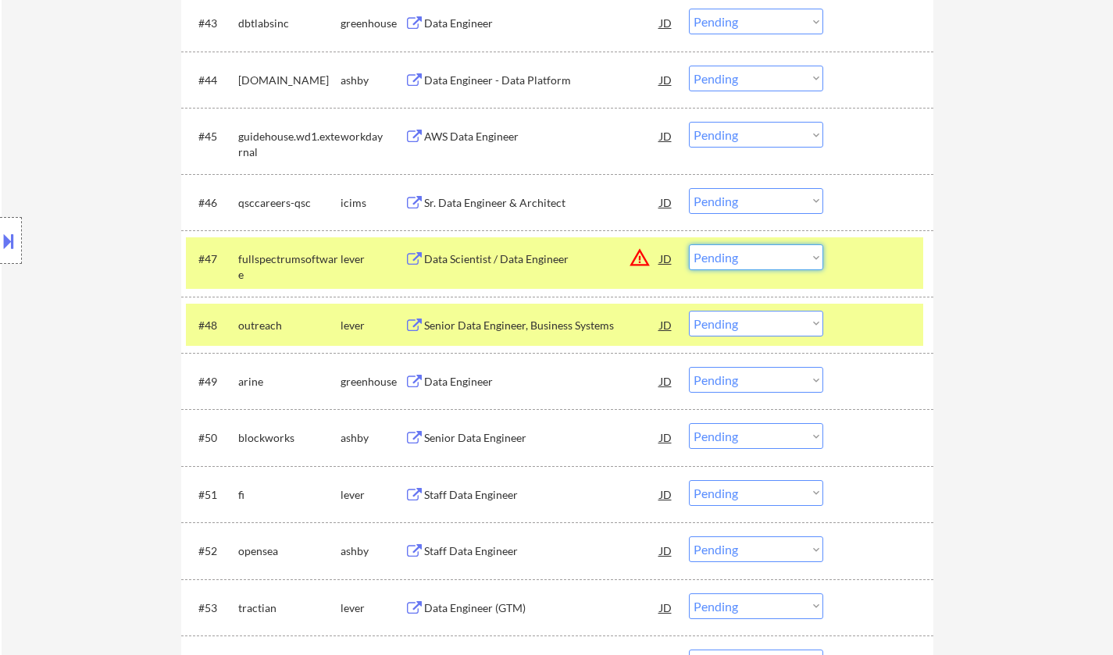
drag, startPoint x: 774, startPoint y: 247, endPoint x: 775, endPoint y: 255, distance: 8.7
click at [774, 247] on select "Choose an option... Pending Applied Excluded (Questions) Excluded (Expired) Exc…" at bounding box center [756, 257] width 134 height 26
click at [689, 244] on select "Choose an option... Pending Applied Excluded (Questions) Excluded (Expired) Exc…" at bounding box center [756, 257] width 134 height 26
select select ""pending""
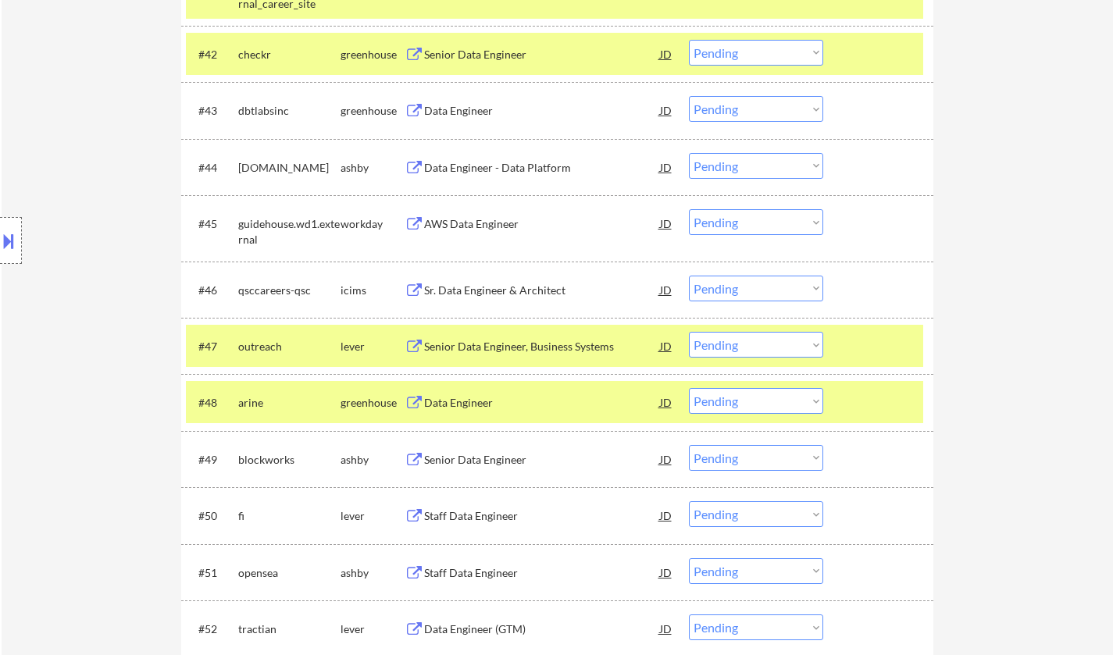
scroll to position [2967, 0]
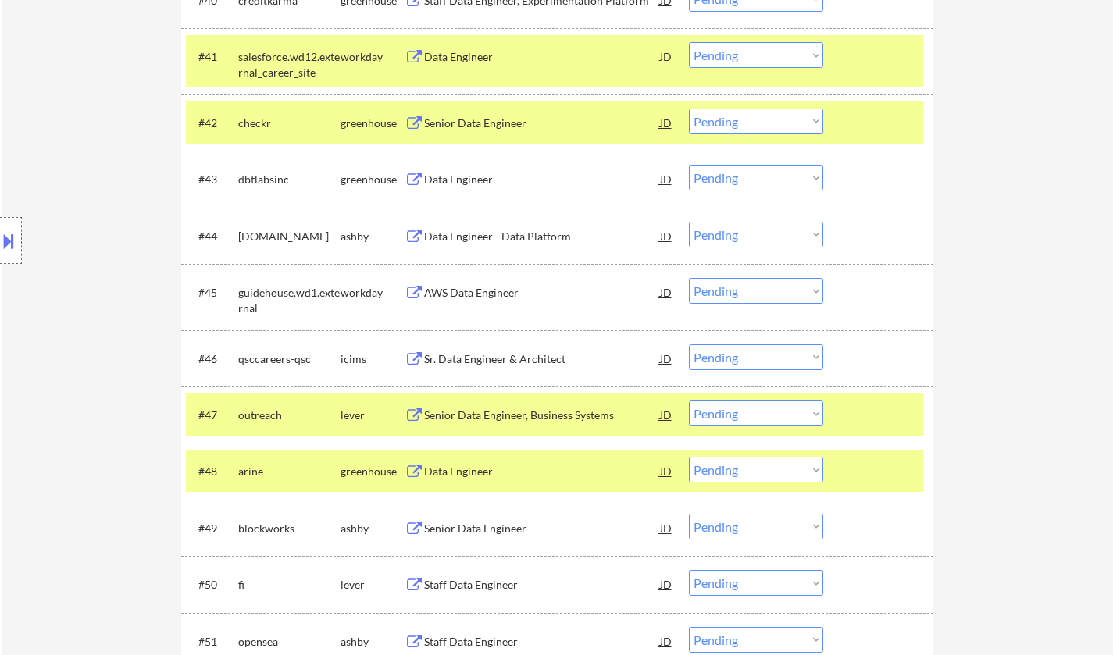
click at [724, 242] on select "Choose an option... Pending Applied Excluded (Questions) Excluded (Expired) Exc…" at bounding box center [756, 235] width 134 height 26
click at [689, 222] on select "Choose an option... Pending Applied Excluded (Questions) Excluded (Expired) Exc…" at bounding box center [756, 235] width 134 height 26
select select ""pending""
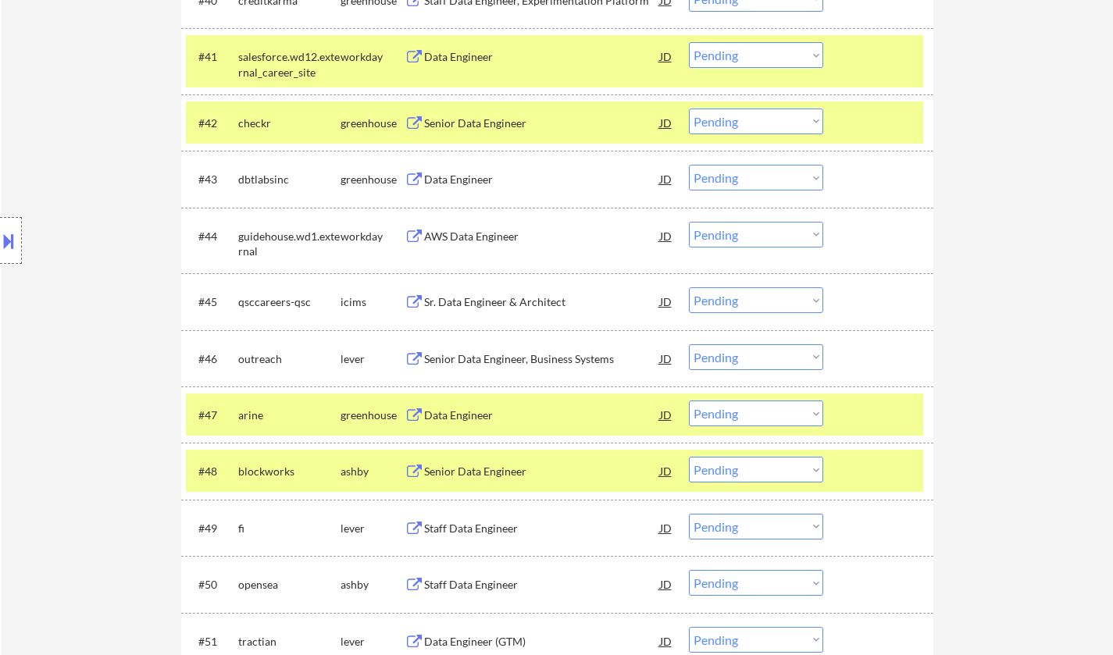
click at [446, 419] on div "Data Engineer" at bounding box center [542, 416] width 236 height 16
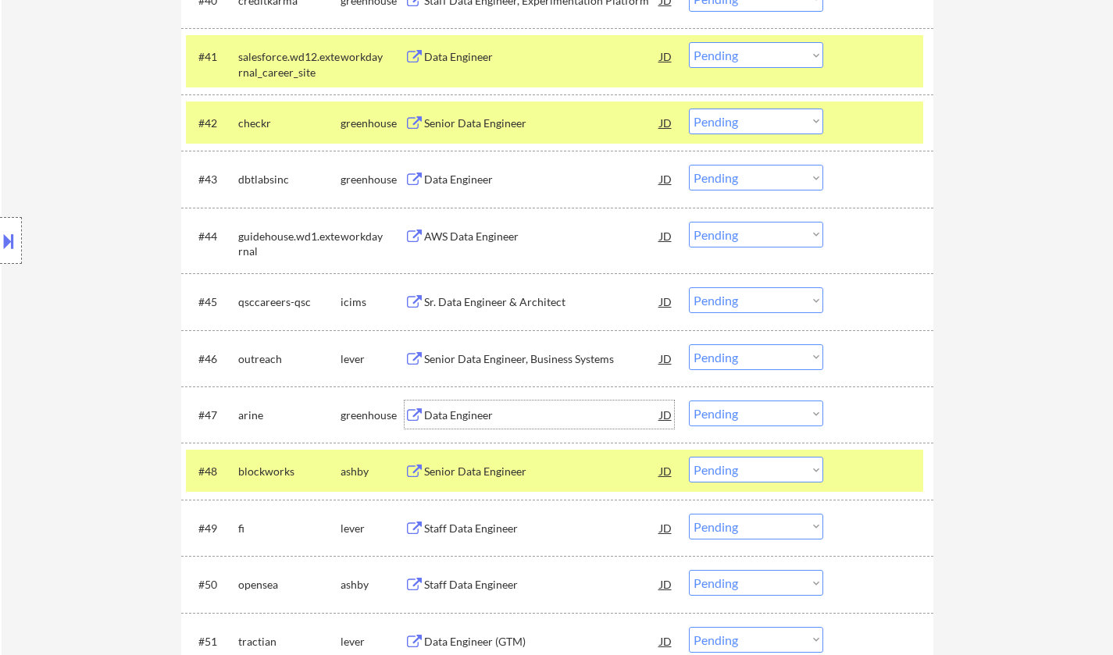
scroll to position [3201, 0]
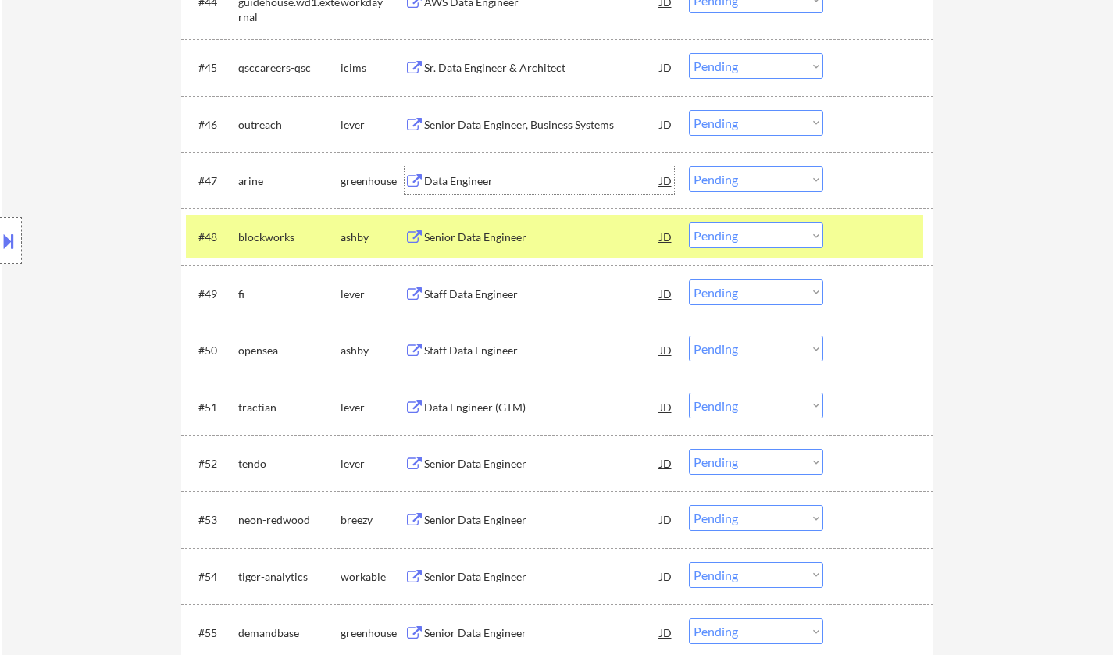
click at [754, 176] on select "Choose an option... Pending Applied Excluded (Questions) Excluded (Expired) Exc…" at bounding box center [756, 179] width 134 height 26
click at [689, 166] on select "Choose an option... Pending Applied Excluded (Questions) Excluded (Expired) Exc…" at bounding box center [756, 179] width 134 height 26
click at [472, 176] on div "Senior Data Engineer" at bounding box center [542, 181] width 236 height 16
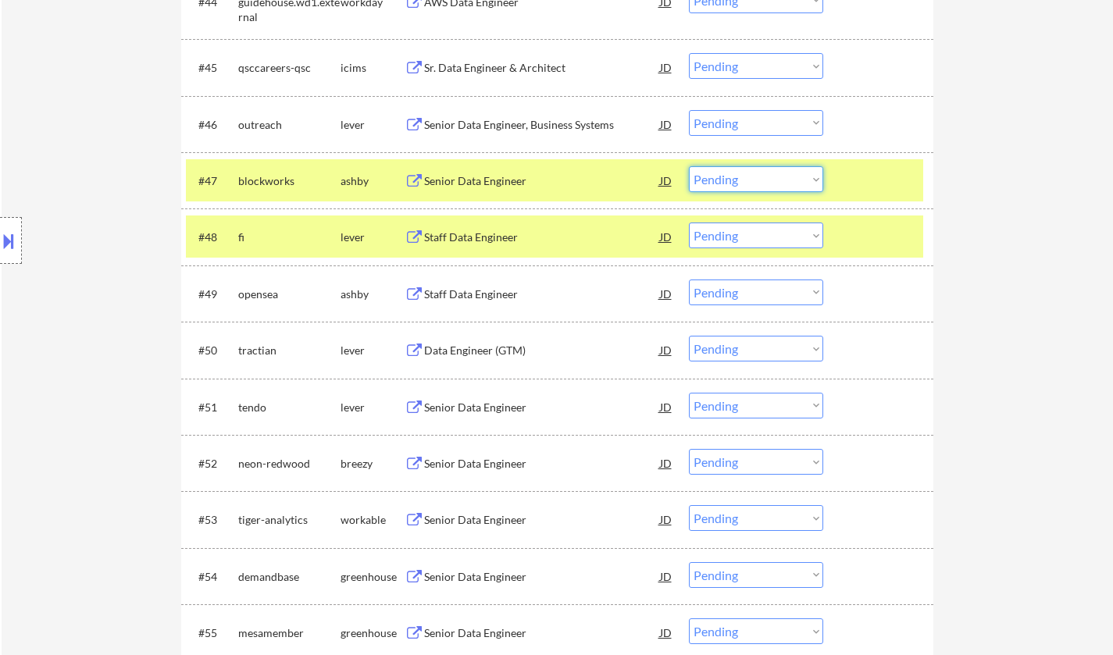
drag, startPoint x: 792, startPoint y: 178, endPoint x: 792, endPoint y: 187, distance: 8.6
click at [792, 178] on select "Choose an option... Pending Applied Excluded (Questions) Excluded (Expired) Exc…" at bounding box center [756, 179] width 134 height 26
click at [689, 166] on select "Choose an option... Pending Applied Excluded (Questions) Excluded (Expired) Exc…" at bounding box center [756, 179] width 134 height 26
click at [473, 183] on div "Staff Data Engineer" at bounding box center [542, 181] width 236 height 16
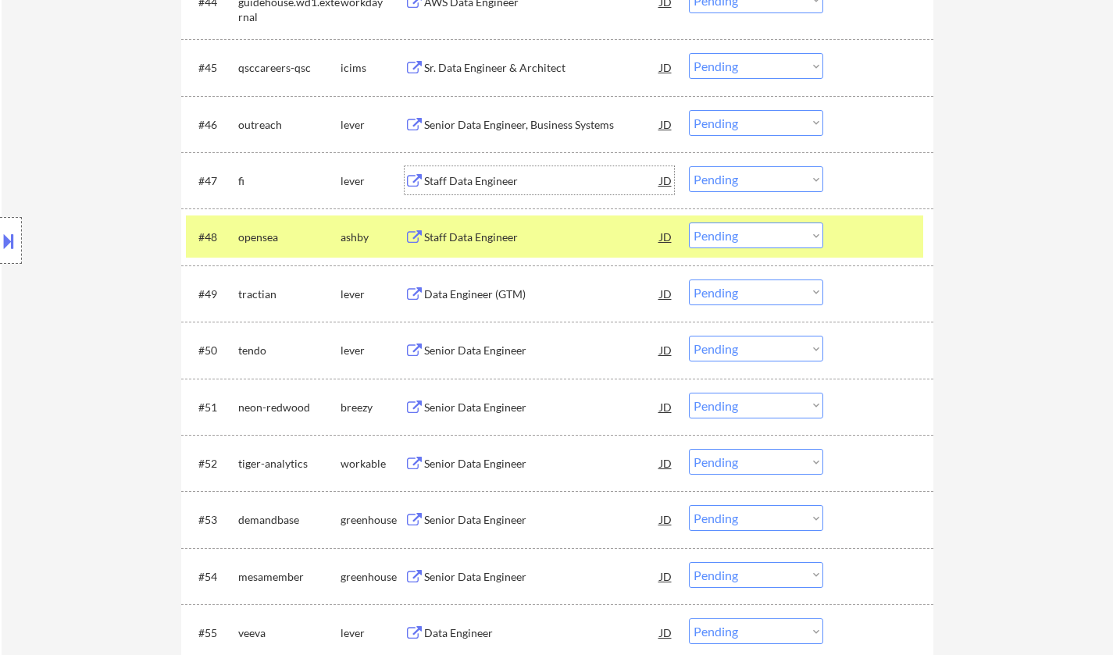
click at [737, 184] on select "Choose an option... Pending Applied Excluded (Questions) Excluded (Expired) Exc…" at bounding box center [756, 179] width 134 height 26
click at [689, 166] on select "Choose an option... Pending Applied Excluded (Questions) Excluded (Expired) Exc…" at bounding box center [756, 179] width 134 height 26
click at [486, 183] on div "Staff Data Engineer" at bounding box center [542, 181] width 236 height 16
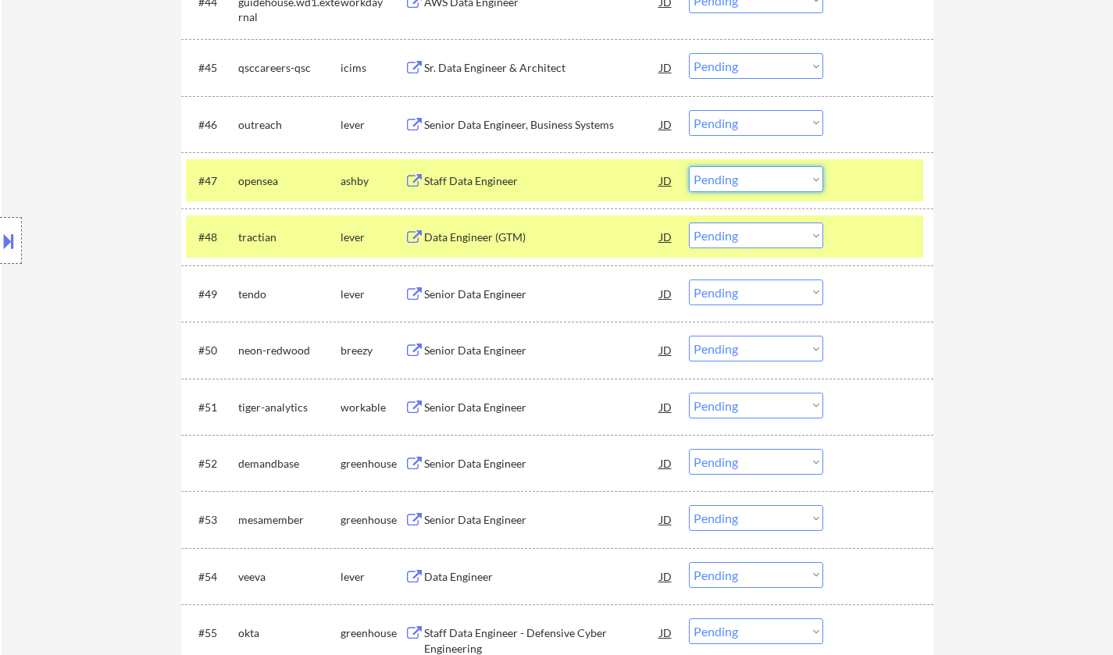
click at [779, 179] on select "Choose an option... Pending Applied Excluded (Questions) Excluded (Expired) Exc…" at bounding box center [756, 179] width 134 height 26
click at [689, 166] on select "Choose an option... Pending Applied Excluded (Questions) Excluded (Expired) Exc…" at bounding box center [756, 179] width 134 height 26
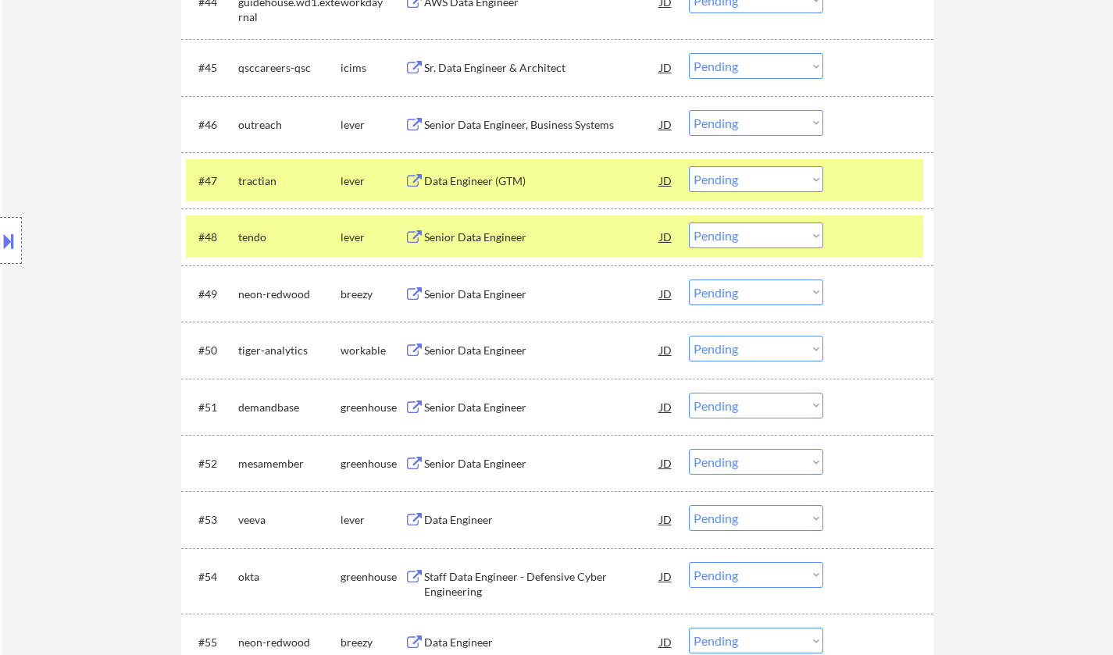
click at [470, 179] on div "Data Engineer (GTM)" at bounding box center [542, 181] width 236 height 16
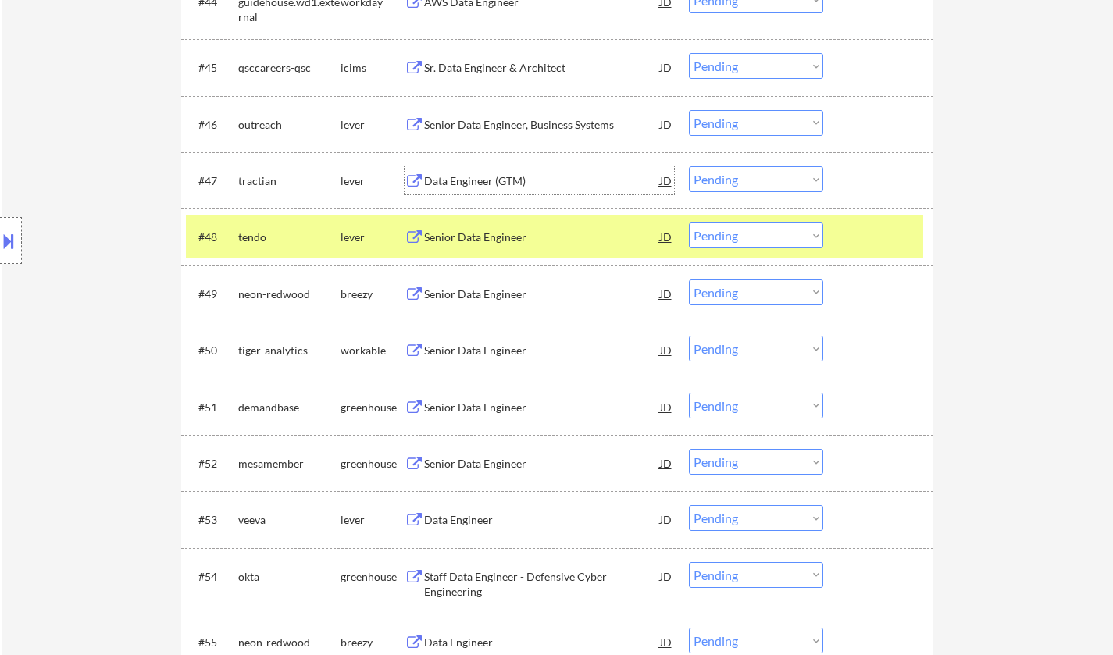
drag, startPoint x: 731, startPoint y: 179, endPoint x: 742, endPoint y: 189, distance: 14.9
click at [731, 179] on select "Choose an option... Pending Applied Excluded (Questions) Excluded (Expired) Exc…" at bounding box center [756, 179] width 134 height 26
click at [689, 166] on select "Choose an option... Pending Applied Excluded (Questions) Excluded (Expired) Exc…" at bounding box center [756, 179] width 134 height 26
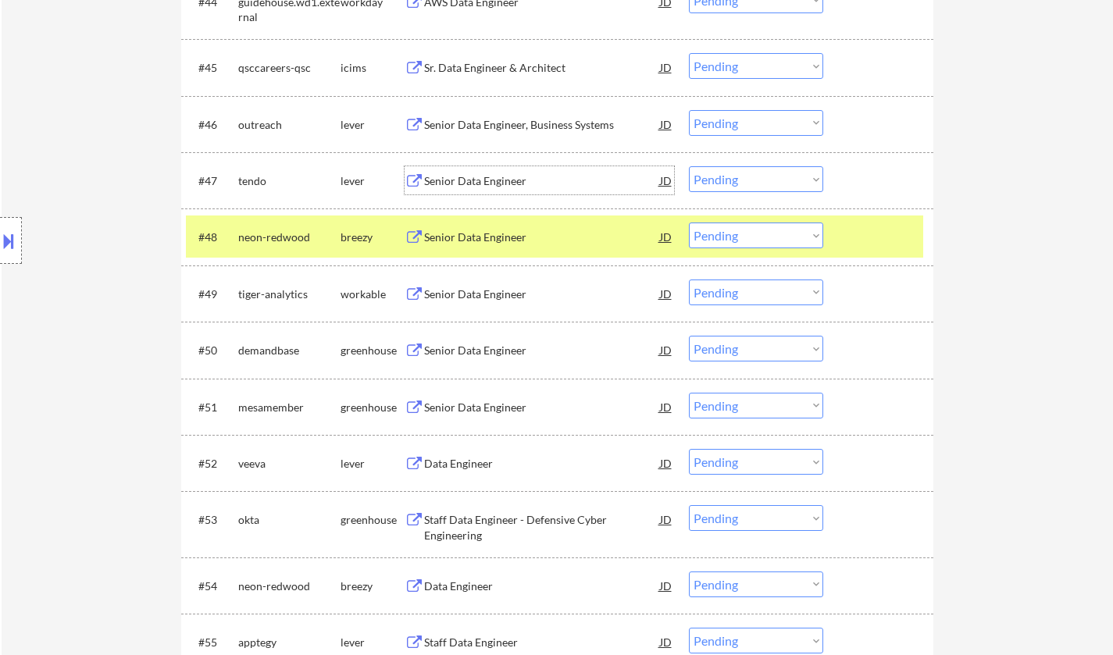
click at [472, 174] on div "Senior Data Engineer" at bounding box center [542, 181] width 236 height 16
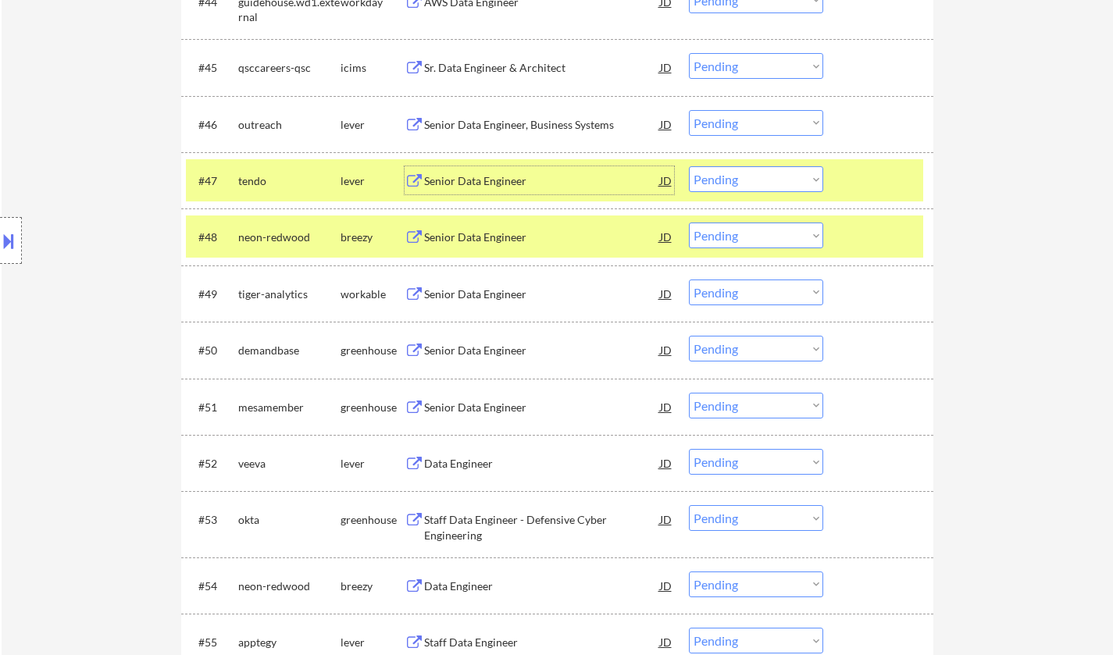
click at [772, 172] on select "Choose an option... Pending Applied Excluded (Questions) Excluded (Expired) Exc…" at bounding box center [756, 179] width 134 height 26
click at [689, 166] on select "Choose an option... Pending Applied Excluded (Questions) Excluded (Expired) Exc…" at bounding box center [756, 179] width 134 height 26
select select ""pending""
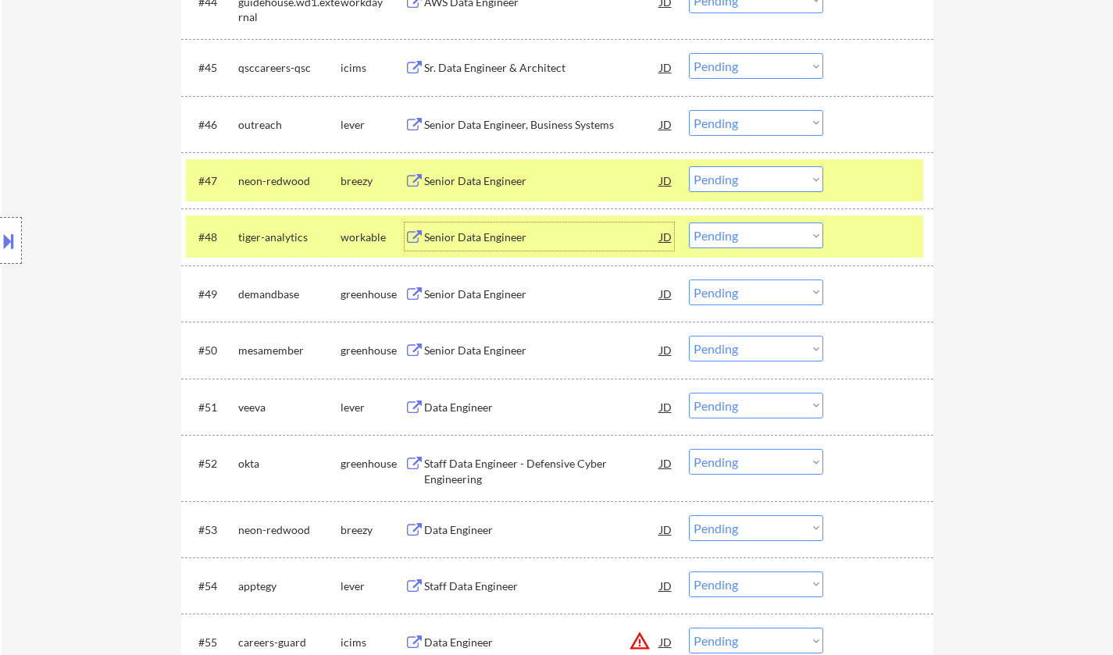
click at [488, 230] on div "Senior Data Engineer" at bounding box center [542, 237] width 236 height 28
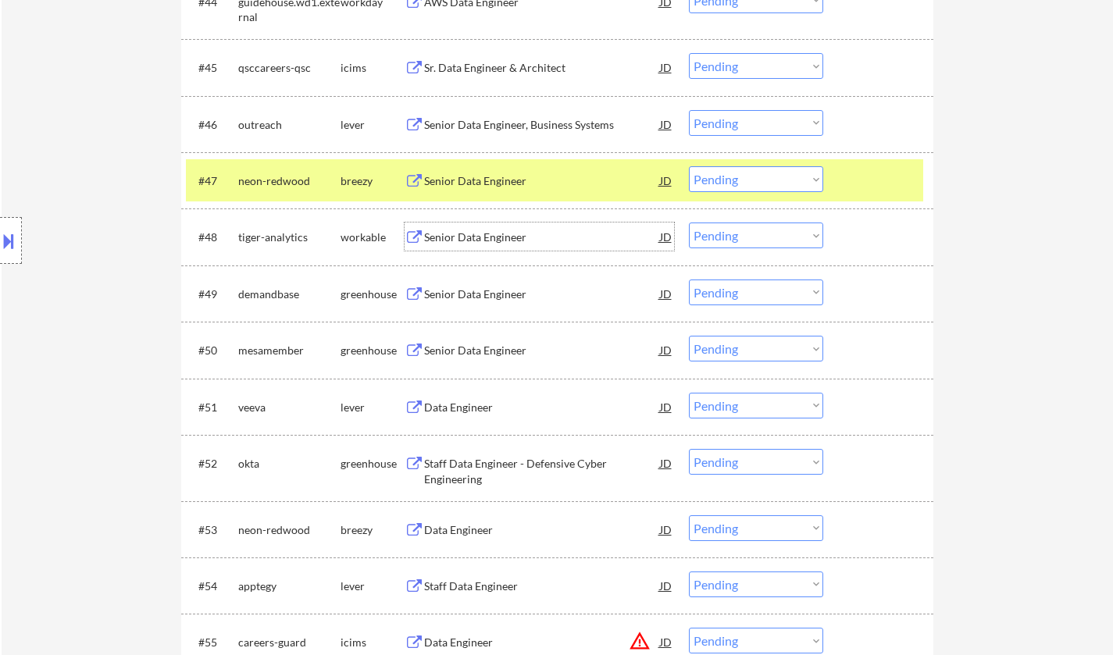
click at [778, 232] on select "Choose an option... Pending Applied Excluded (Questions) Excluded (Expired) Exc…" at bounding box center [756, 236] width 134 height 26
click at [689, 223] on select "Choose an option... Pending Applied Excluded (Questions) Excluded (Expired) Exc…" at bounding box center [756, 236] width 134 height 26
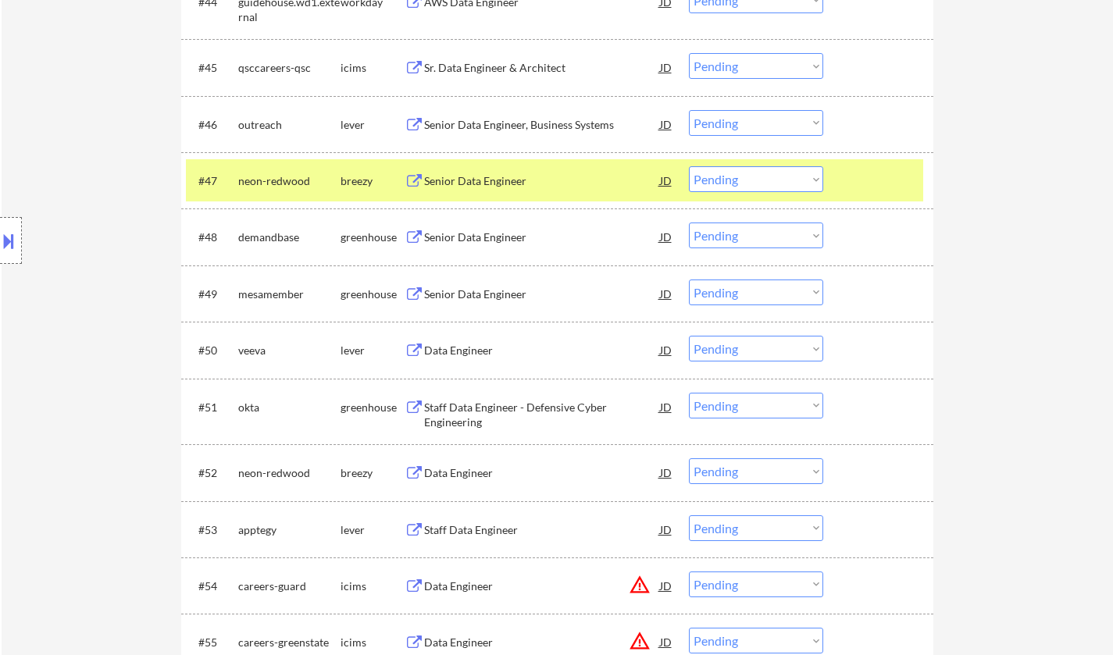
click at [498, 238] on div "Senior Data Engineer" at bounding box center [542, 238] width 236 height 16
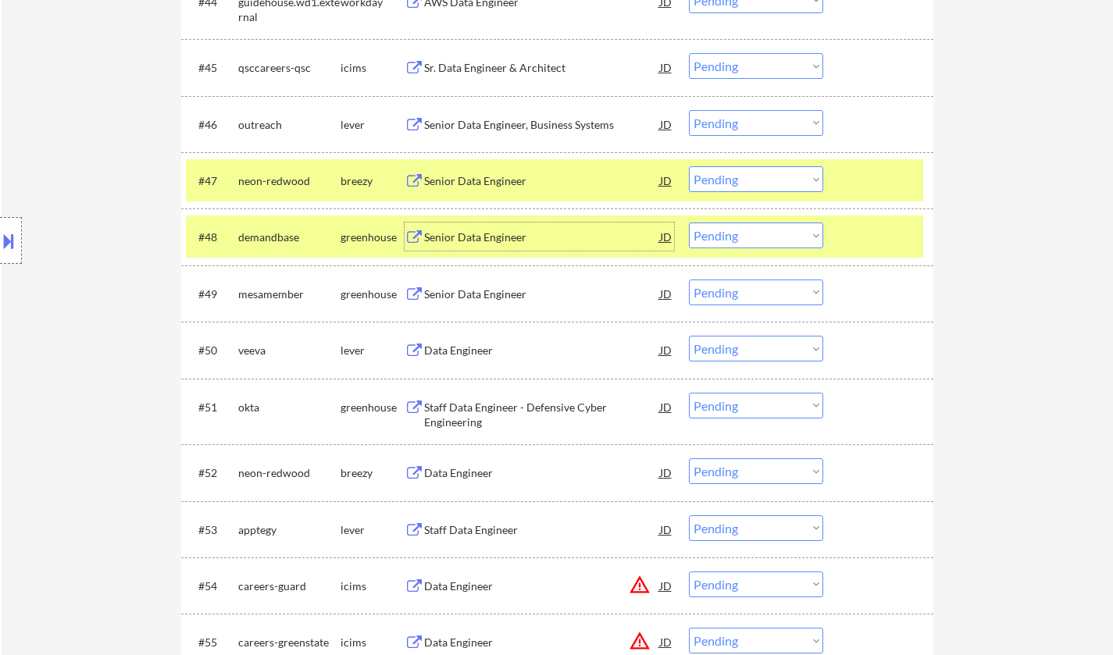
drag, startPoint x: 776, startPoint y: 235, endPoint x: 785, endPoint y: 248, distance: 15.6
click at [776, 235] on select "Choose an option... Pending Applied Excluded (Questions) Excluded (Expired) Exc…" at bounding box center [756, 236] width 134 height 26
click at [689, 223] on select "Choose an option... Pending Applied Excluded (Questions) Excluded (Expired) Exc…" at bounding box center [756, 236] width 134 height 26
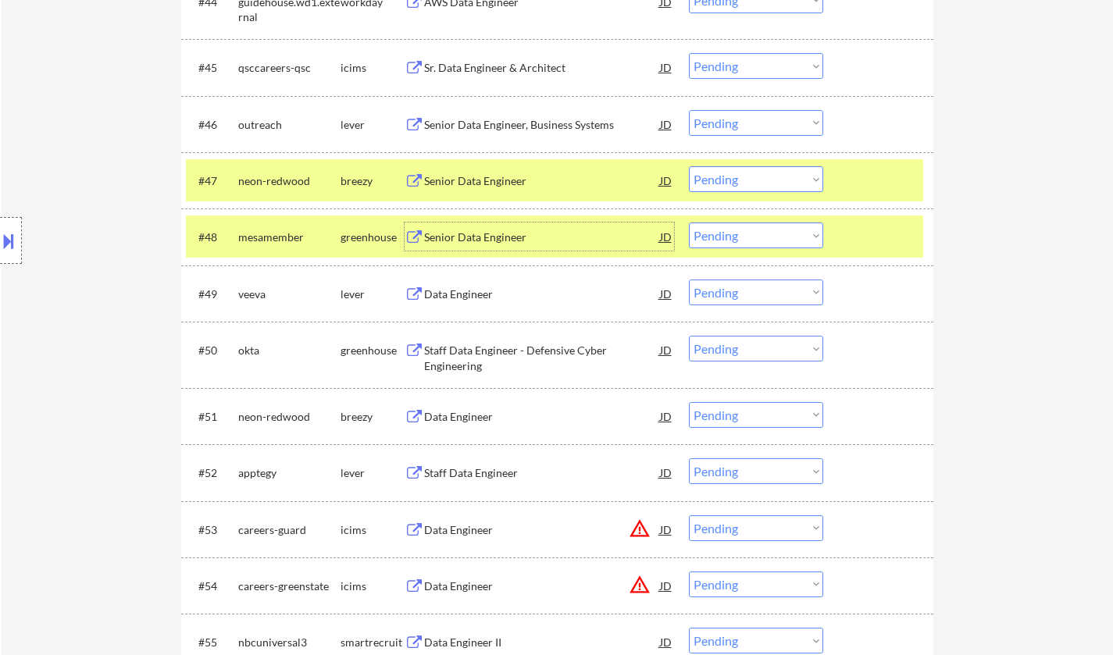
click at [474, 238] on div "Senior Data Engineer" at bounding box center [542, 238] width 236 height 16
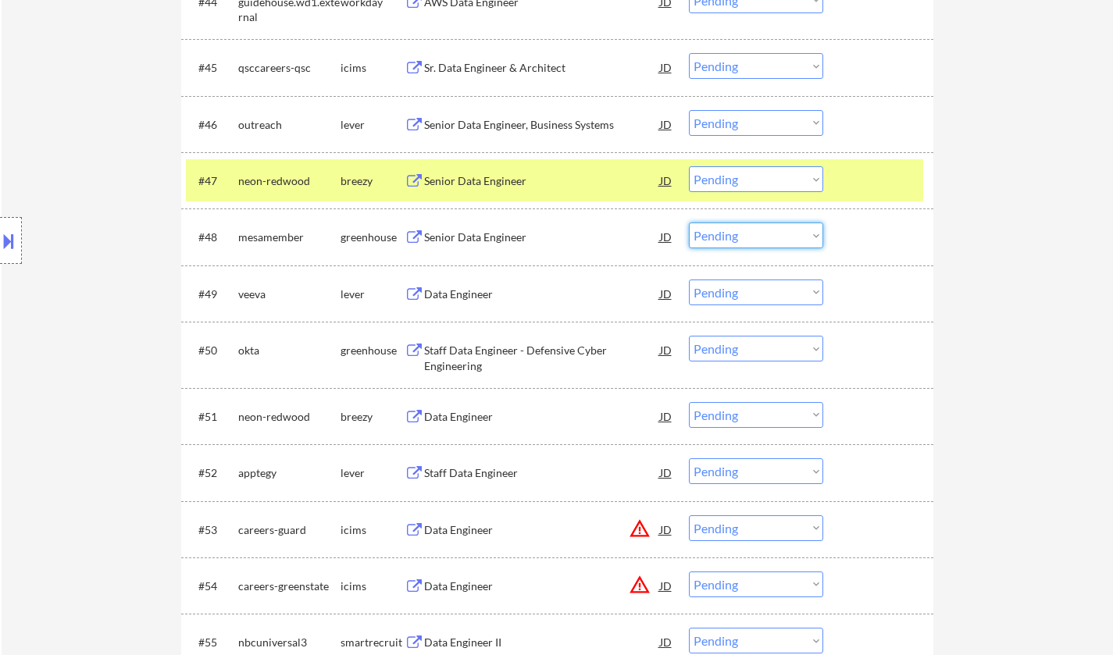
drag, startPoint x: 779, startPoint y: 237, endPoint x: 783, endPoint y: 248, distance: 11.6
click at [779, 237] on select "Choose an option... Pending Applied Excluded (Questions) Excluded (Expired) Exc…" at bounding box center [756, 236] width 134 height 26
click at [689, 223] on select "Choose an option... Pending Applied Excluded (Questions) Excluded (Expired) Exc…" at bounding box center [756, 236] width 134 height 26
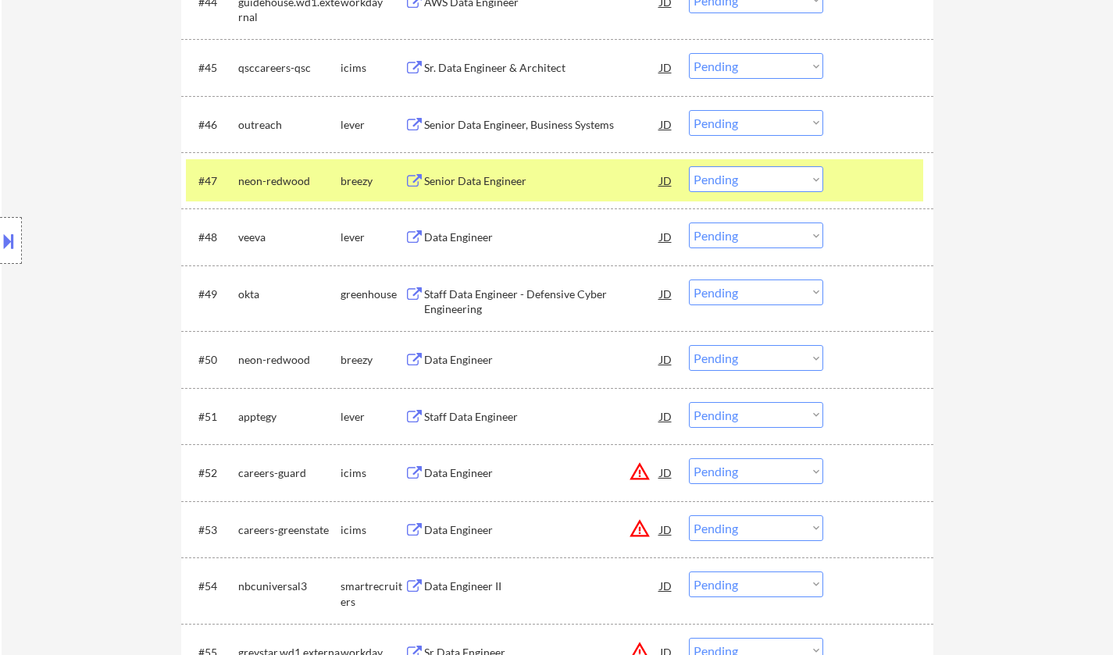
click at [474, 235] on div "Data Engineer" at bounding box center [542, 238] width 236 height 16
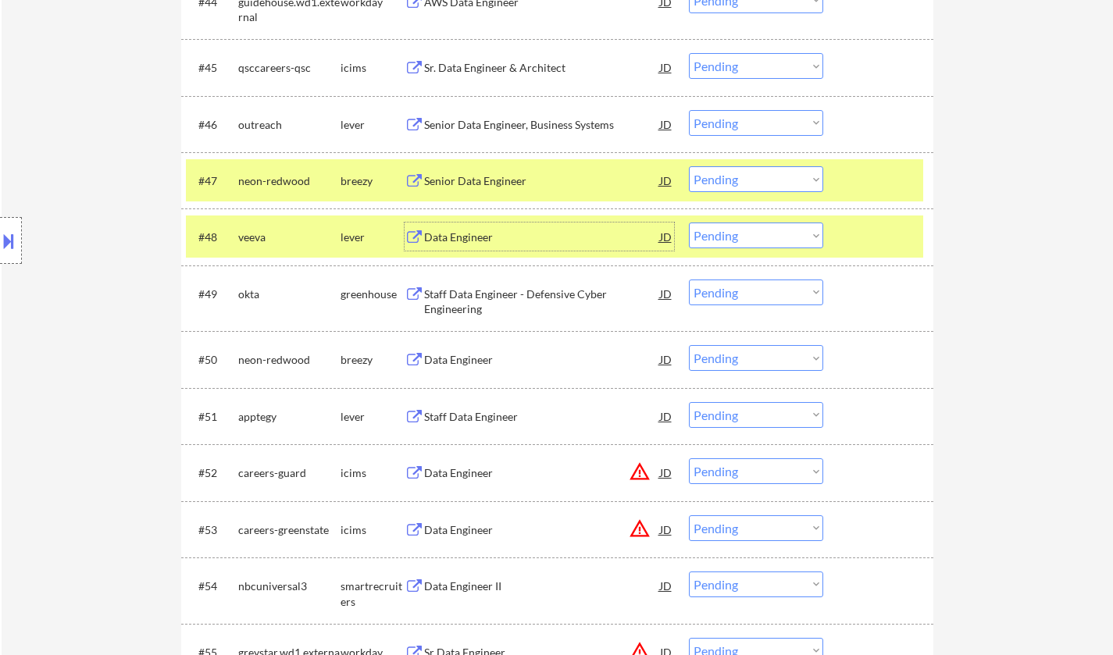
drag, startPoint x: 756, startPoint y: 239, endPoint x: 758, endPoint y: 248, distance: 8.9
click at [755, 240] on select "Choose an option... Pending Applied Excluded (Questions) Excluded (Expired) Exc…" at bounding box center [756, 236] width 134 height 26
click at [689, 223] on select "Choose an option... Pending Applied Excluded (Questions) Excluded (Expired) Exc…" at bounding box center [756, 236] width 134 height 26
select select ""pending""
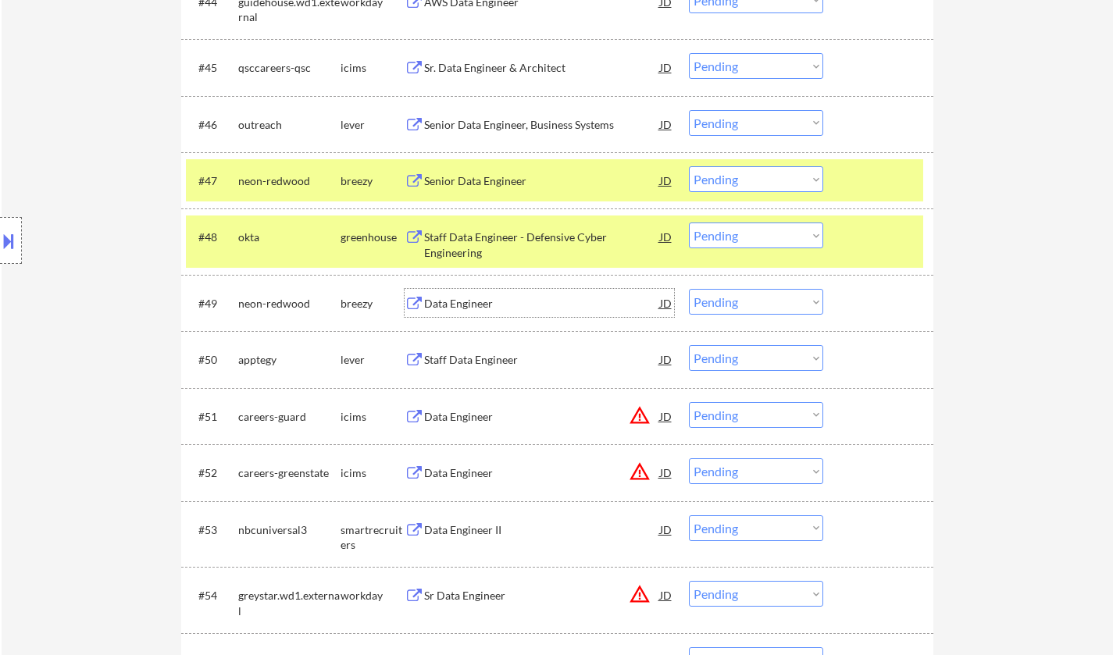
click at [461, 300] on div "Data Engineer" at bounding box center [542, 304] width 236 height 16
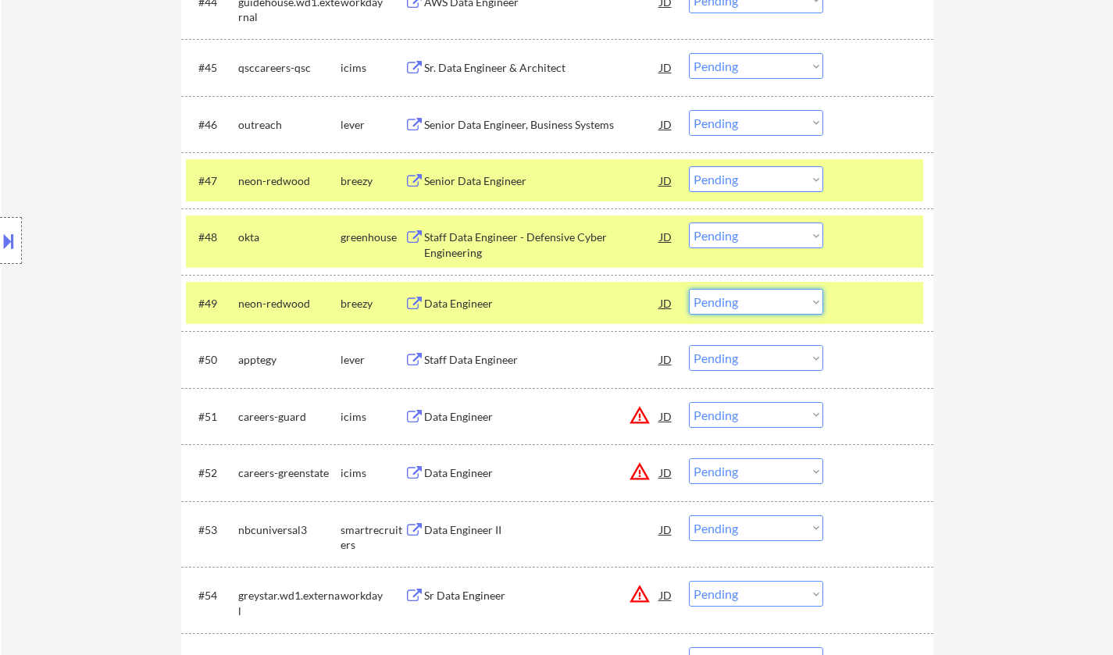
click at [754, 305] on select "Choose an option... Pending Applied Excluded (Questions) Excluded (Expired) Exc…" at bounding box center [756, 302] width 134 height 26
click at [689, 289] on select "Choose an option... Pending Applied Excluded (Questions) Excluded (Expired) Exc…" at bounding box center [756, 302] width 134 height 26
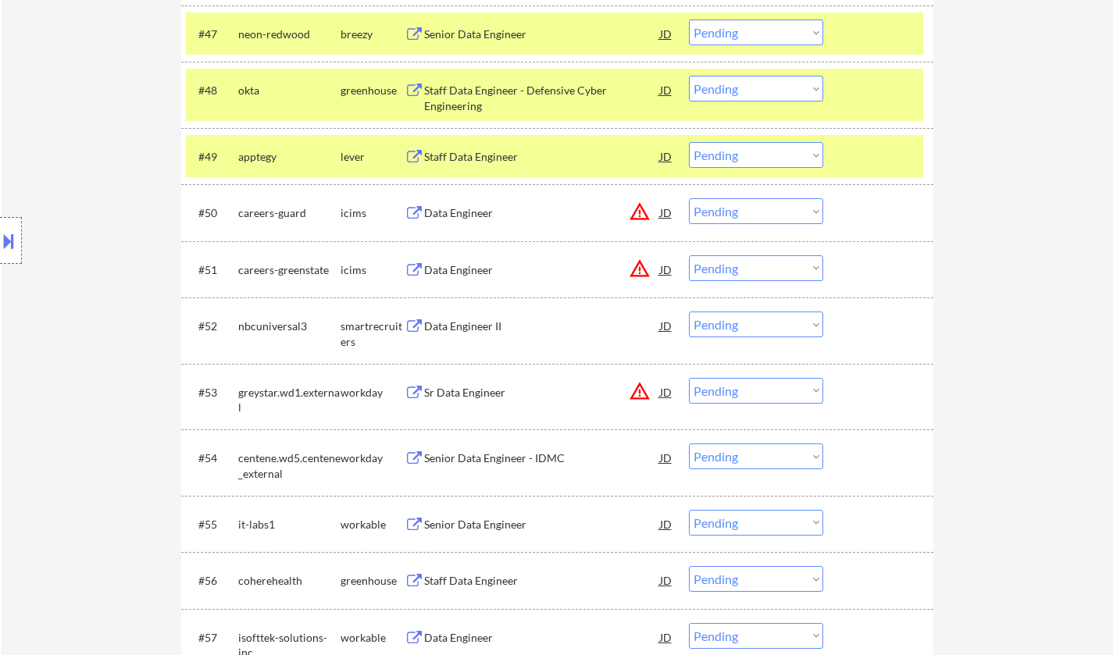
scroll to position [3279, 0]
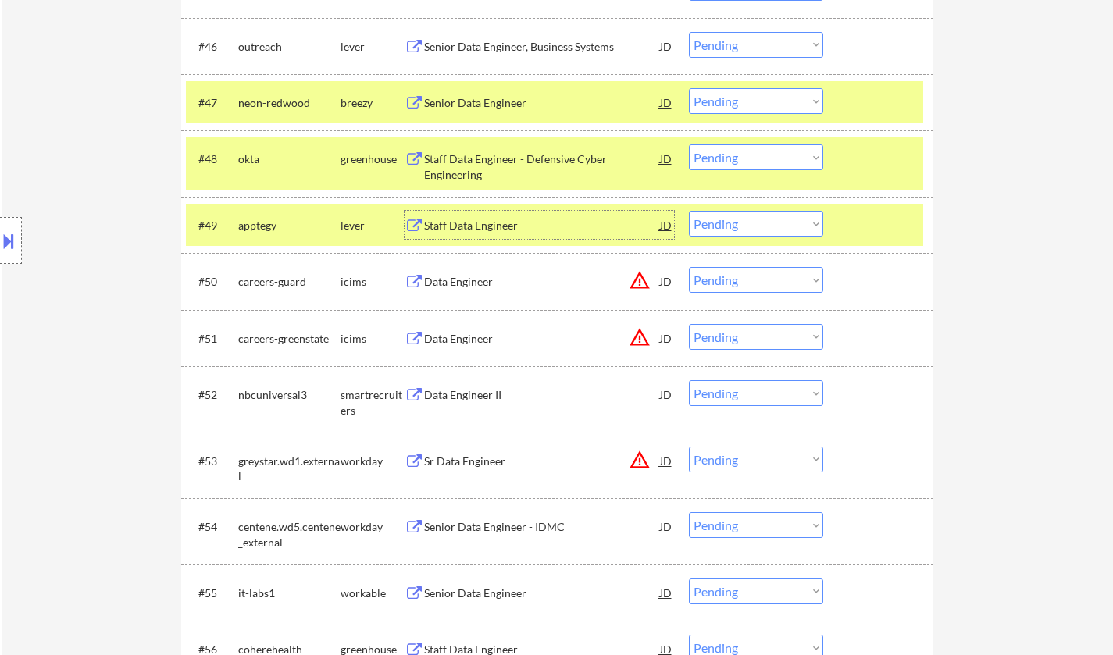
click at [460, 227] on div "Staff Data Engineer" at bounding box center [542, 226] width 236 height 16
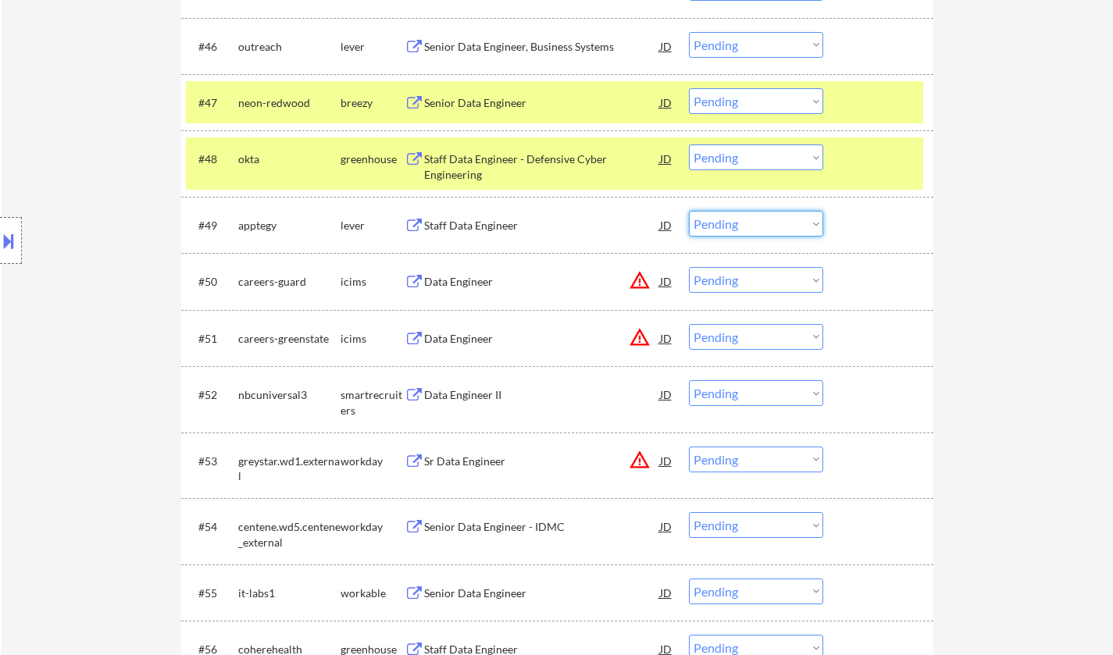
drag, startPoint x: 751, startPoint y: 220, endPoint x: 752, endPoint y: 228, distance: 7.8
click at [751, 220] on select "Choose an option... Pending Applied Excluded (Questions) Excluded (Expired) Exc…" at bounding box center [756, 224] width 134 height 26
click at [689, 211] on select "Choose an option... Pending Applied Excluded (Questions) Excluded (Expired) Exc…" at bounding box center [756, 224] width 134 height 26
select select ""pending""
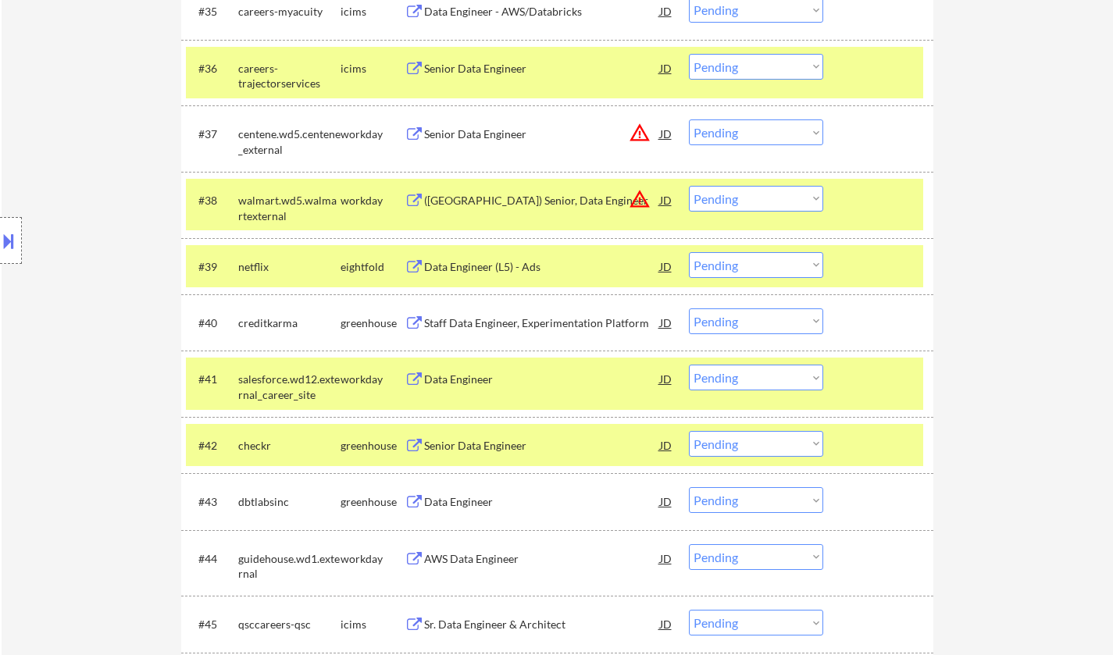
scroll to position [2498, 0]
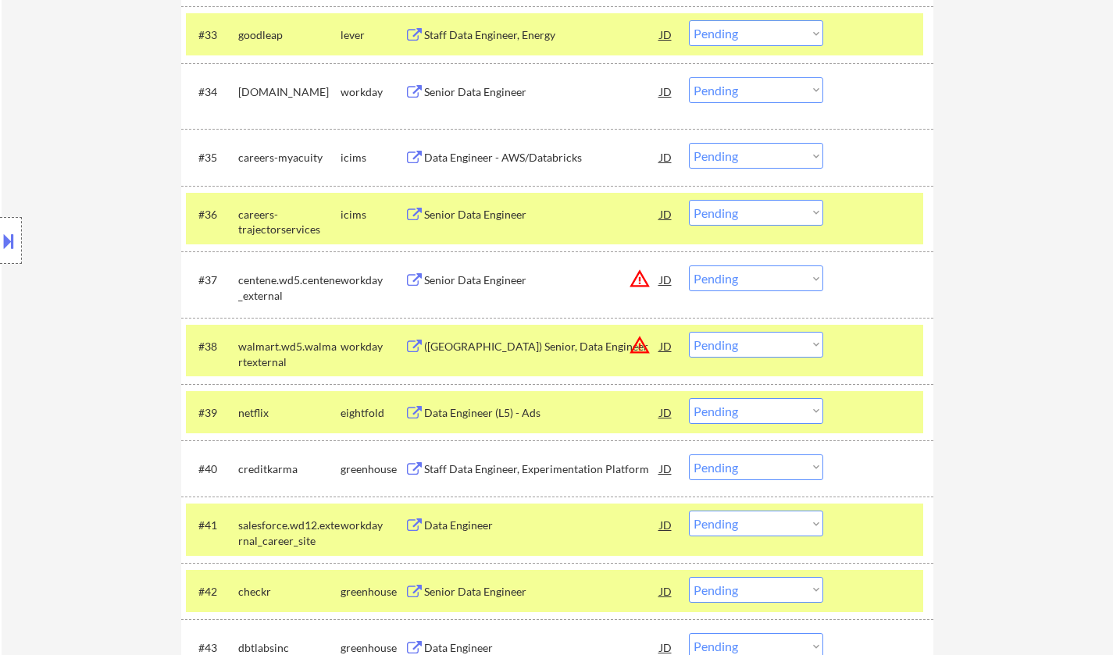
click at [671, 276] on div "JD" at bounding box center [666, 279] width 16 height 28
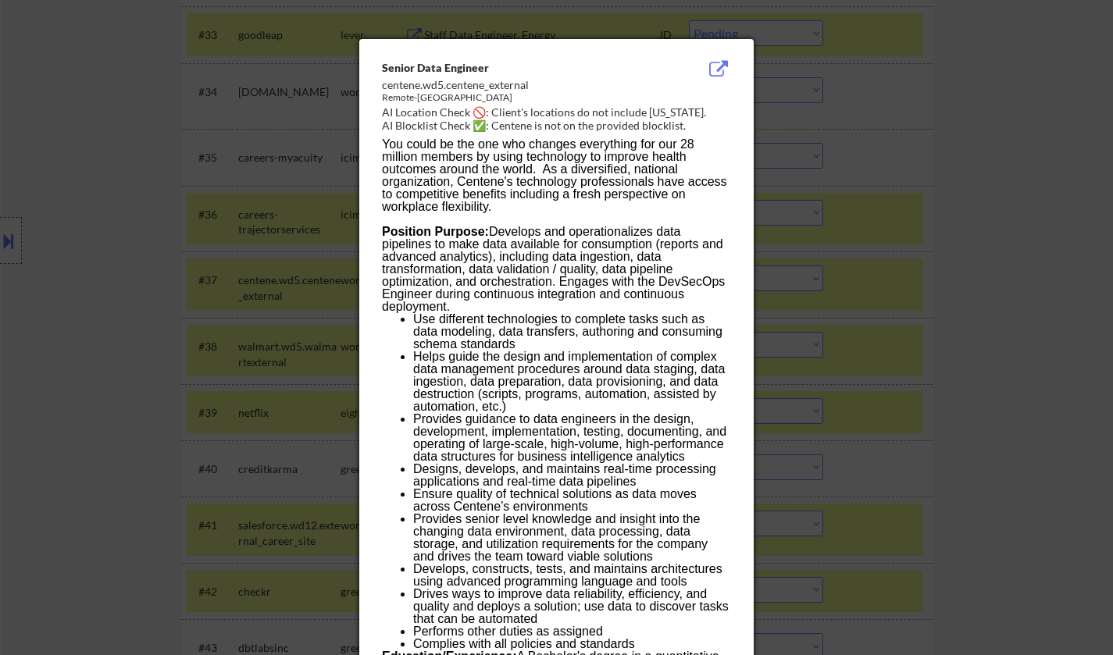
click at [905, 436] on div at bounding box center [556, 327] width 1113 height 655
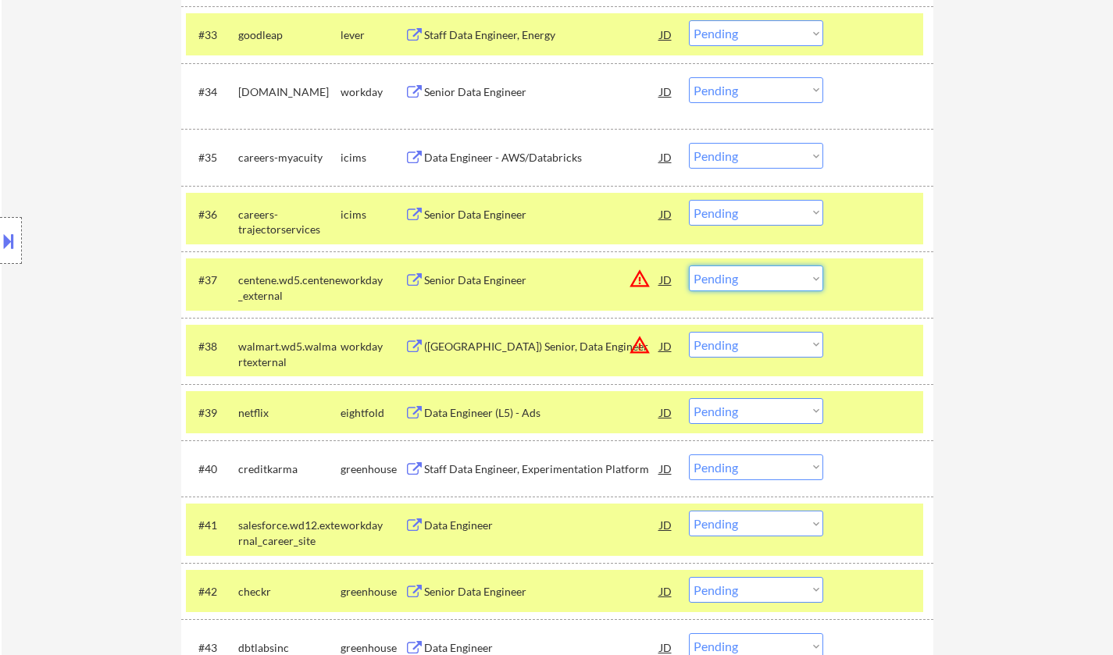
drag, startPoint x: 758, startPoint y: 283, endPoint x: 835, endPoint y: 440, distance: 173.9
click at [758, 283] on select "Choose an option... Pending Applied Excluded (Questions) Excluded (Expired) Exc…" at bounding box center [756, 278] width 134 height 26
click at [689, 265] on select "Choose an option... Pending Applied Excluded (Questions) Excluded (Expired) Exc…" at bounding box center [756, 278] width 134 height 26
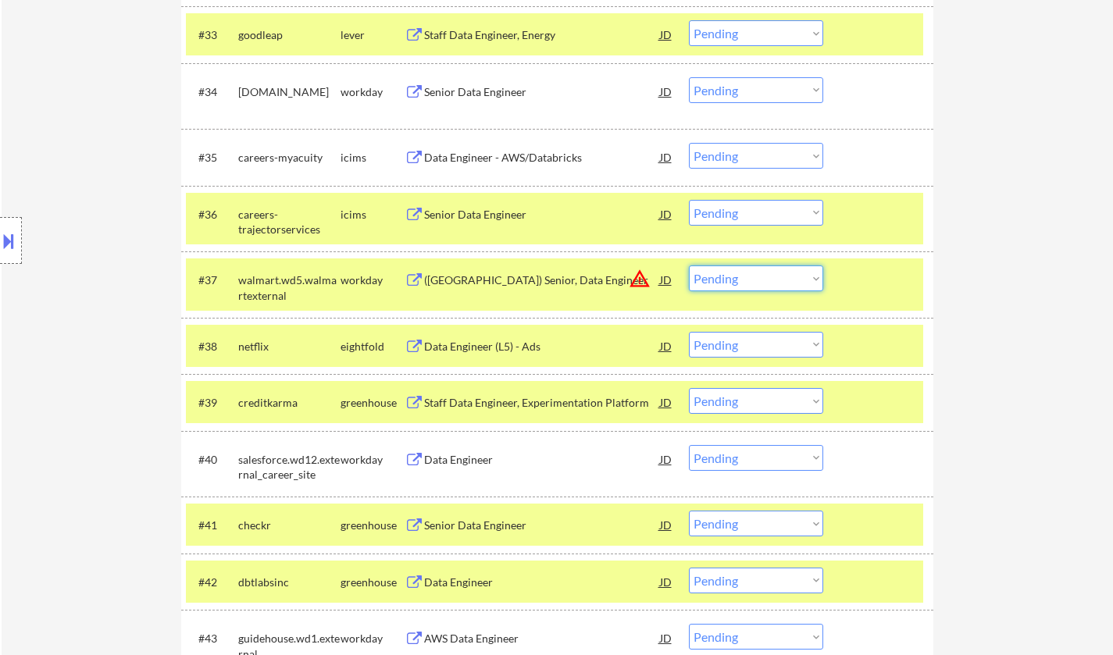
click at [781, 278] on select "Choose an option... Pending Applied Excluded (Questions) Excluded (Expired) Exc…" at bounding box center [756, 278] width 134 height 26
click at [689, 265] on select "Choose an option... Pending Applied Excluded (Questions) Excluded (Expired) Exc…" at bounding box center [756, 278] width 134 height 26
select select ""pending""
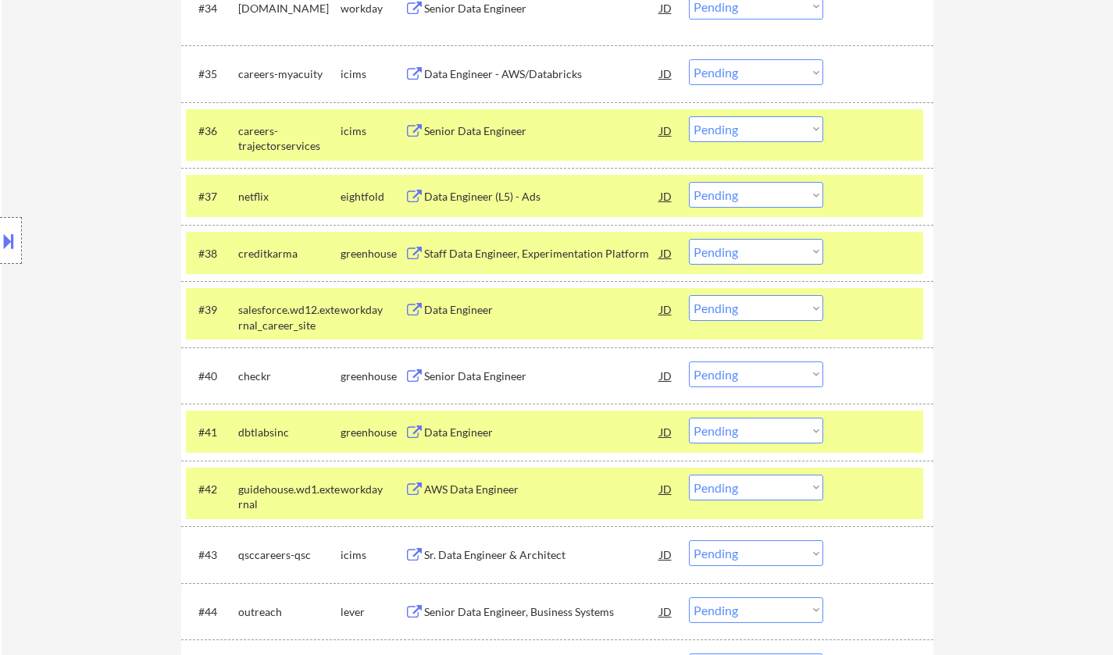
scroll to position [2655, 0]
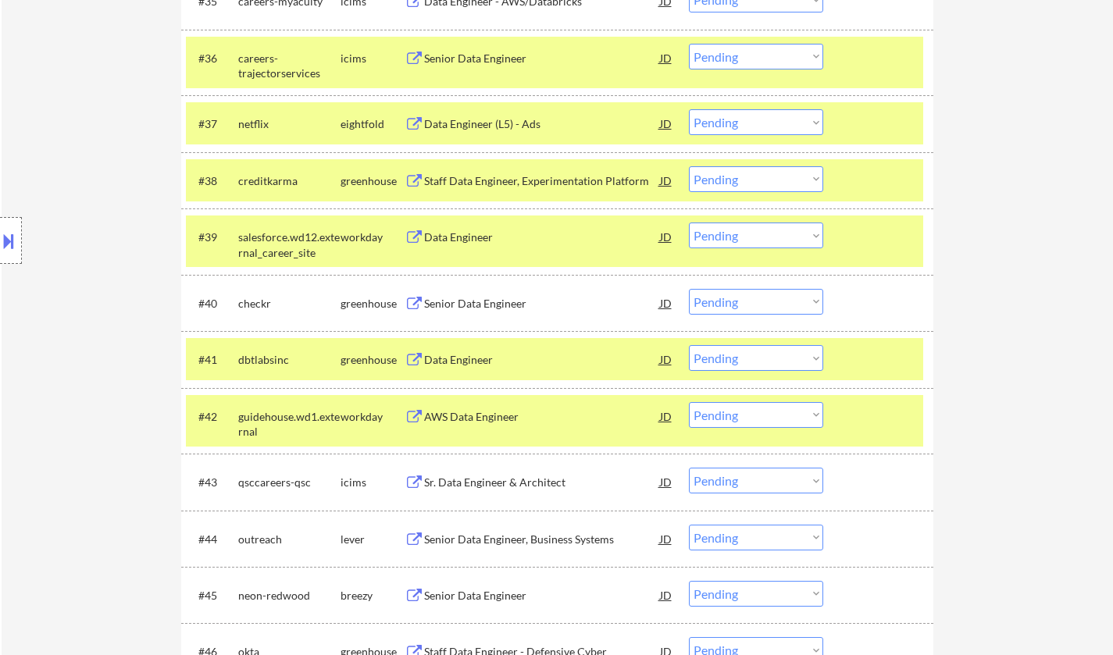
click at [475, 308] on div "Senior Data Engineer" at bounding box center [542, 304] width 236 height 16
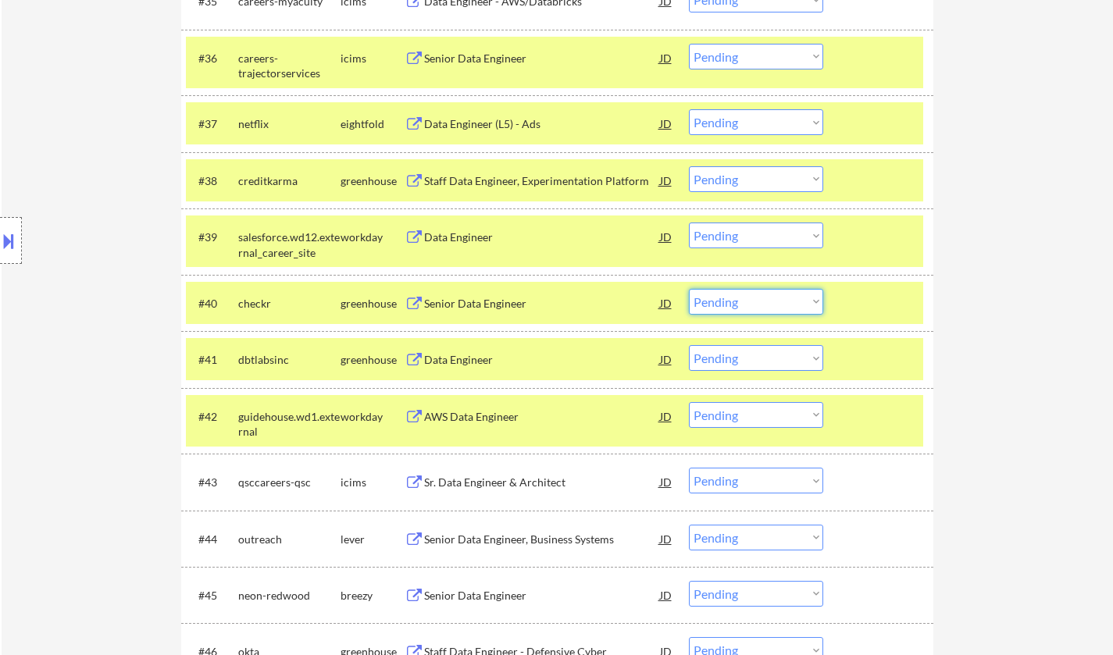
click at [754, 294] on select "Choose an option... Pending Applied Excluded (Questions) Excluded (Expired) Exc…" at bounding box center [756, 302] width 134 height 26
click at [689, 289] on select "Choose an option... Pending Applied Excluded (Questions) Excluded (Expired) Exc…" at bounding box center [756, 302] width 134 height 26
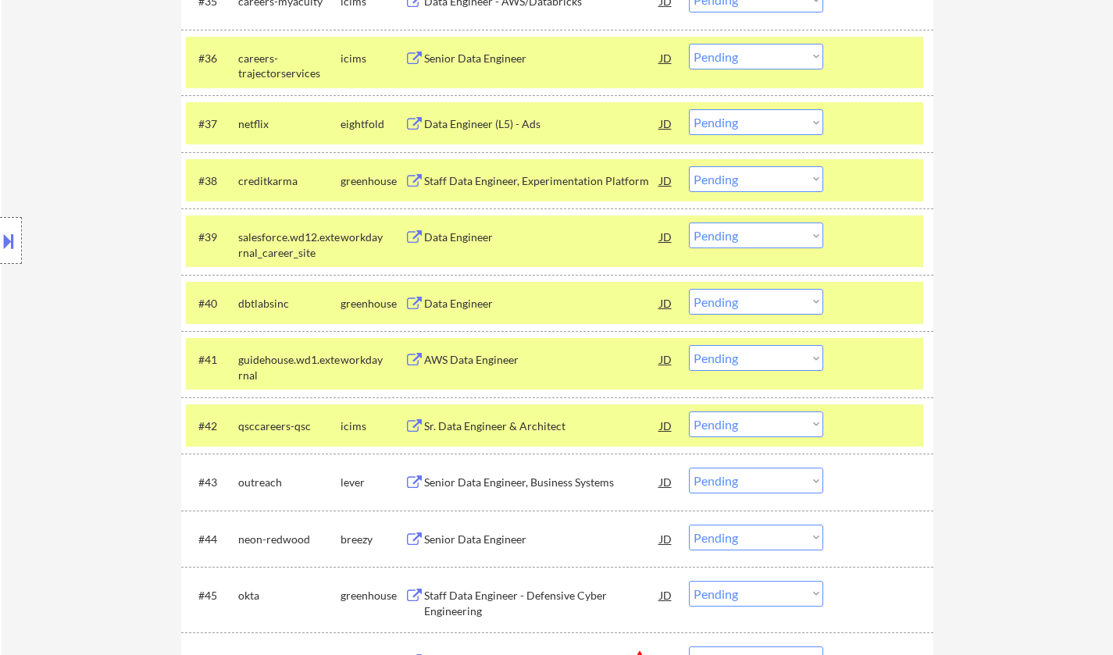
click at [472, 303] on div "Data Engineer" at bounding box center [542, 304] width 236 height 16
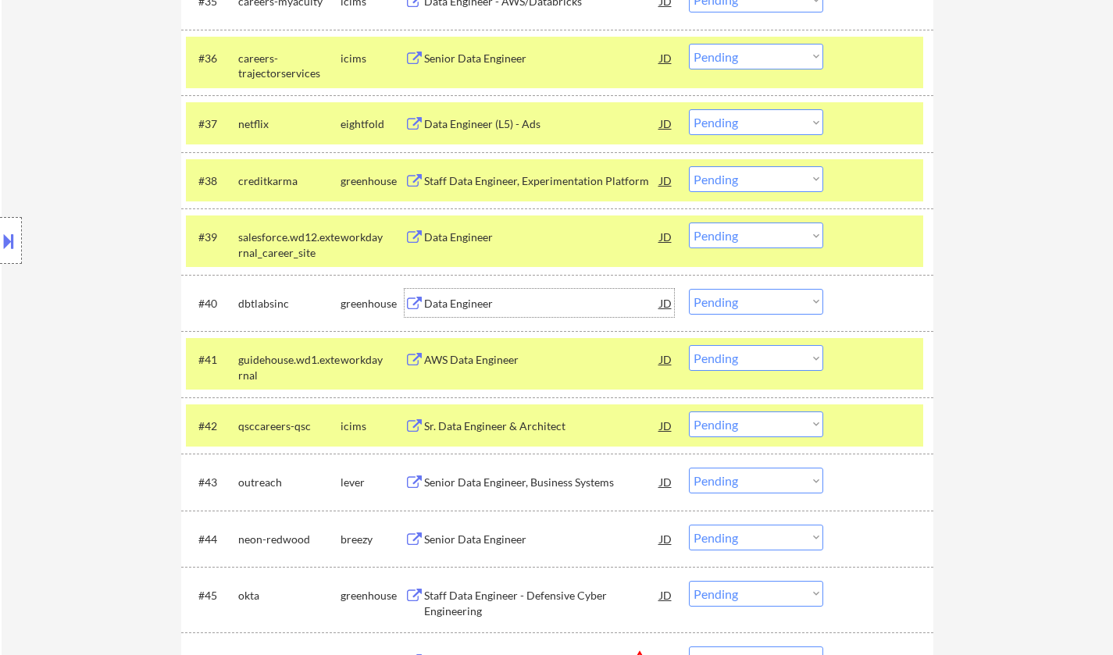
click at [740, 308] on select "Choose an option... Pending Applied Excluded (Questions) Excluded (Expired) Exc…" at bounding box center [756, 302] width 134 height 26
click at [689, 289] on select "Choose an option... Pending Applied Excluded (Questions) Excluded (Expired) Exc…" at bounding box center [756, 302] width 134 height 26
select select ""pending""
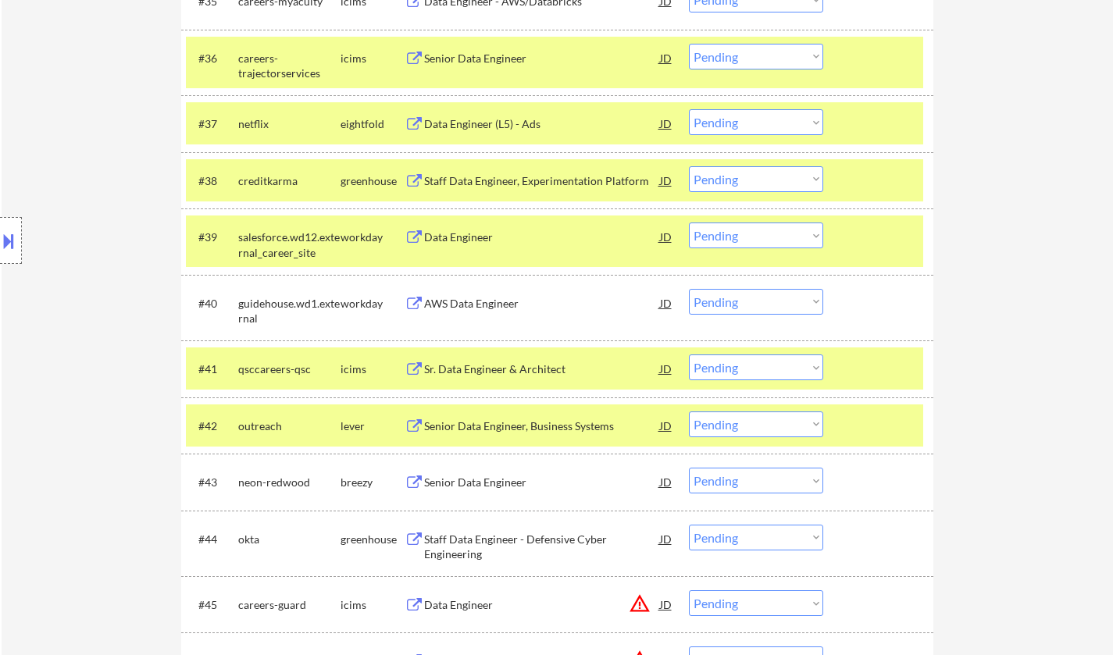
scroll to position [2733, 0]
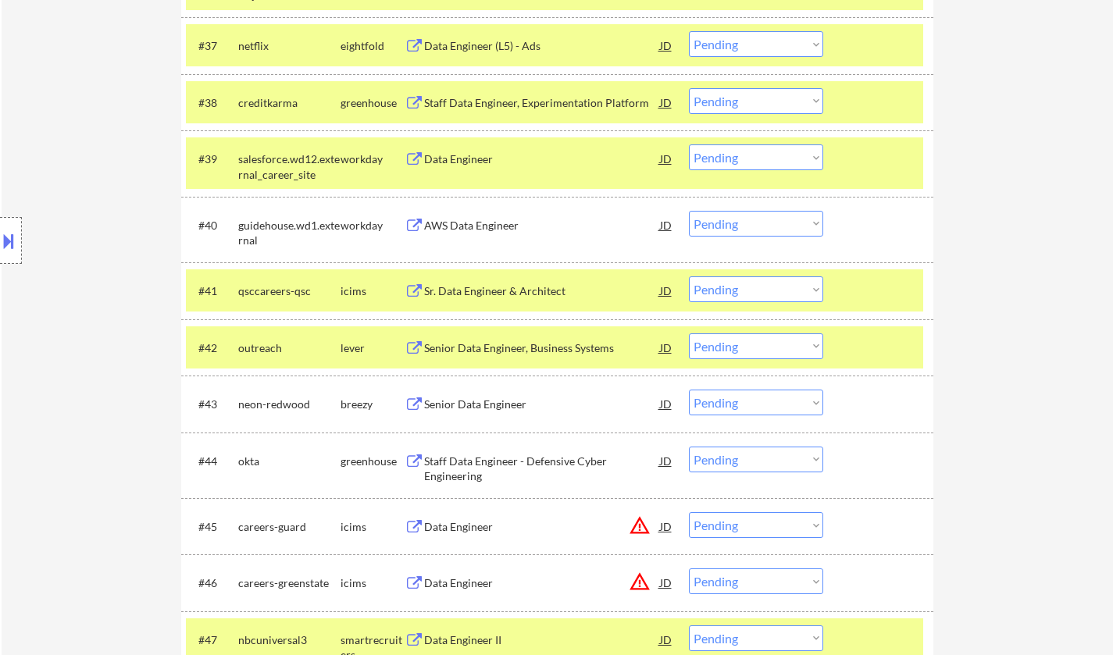
click at [521, 340] on div "Senior Data Engineer, Business Systems" at bounding box center [542, 348] width 236 height 16
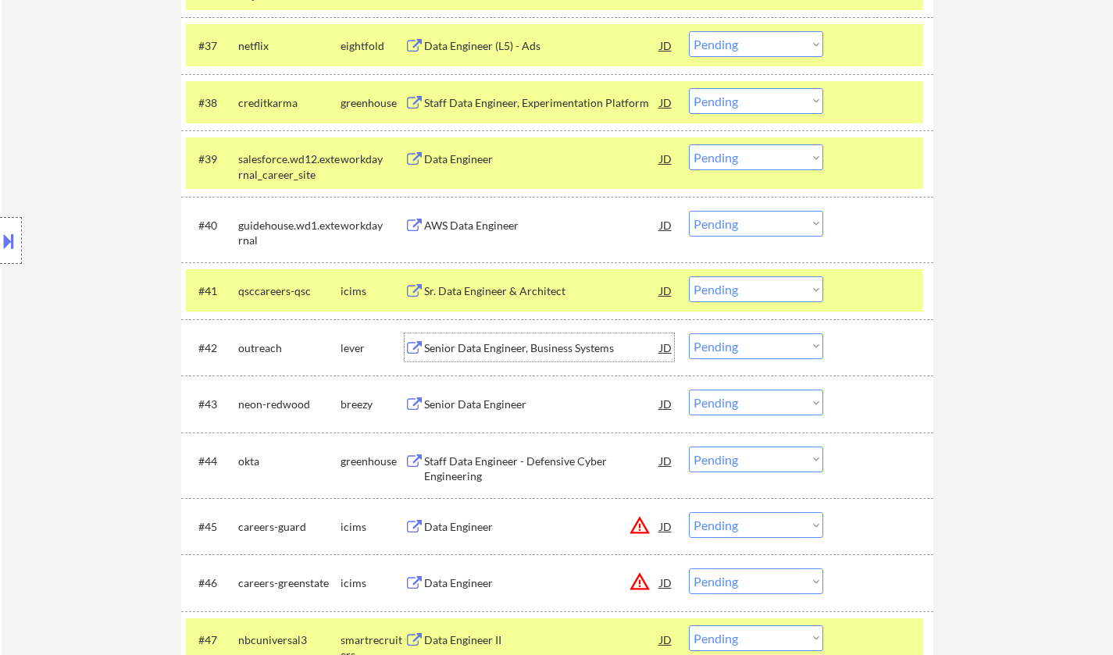
click at [788, 346] on select "Choose an option... Pending Applied Excluded (Questions) Excluded (Expired) Exc…" at bounding box center [756, 346] width 134 height 26
click at [689, 333] on select "Choose an option... Pending Applied Excluded (Questions) Excluded (Expired) Exc…" at bounding box center [756, 346] width 134 height 26
select select ""pending""
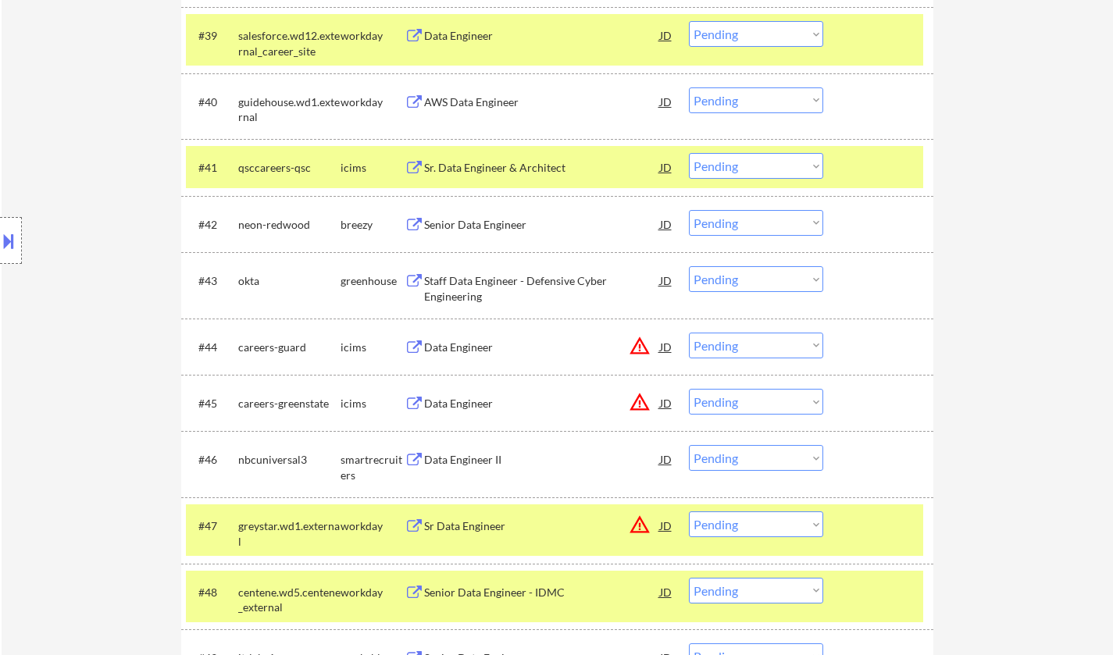
scroll to position [2967, 0]
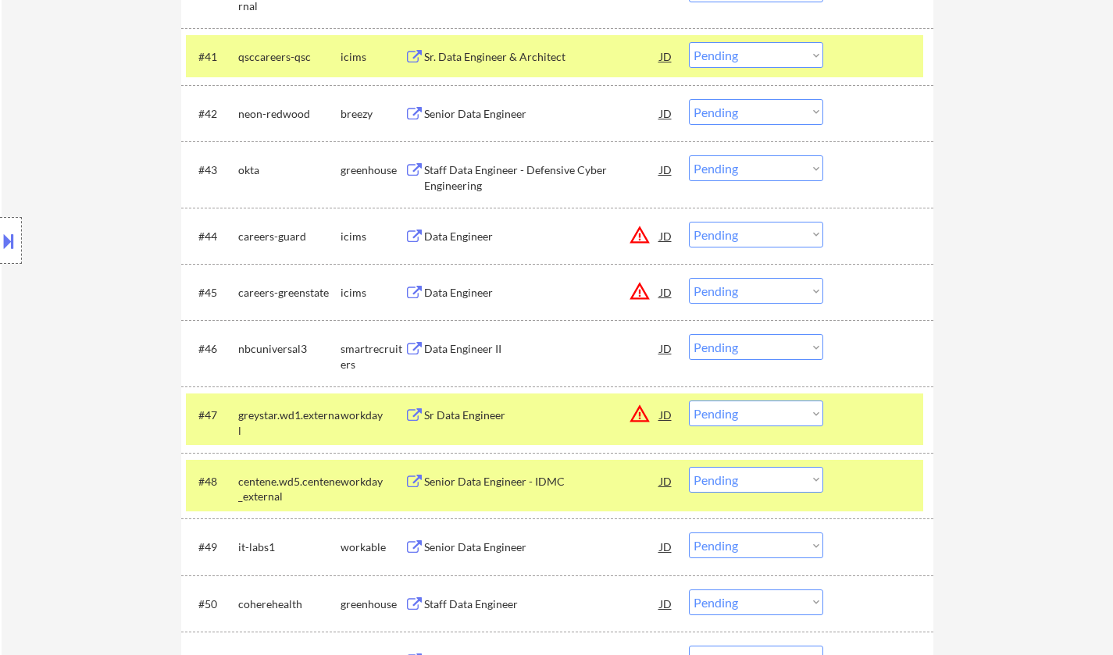
click at [456, 348] on div "Data Engineer II" at bounding box center [542, 349] width 236 height 16
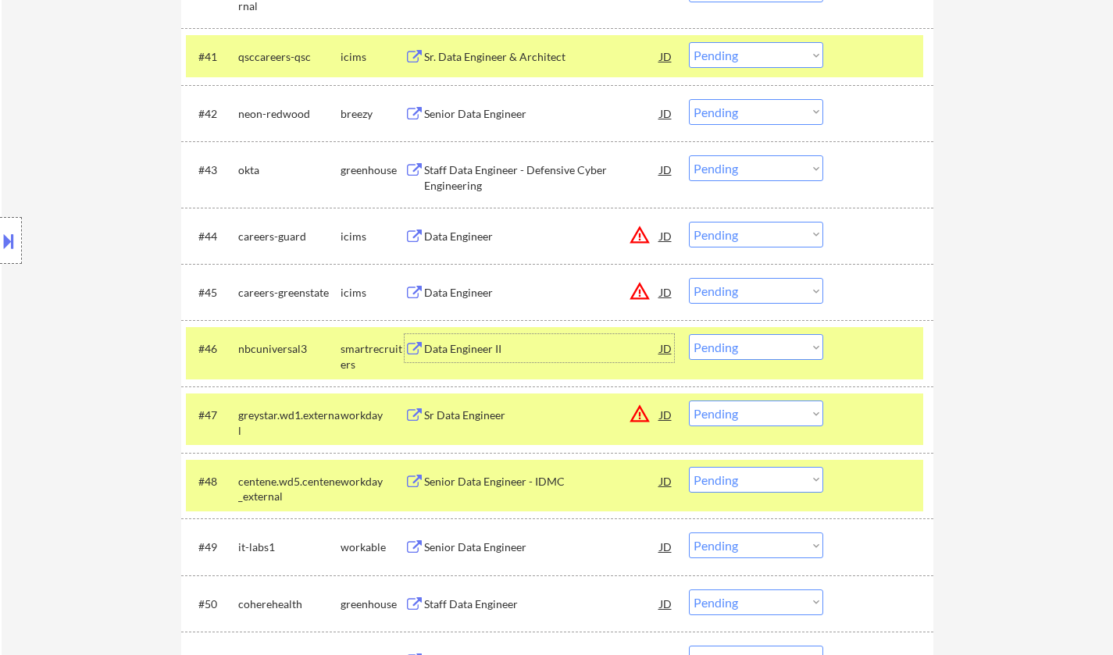
click at [760, 354] on select "Choose an option... Pending Applied Excluded (Questions) Excluded (Expired) Exc…" at bounding box center [756, 347] width 134 height 26
click at [689, 334] on select "Choose an option... Pending Applied Excluded (Questions) Excluded (Expired) Exc…" at bounding box center [756, 347] width 134 height 26
select select ""pending""
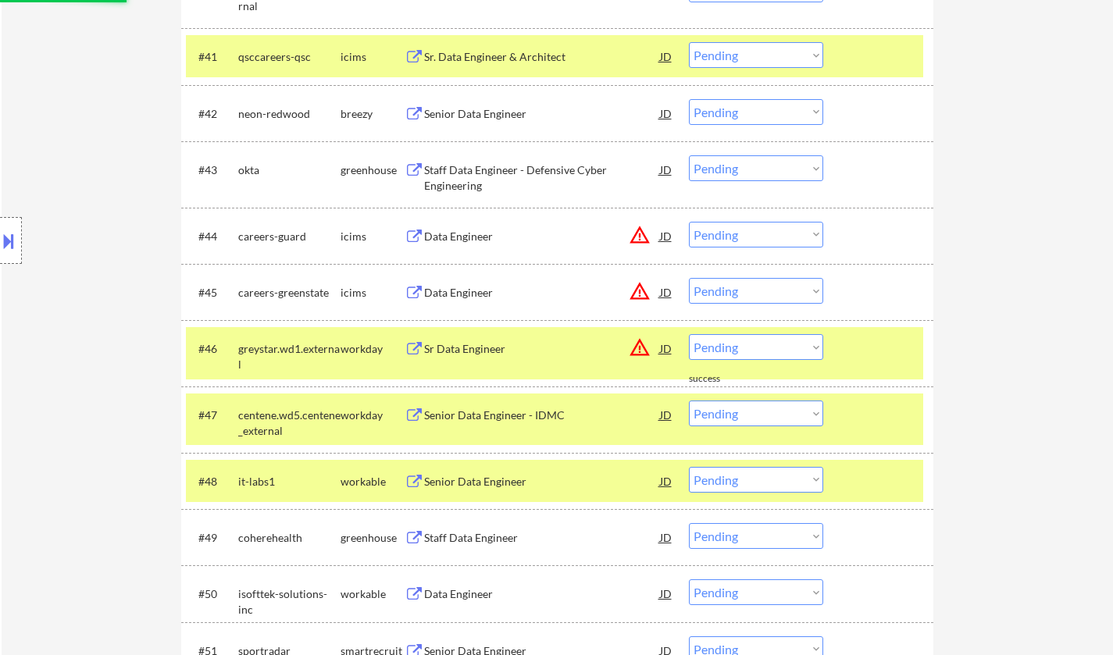
click at [667, 231] on div "JD" at bounding box center [666, 236] width 16 height 28
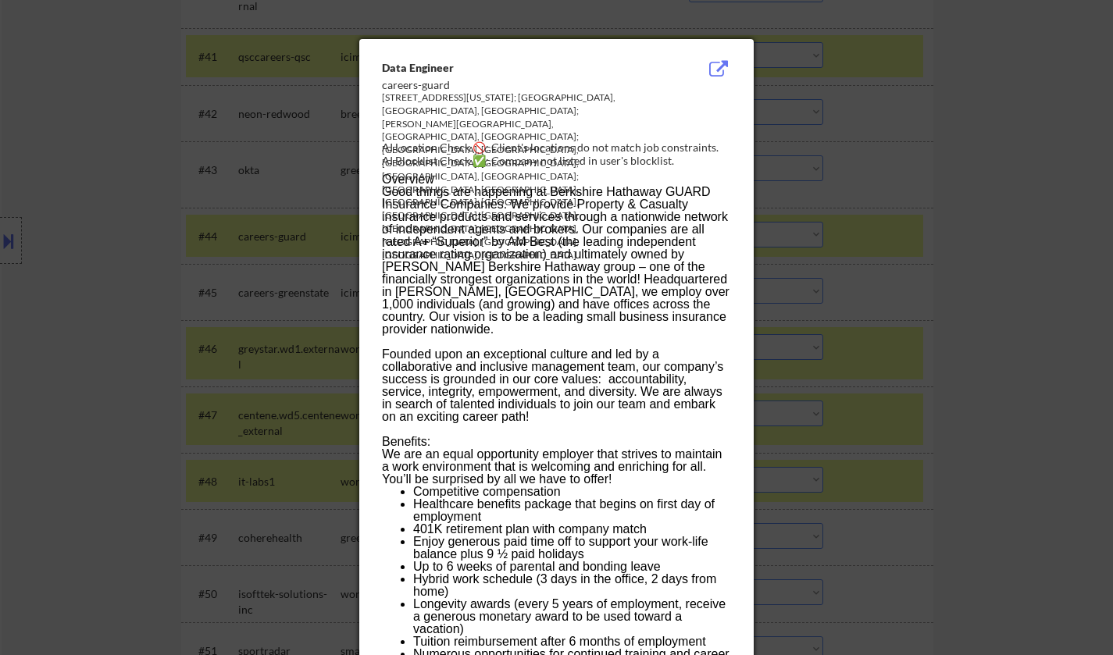
click at [837, 322] on div at bounding box center [556, 327] width 1113 height 655
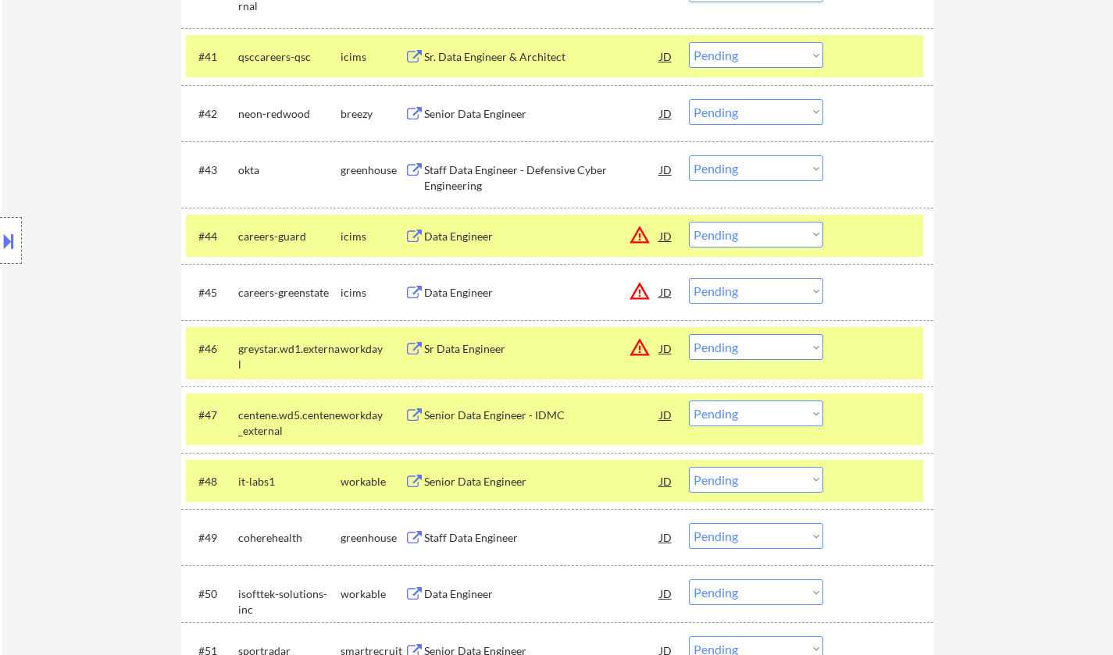
click at [750, 231] on select "Choose an option... Pending Applied Excluded (Questions) Excluded (Expired) Exc…" at bounding box center [756, 235] width 134 height 26
click at [689, 222] on select "Choose an option... Pending Applied Excluded (Questions) Excluded (Expired) Exc…" at bounding box center [756, 235] width 134 height 26
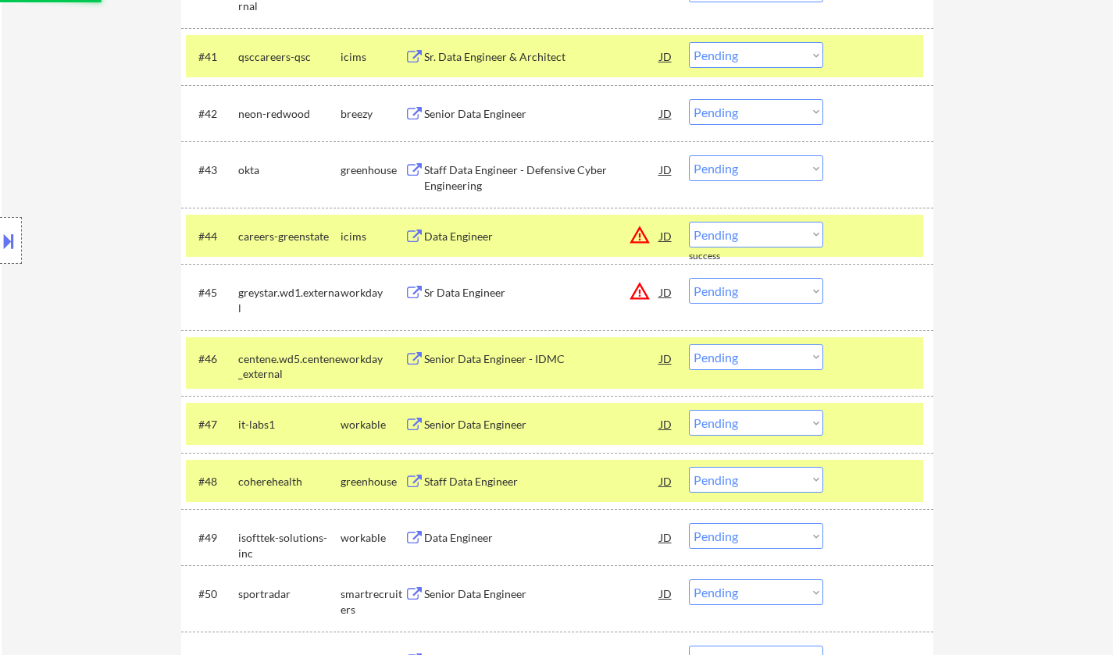
click at [760, 227] on select "Choose an option... Pending Applied Excluded (Questions) Excluded (Expired) Exc…" at bounding box center [756, 235] width 134 height 26
click at [689, 222] on select "Choose an option... Pending Applied Excluded (Questions) Excluded (Expired) Exc…" at bounding box center [756, 235] width 134 height 26
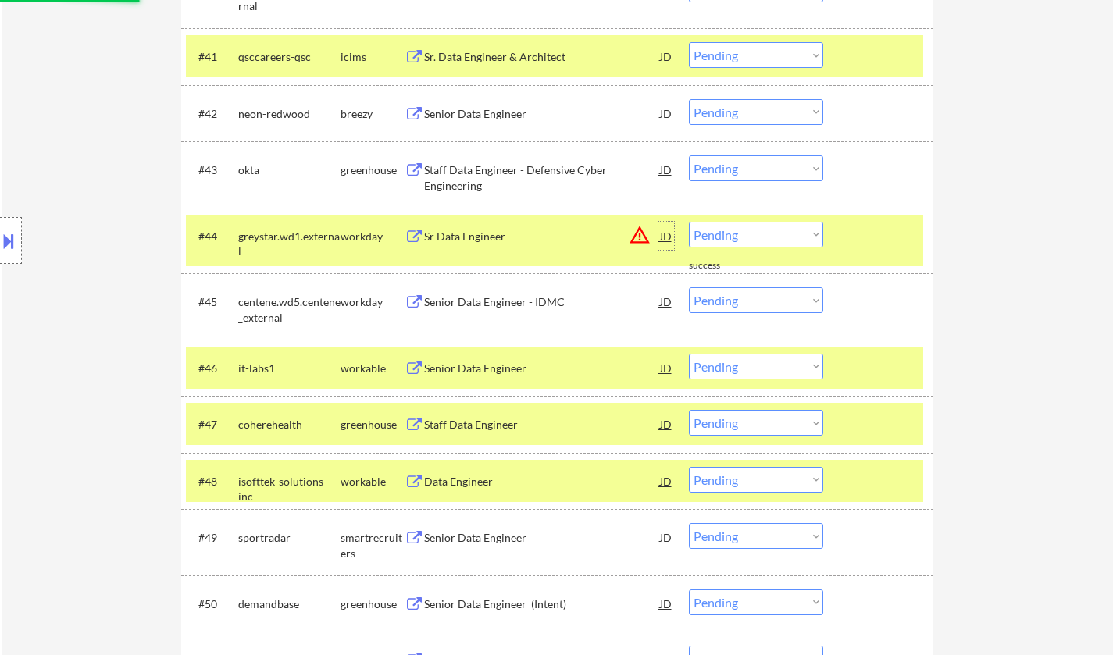
click at [667, 235] on div "JD" at bounding box center [666, 236] width 16 height 28
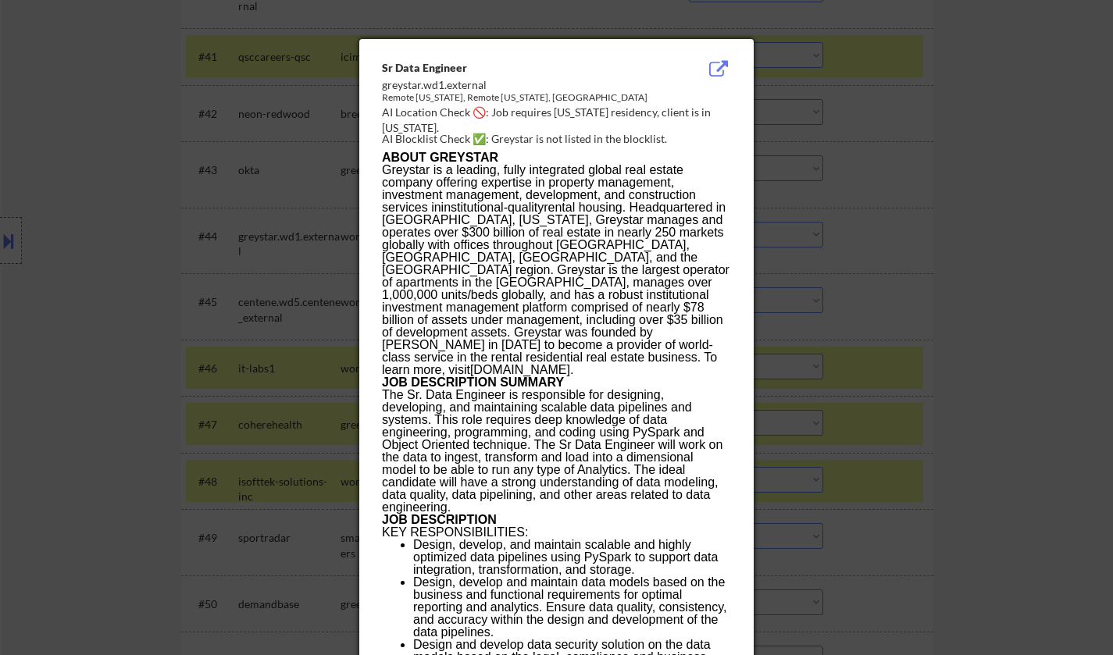
click at [988, 325] on div at bounding box center [556, 327] width 1113 height 655
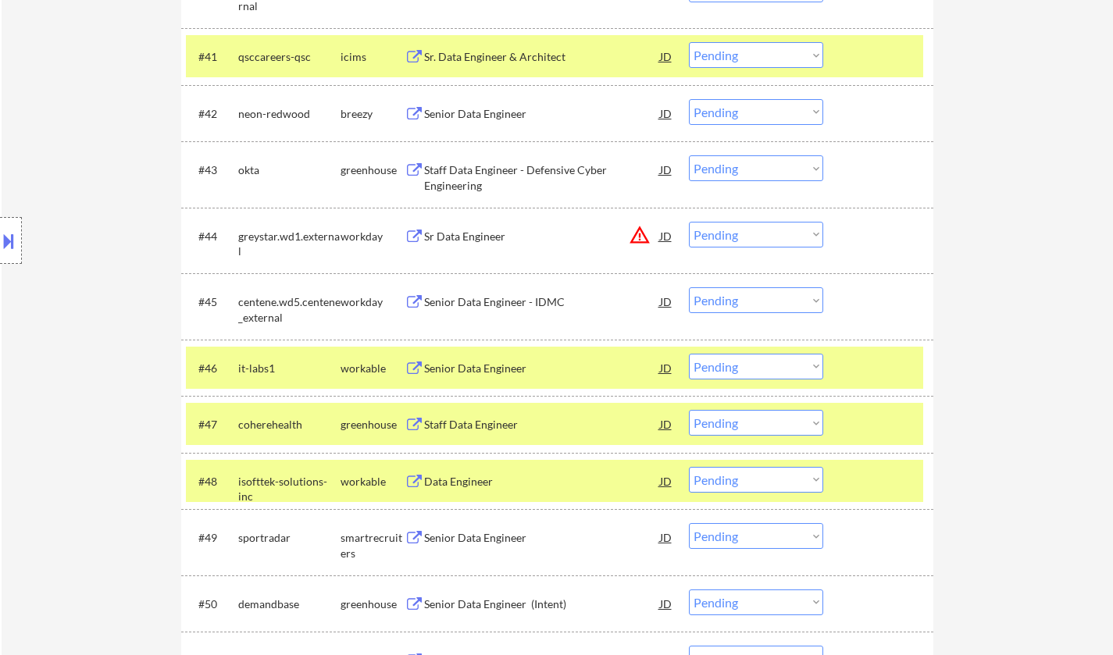
click at [766, 244] on select "Choose an option... Pending Applied Excluded (Questions) Excluded (Expired) Exc…" at bounding box center [756, 235] width 134 height 26
click at [689, 222] on select "Choose an option... Pending Applied Excluded (Questions) Excluded (Expired) Exc…" at bounding box center [756, 235] width 134 height 26
select select ""pending""
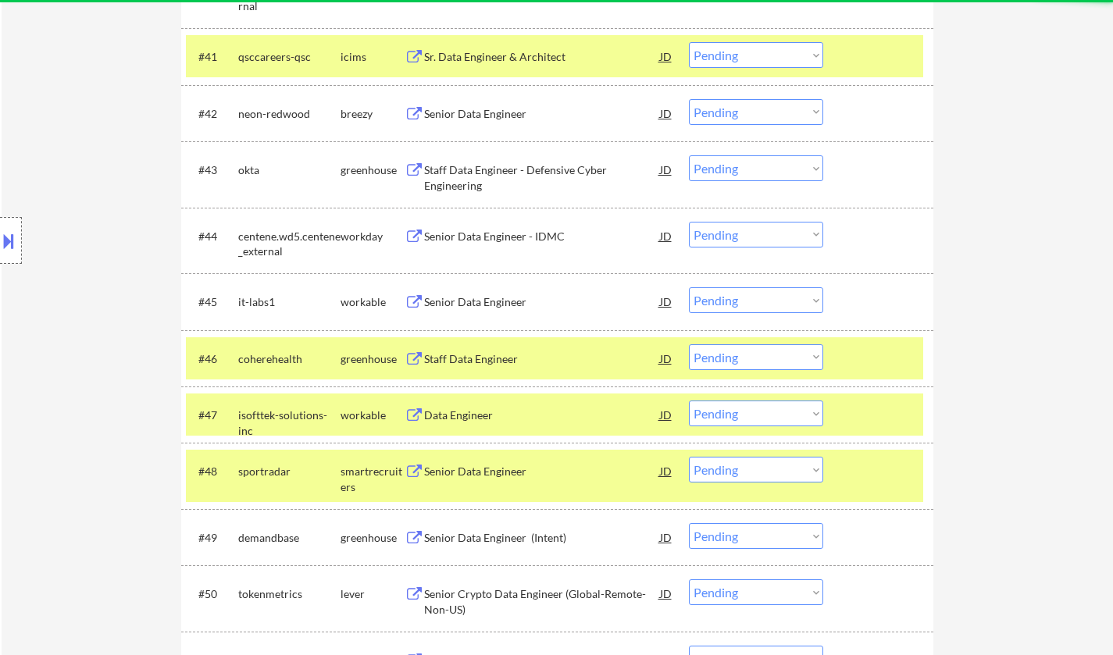
click at [473, 355] on div "Staff Data Engineer" at bounding box center [542, 359] width 236 height 16
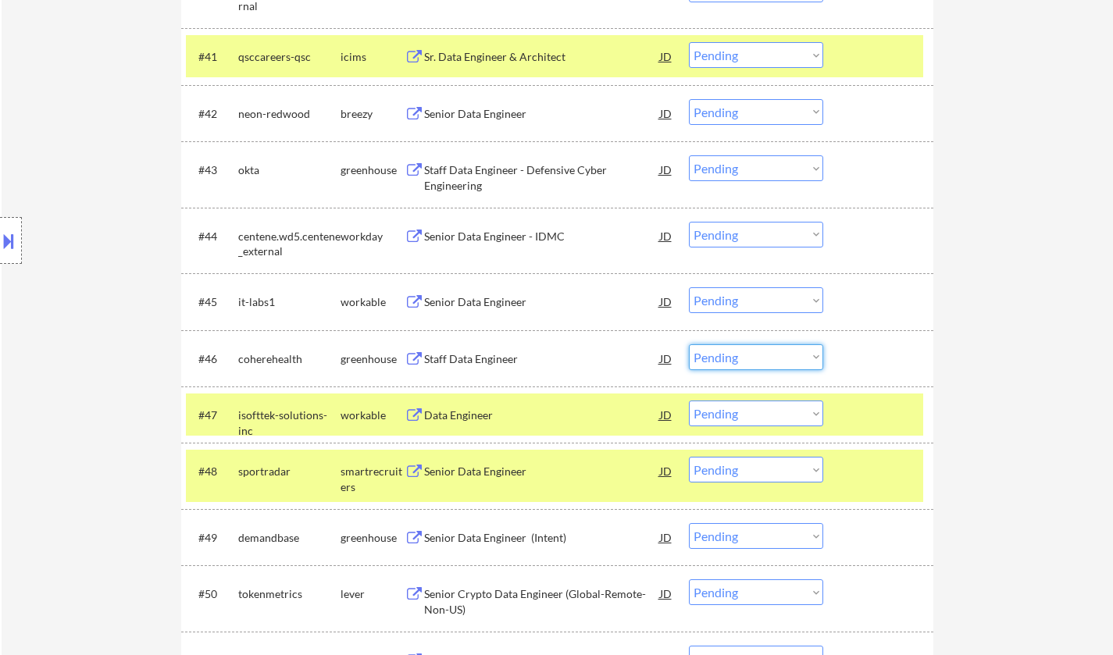
click at [753, 358] on select "Choose an option... Pending Applied Excluded (Questions) Excluded (Expired) Exc…" at bounding box center [756, 357] width 134 height 26
click at [689, 344] on select "Choose an option... Pending Applied Excluded (Questions) Excluded (Expired) Exc…" at bounding box center [756, 357] width 134 height 26
select select ""pending""
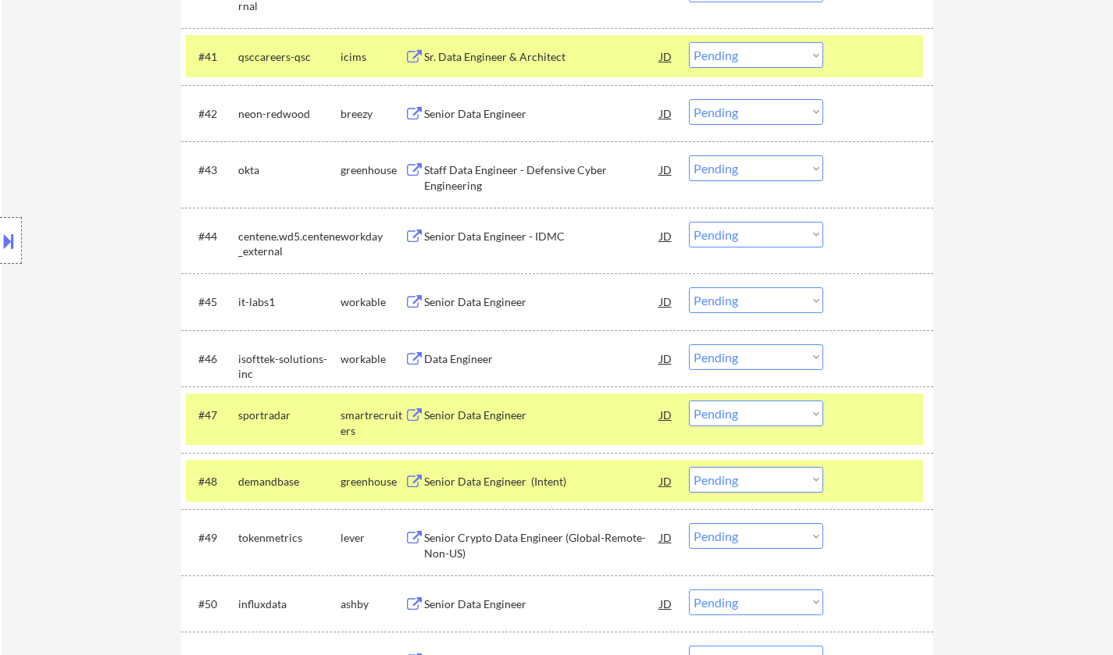
click at [446, 415] on div "Senior Data Engineer" at bounding box center [542, 416] width 236 height 16
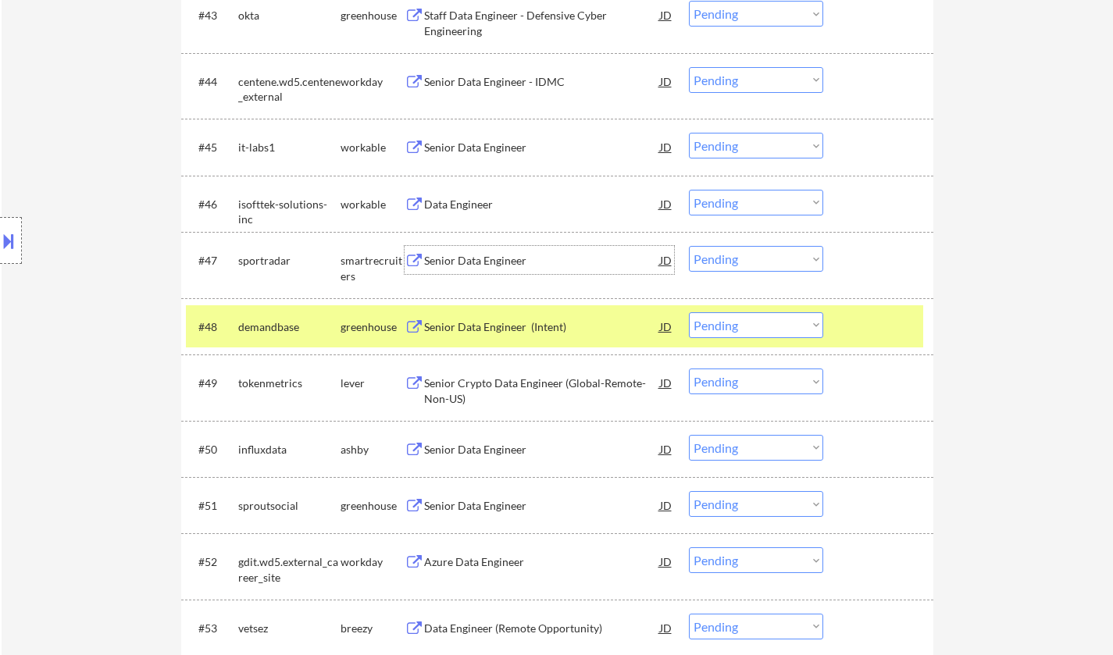
scroll to position [3123, 0]
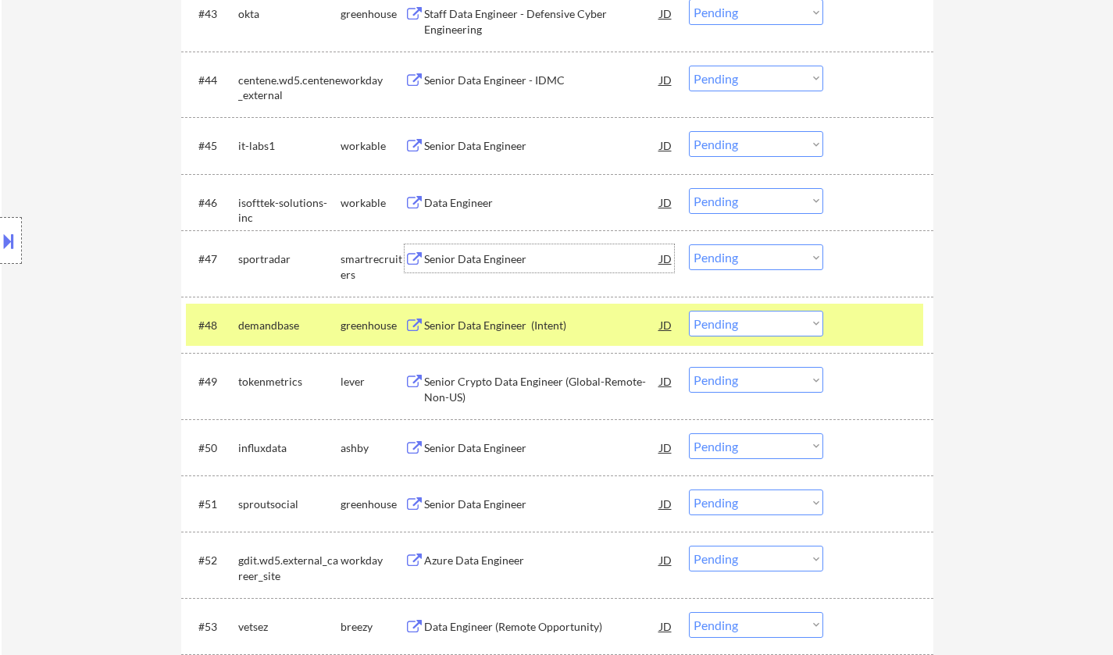
click at [775, 253] on select "Choose an option... Pending Applied Excluded (Questions) Excluded (Expired) Exc…" at bounding box center [756, 257] width 134 height 26
click at [689, 244] on select "Choose an option... Pending Applied Excluded (Questions) Excluded (Expired) Exc…" at bounding box center [756, 257] width 134 height 26
select select ""pending""
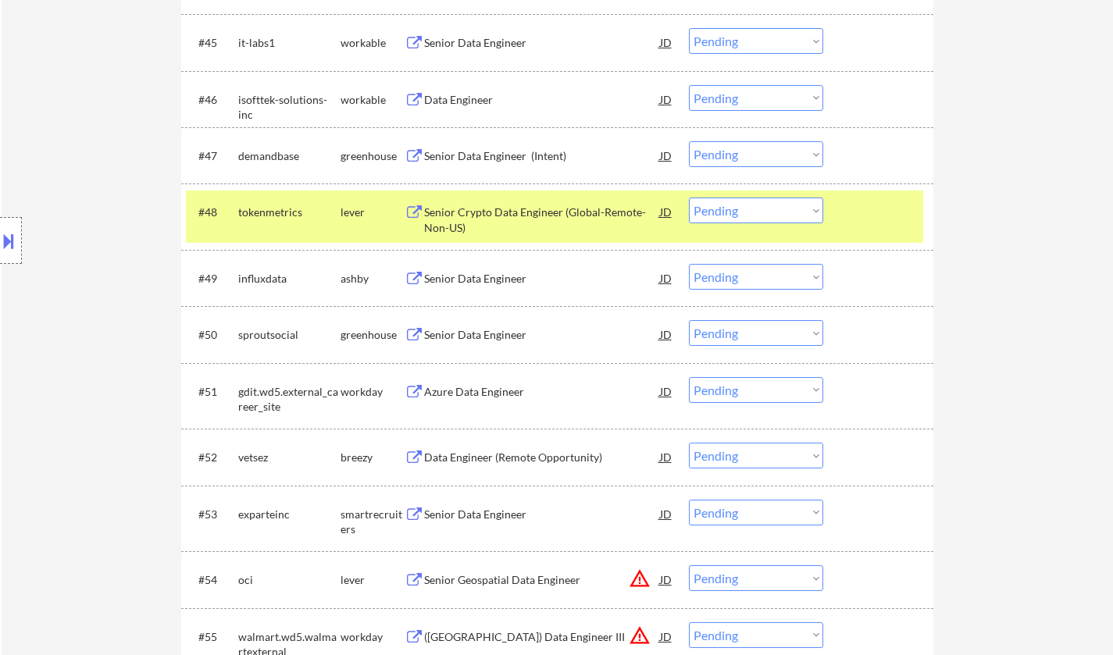
scroll to position [3279, 0]
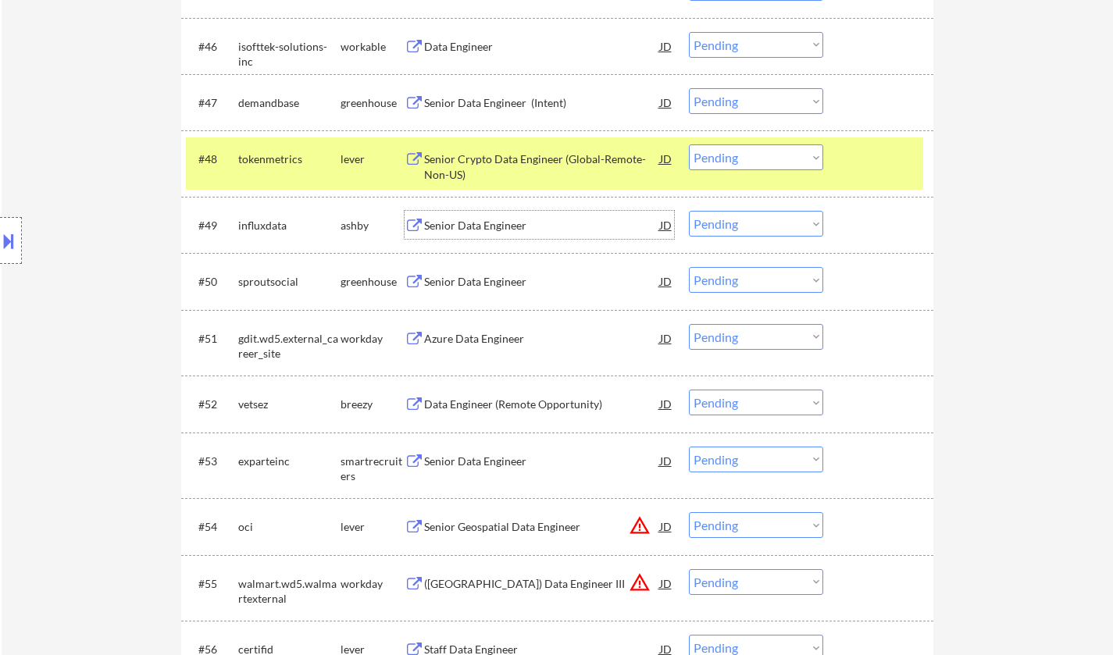
click at [486, 226] on div "Senior Data Engineer" at bounding box center [542, 226] width 236 height 16
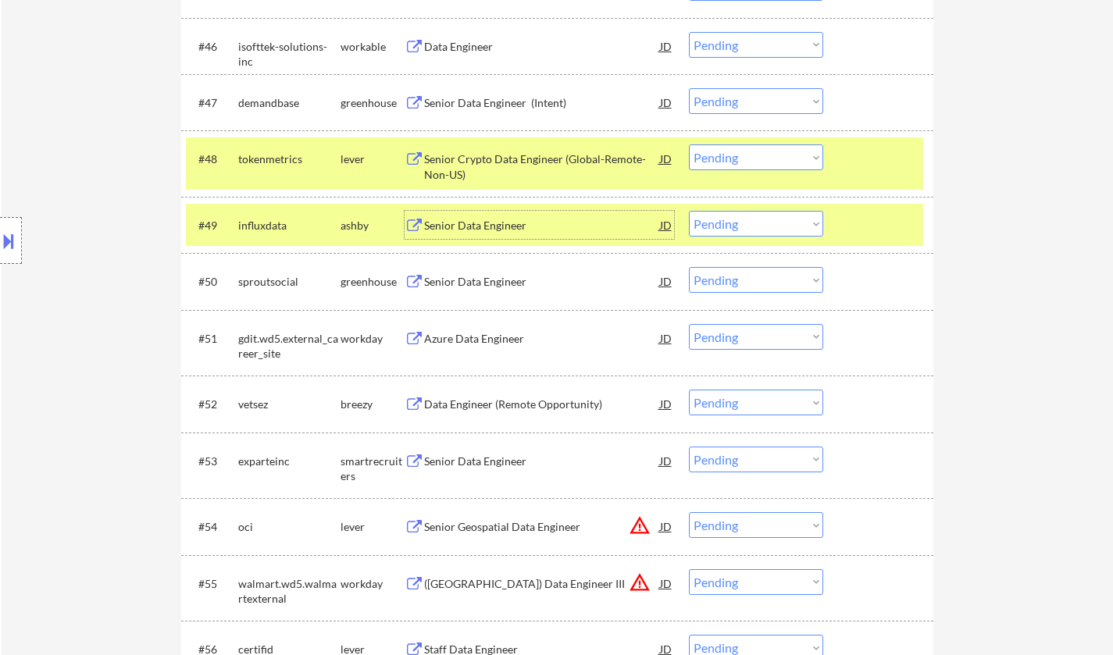
click at [748, 223] on select "Choose an option... Pending Applied Excluded (Questions) Excluded (Expired) Exc…" at bounding box center [756, 224] width 134 height 26
click at [689, 211] on select "Choose an option... Pending Applied Excluded (Questions) Excluded (Expired) Exc…" at bounding box center [756, 224] width 134 height 26
select select ""pending""
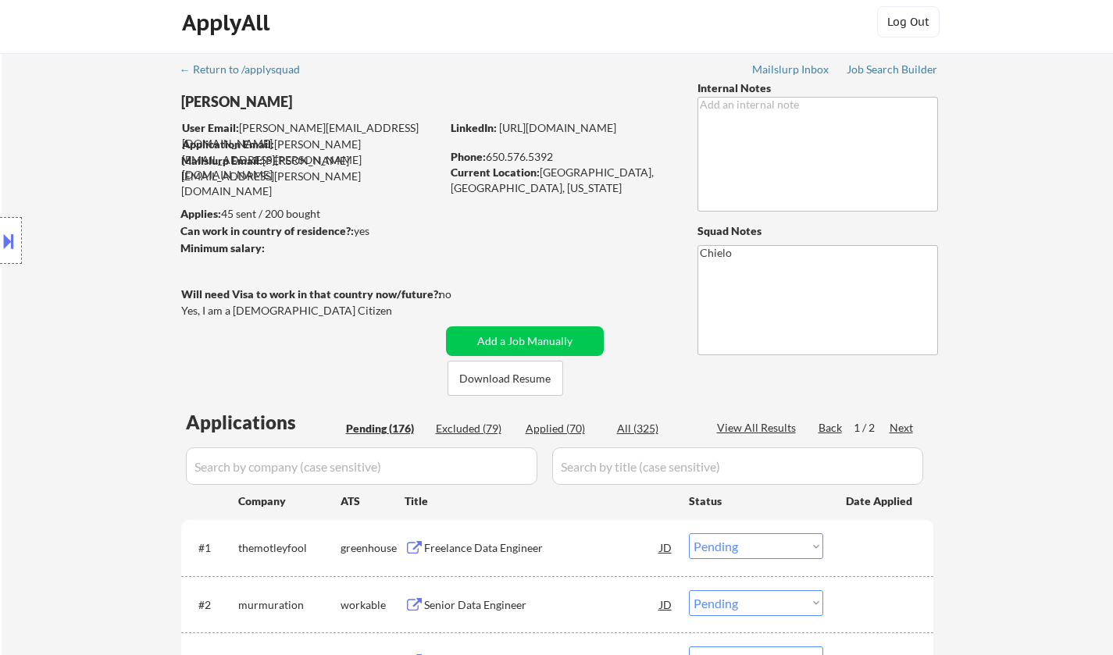
scroll to position [0, 0]
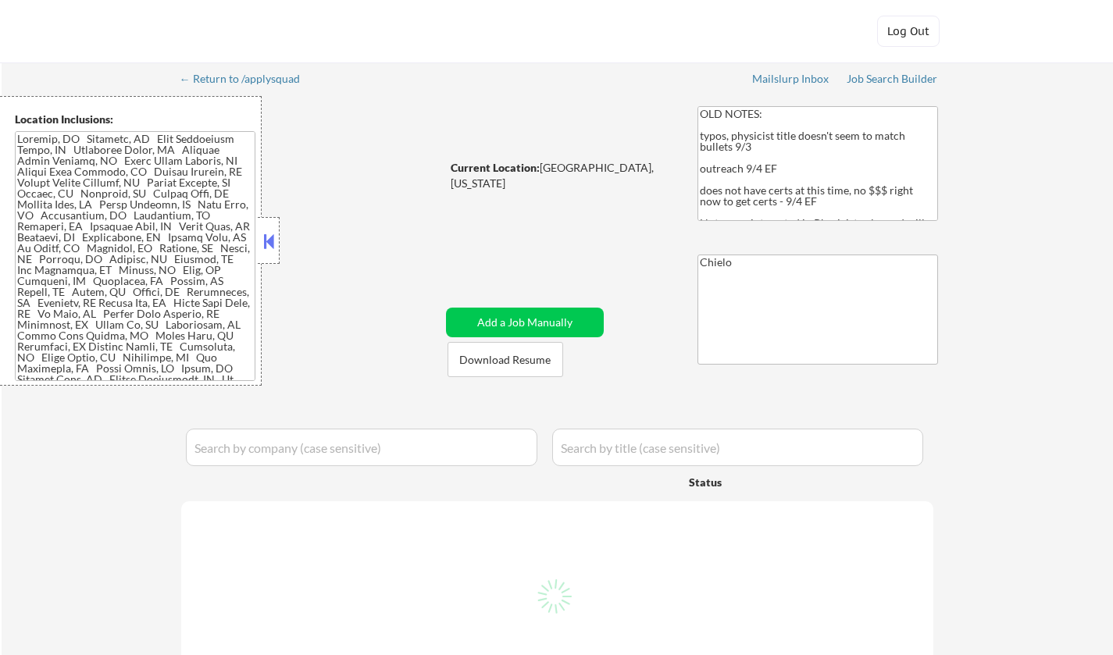
select select ""pending""
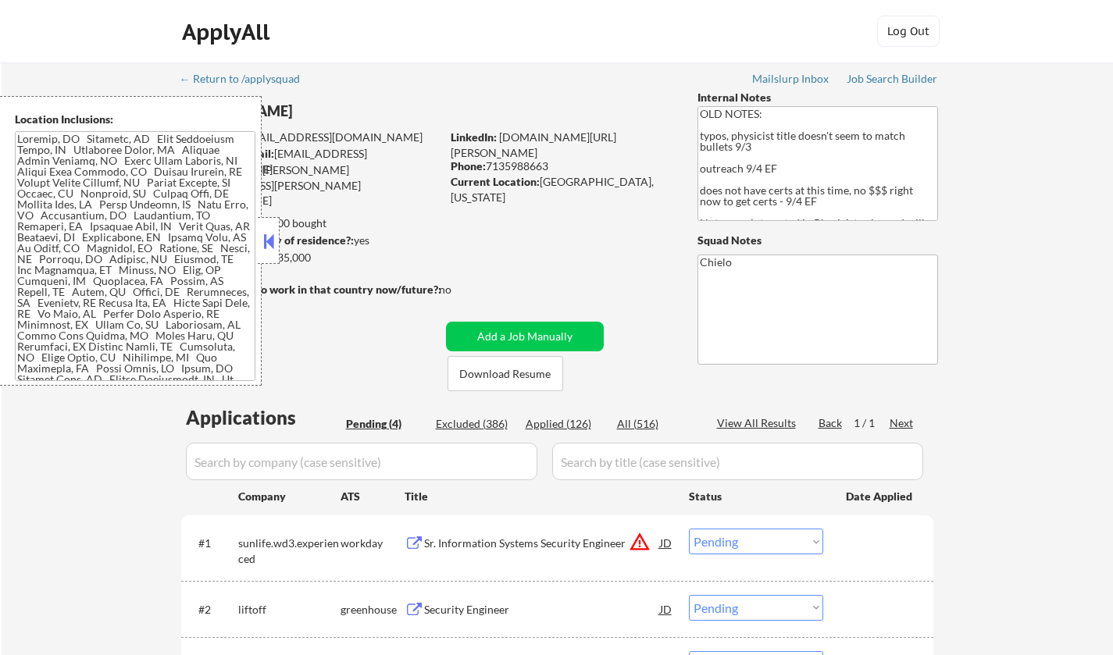
click at [269, 240] on button at bounding box center [268, 241] width 17 height 23
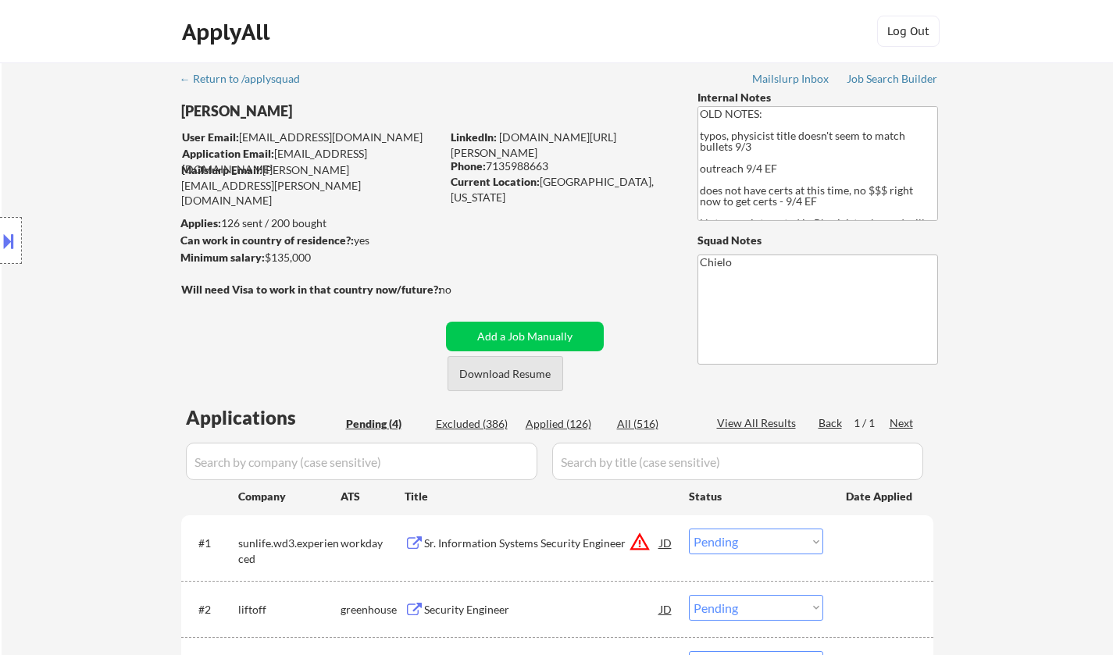
click at [508, 374] on button "Download Resume" at bounding box center [505, 373] width 116 height 35
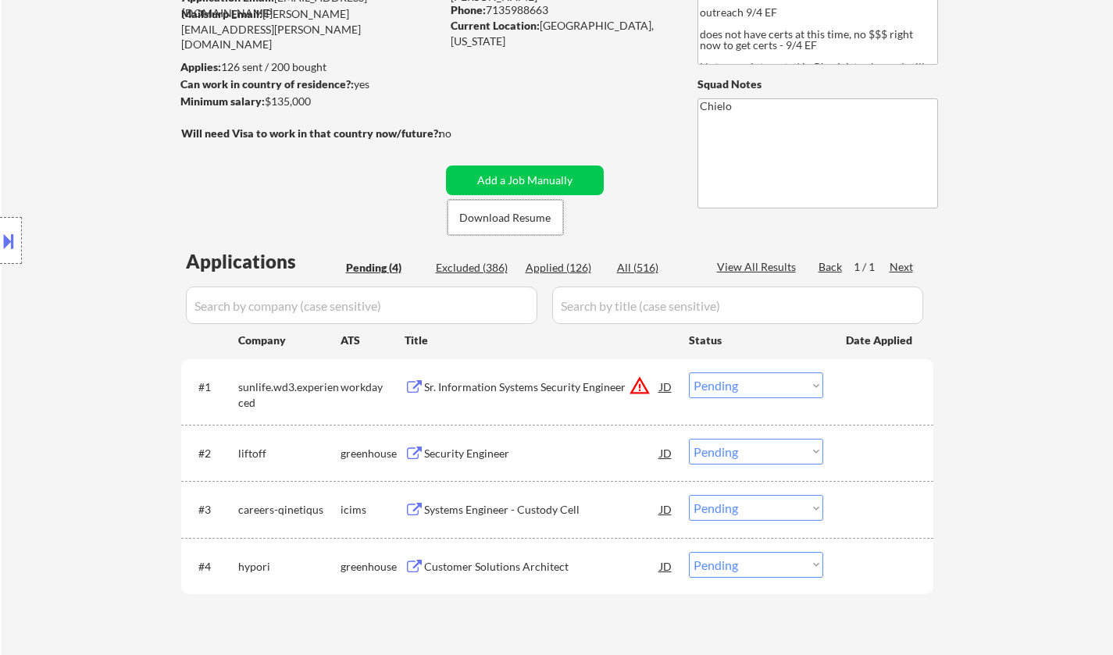
click at [468, 455] on div "Security Engineer" at bounding box center [542, 454] width 236 height 16
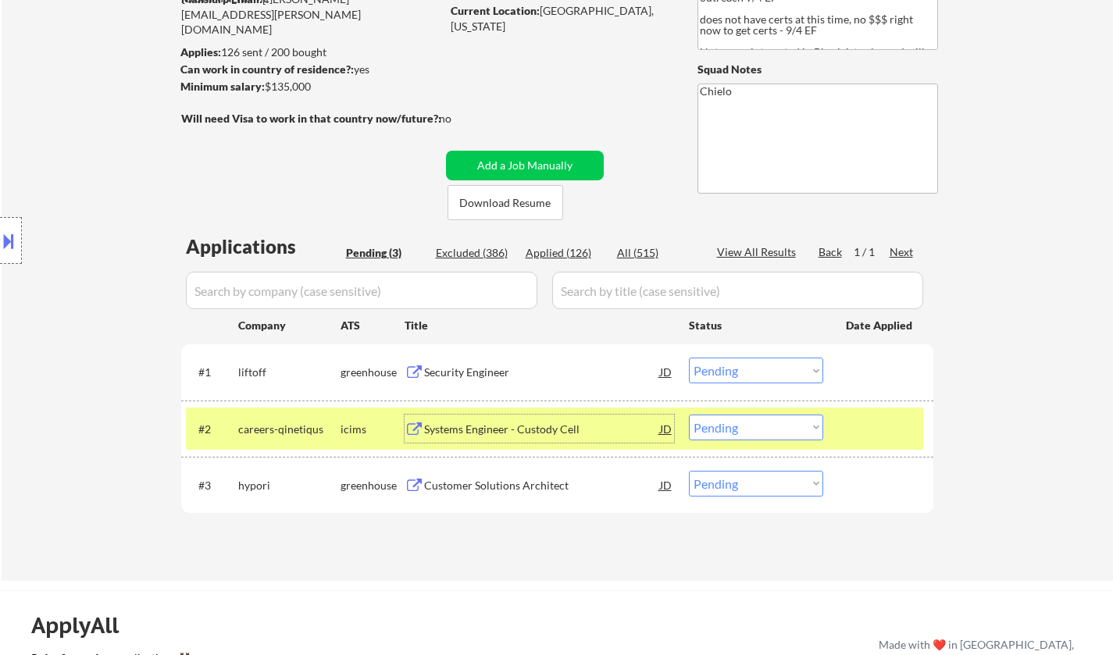
scroll to position [312, 0]
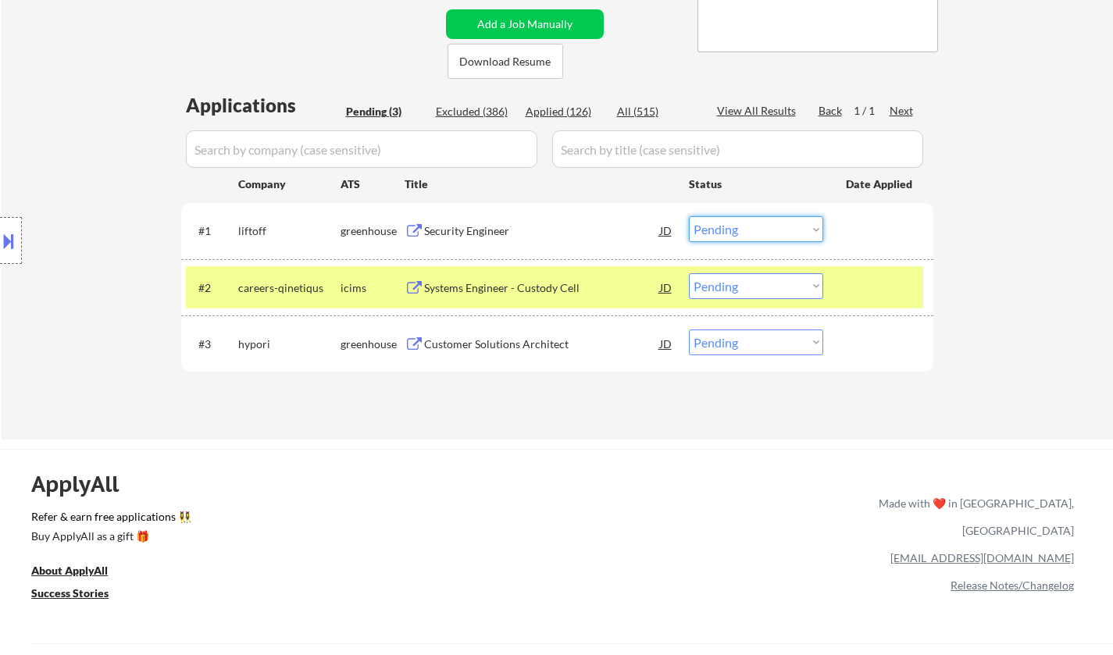
drag, startPoint x: 732, startPoint y: 224, endPoint x: 740, endPoint y: 235, distance: 13.4
click at [732, 224] on select "Choose an option... Pending Applied Excluded (Questions) Excluded (Expired) Exc…" at bounding box center [756, 229] width 134 height 26
click at [689, 216] on select "Choose an option... Pending Applied Excluded (Questions) Excluded (Expired) Exc…" at bounding box center [756, 229] width 134 height 26
select select ""pending""
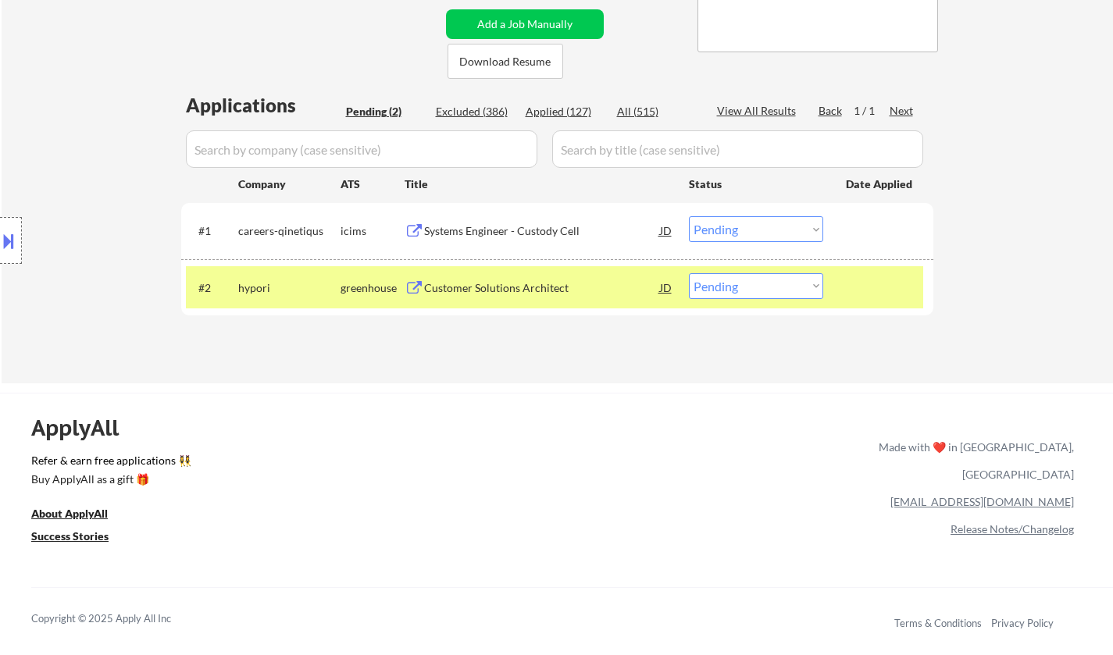
click at [486, 279] on div "Customer Solutions Architect" at bounding box center [542, 287] width 236 height 28
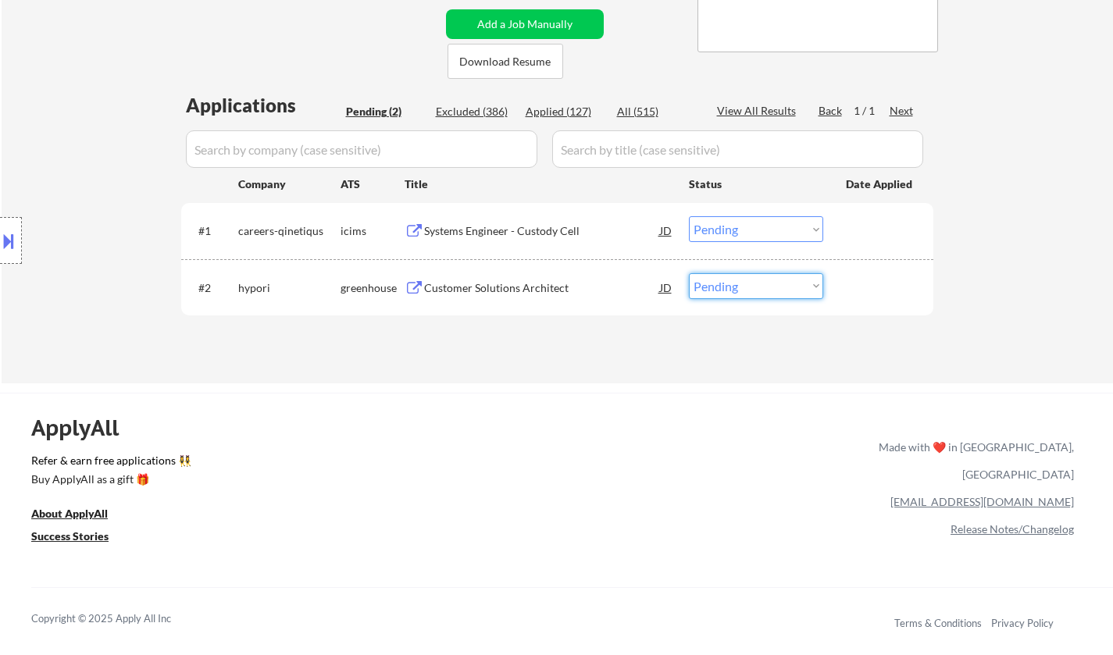
drag, startPoint x: 743, startPoint y: 287, endPoint x: 742, endPoint y: 297, distance: 11.0
click at [743, 289] on select "Choose an option... Pending Applied Excluded (Questions) Excluded (Expired) Exc…" at bounding box center [756, 286] width 134 height 26
select select ""applied""
click at [689, 273] on select "Choose an option... Pending Applied Excluded (Questions) Excluded (Expired) Exc…" at bounding box center [756, 286] width 134 height 26
